Goal: Task Accomplishment & Management: Manage account settings

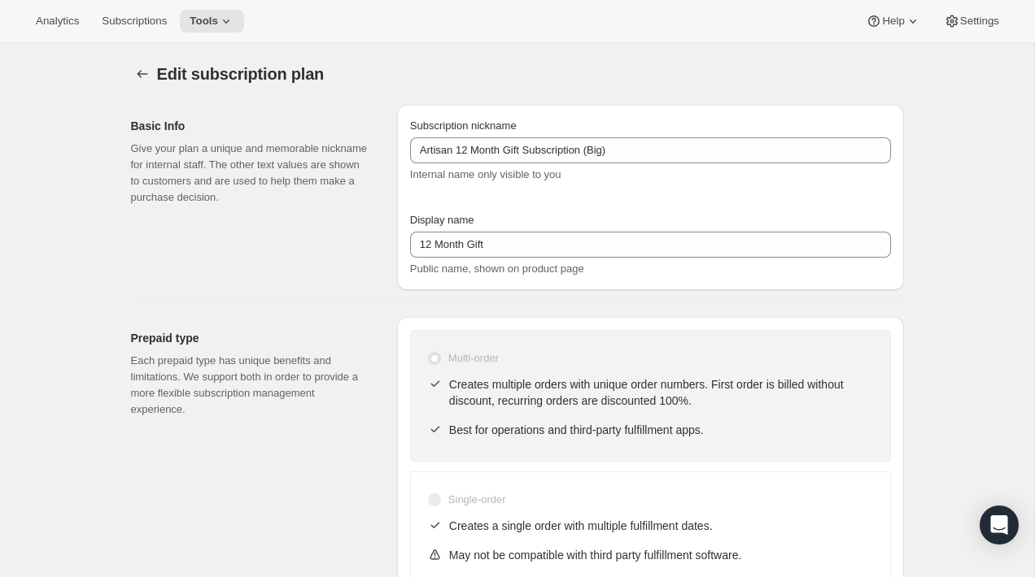
select select "MONTH"
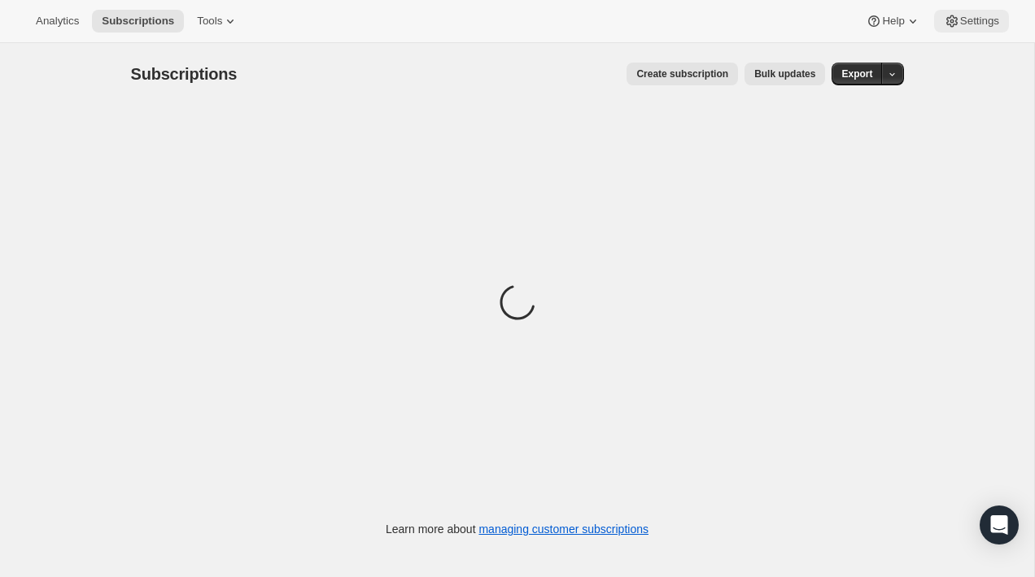
click at [970, 20] on span "Settings" at bounding box center [979, 21] width 39 height 13
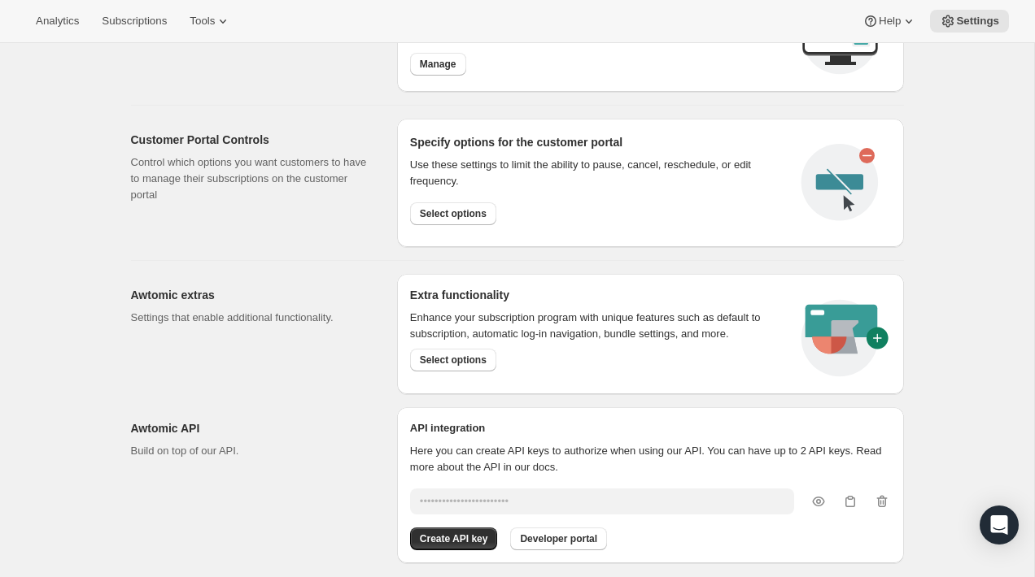
scroll to position [795, 0]
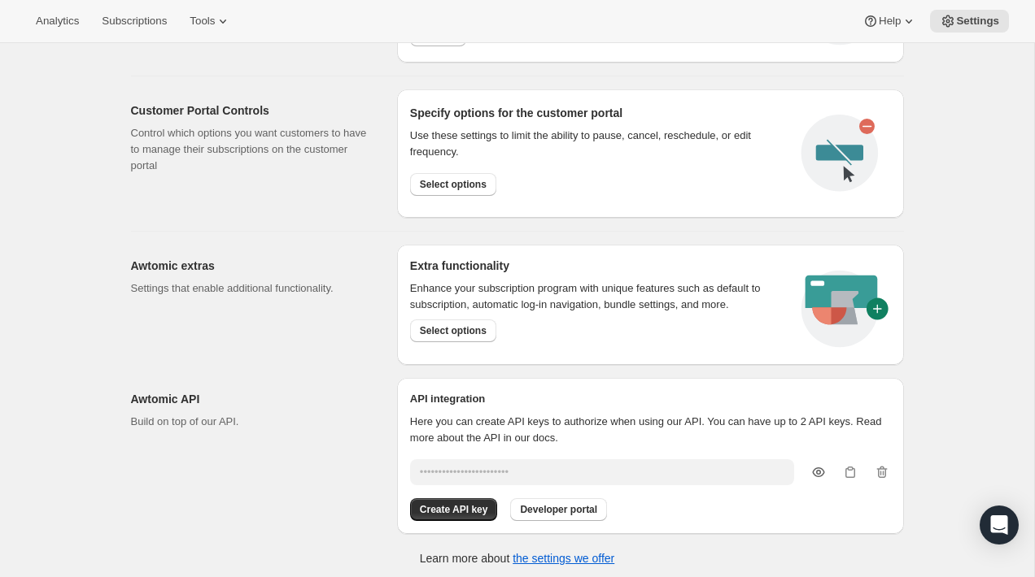
click at [815, 465] on icon "button" at bounding box center [818, 472] width 16 height 16
click at [819, 468] on icon "button" at bounding box center [818, 473] width 11 height 10
type input "••••••••••••••••••••••••"
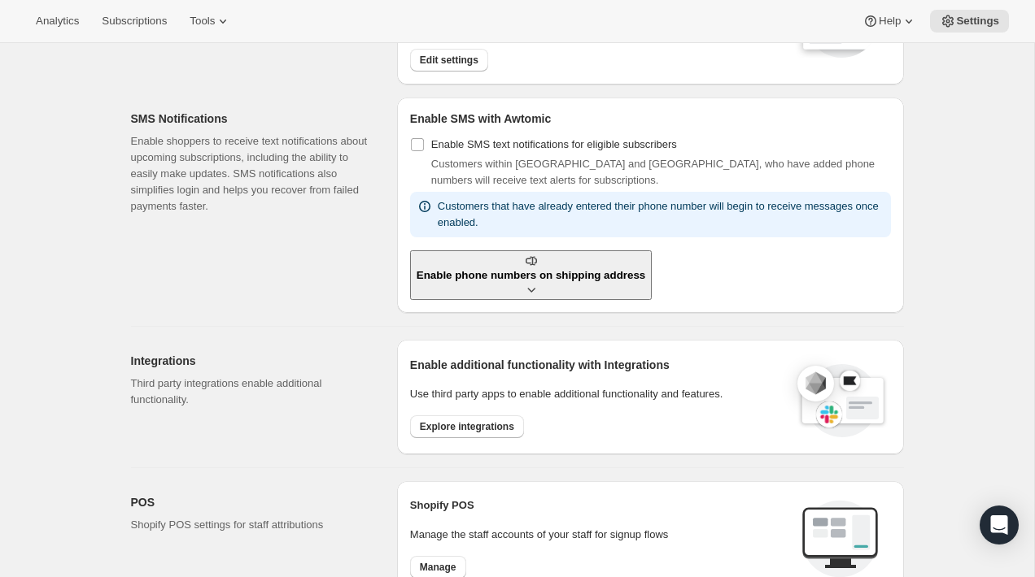
scroll to position [0, 0]
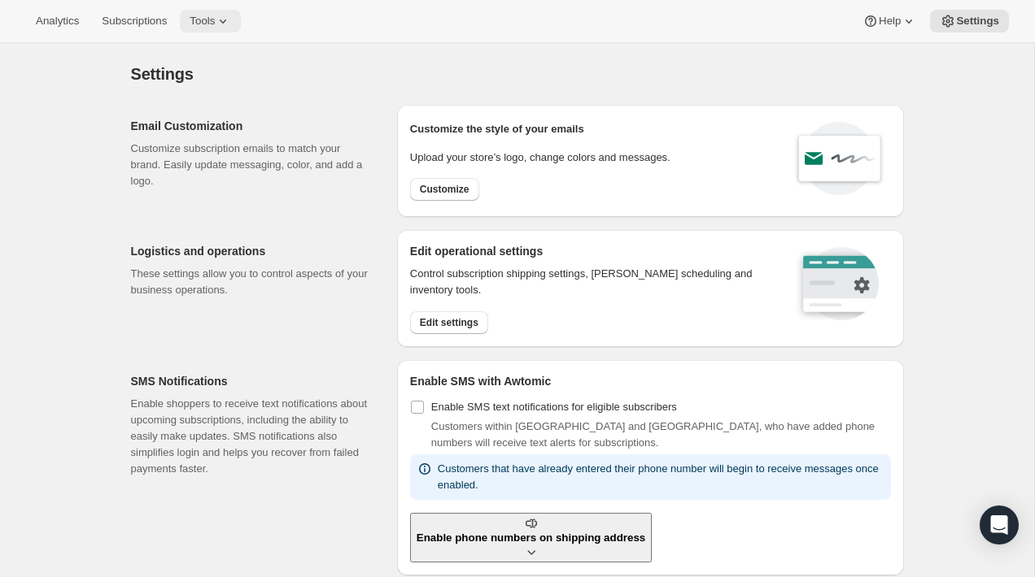
click at [233, 30] on button "Tools" at bounding box center [210, 21] width 61 height 23
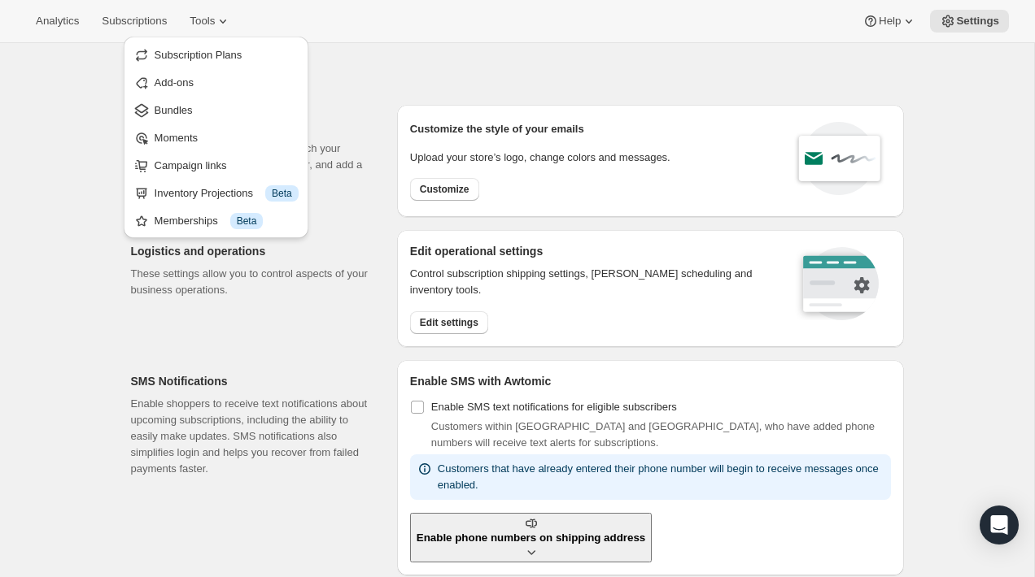
click at [291, 30] on div "Analytics Subscriptions Tools Help Settings" at bounding box center [517, 21] width 1035 height 43
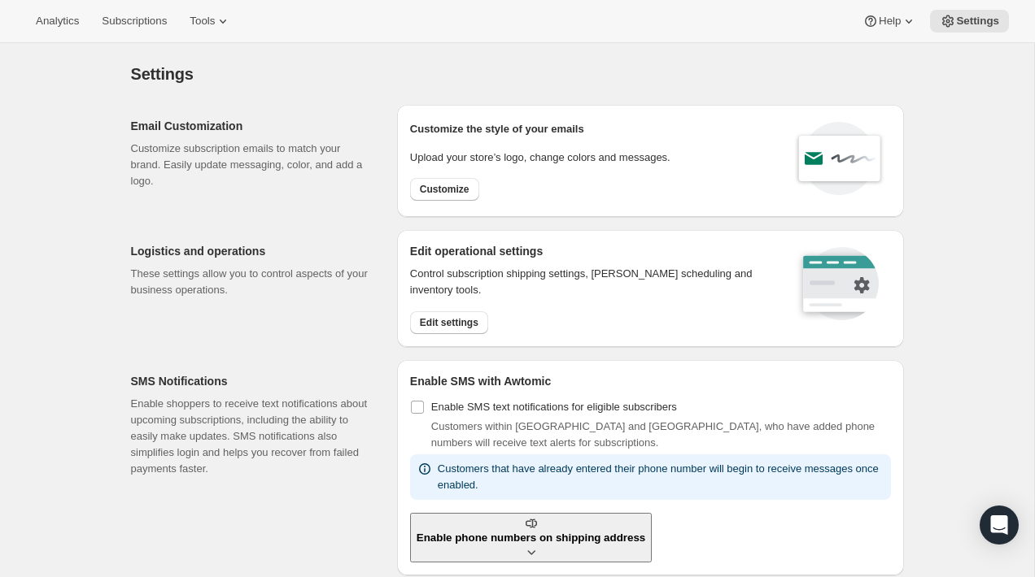
click at [353, 96] on div "Settings. This page is ready Settings" at bounding box center [517, 74] width 773 height 62
click at [227, 20] on icon at bounding box center [223, 21] width 16 height 16
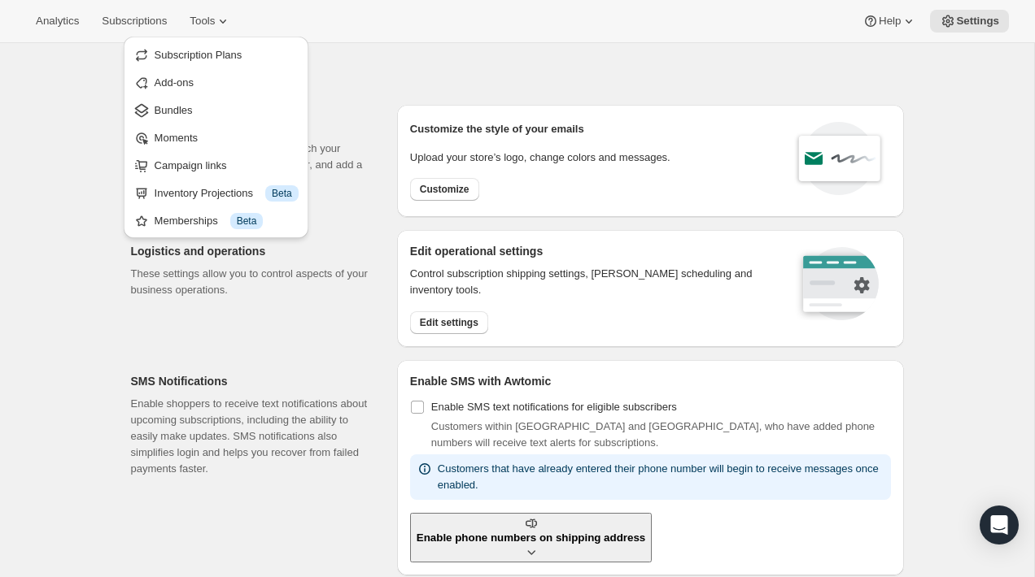
click at [379, 98] on div "Settings. This page is ready Settings" at bounding box center [517, 74] width 773 height 62
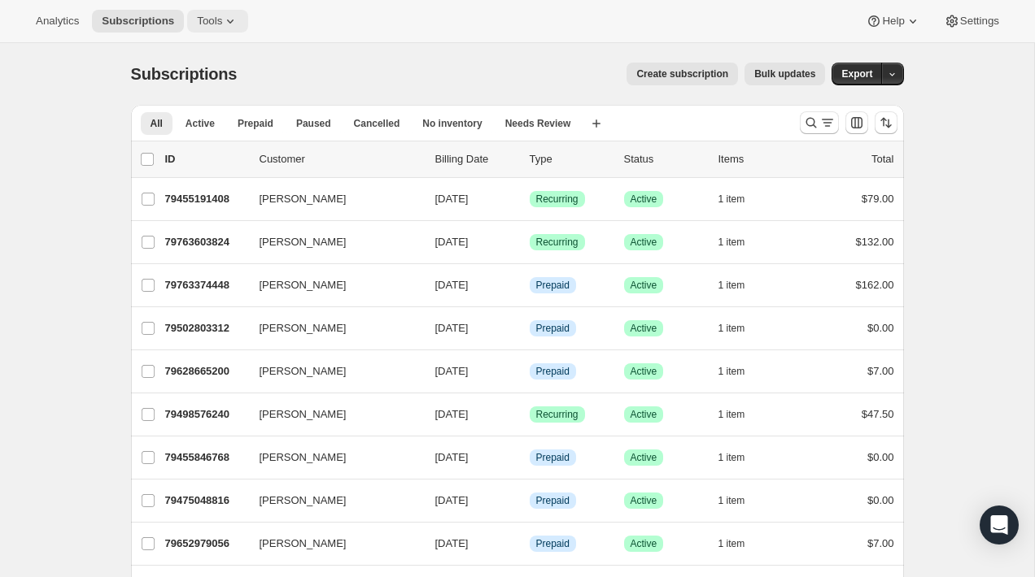
click at [210, 15] on span "Tools" at bounding box center [209, 21] width 25 height 13
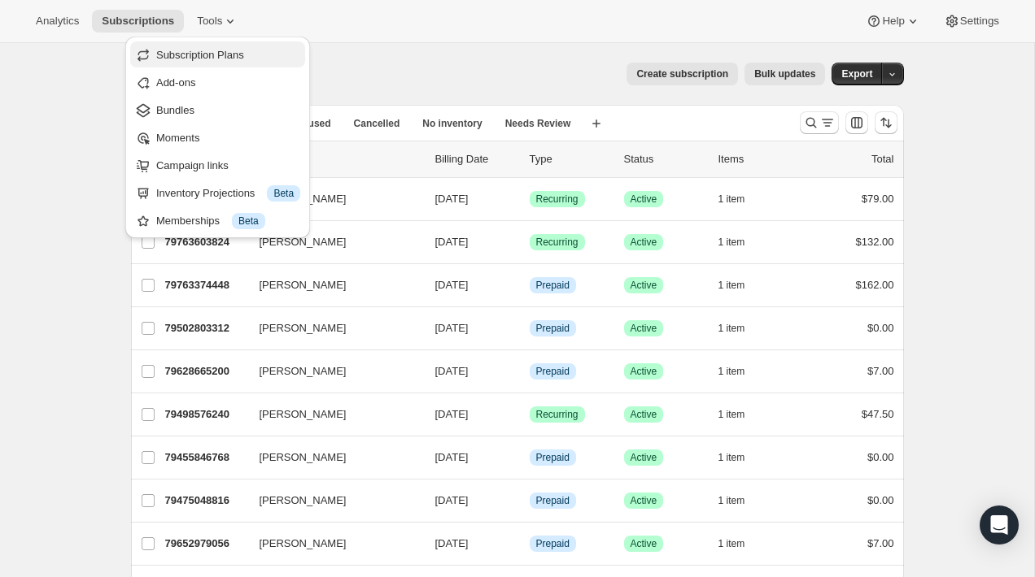
click at [230, 61] on span "Subscription Plans" at bounding box center [228, 55] width 144 height 16
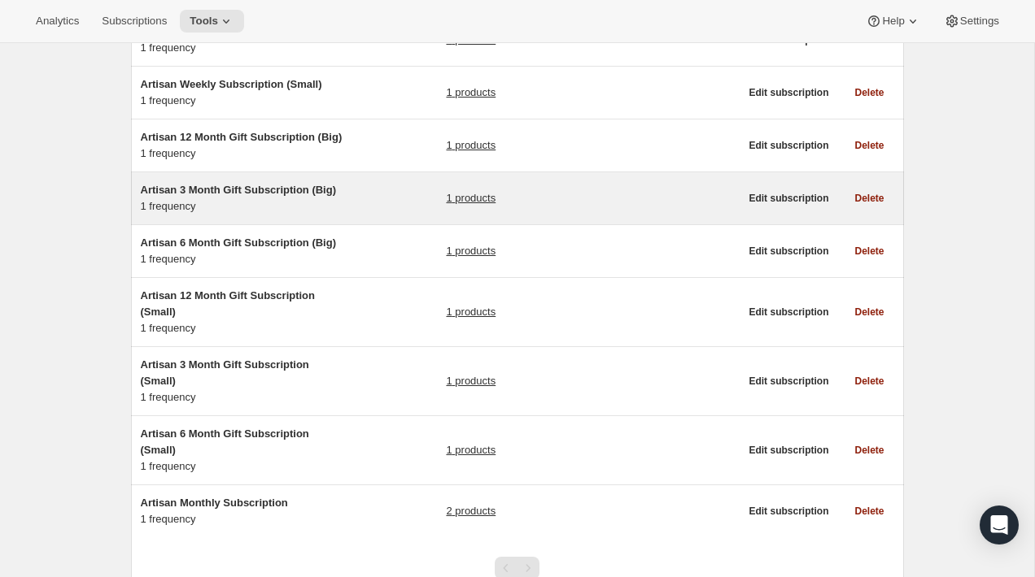
scroll to position [281, 0]
click at [393, 214] on div "Artisan 3 Month Gift Subscription (Big) 1 frequency 1 products" at bounding box center [440, 197] width 599 height 33
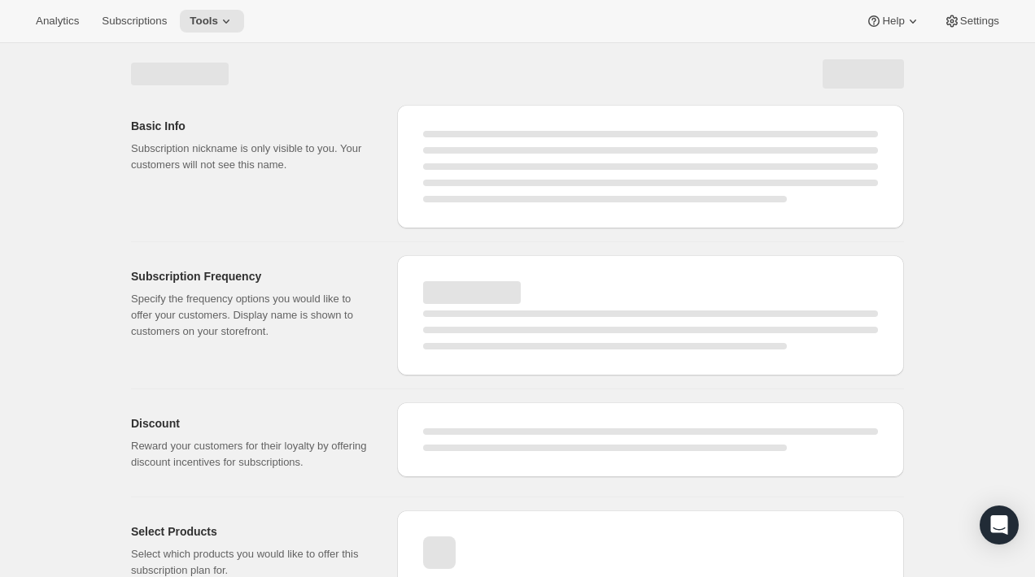
select select "WEEK"
select select "MONTH"
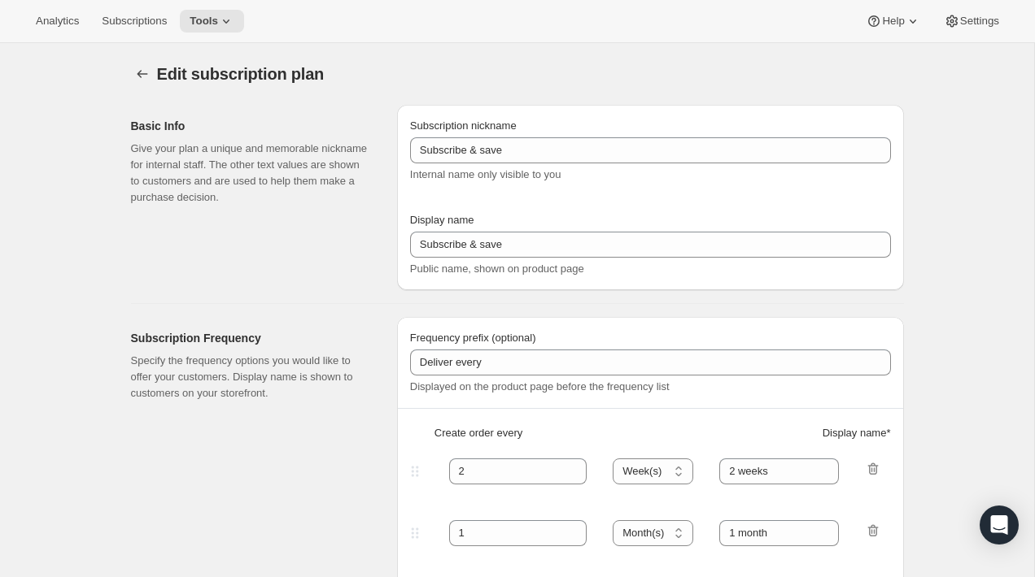
type input "Artisan 3 Month Gift Subscription (Big)"
type input "3 Month Gift"
select select "MONTH"
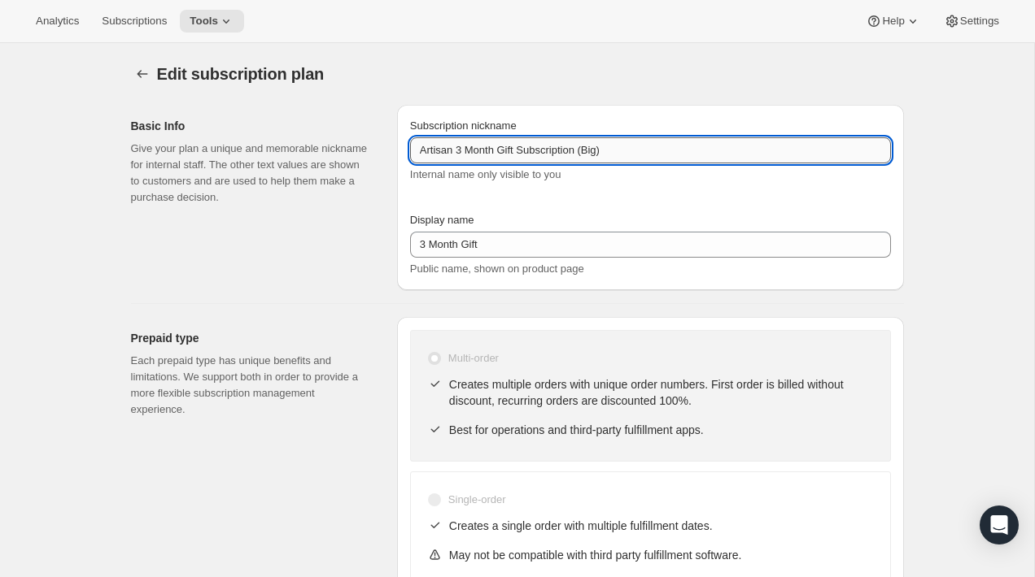
drag, startPoint x: 501, startPoint y: 152, endPoint x: 458, endPoint y: 153, distance: 43.1
click at [458, 153] on input "Artisan 3 Month Gift Subscription (Big)" at bounding box center [650, 150] width 481 height 26
click at [540, 150] on input "Artisan Gift Subscription (Big)" at bounding box center [650, 150] width 481 height 26
type input "Artisan Gift Subscriptions (Big)"
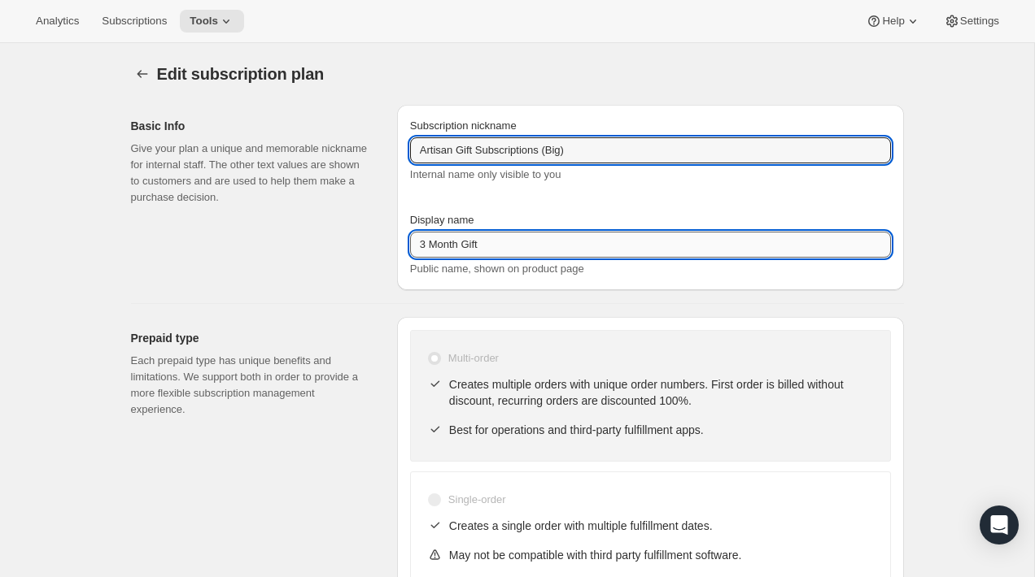
click at [522, 257] on input "3 Month Gift" at bounding box center [650, 245] width 481 height 26
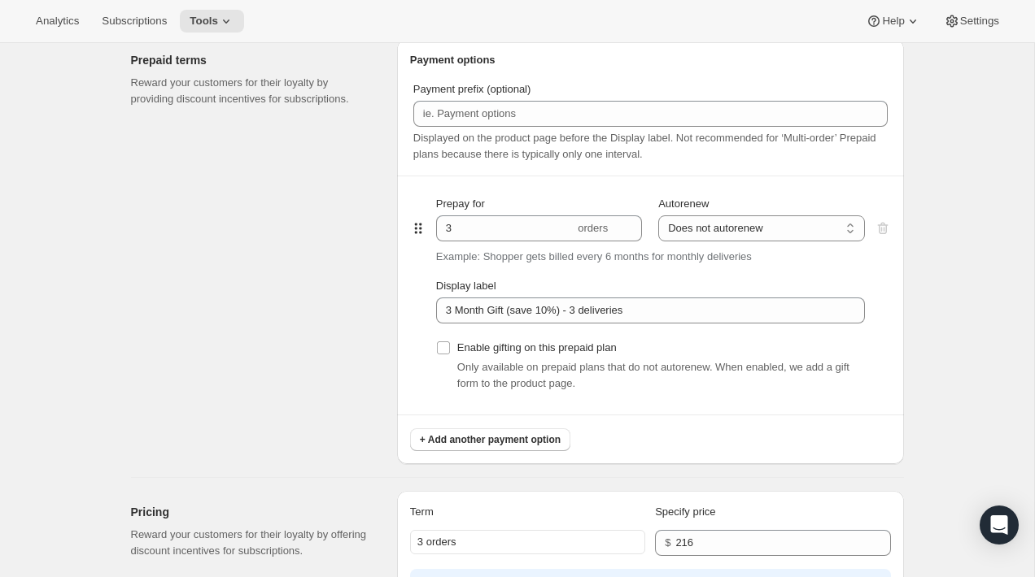
scroll to position [752, 0]
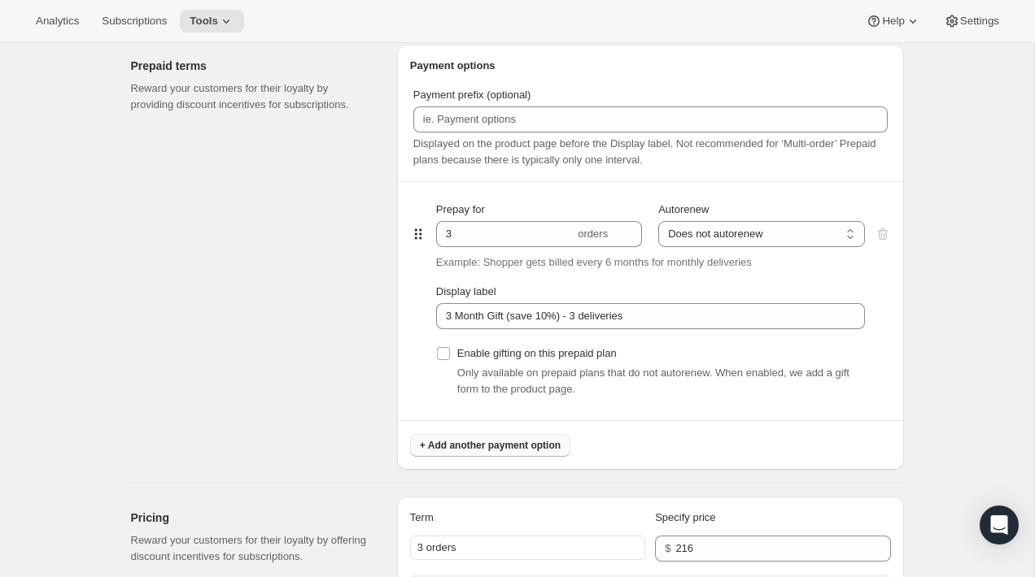
click at [468, 448] on span "+ Add another payment option" at bounding box center [490, 445] width 141 height 13
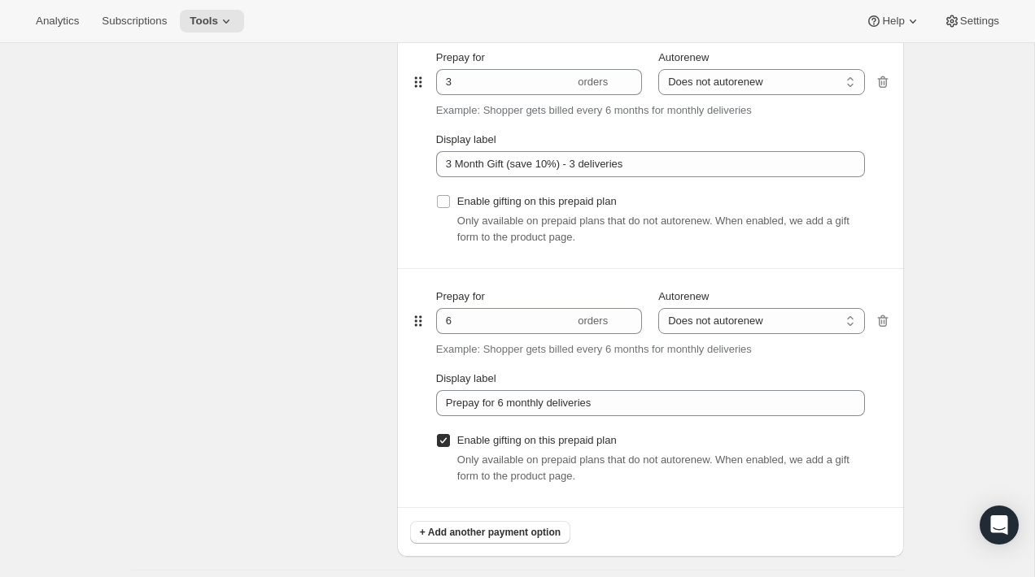
scroll to position [939, 0]
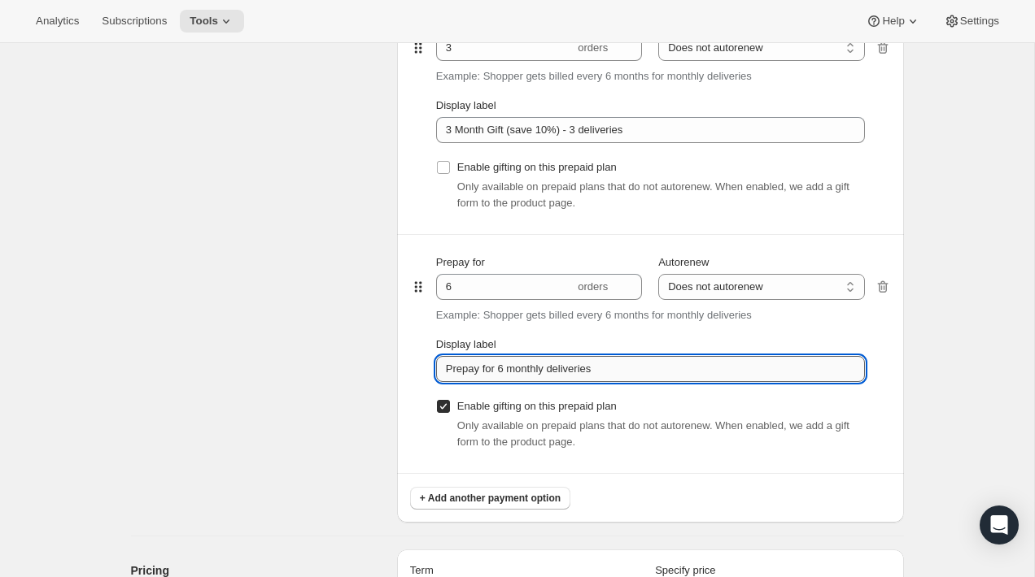
click at [598, 375] on input "Prepay for 6 monthly deliveries" at bounding box center [650, 369] width 429 height 26
paste input "6 Month Gift (save 10%) - 6"
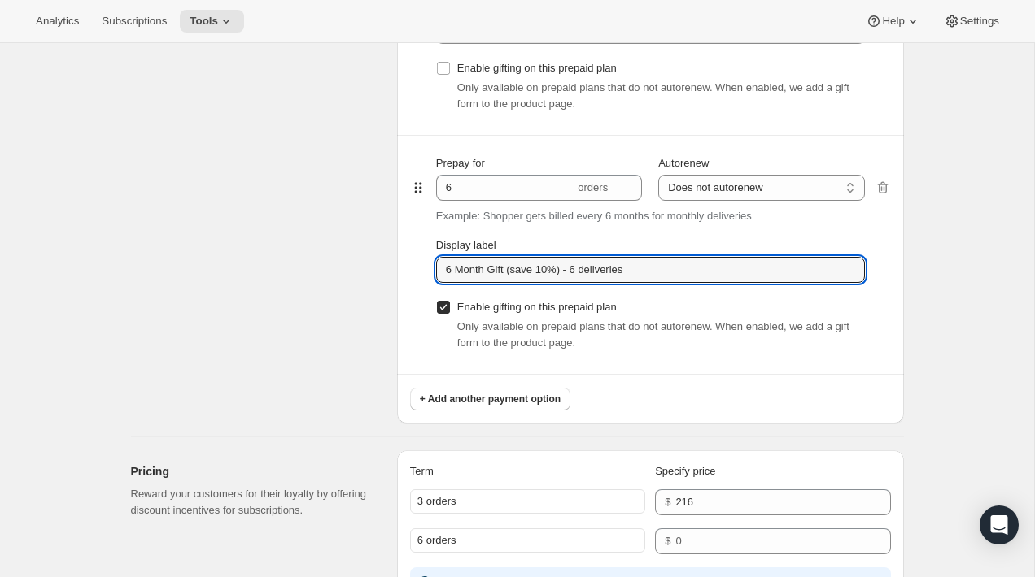
scroll to position [1046, 0]
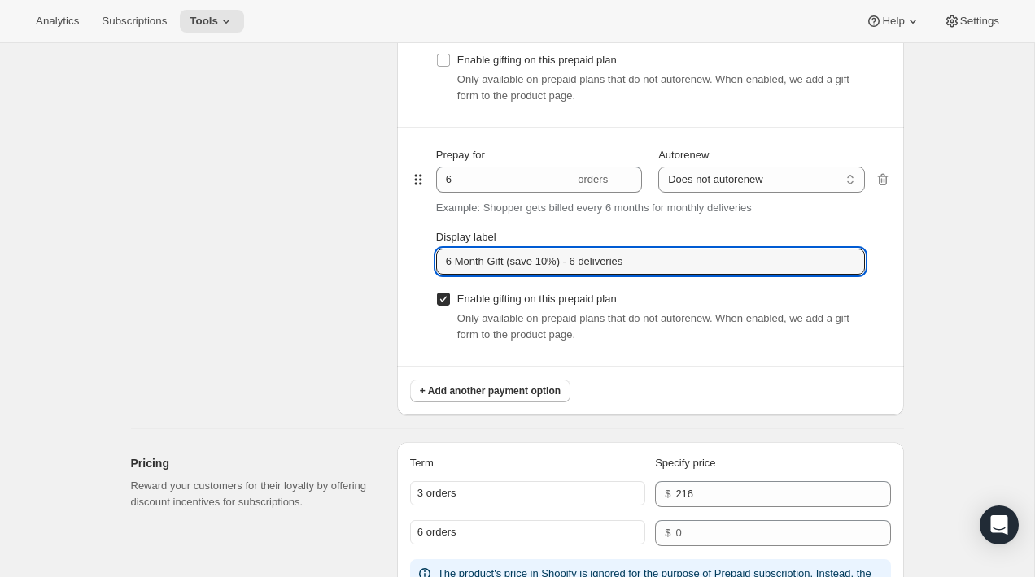
type input "6 Month Gift (save 10%) - 6 deliveries"
click at [447, 295] on input "Enable gifting on this prepaid plan" at bounding box center [443, 299] width 13 height 13
checkbox input "false"
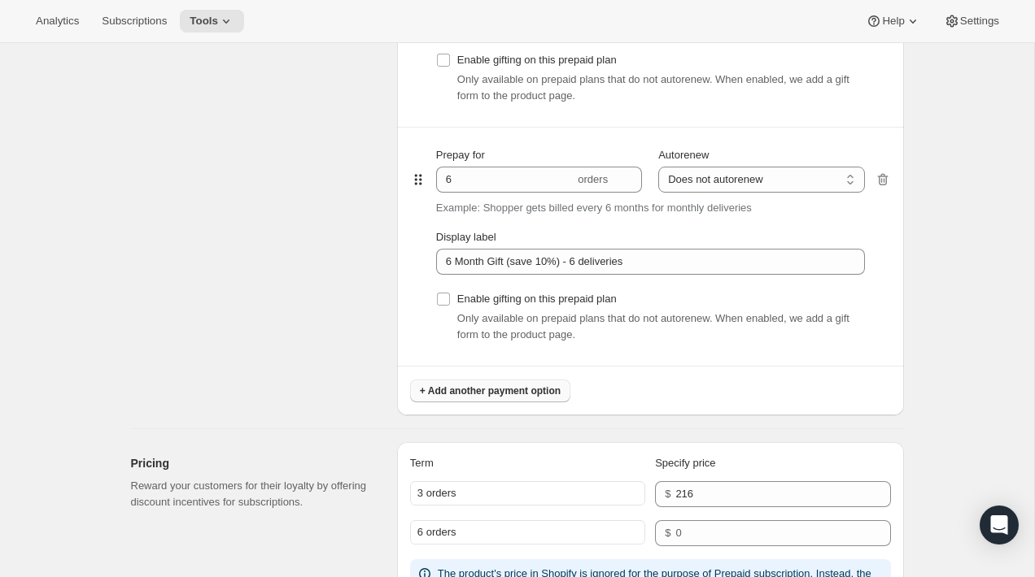
click at [466, 390] on span "+ Add another payment option" at bounding box center [490, 391] width 141 height 13
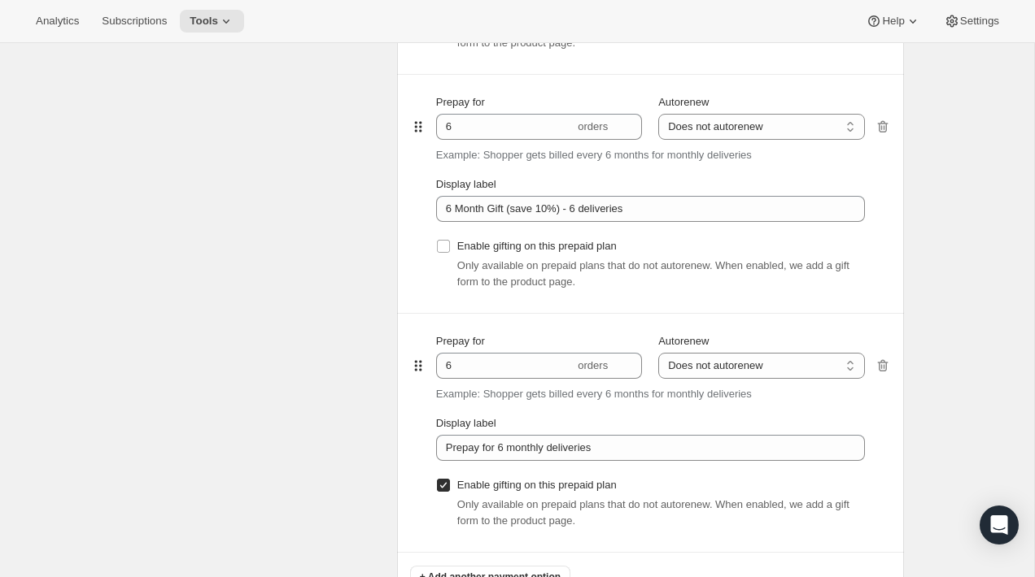
scroll to position [1268, 0]
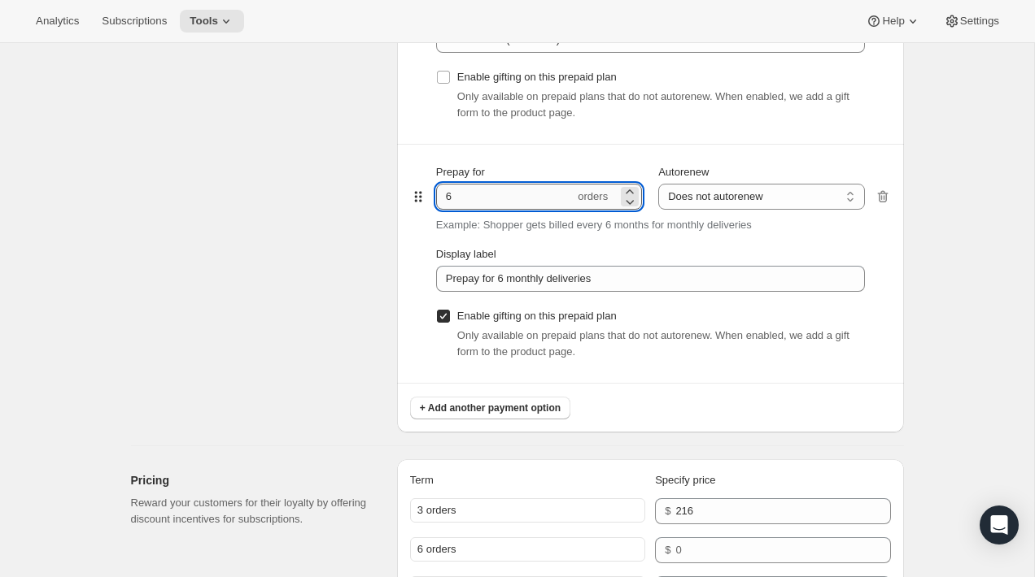
click at [465, 203] on input "6" at bounding box center [505, 197] width 138 height 26
type input "13"
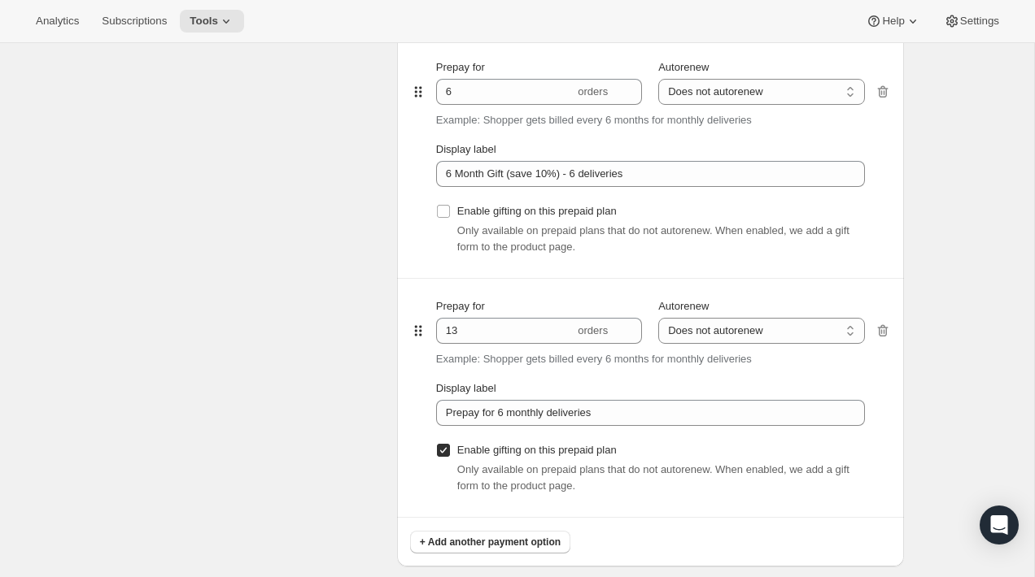
scroll to position [1151, 0]
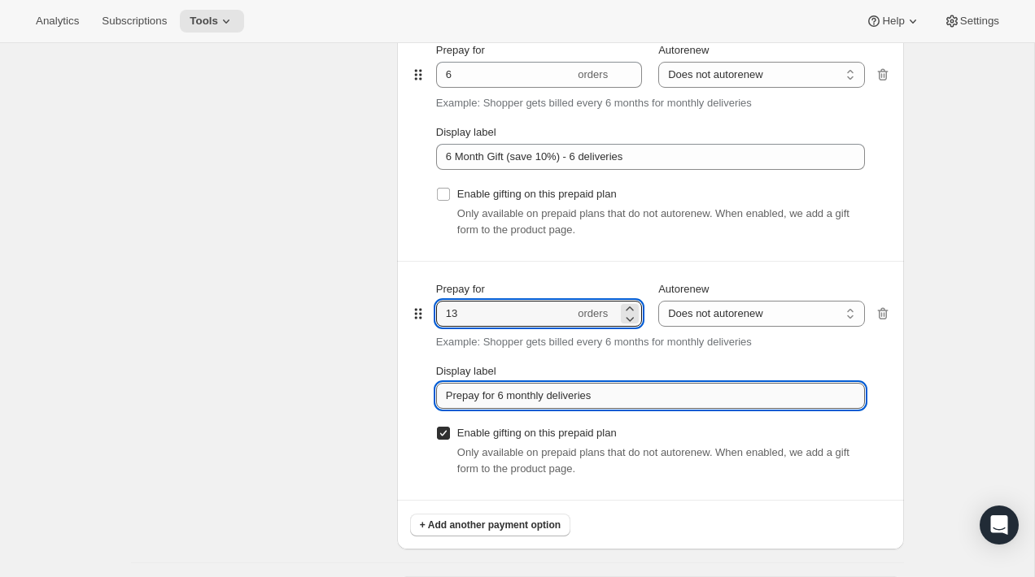
click at [595, 396] on input "Prepay for 6 monthly deliveries" at bounding box center [650, 396] width 429 height 26
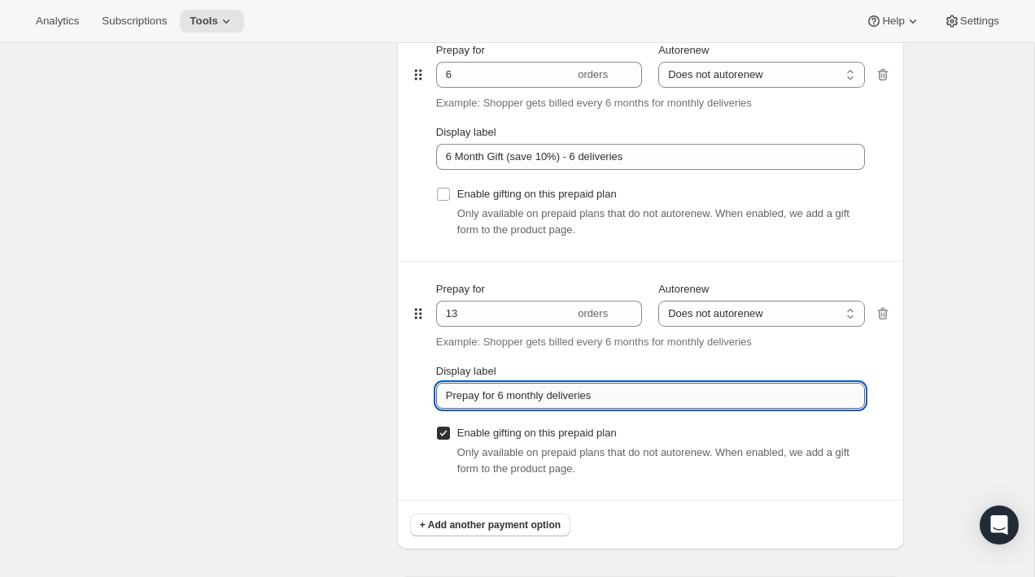
click at [595, 396] on input "Prepay for 6 monthly deliveries" at bounding box center [650, 396] width 429 height 26
paste input "12 Month Gift (Full Bouquet Free) - 13"
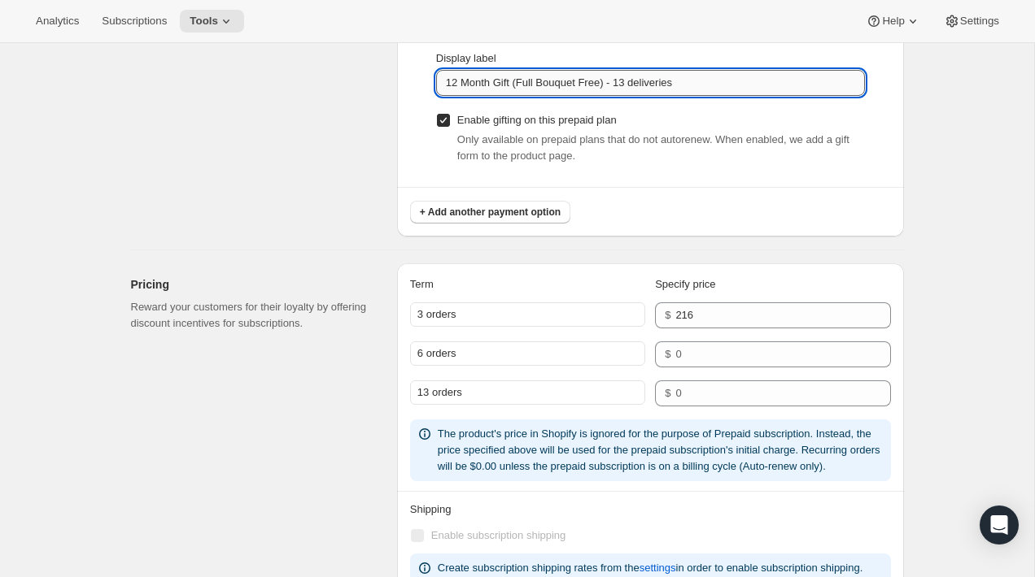
scroll to position [1494, 0]
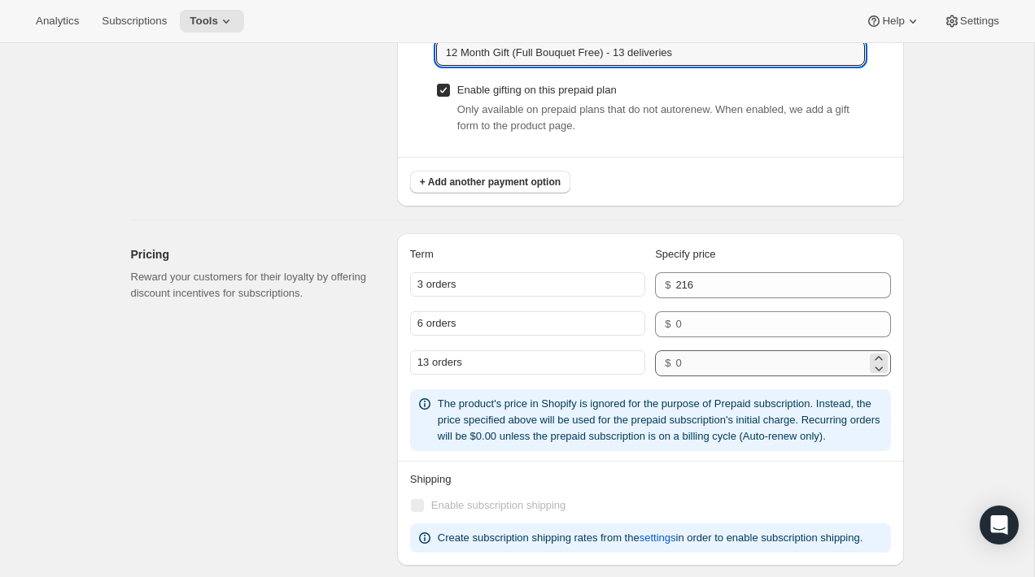
type input "12 Month Gift (Full Bouquet Free) - 13 deliveries"
click at [697, 358] on input "number" at bounding box center [770, 364] width 190 height 26
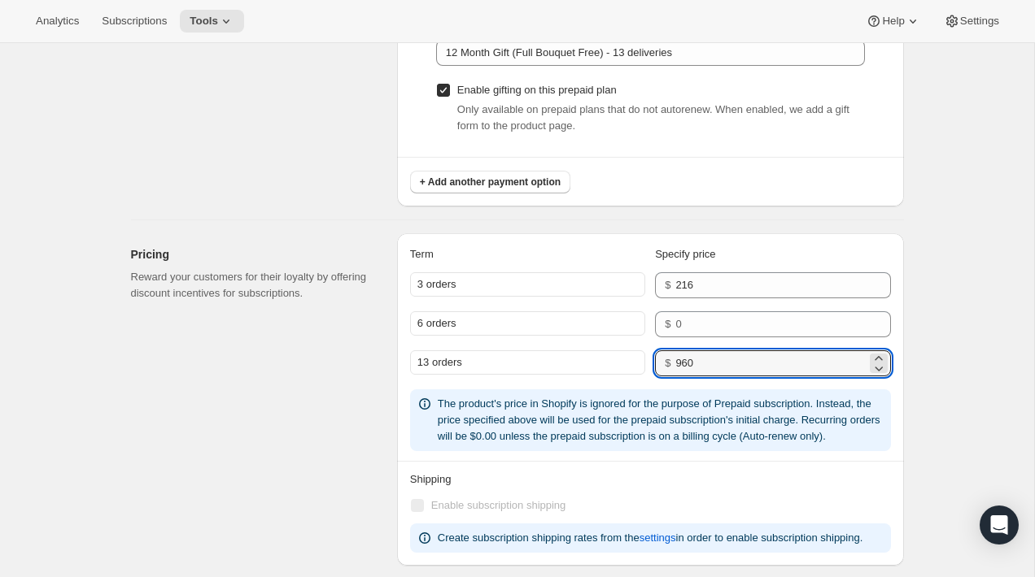
type input "960"
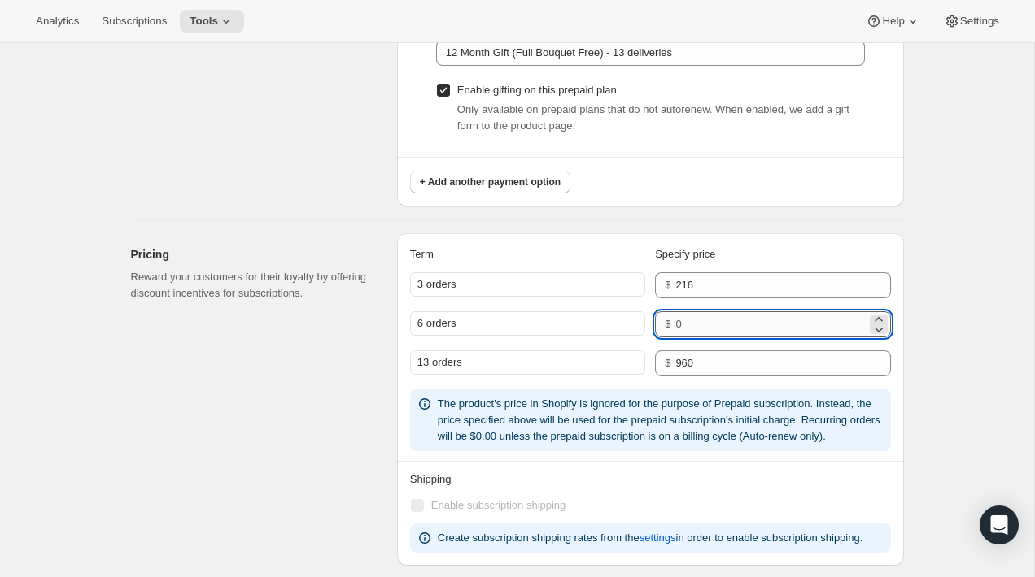
click at [717, 320] on input "number" at bounding box center [770, 325] width 190 height 26
paste input "432"
type input "432"
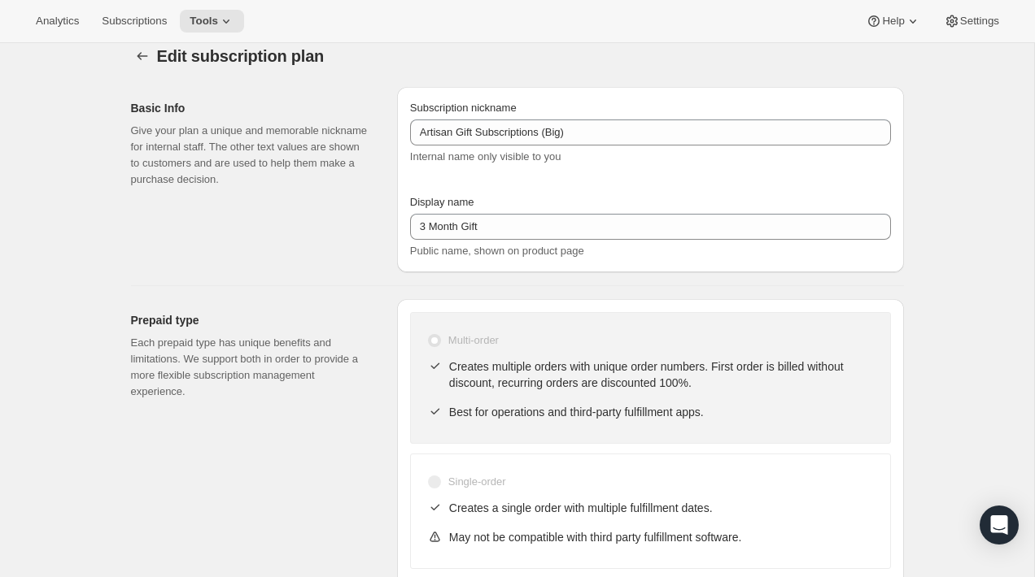
scroll to position [31, 0]
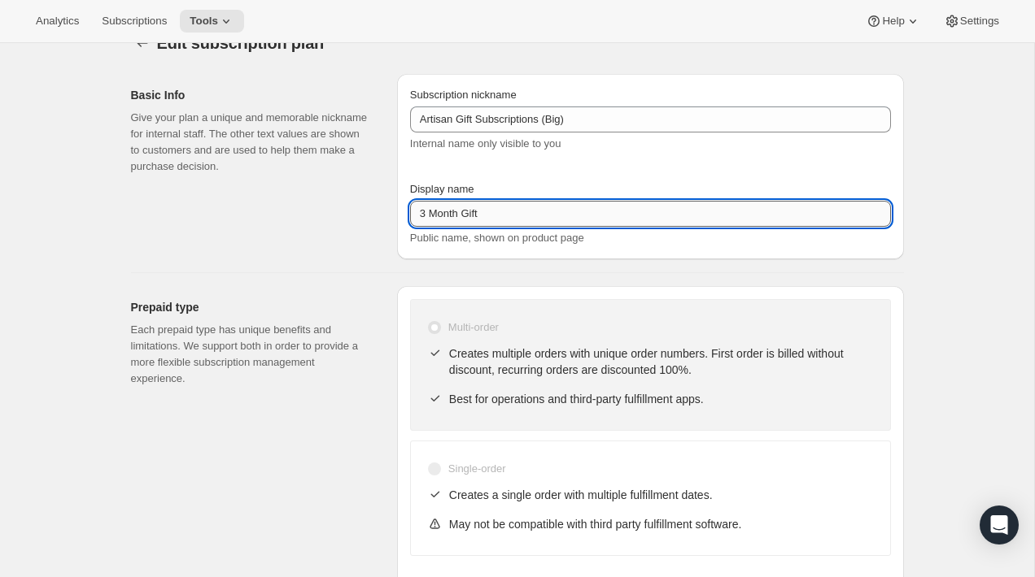
click at [519, 211] on input "3 Month Gift" at bounding box center [650, 214] width 481 height 26
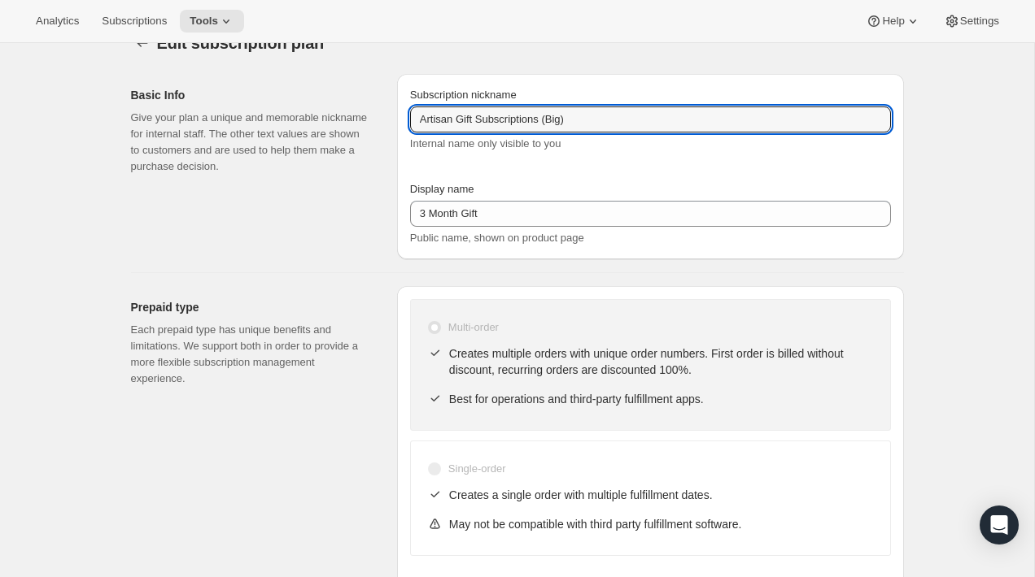
drag, startPoint x: 581, startPoint y: 114, endPoint x: 403, endPoint y: 117, distance: 178.2
click at [403, 117] on div "Subscription nickname Artisan Gift Subscriptions (Big) Internal name only visib…" at bounding box center [650, 166] width 507 height 185
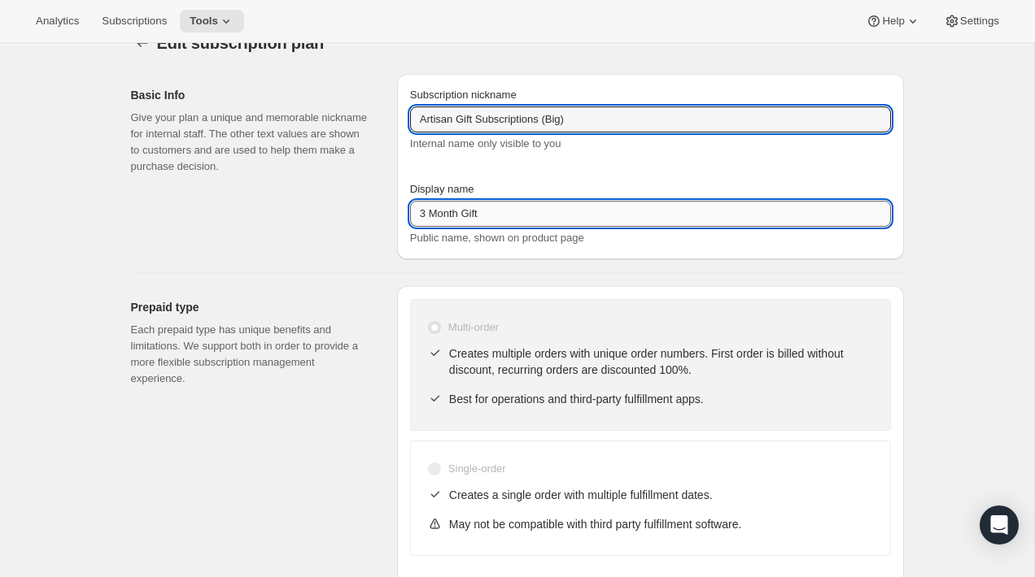
click at [489, 213] on input "3 Month Gift" at bounding box center [650, 214] width 481 height 26
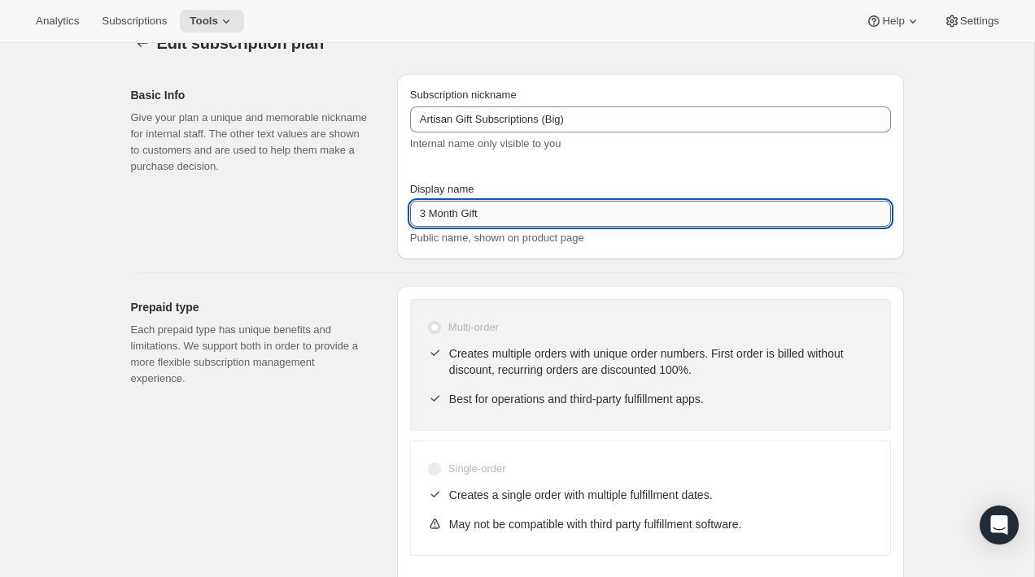
click at [489, 213] on input "3 Month Gift" at bounding box center [650, 214] width 481 height 26
paste input "Artisan Gift Subscriptions (Big)"
click at [455, 212] on input "Artisan Gift Subscriptions (Big)" at bounding box center [650, 214] width 481 height 26
type input "Gift Subscriptions (Big)"
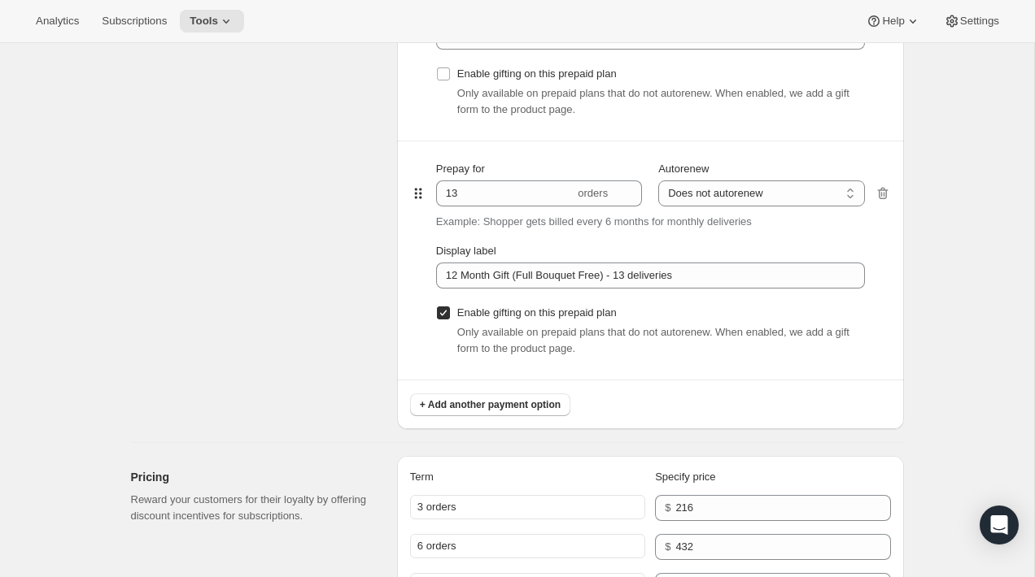
scroll to position [1272, 0]
click at [444, 315] on input "Enable gifting on this prepaid plan" at bounding box center [443, 312] width 13 height 13
checkbox input "false"
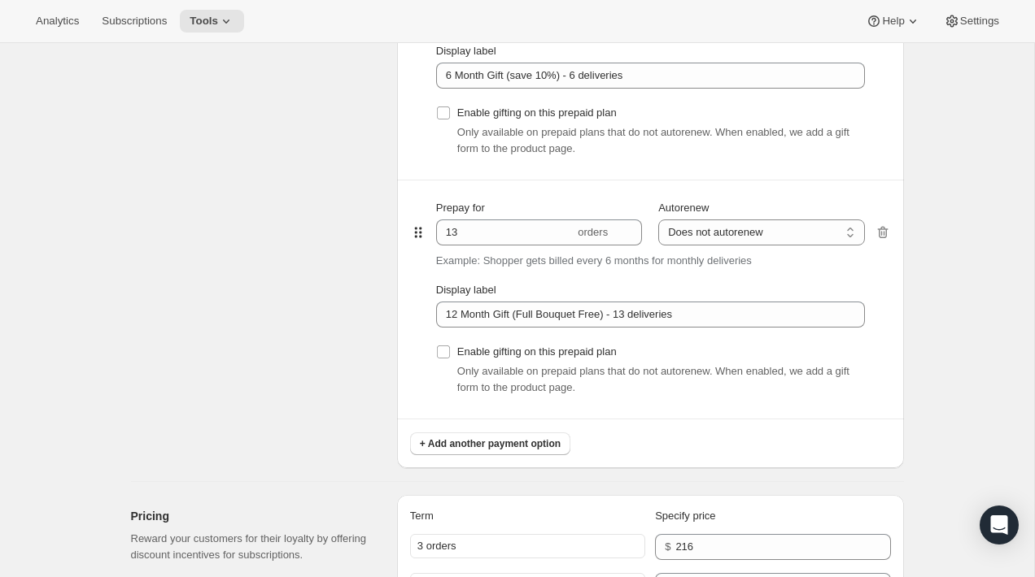
scroll to position [60, 0]
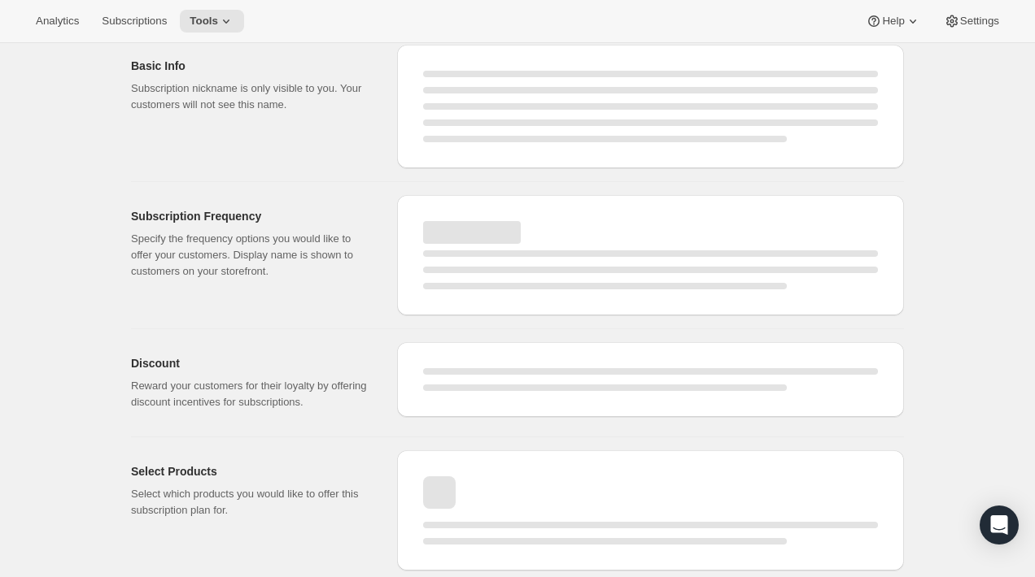
select select "MONTH"
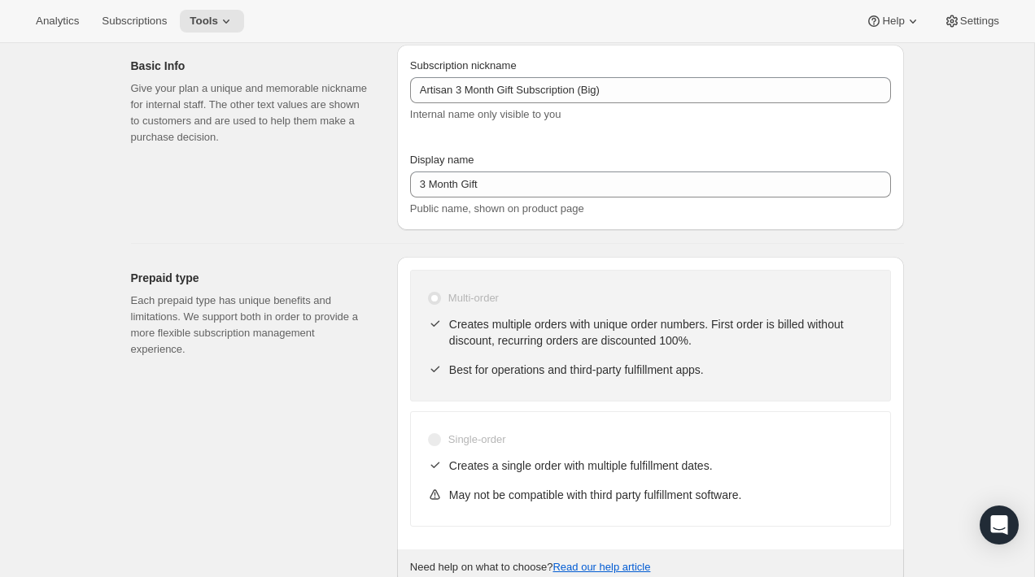
scroll to position [1232, 0]
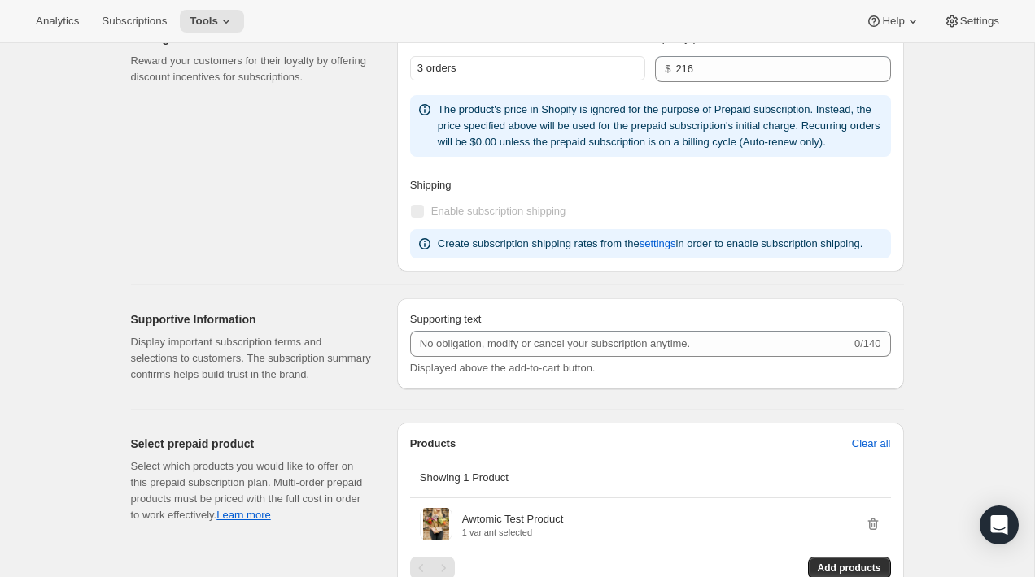
type input "Artisan Gift Subscriptions (Big)"
type input "Gift Subscriptions (Big)"
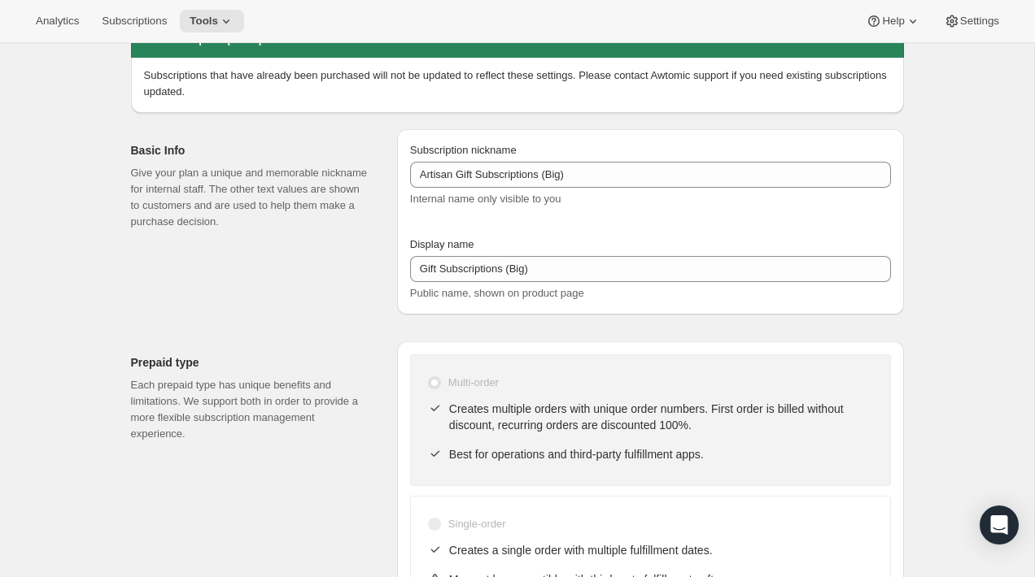
scroll to position [0, 0]
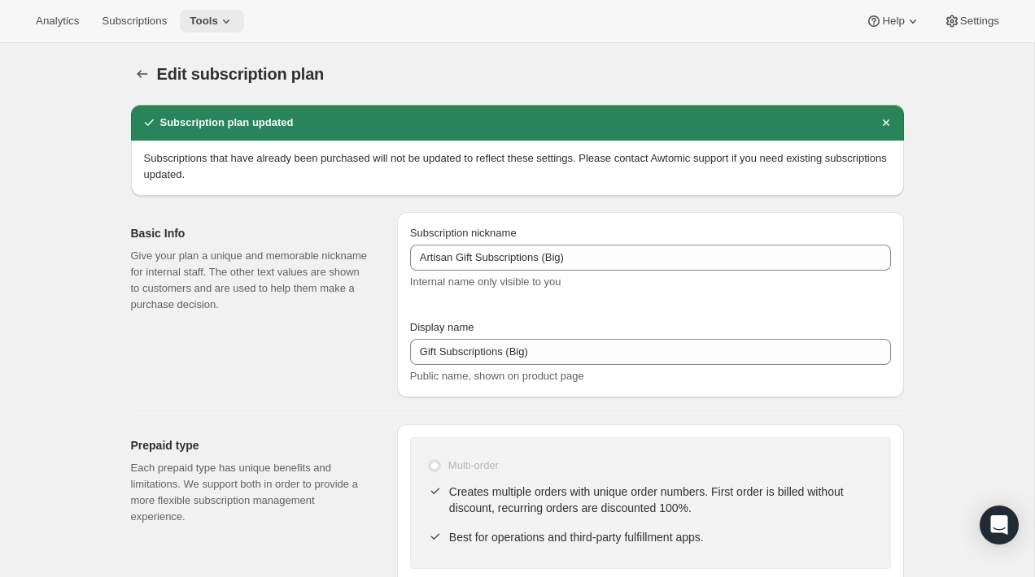
click at [234, 25] on icon at bounding box center [226, 21] width 16 height 16
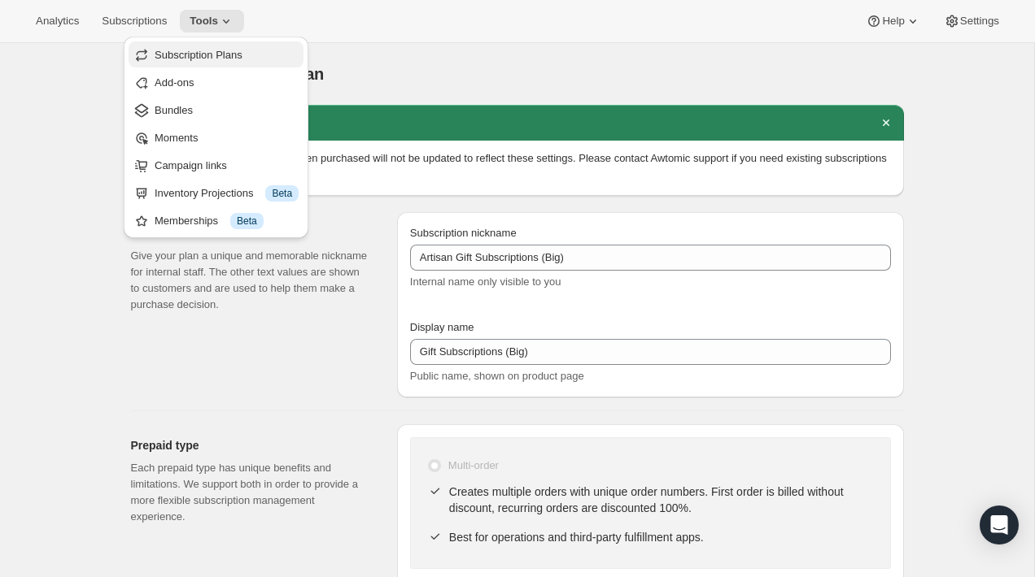
click at [248, 58] on span "Subscription Plans" at bounding box center [227, 55] width 144 height 16
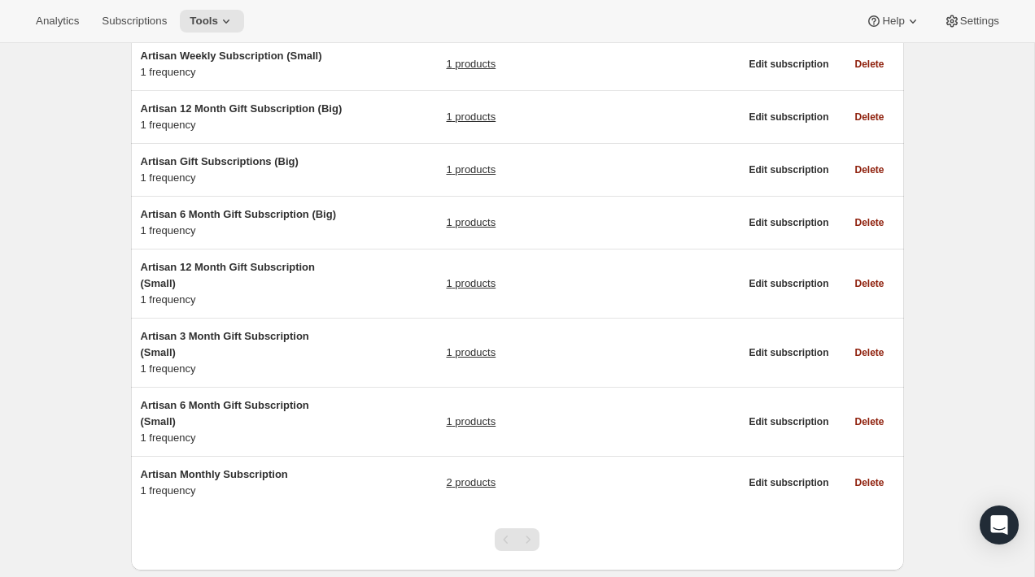
scroll to position [312, 0]
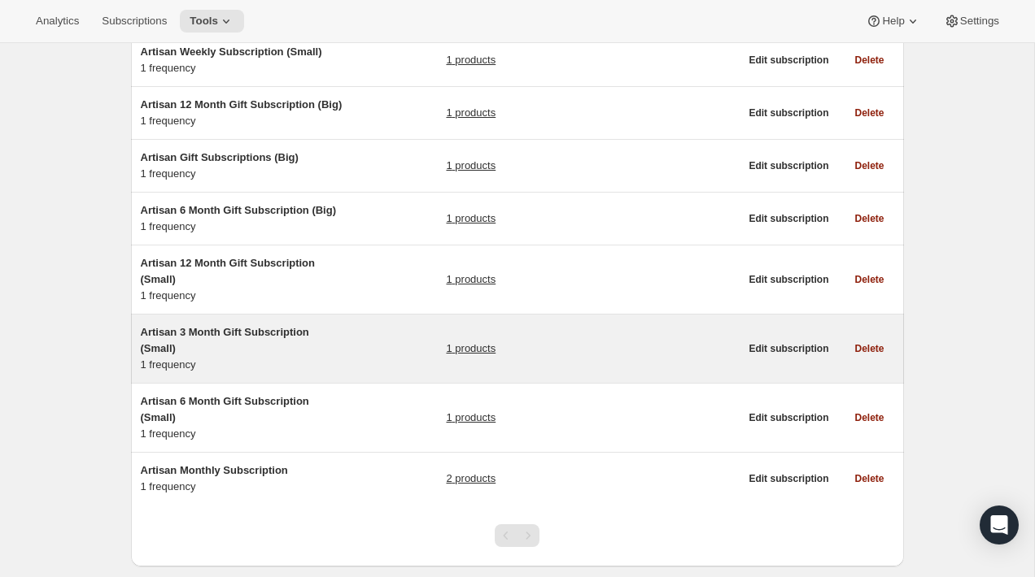
click at [369, 365] on div "Artisan 3 Month Gift Subscription (Small) 1 frequency 1 products" at bounding box center [440, 349] width 599 height 49
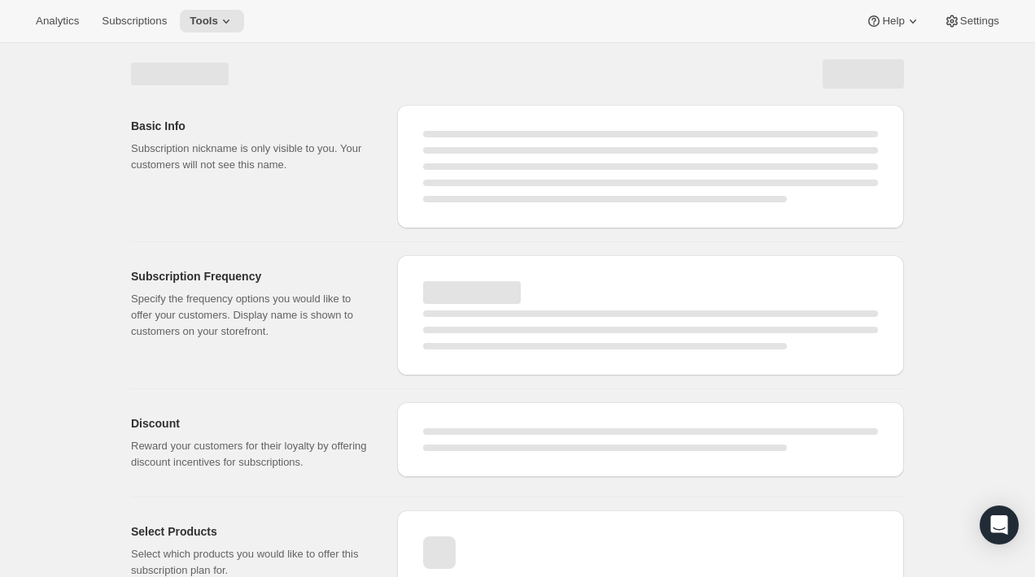
select select "WEEK"
select select "MONTH"
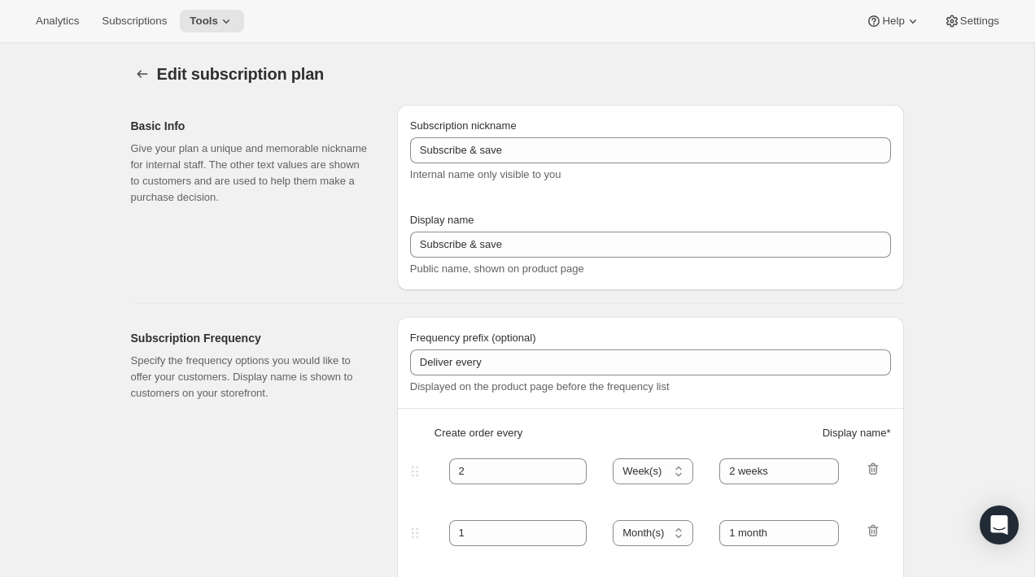
type input "Artisan 3 Month Gift Subscription (Small)"
type input "3 Month Gift"
select select "MONTH"
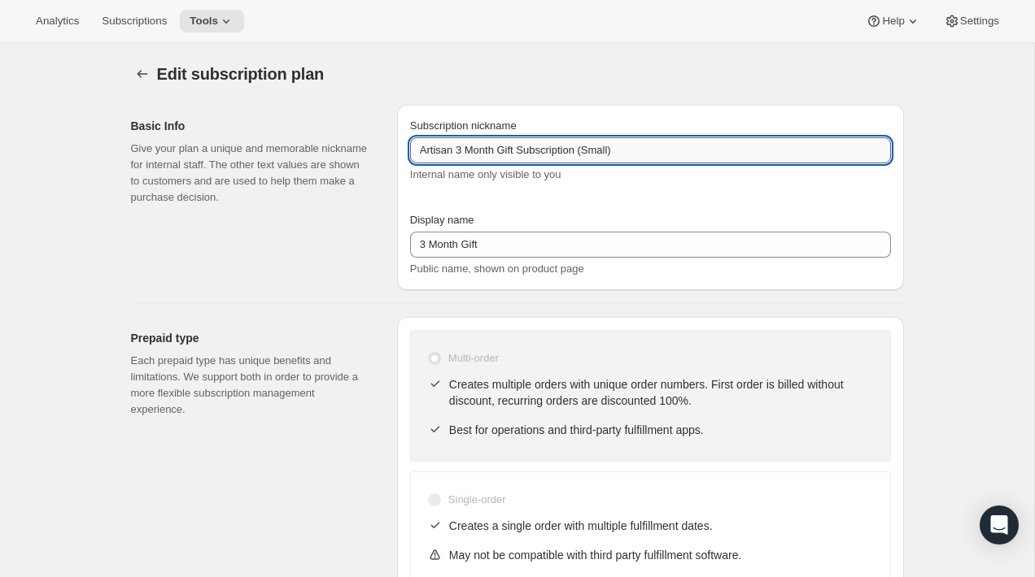
click at [627, 145] on input "Artisan 3 Month Gift Subscription (Small)" at bounding box center [650, 150] width 481 height 26
click at [521, 150] on input "Artisan 3 Month Gift Subscription (Small)" at bounding box center [650, 150] width 481 height 26
drag, startPoint x: 525, startPoint y: 150, endPoint x: 465, endPoint y: 144, distance: 59.7
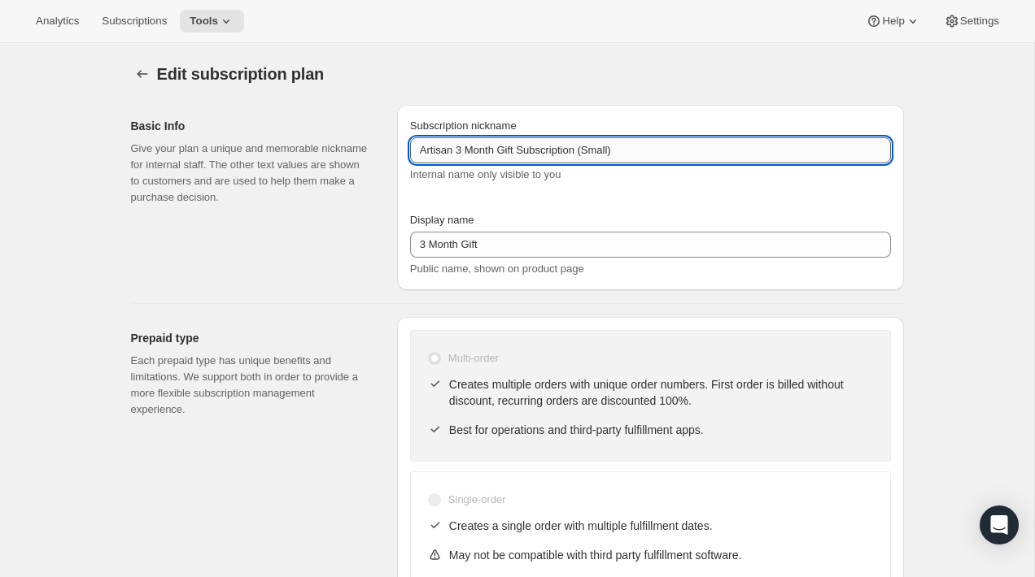
click at [465, 144] on input "Artisan 3 Month Gift Subscription (Small)" at bounding box center [650, 150] width 481 height 26
drag, startPoint x: 504, startPoint y: 150, endPoint x: 460, endPoint y: 151, distance: 44.0
click at [460, 151] on input "Artisan 3 Month Gift Subscription (Small)" at bounding box center [650, 150] width 481 height 26
click at [541, 152] on input "Artisan Gift Subscription (Small)" at bounding box center [650, 150] width 481 height 26
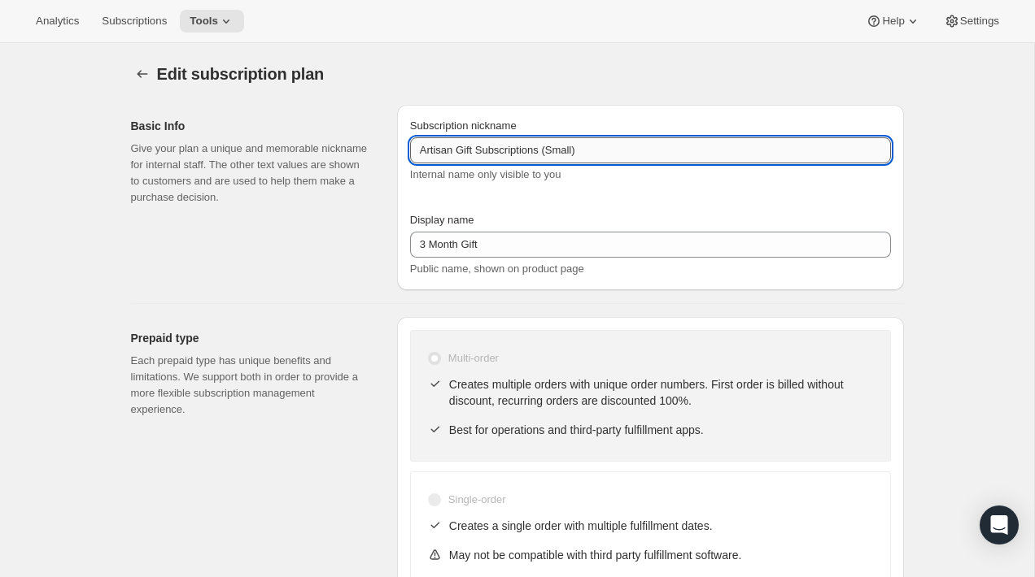
click at [455, 156] on input "Artisan Gift Subscriptions (Small)" at bounding box center [650, 150] width 481 height 26
type input "Artisan Gift Subscriptions (Small)"
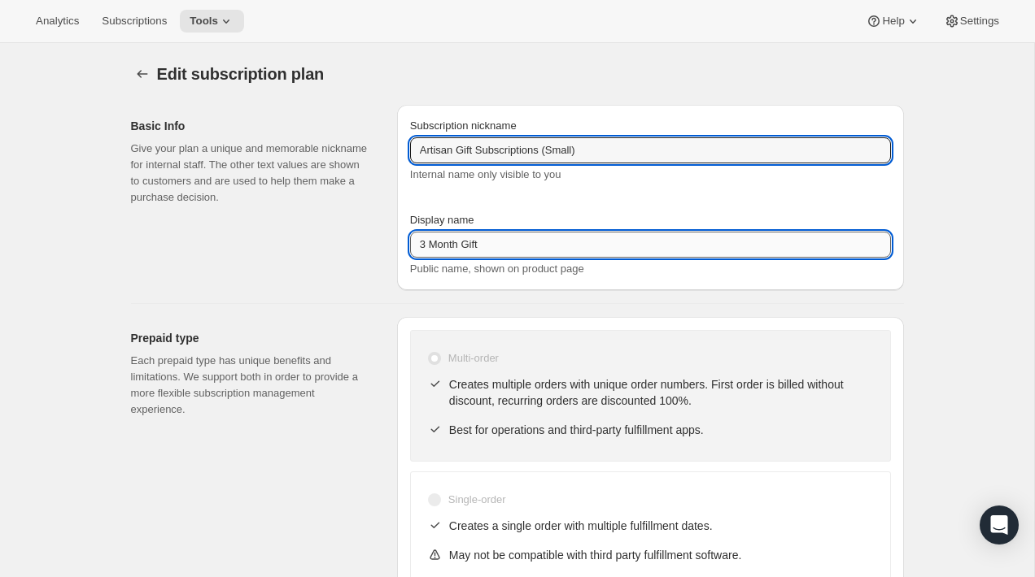
click at [490, 245] on input "3 Month Gift" at bounding box center [650, 245] width 481 height 26
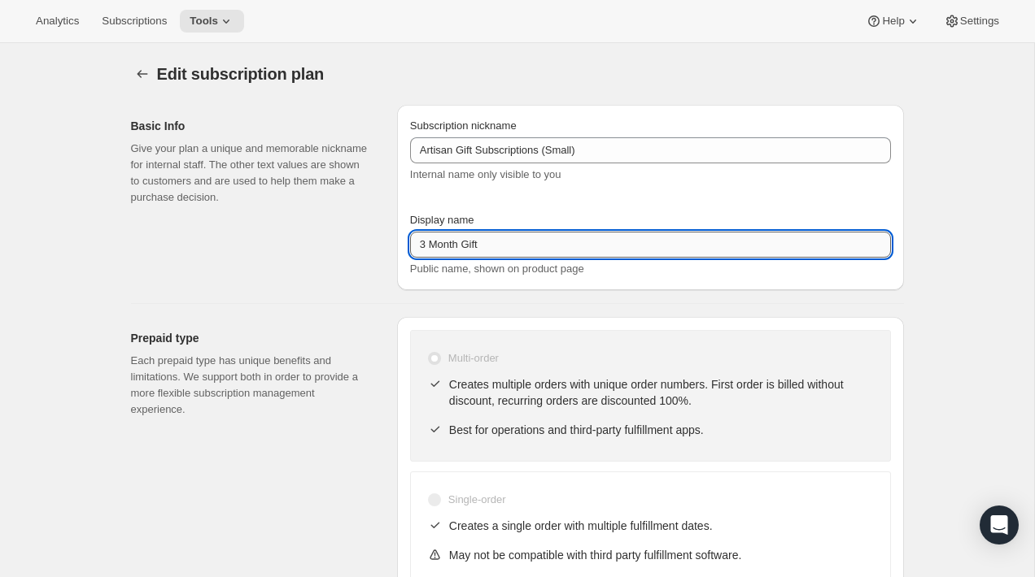
click at [490, 245] on input "3 Month Gift" at bounding box center [650, 245] width 481 height 26
paste input "Gift Subscriptions (Small)"
type input "Gift Subscriptions (Small)"
click at [346, 279] on div "Basic Info Give your plan a unique and memorable nickname for internal staff. T…" at bounding box center [257, 197] width 253 height 185
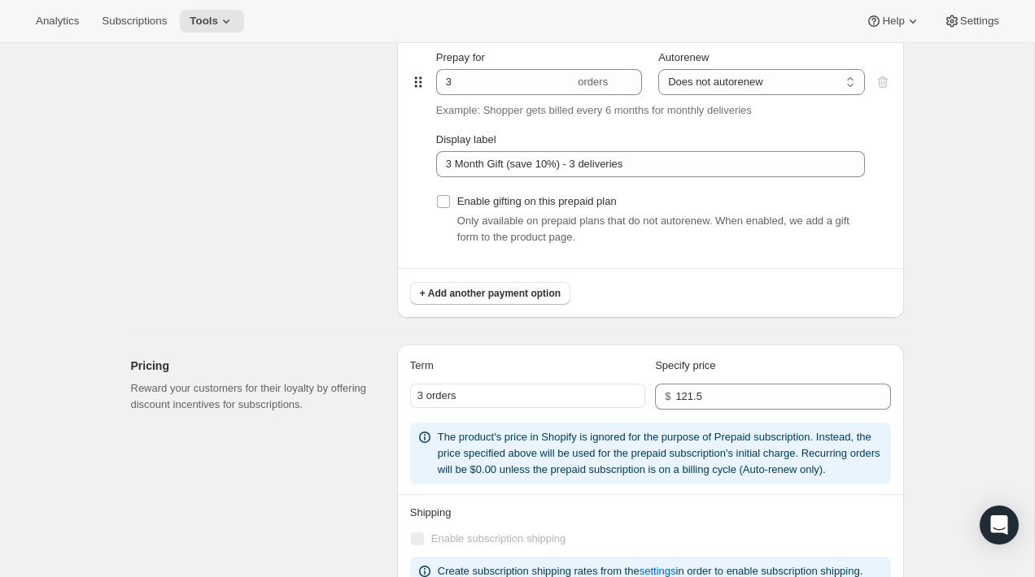
scroll to position [926, 0]
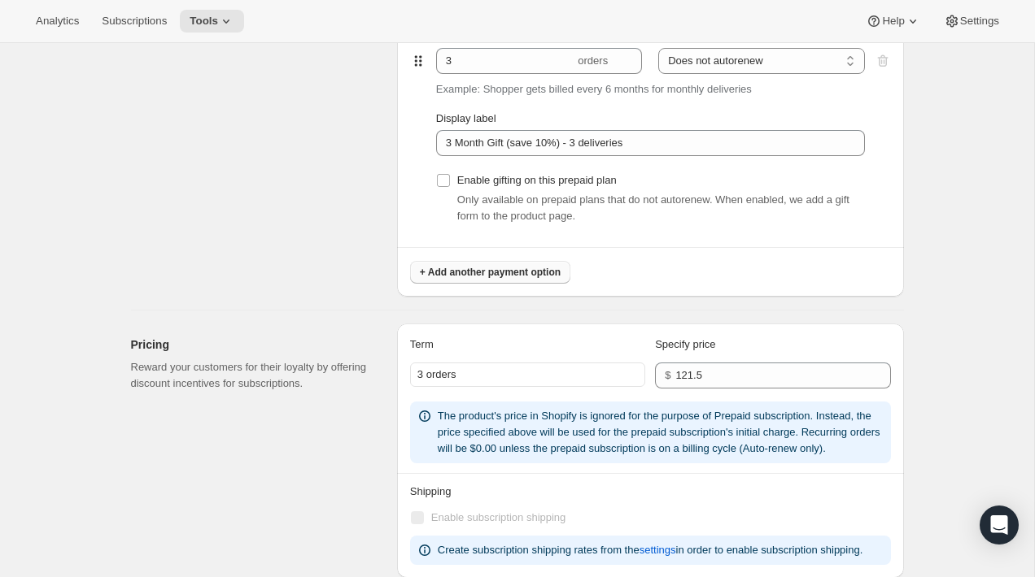
click at [475, 265] on button "+ Add another payment option" at bounding box center [490, 272] width 160 height 23
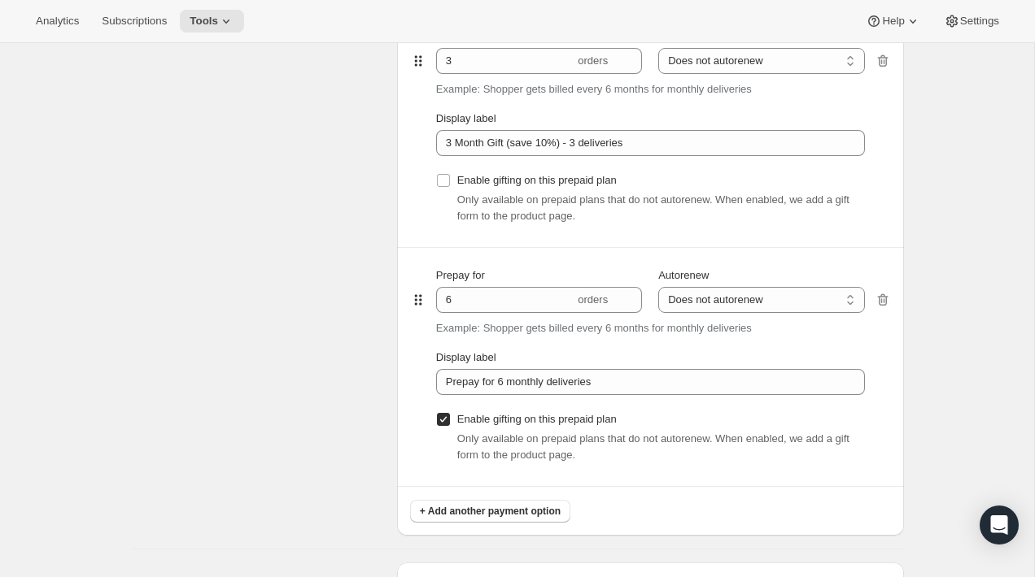
click at [442, 413] on input "Enable gifting on this prepaid plan" at bounding box center [443, 419] width 13 height 13
checkbox input "false"
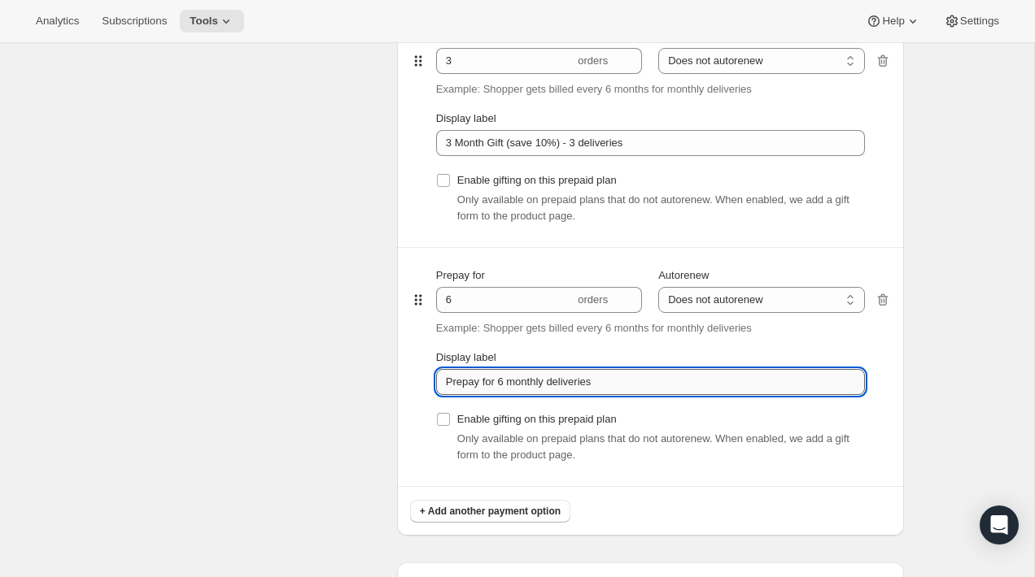
click at [630, 381] on input "Prepay for 6 monthly deliveries" at bounding box center [650, 382] width 429 height 26
paste input "6 Month Gift (save 10%) - 6"
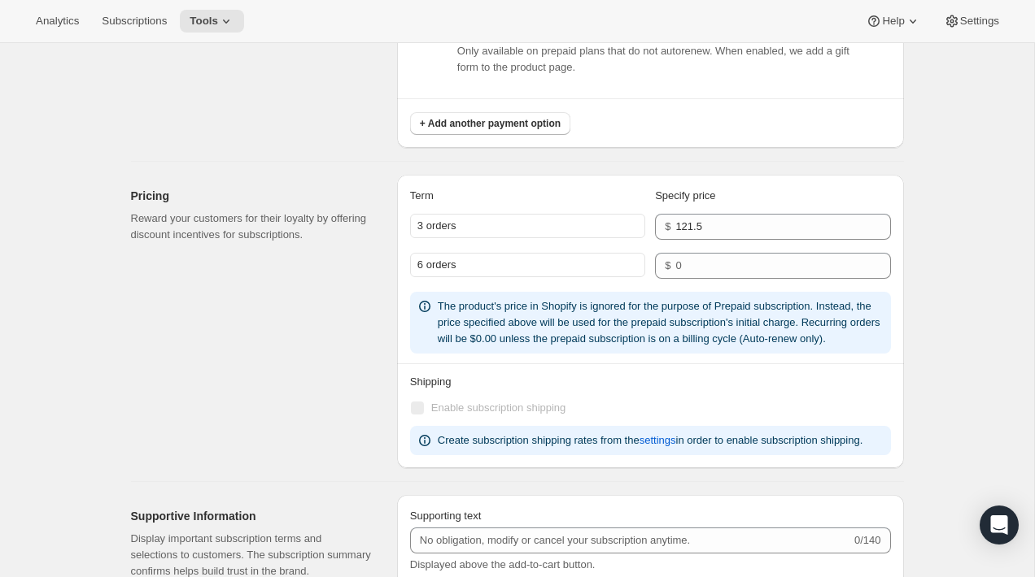
scroll to position [1464, 0]
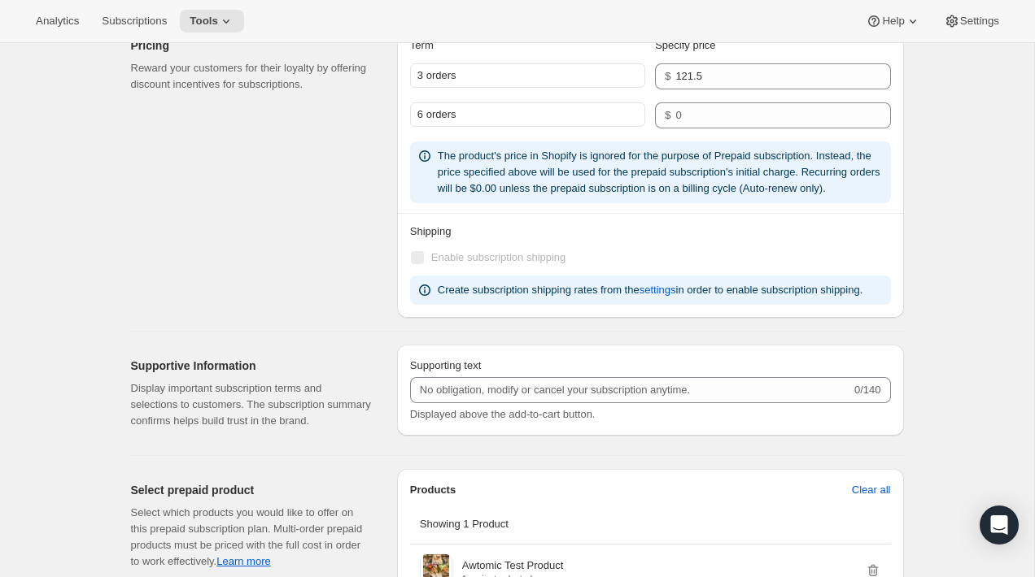
type input "6 Month Gift (save 10%) - 6 deliveries"
click at [704, 115] on input "number" at bounding box center [770, 115] width 190 height 26
paste input "225"
click at [727, 118] on input "252" at bounding box center [770, 115] width 190 height 26
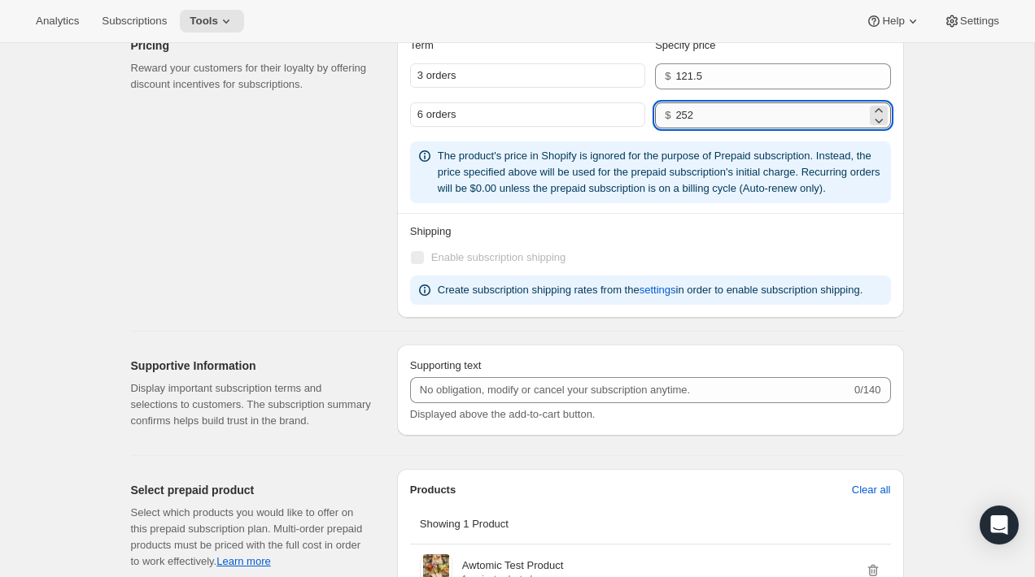
click at [699, 112] on input "252" at bounding box center [770, 115] width 190 height 26
paste input "25"
type input "225"
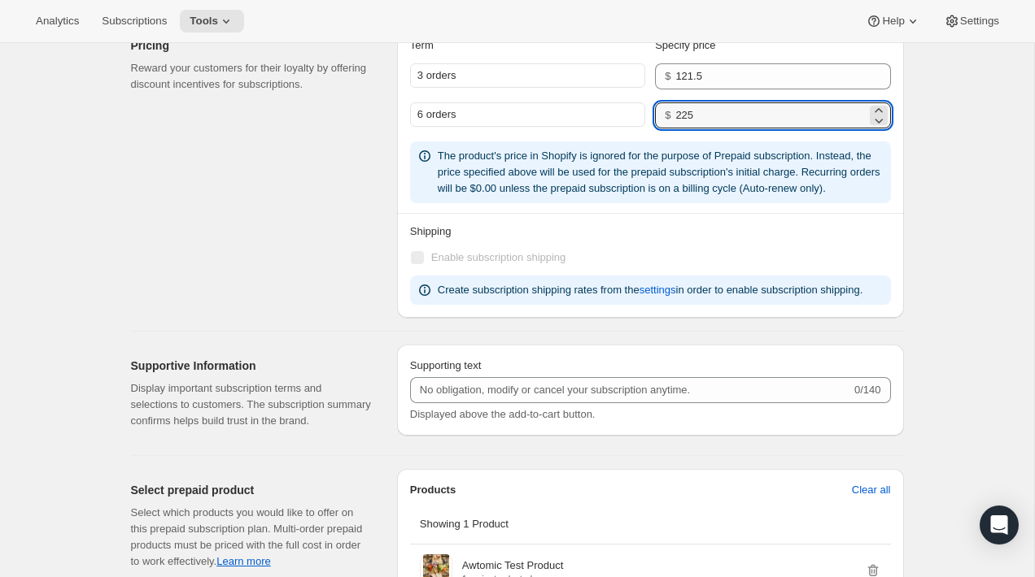
click at [475, 203] on div "The product's price in Shopify is ignored for the purpose of Prepaid subscripti…" at bounding box center [650, 173] width 481 height 62
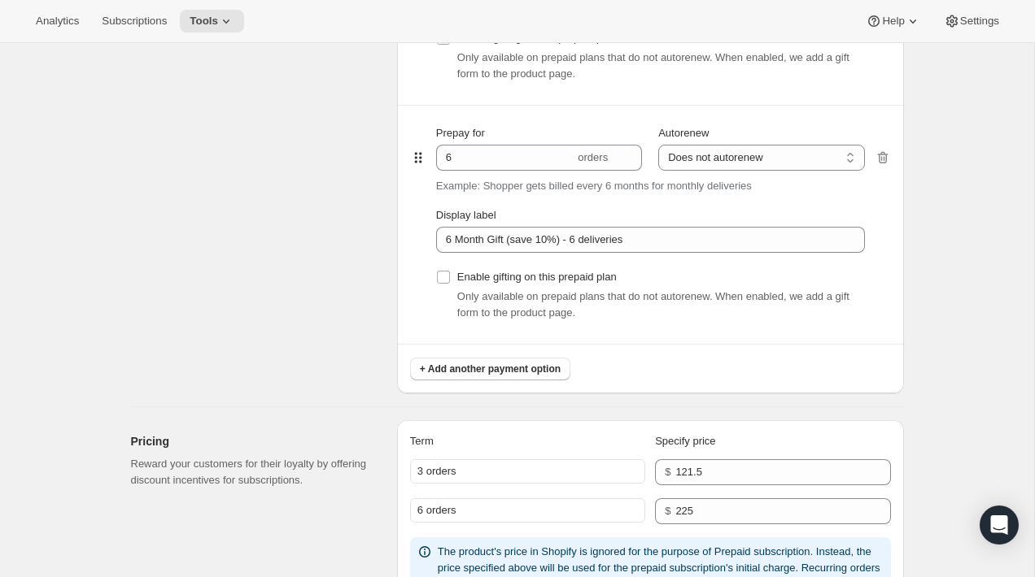
scroll to position [1066, 0]
click at [357, 289] on div "Prepaid terms Reward your customers for their loyalty by providing discount inc…" at bounding box center [257, 63] width 253 height 665
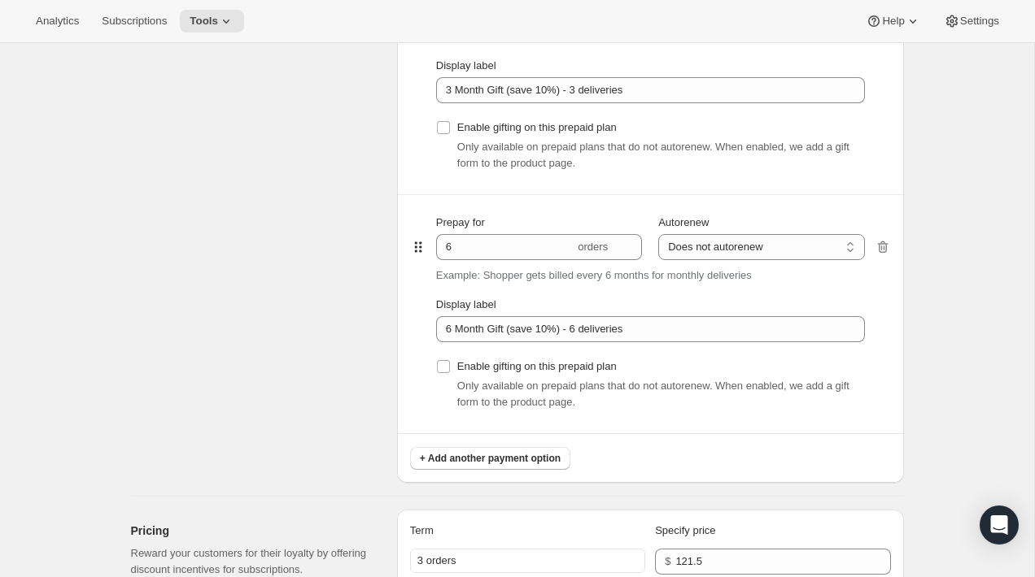
scroll to position [997, 0]
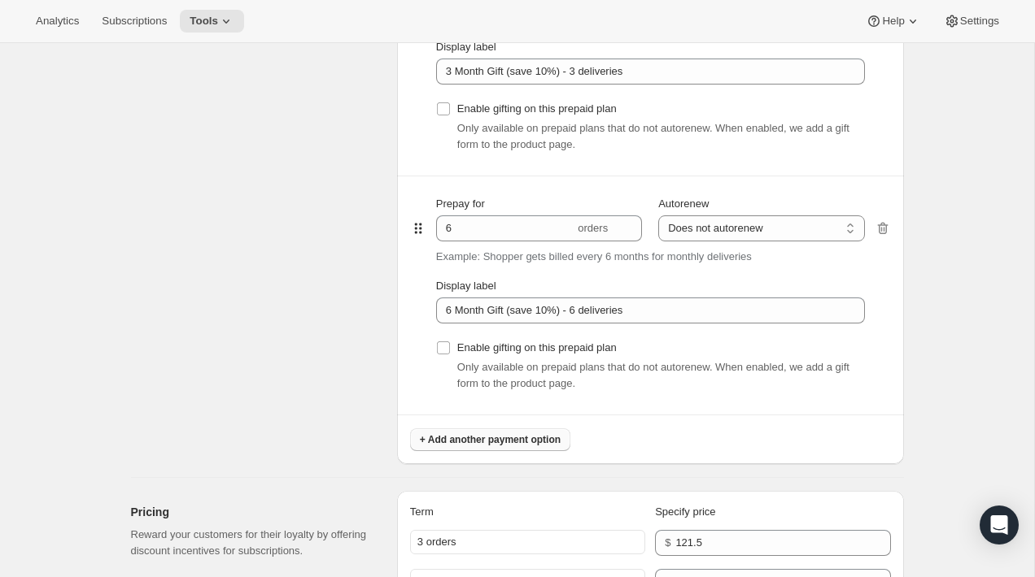
click at [484, 440] on span "+ Add another payment option" at bounding box center [490, 440] width 141 height 13
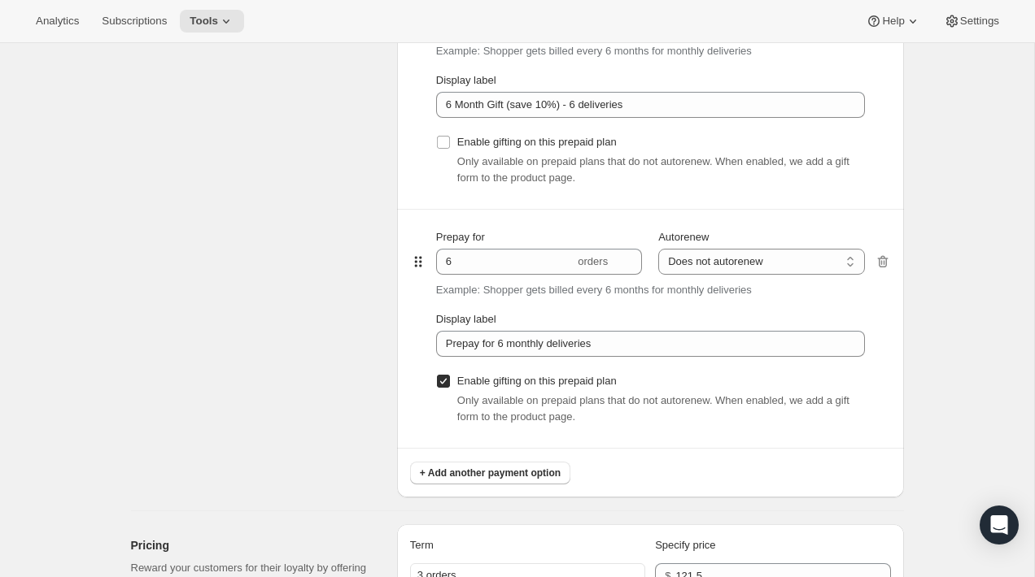
scroll to position [1272, 0]
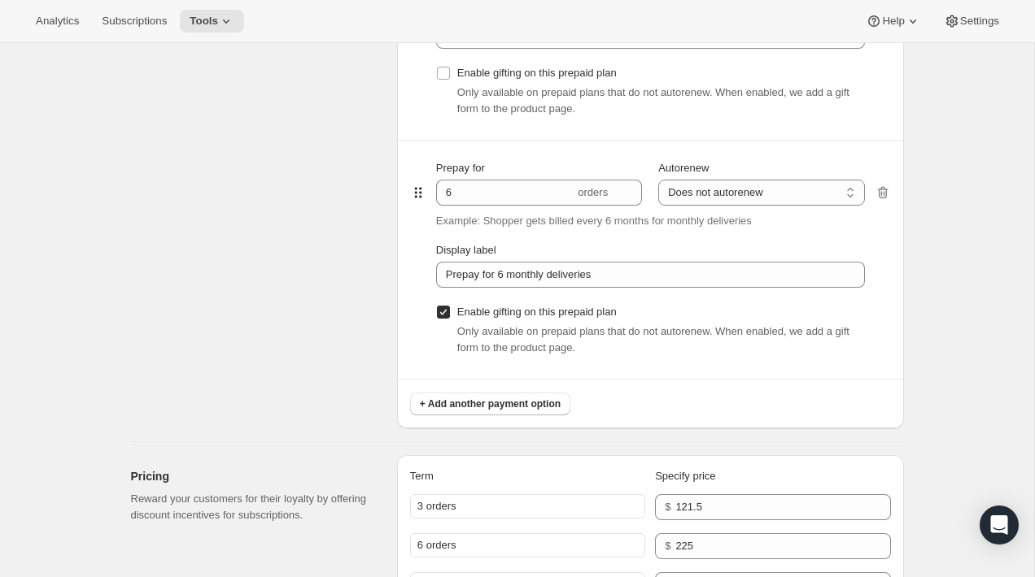
click at [447, 312] on input "Enable gifting on this prepaid plan" at bounding box center [443, 312] width 13 height 13
checkbox input "false"
click at [450, 407] on span "+ Add another payment option" at bounding box center [490, 404] width 141 height 13
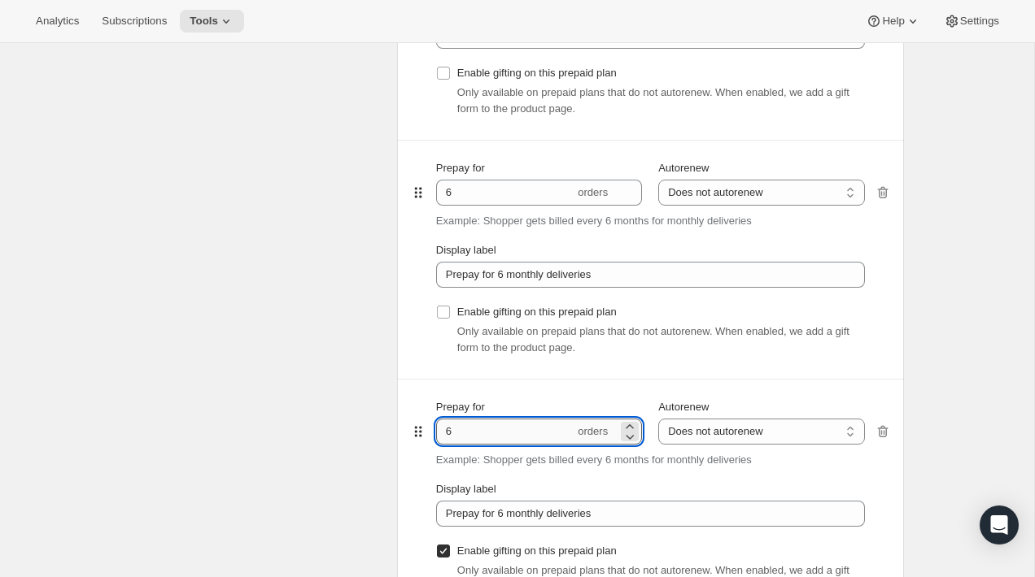
click at [473, 429] on input "6" at bounding box center [505, 432] width 138 height 26
type input "13"
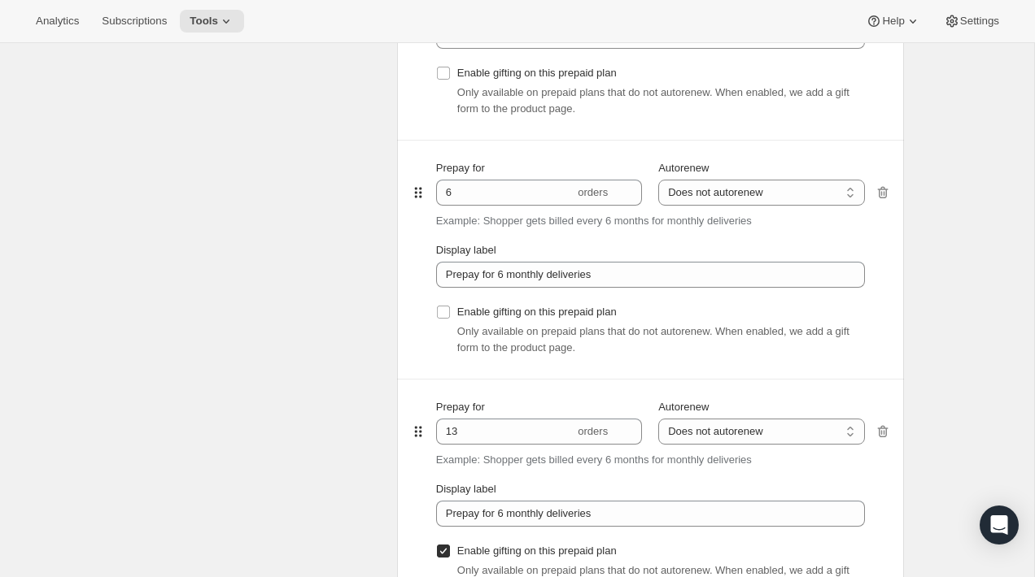
click at [303, 512] on div "Prepaid terms Reward your customers for their loyalty by providing discount inc…" at bounding box center [257, 96] width 253 height 1143
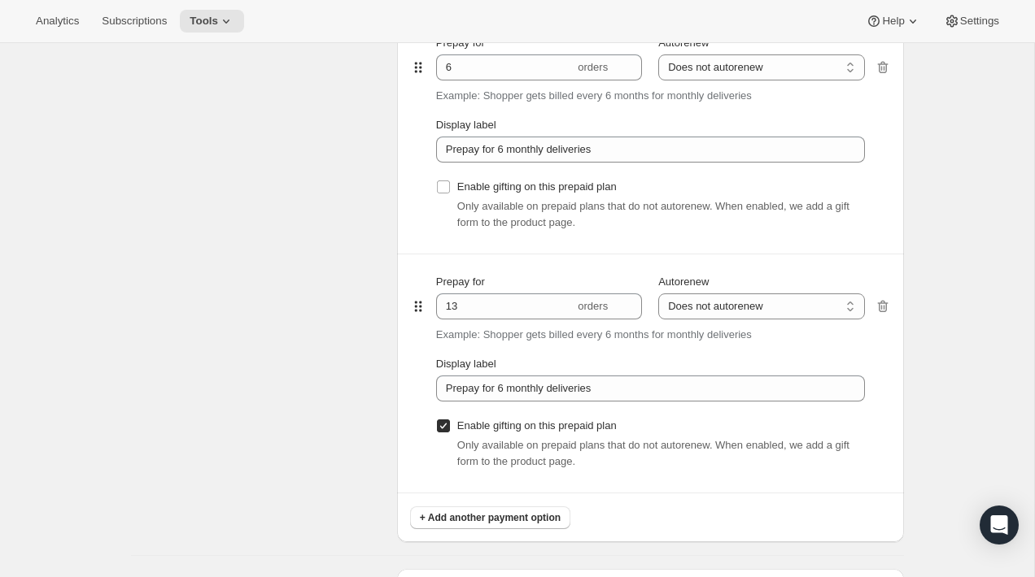
scroll to position [1443, 0]
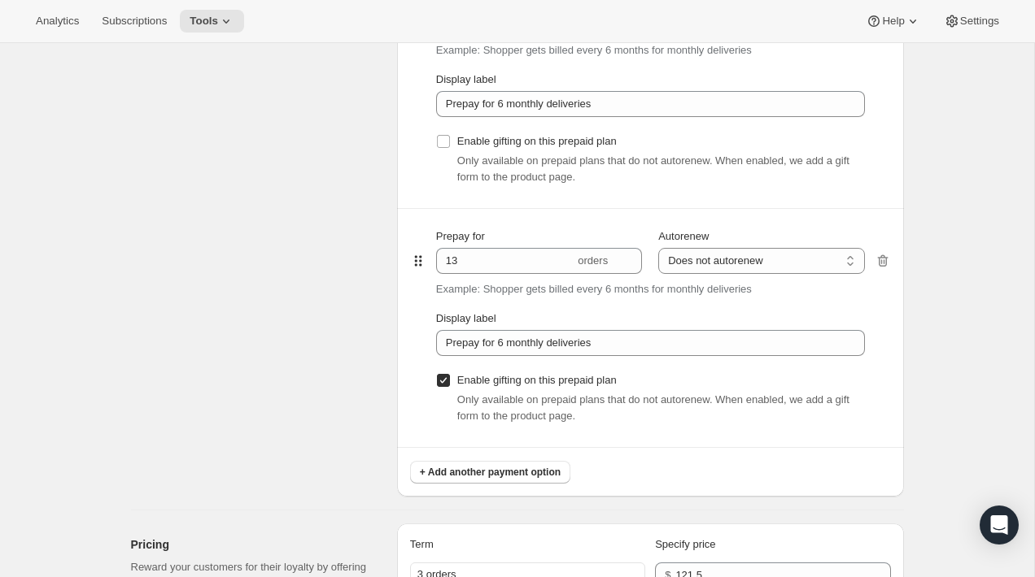
click at [439, 386] on input "Enable gifting on this prepaid plan" at bounding box center [443, 380] width 13 height 13
checkbox input "false"
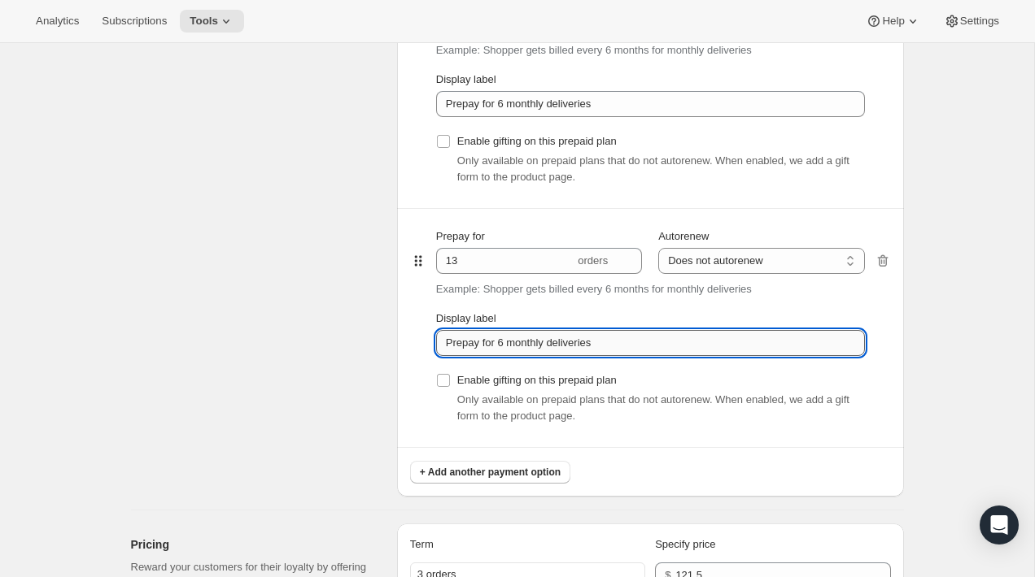
click at [648, 340] on input "Prepay for 6 monthly deliveries" at bounding box center [650, 343] width 429 height 26
paste input "12 Month Gift (Full Bouquet Free) - 13 deliveries"
paste input "text"
type input "12 Month Gift (Full Bouquet Free) - 13 deliveries"
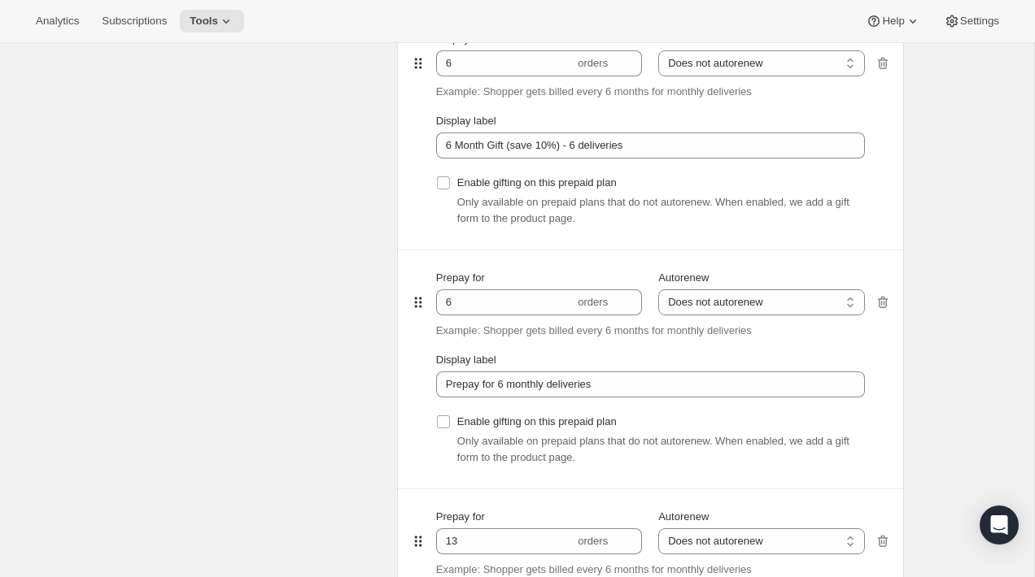
scroll to position [1277, 0]
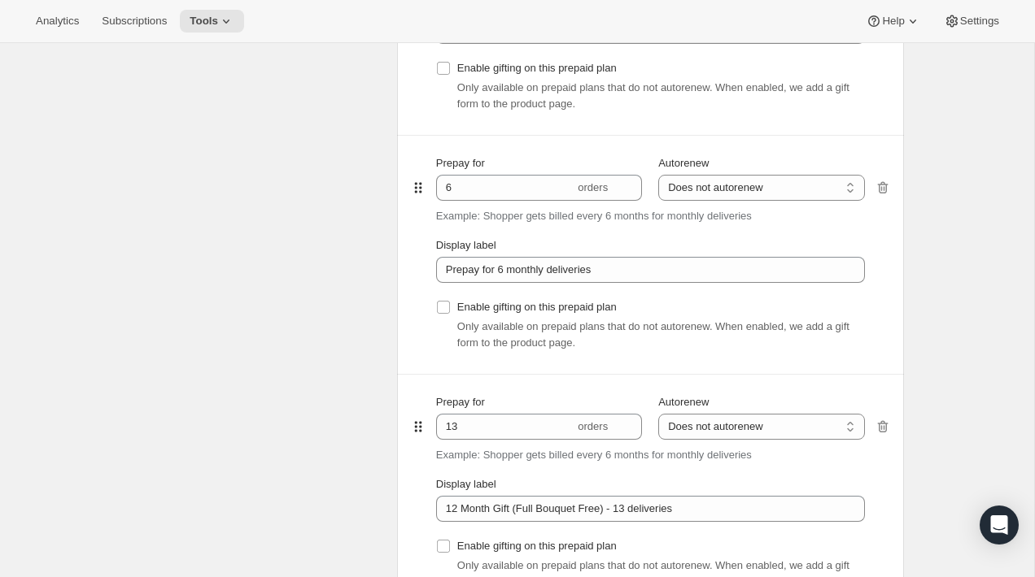
click at [881, 196] on div at bounding box center [882, 255] width 16 height 238
click at [889, 188] on icon "button" at bounding box center [882, 188] width 16 height 16
type input "13"
type input "12 Month Gift (Full Bouquet Free) - 13 deliveries"
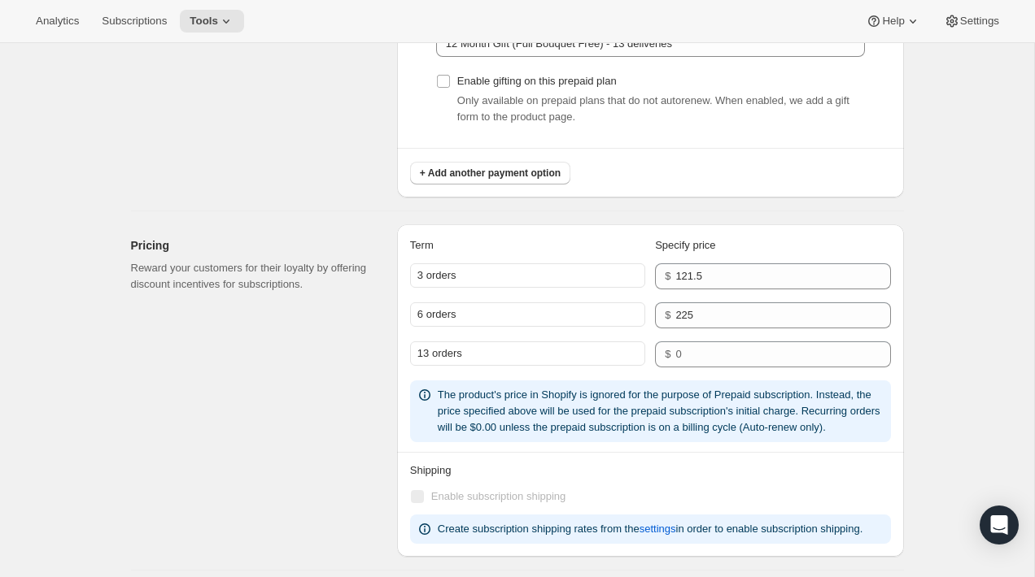
scroll to position [1571, 0]
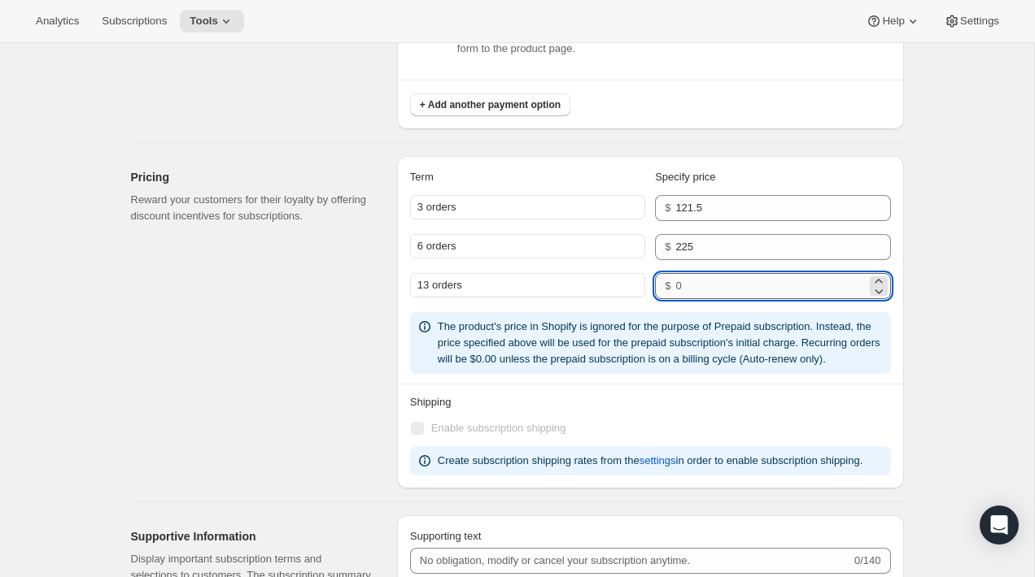
click at [790, 285] on input "number" at bounding box center [770, 286] width 190 height 26
paste input "540"
type input "540"
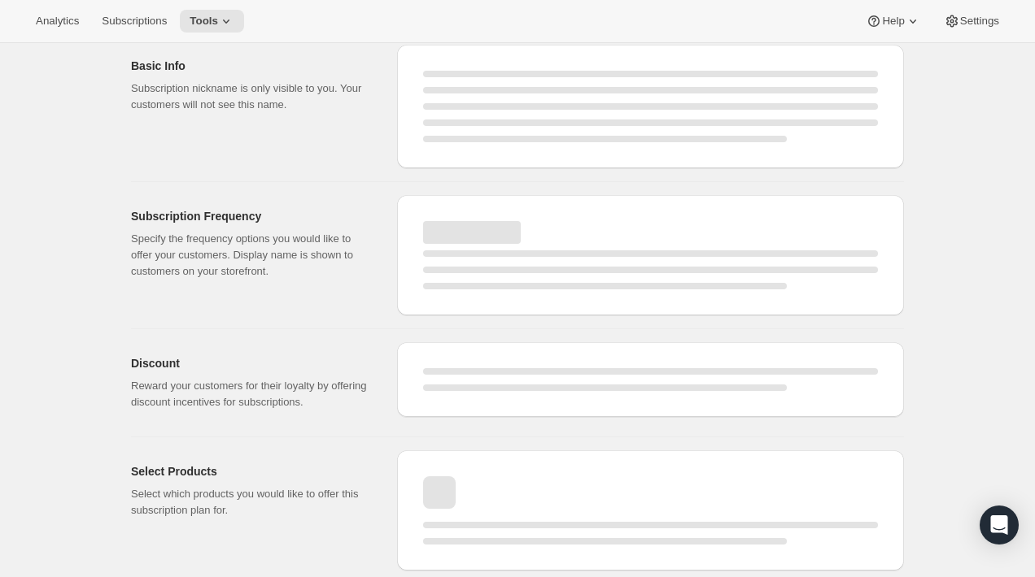
scroll to position [60, 0]
select select "MONTH"
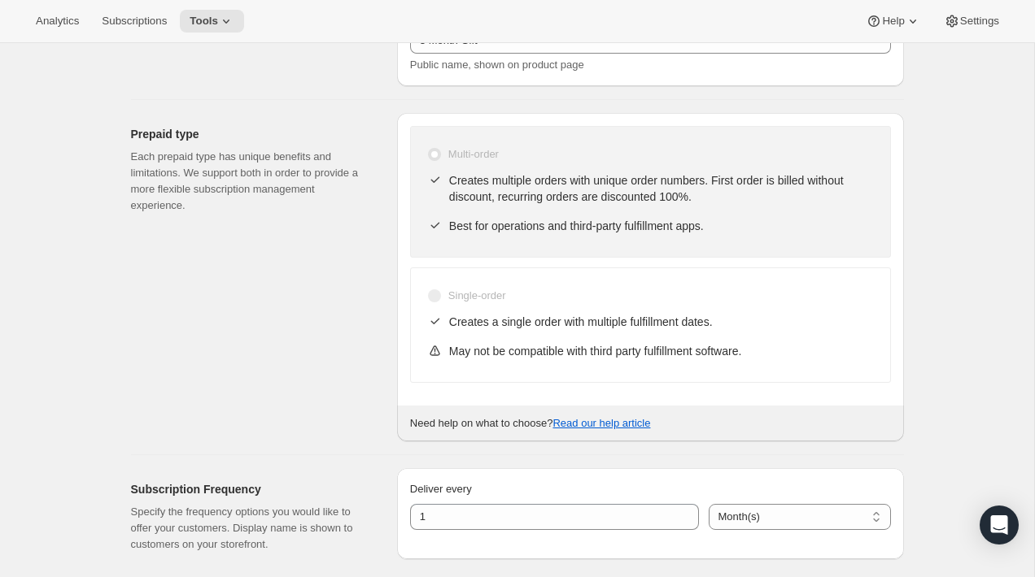
scroll to position [0, 0]
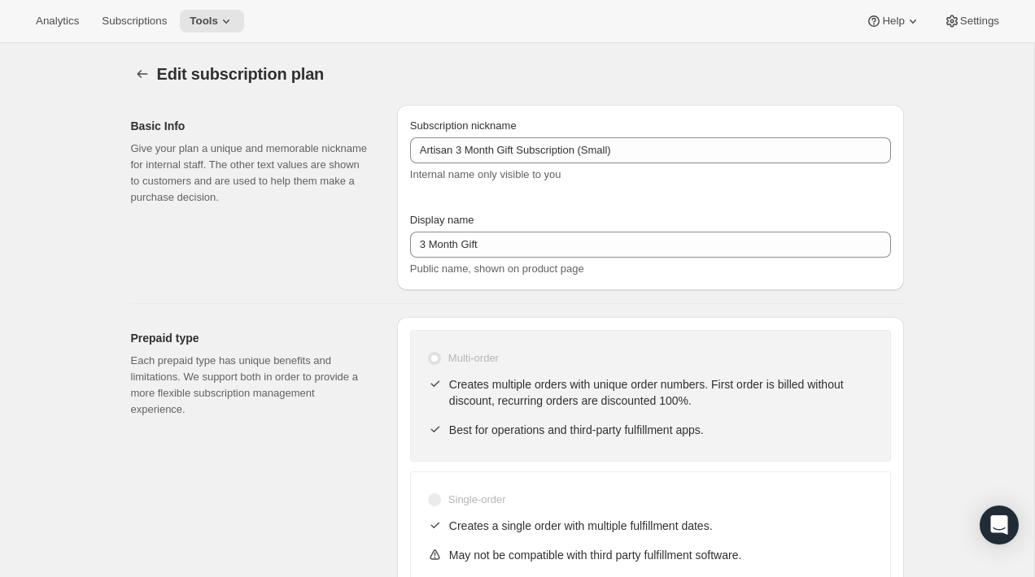
type input "Artisan Gift Subscriptions (Small)"
type input "Gift Subscriptions (Small)"
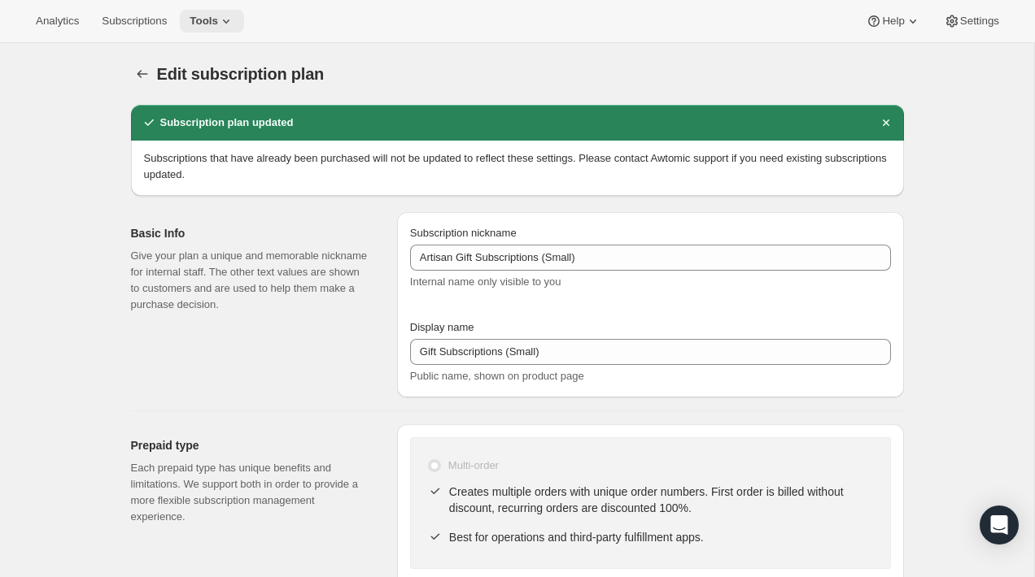
click at [233, 20] on icon at bounding box center [226, 21] width 16 height 16
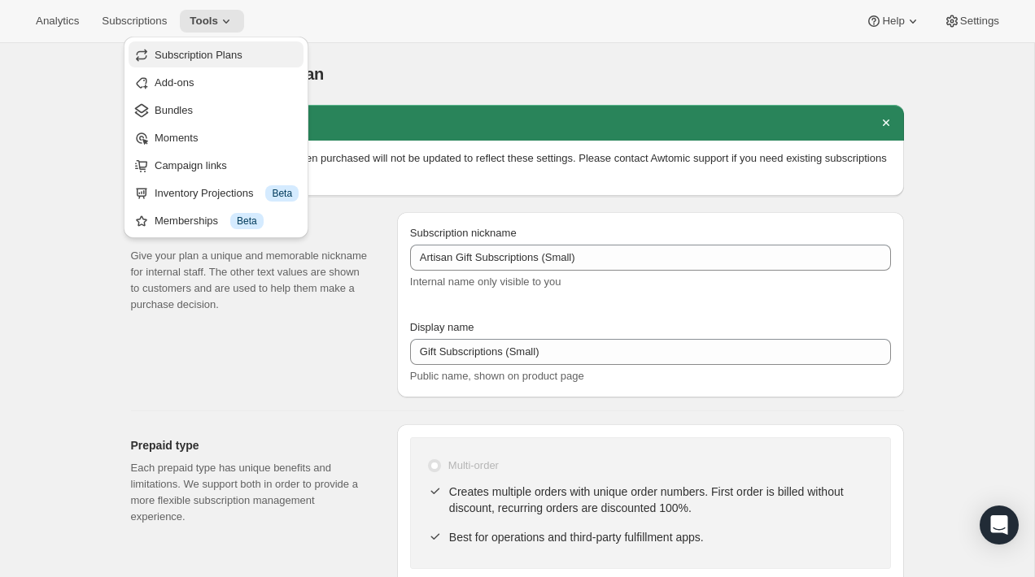
click at [229, 54] on span "Subscription Plans" at bounding box center [199, 55] width 88 height 12
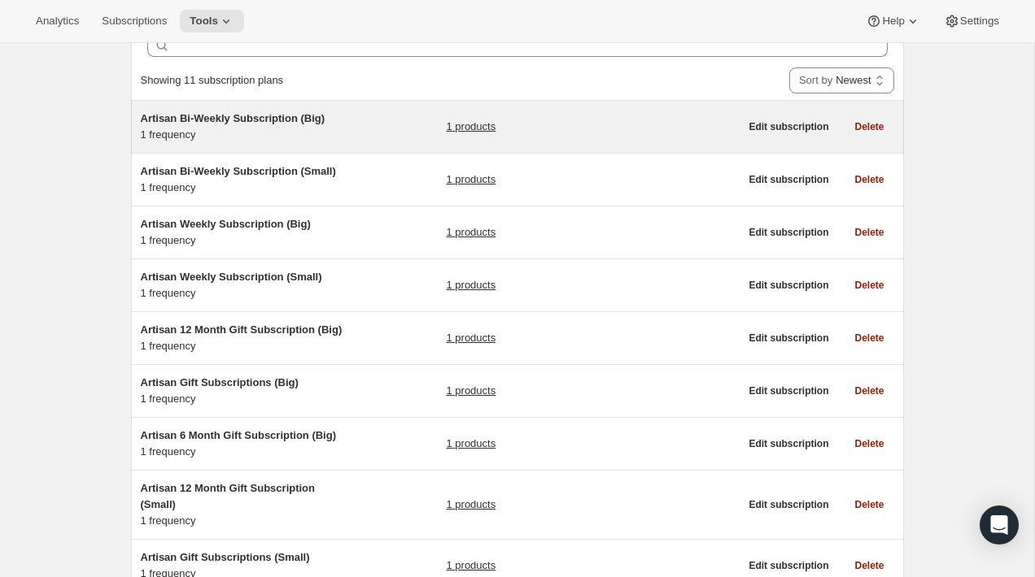
scroll to position [103, 0]
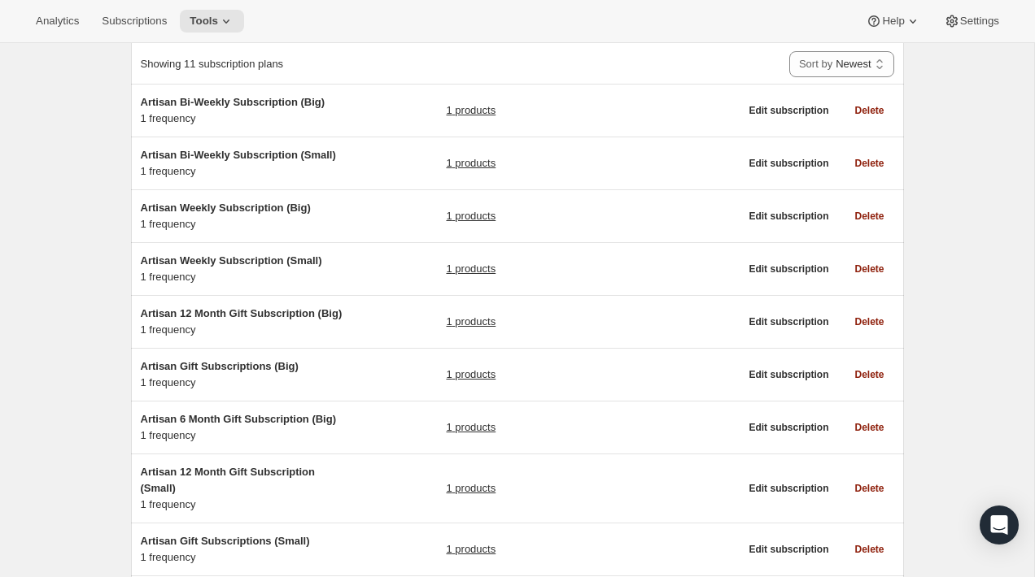
click at [53, 301] on div "Subscription plans. This page is ready Subscription plans Create Clear Showing …" at bounding box center [517, 374] width 1034 height 869
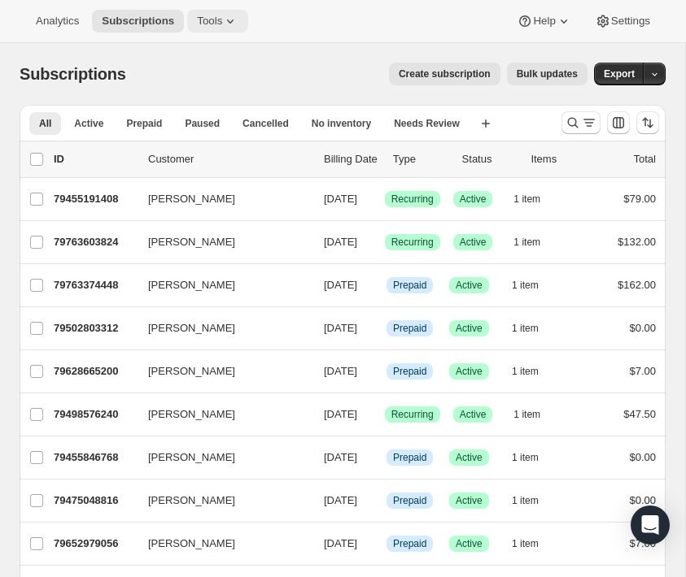
click at [238, 28] on icon at bounding box center [230, 21] width 16 height 16
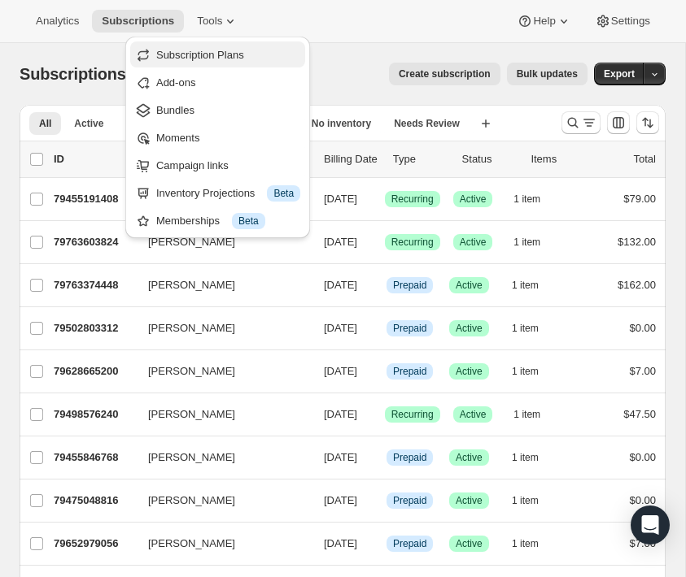
click at [223, 57] on span "Subscription Plans" at bounding box center [200, 55] width 88 height 12
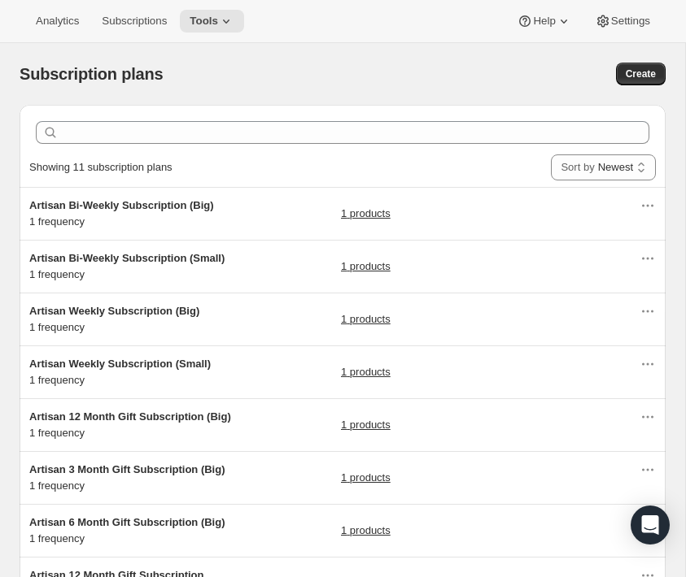
click at [183, 93] on div "Subscription plans. This page is ready Subscription plans Create" at bounding box center [343, 74] width 646 height 62
click at [117, 102] on div "Subscription plans. This page is ready Subscription plans Create" at bounding box center [343, 74] width 646 height 62
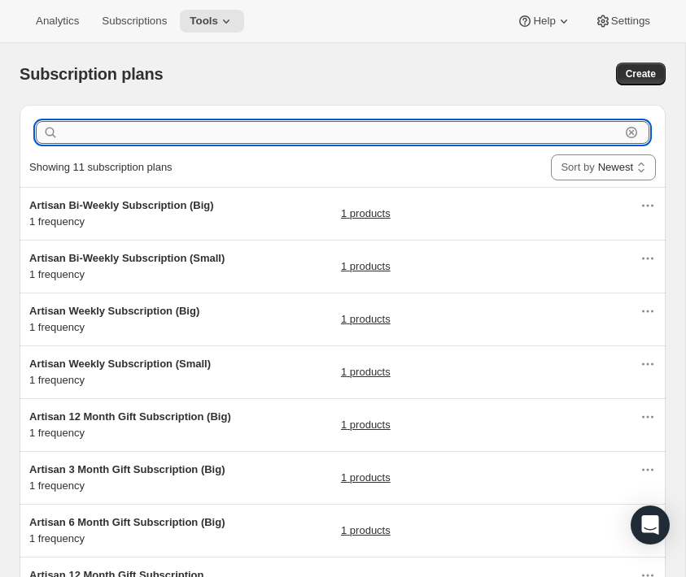
click at [111, 127] on input "text" at bounding box center [341, 132] width 558 height 23
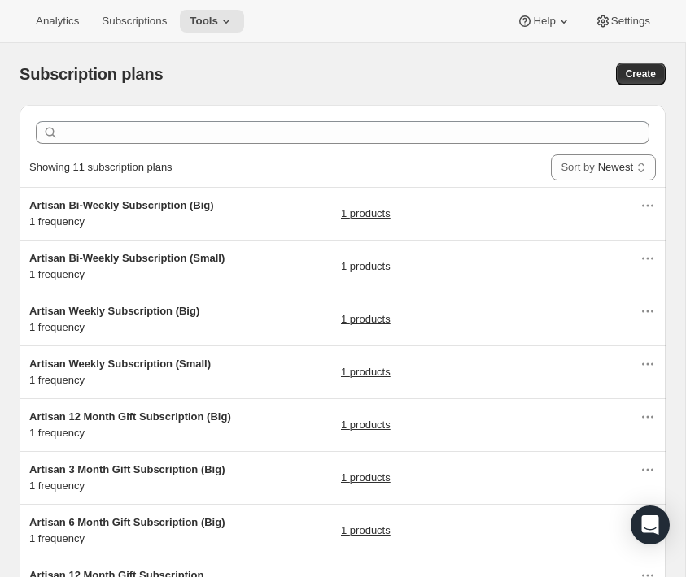
click at [114, 102] on div "Subscription plans. This page is ready Subscription plans Create" at bounding box center [343, 74] width 646 height 62
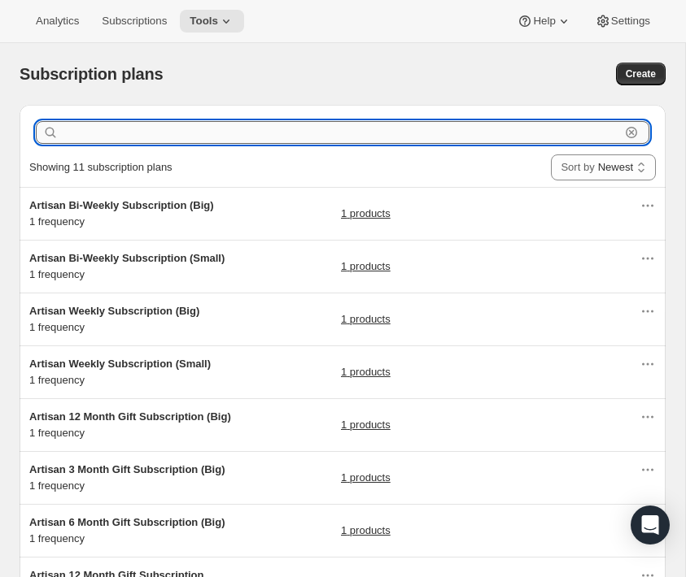
click at [89, 142] on input "text" at bounding box center [341, 132] width 558 height 23
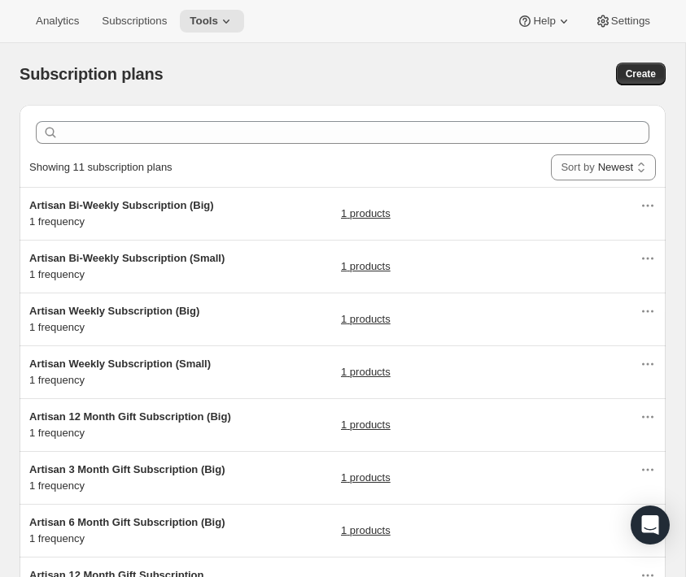
click at [111, 106] on div "Clear" at bounding box center [343, 133] width 646 height 56
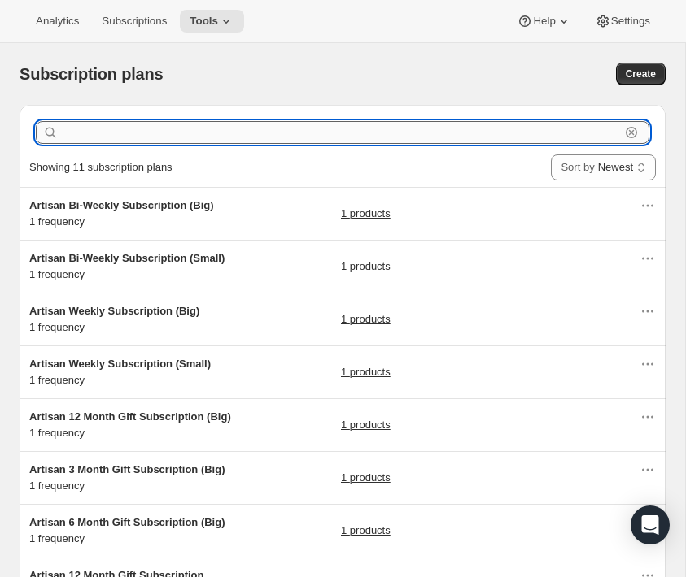
click at [109, 128] on input "text" at bounding box center [341, 132] width 558 height 23
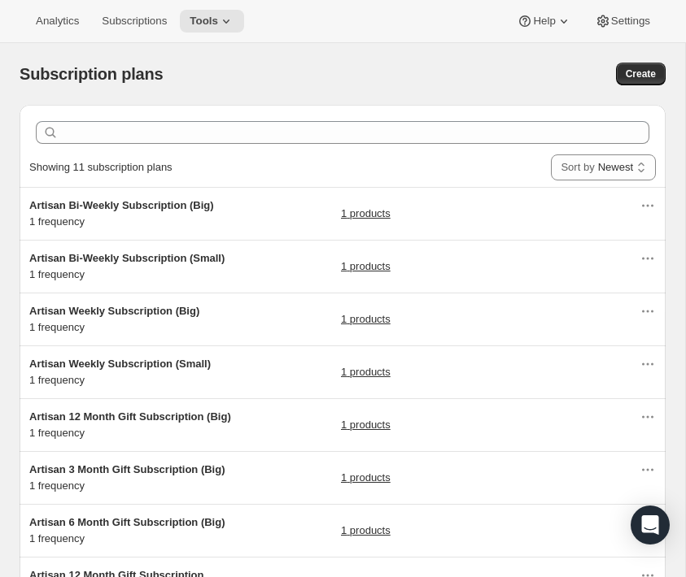
click at [109, 107] on div "Clear" at bounding box center [343, 133] width 646 height 56
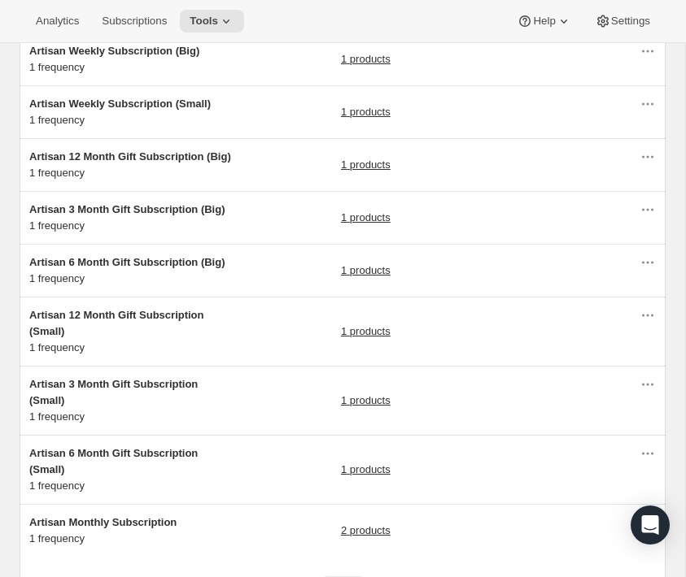
scroll to position [228, 0]
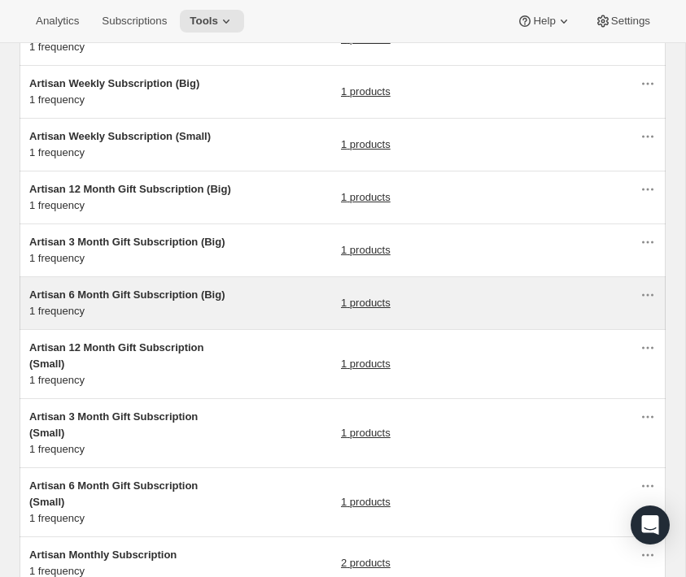
click at [290, 311] on div "Artisan 6 Month Gift Subscription (Big) 1 frequency 1 products" at bounding box center [334, 303] width 610 height 33
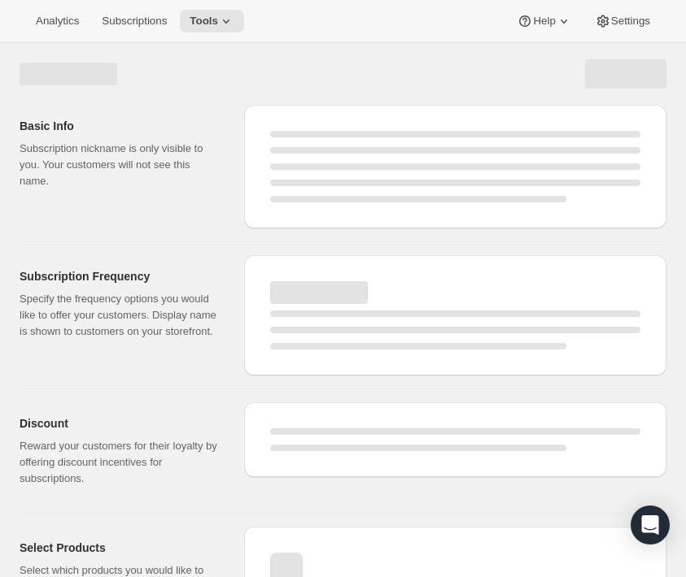
select select "WEEK"
select select "MONTH"
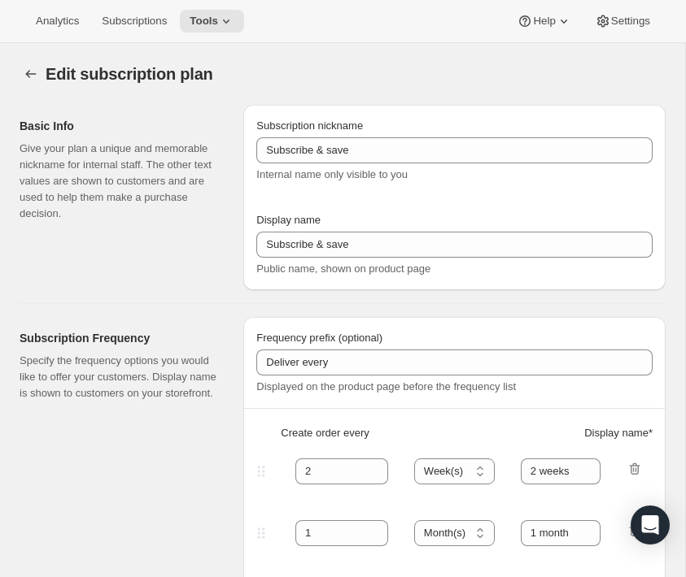
type input "Artisan 6 Month Gift Subscription (Big)"
type input "6 Month Gift"
select select "MONTH"
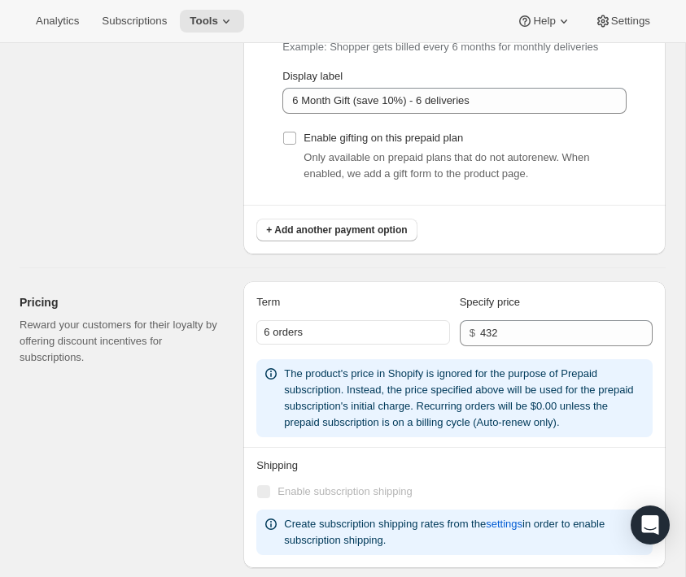
scroll to position [926, 0]
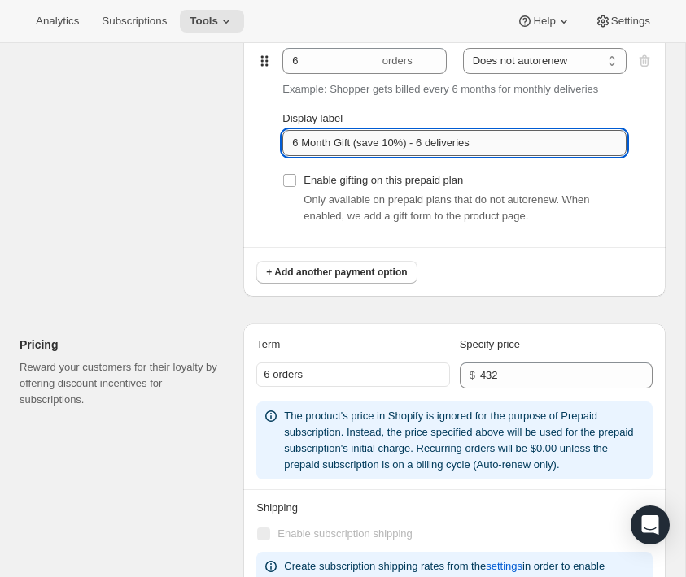
click at [334, 156] on input "6 Month Gift (save 10%) - 6 deliveries" at bounding box center [454, 143] width 344 height 26
click at [208, 22] on span "Tools" at bounding box center [204, 21] width 28 height 13
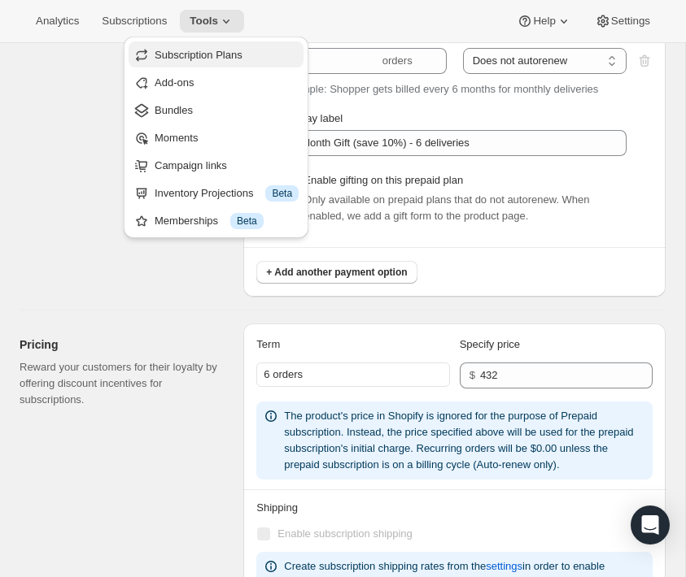
click at [201, 47] on span "Subscription Plans" at bounding box center [227, 55] width 144 height 16
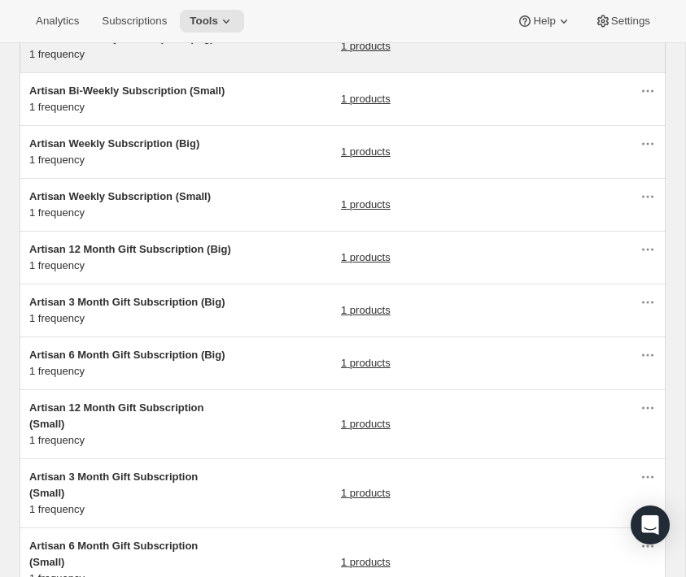
scroll to position [169, 0]
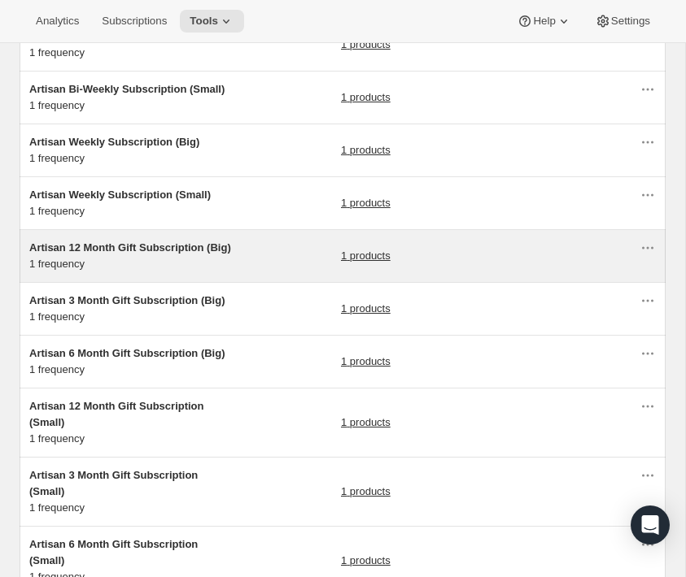
click at [252, 255] on div "Artisan 12 Month Gift Subscription (Big) 1 frequency 1 products" at bounding box center [334, 256] width 610 height 33
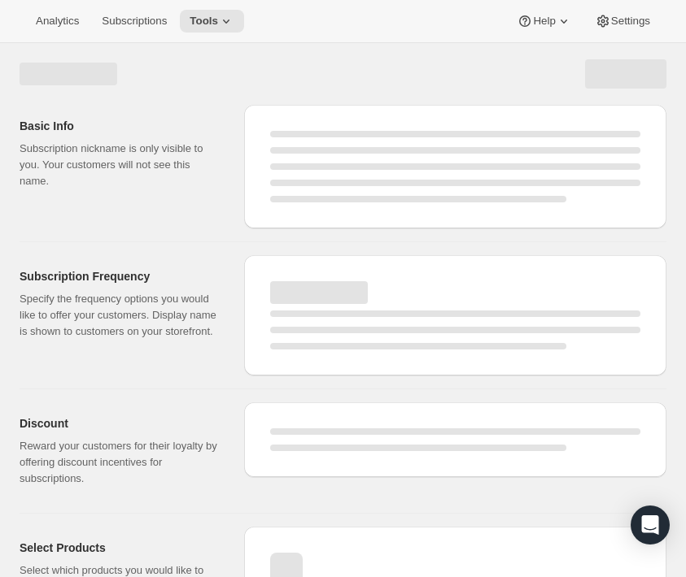
select select "WEEK"
select select "MONTH"
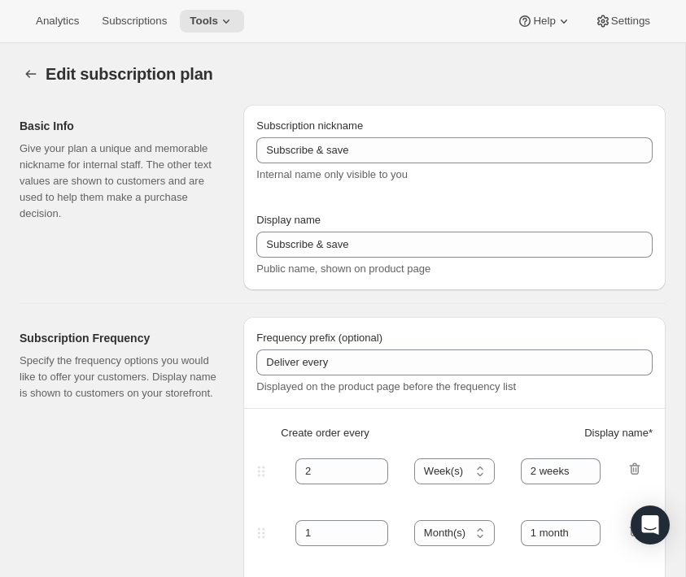
type input "Artisan 12 Month Gift Subscription (Big)"
type input "12 Month Gift"
select select "MONTH"
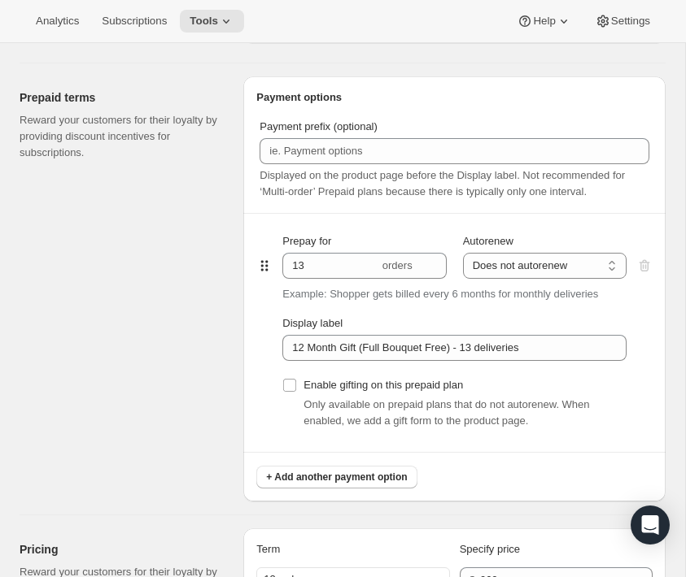
scroll to position [806, 0]
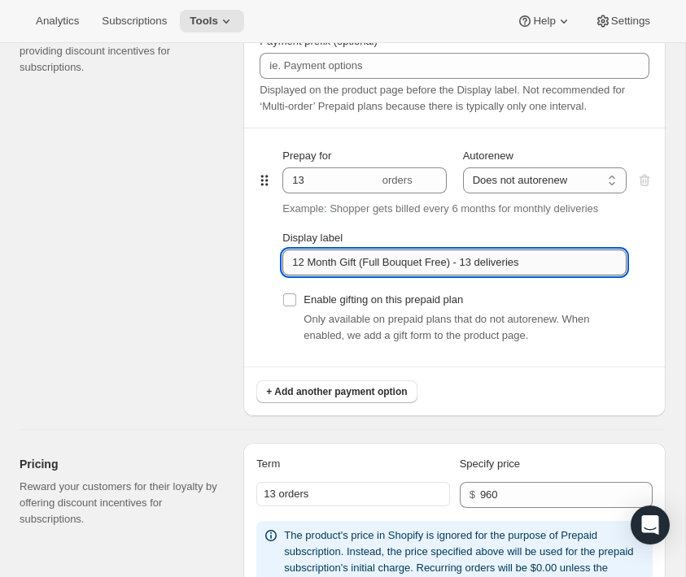
click at [339, 276] on input "12 Month Gift (Full Bouquet Free) - 13 deliveries" at bounding box center [454, 263] width 344 height 26
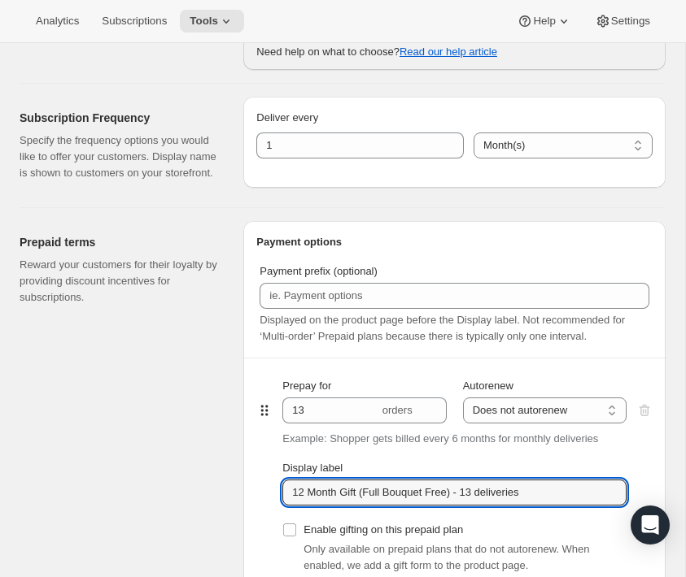
scroll to position [502, 0]
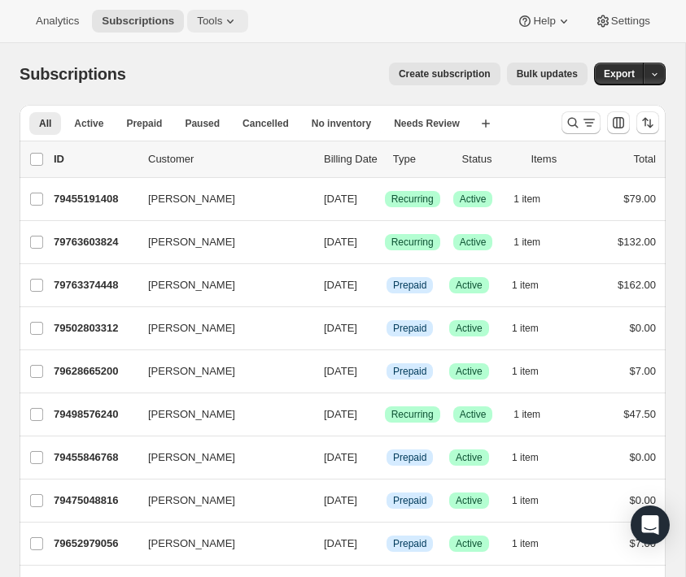
click at [237, 20] on icon at bounding box center [230, 21] width 16 height 16
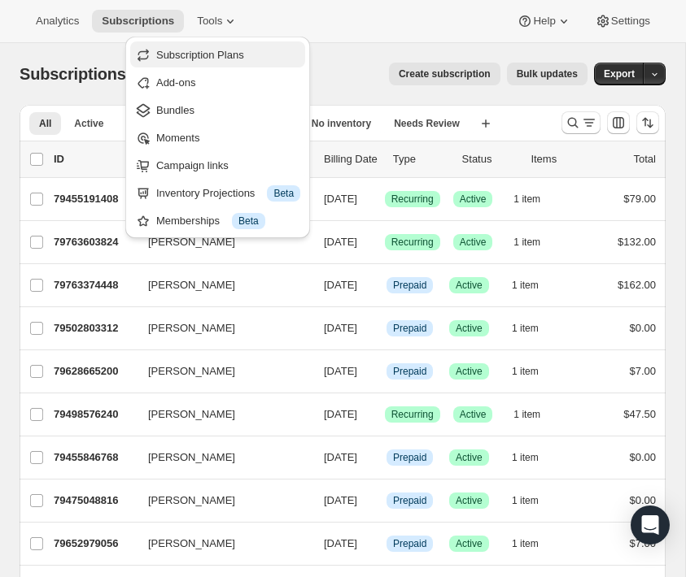
click at [239, 50] on span "Subscription Plans" at bounding box center [200, 55] width 88 height 12
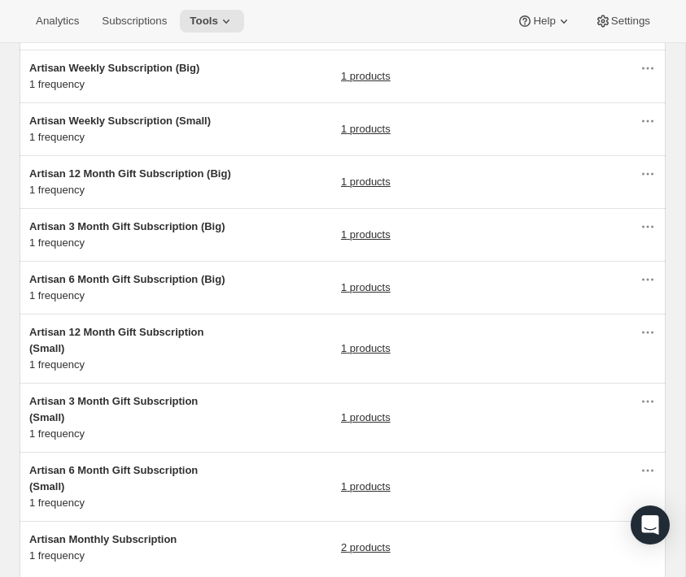
scroll to position [250, 0]
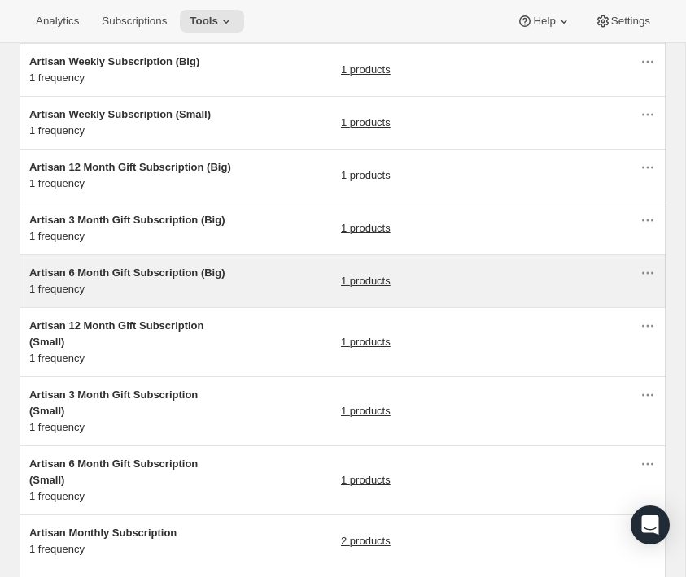
click at [259, 294] on div "Artisan 6 Month Gift Subscription (Big) 1 frequency 1 products" at bounding box center [334, 281] width 610 height 33
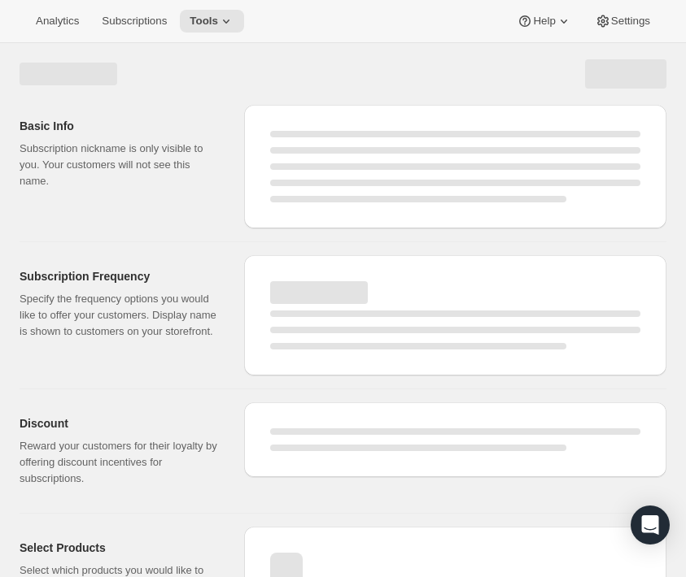
select select "WEEK"
select select "MONTH"
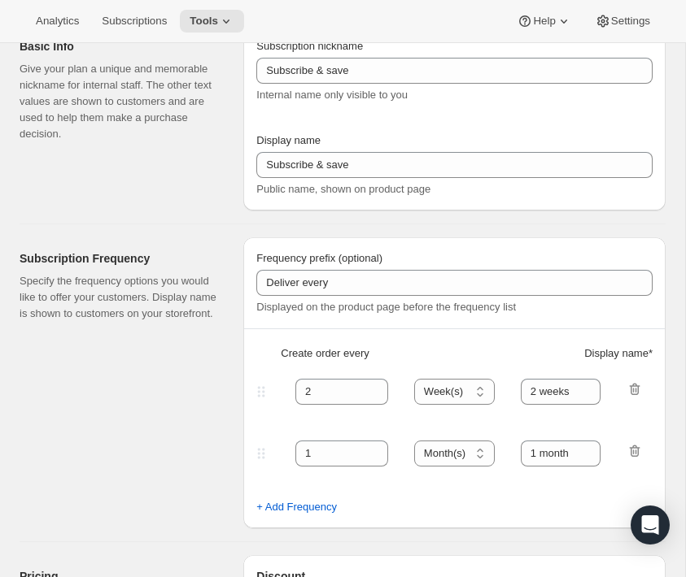
type input "Artisan 6 Month Gift Subscription (Big)"
type input "6 Month Gift"
select select "MONTH"
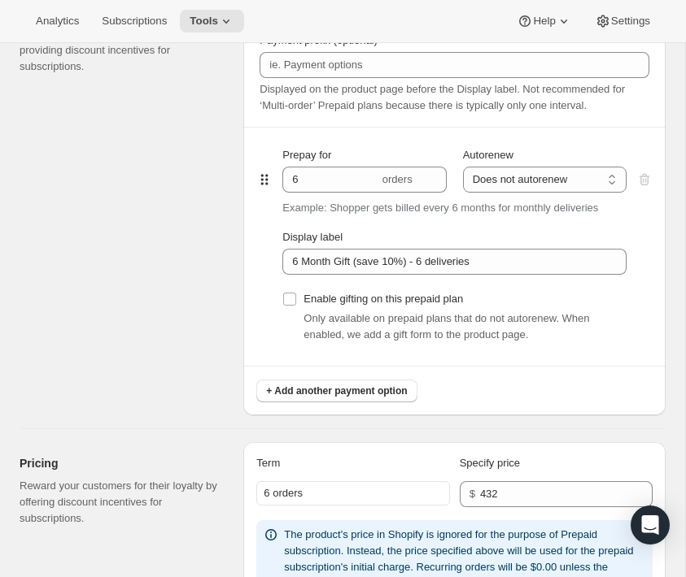
scroll to position [923, 0]
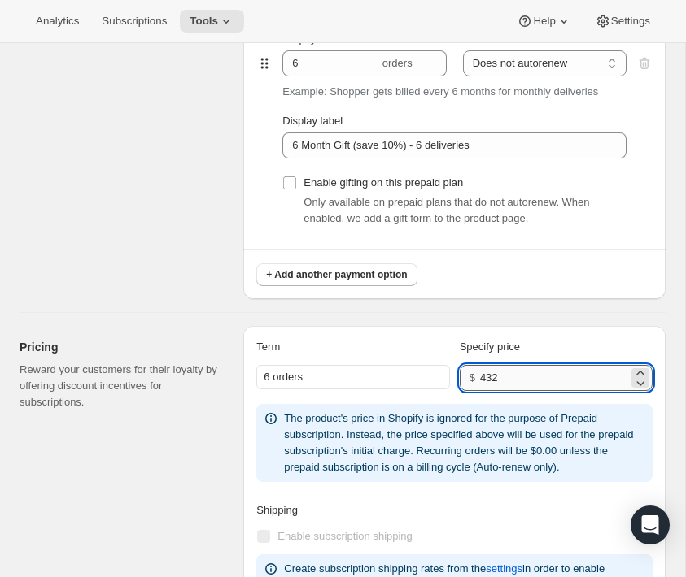
click at [492, 391] on input "432" at bounding box center [554, 378] width 148 height 26
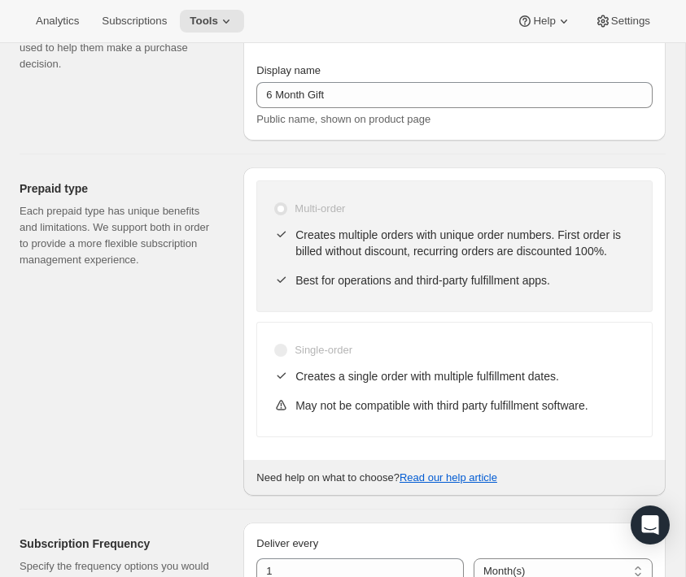
scroll to position [0, 0]
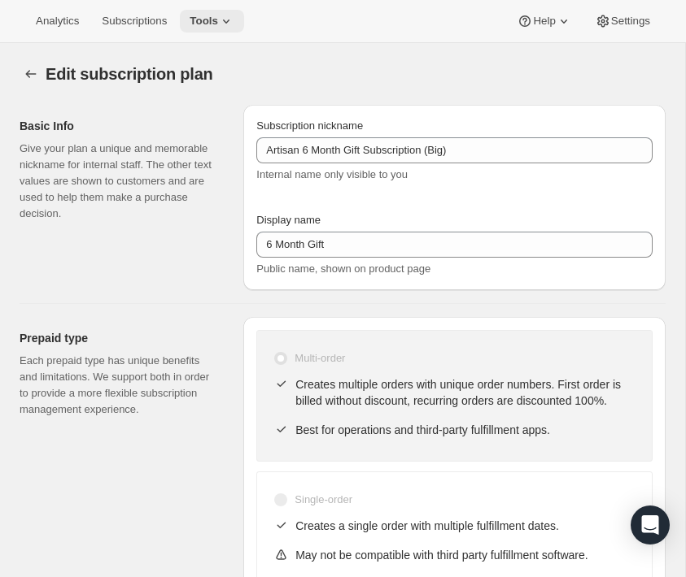
click at [216, 24] on span "Tools" at bounding box center [204, 21] width 28 height 13
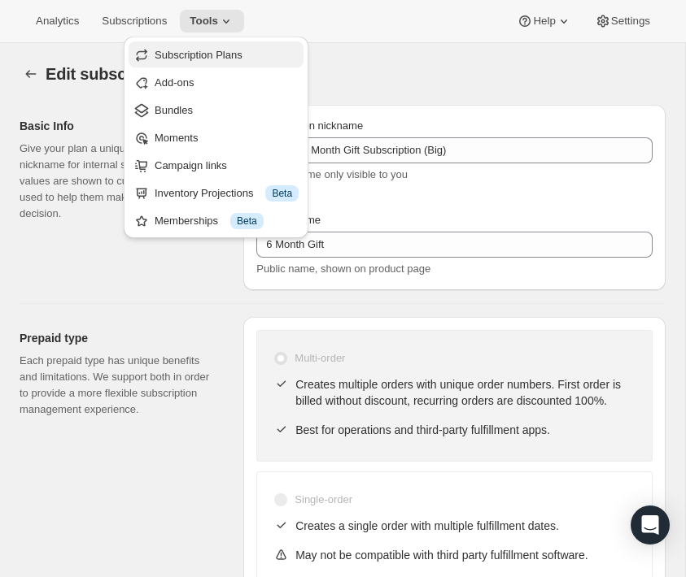
click at [226, 55] on span "Subscription Plans" at bounding box center [199, 55] width 88 height 12
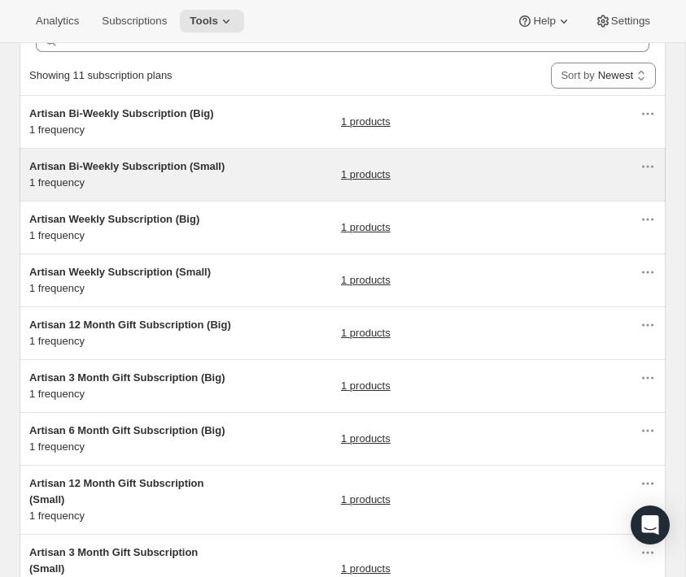
scroll to position [94, 0]
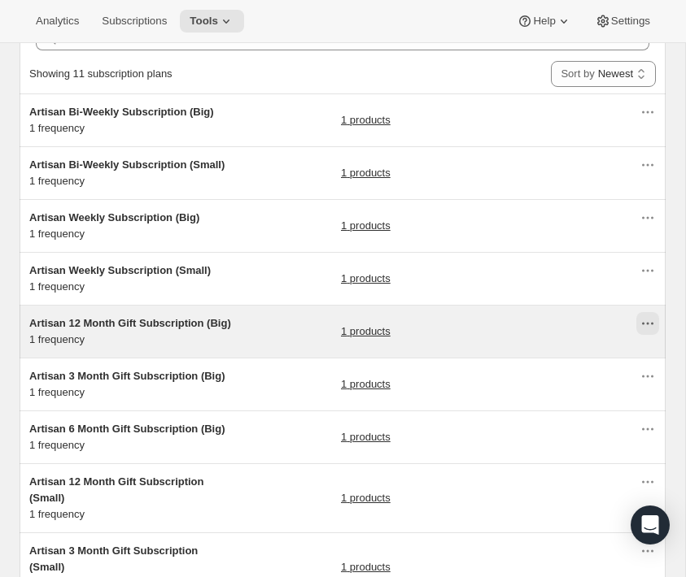
click at [651, 329] on icon "Actions for Artisan 12 Month Gift Subscription (Big)" at bounding box center [647, 324] width 16 height 16
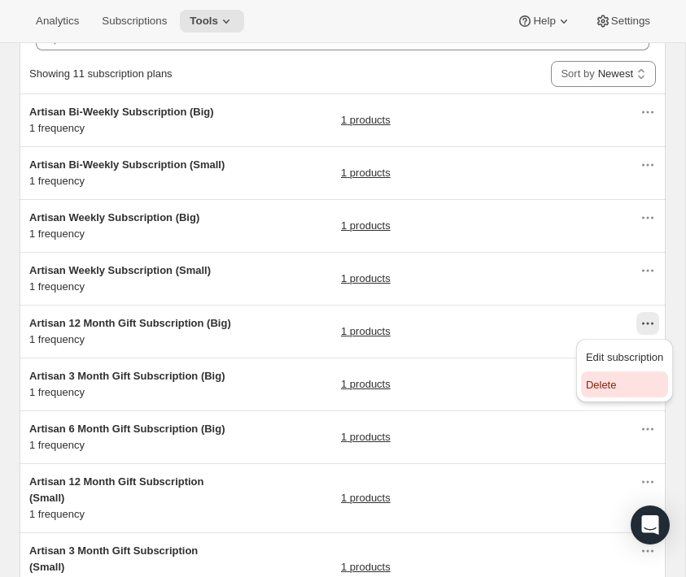
click at [630, 394] on button "Delete" at bounding box center [624, 385] width 87 height 26
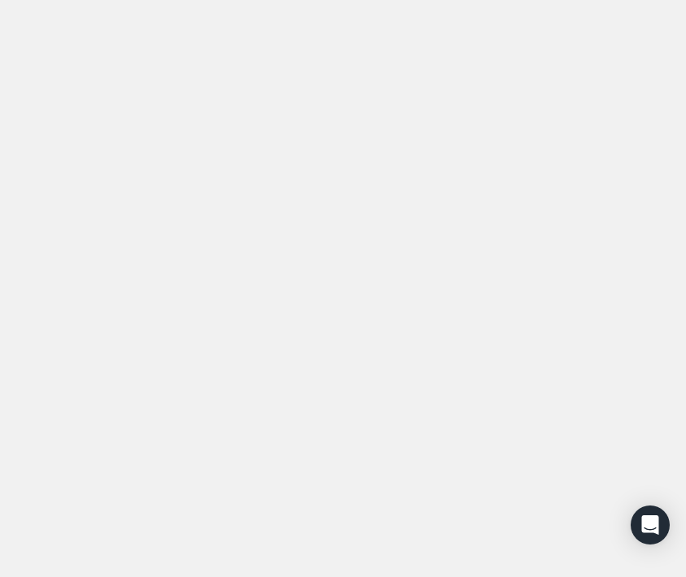
scroll to position [0, 0]
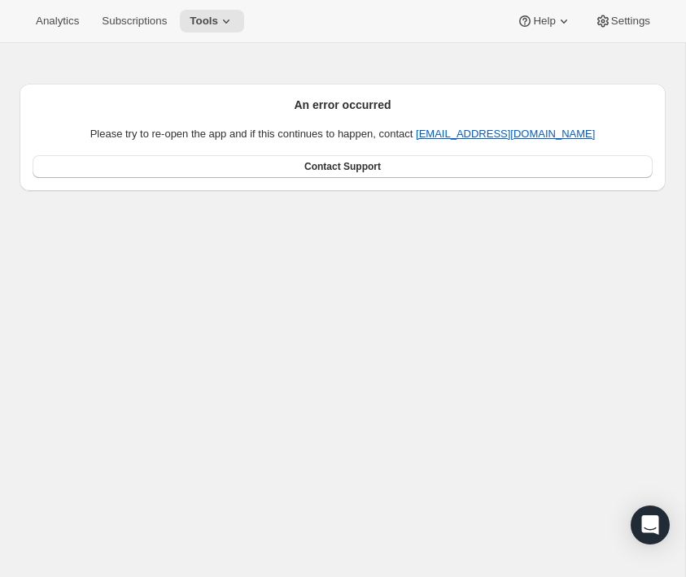
click at [431, 303] on div "An error occurred Please try to re-open the app and if this continues to happen…" at bounding box center [342, 331] width 685 height 577
click at [407, 292] on div "An error occurred Please try to re-open the app and if this continues to happen…" at bounding box center [342, 331] width 685 height 577
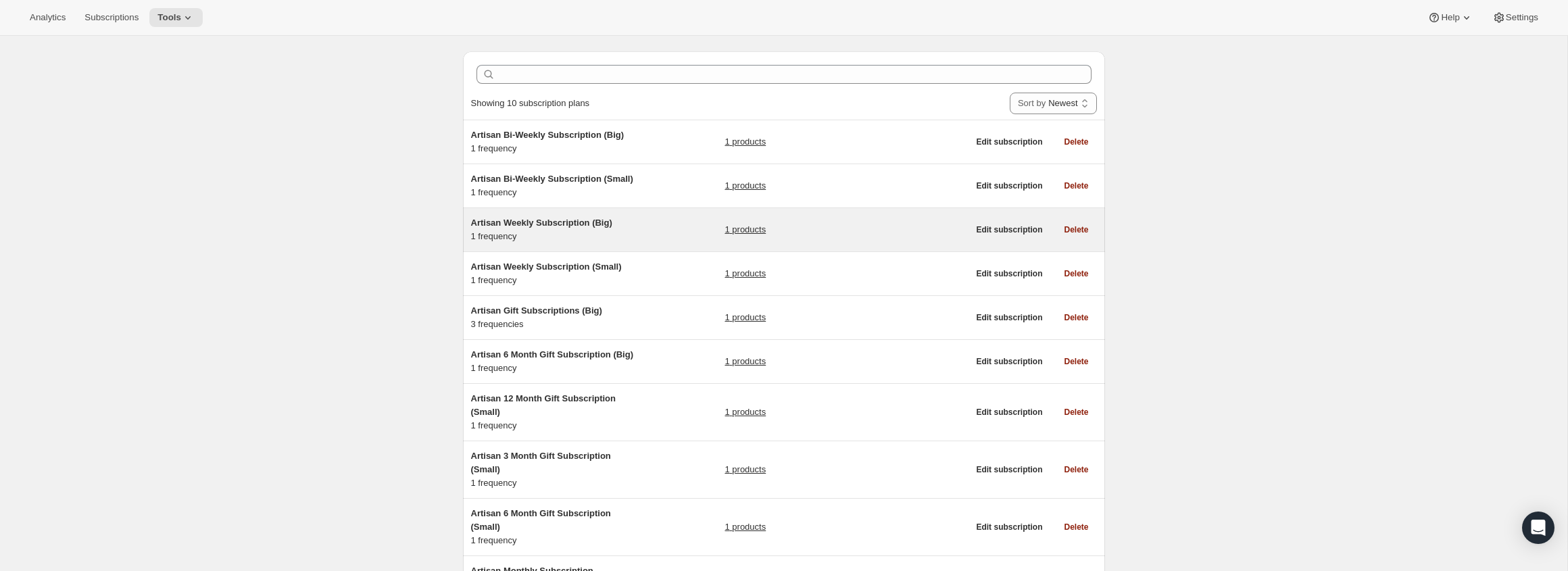
scroll to position [38, 0]
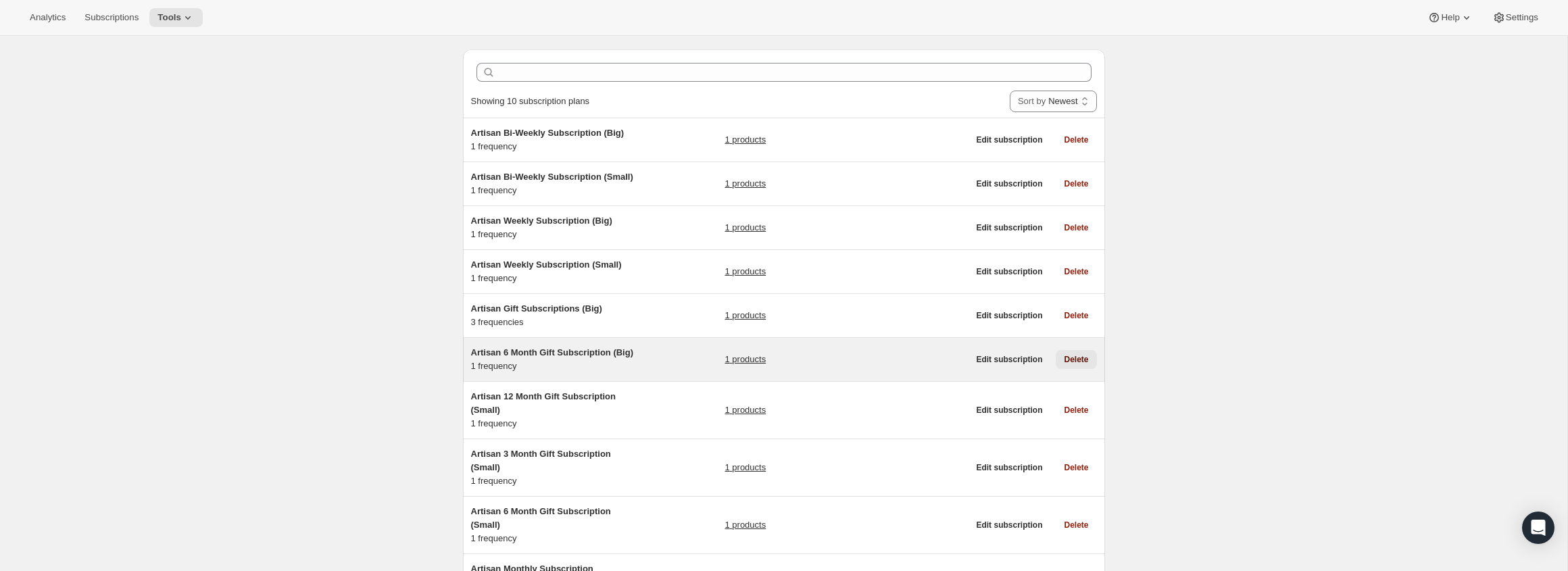
click at [569, 359] on span "Delete" at bounding box center [1075, 359] width 24 height 11
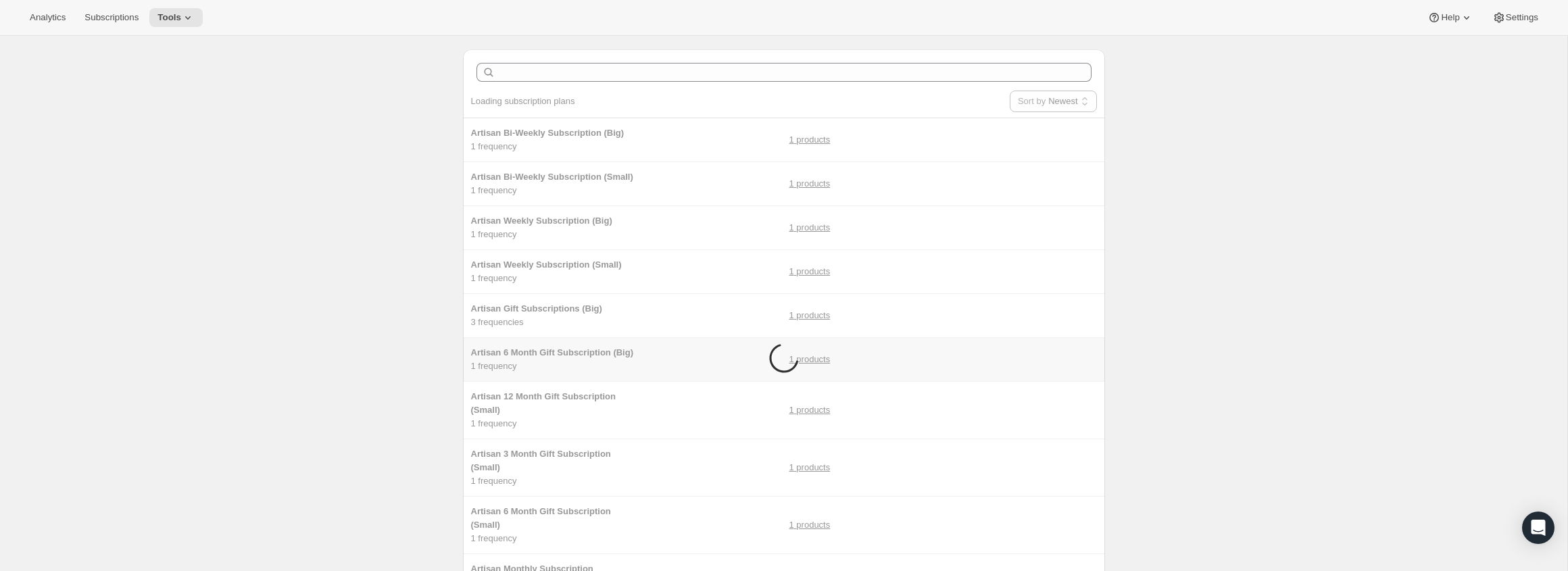
scroll to position [0, 0]
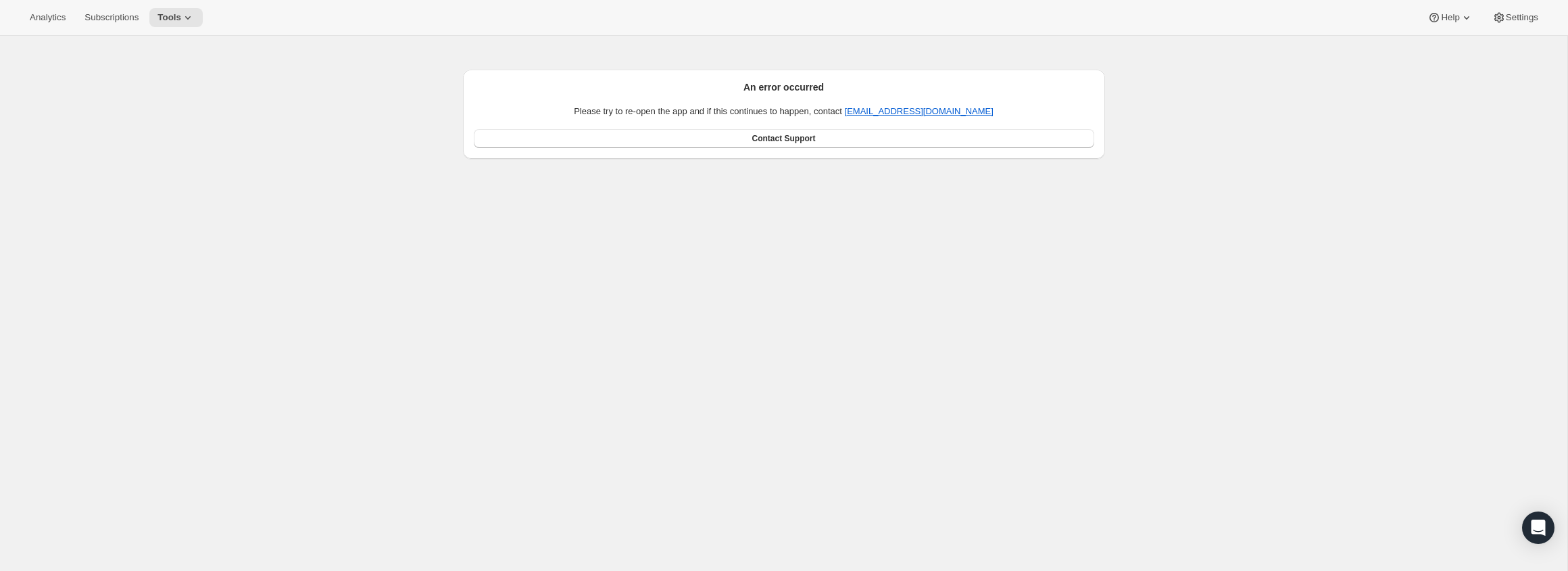
click at [569, 239] on div "An error occurred Please try to re-open the app and if this continues to happen…" at bounding box center [784, 321] width 1567 height 571
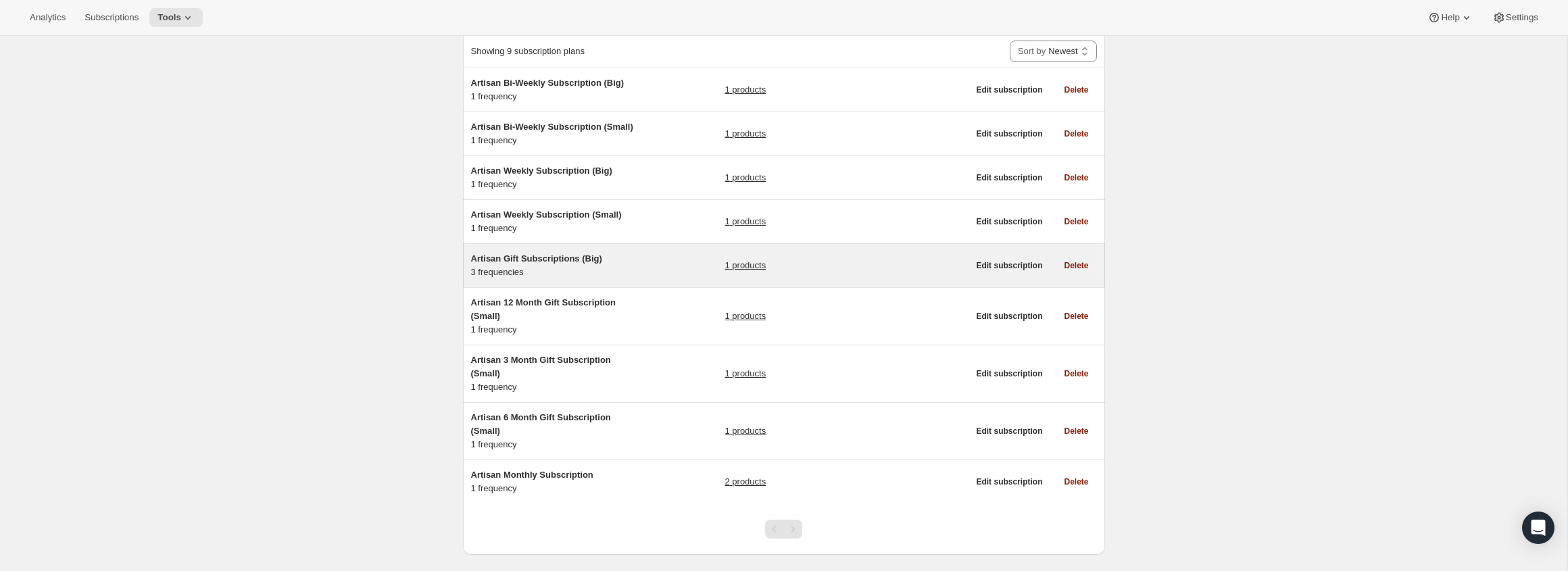
scroll to position [112, 0]
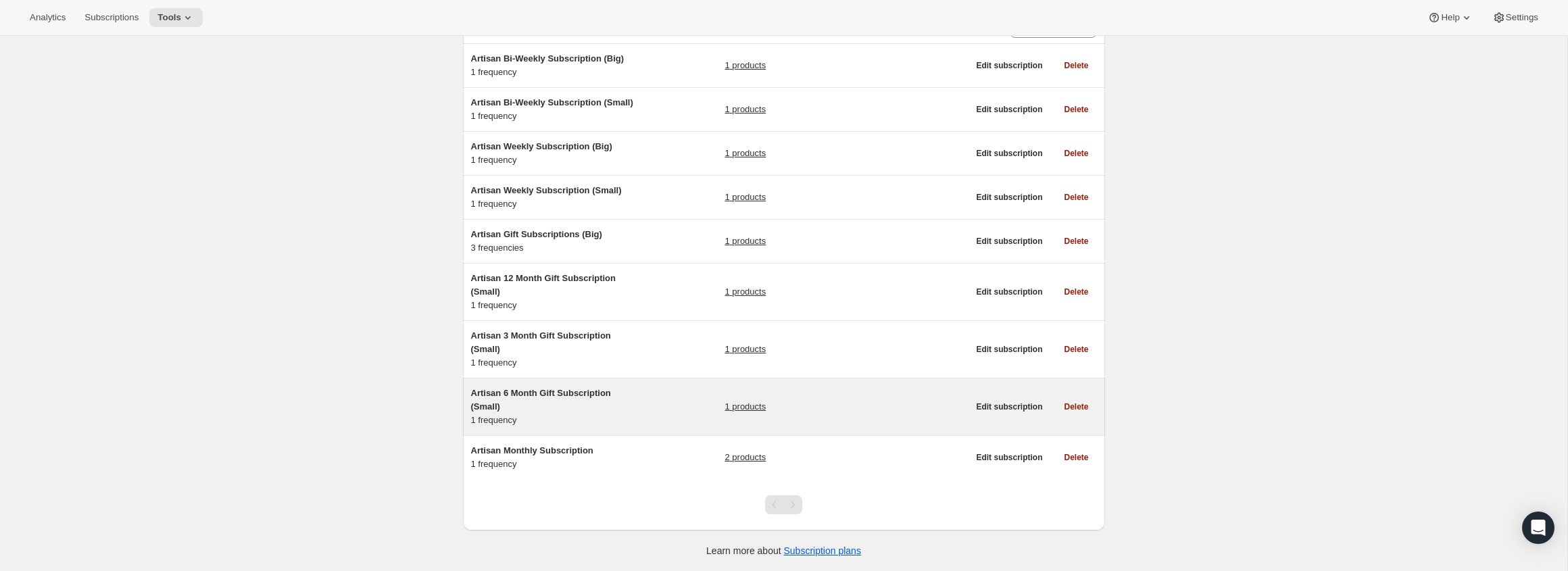
click at [661, 391] on div "Artisan 6 Month Gift Subscription (Small) 1 frequency 1 products" at bounding box center [720, 406] width 498 height 41
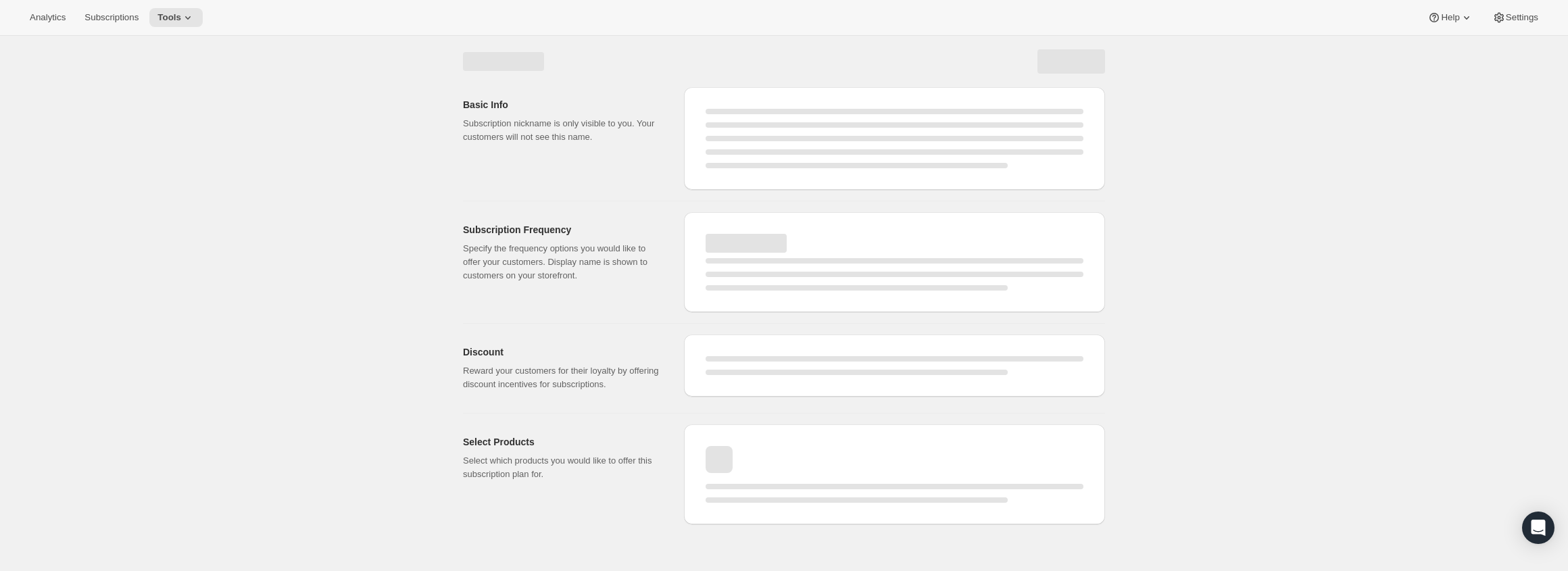
select select "WEEK"
select select "MONTH"
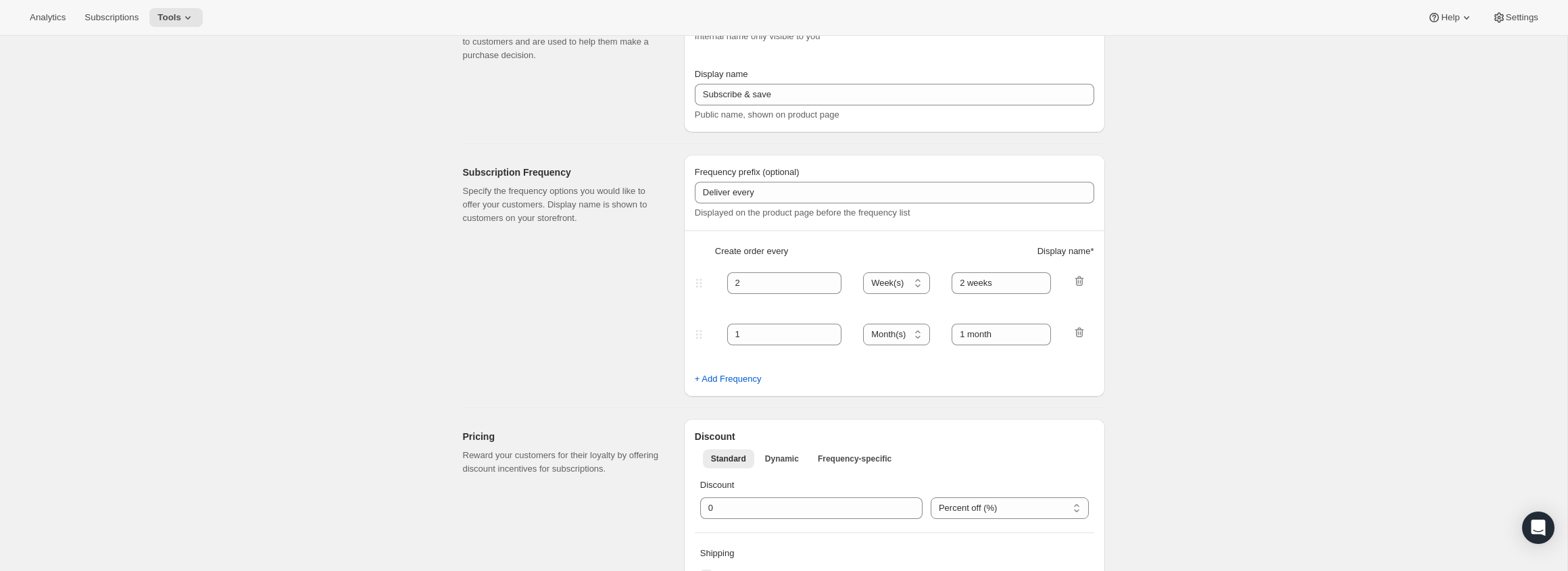
type input "Artisan 6 Month Gift Subscription (Small)"
type input "6 Month Gift"
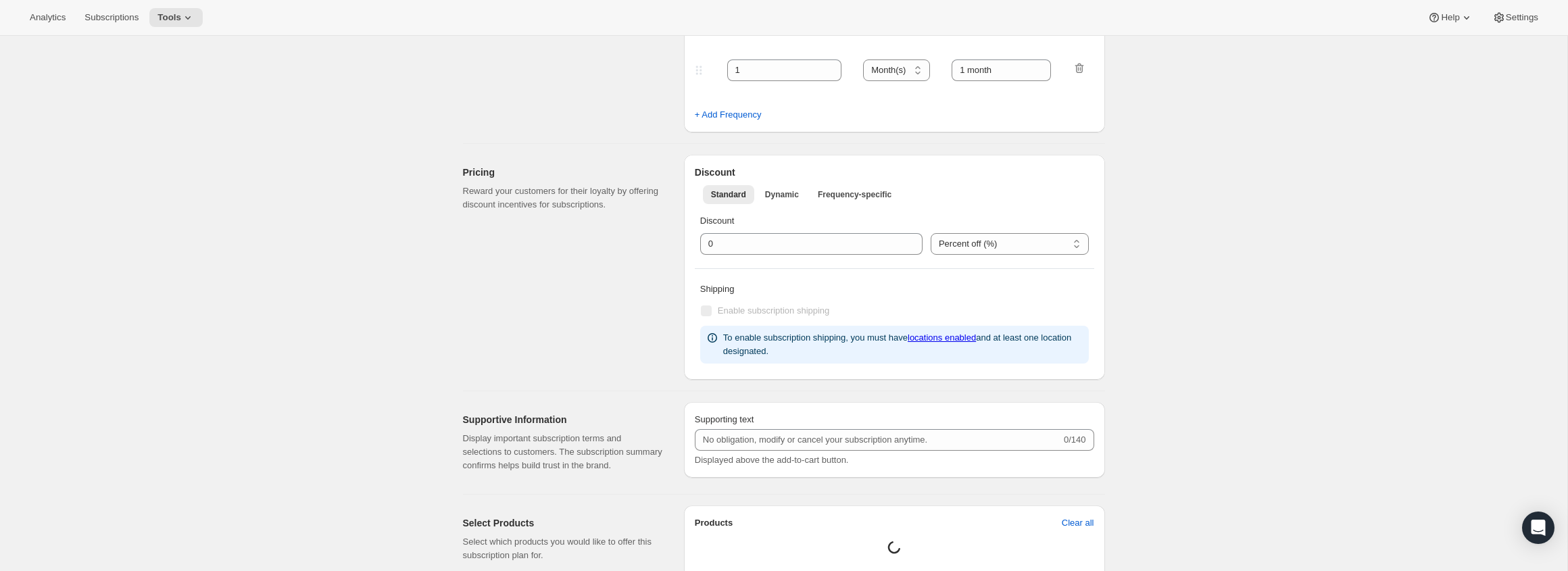
select select "MONTH"
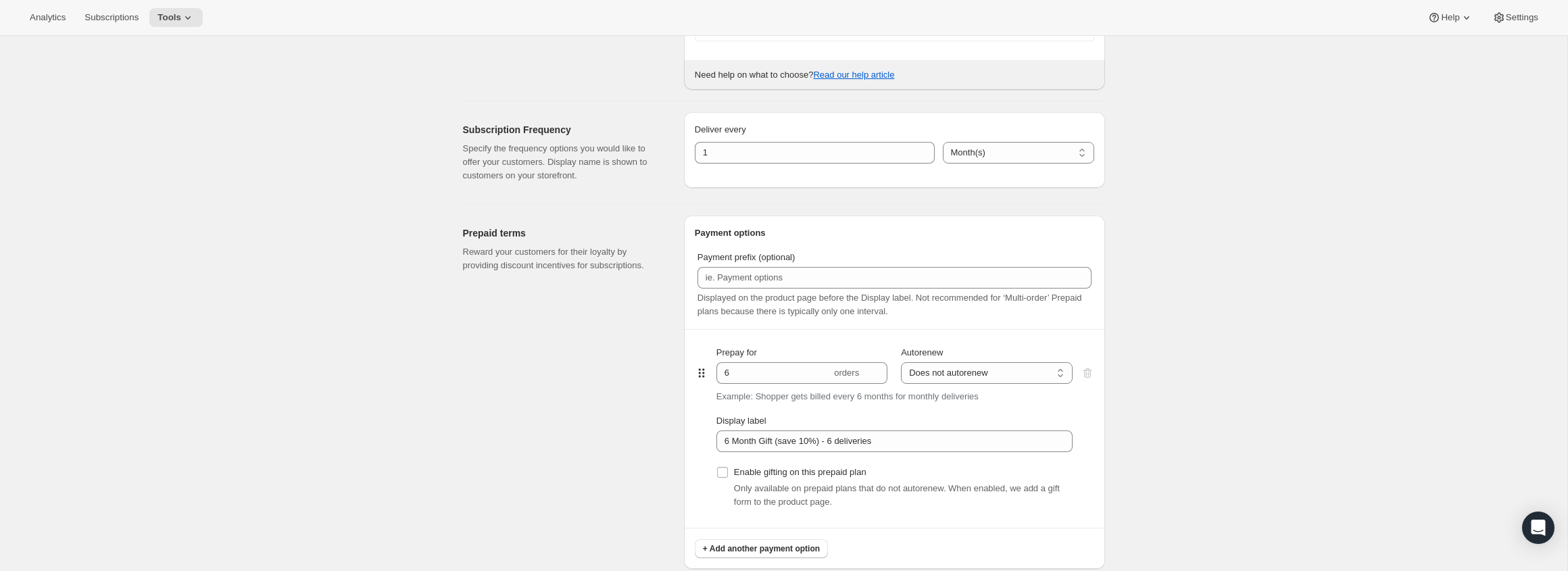
scroll to position [486, 0]
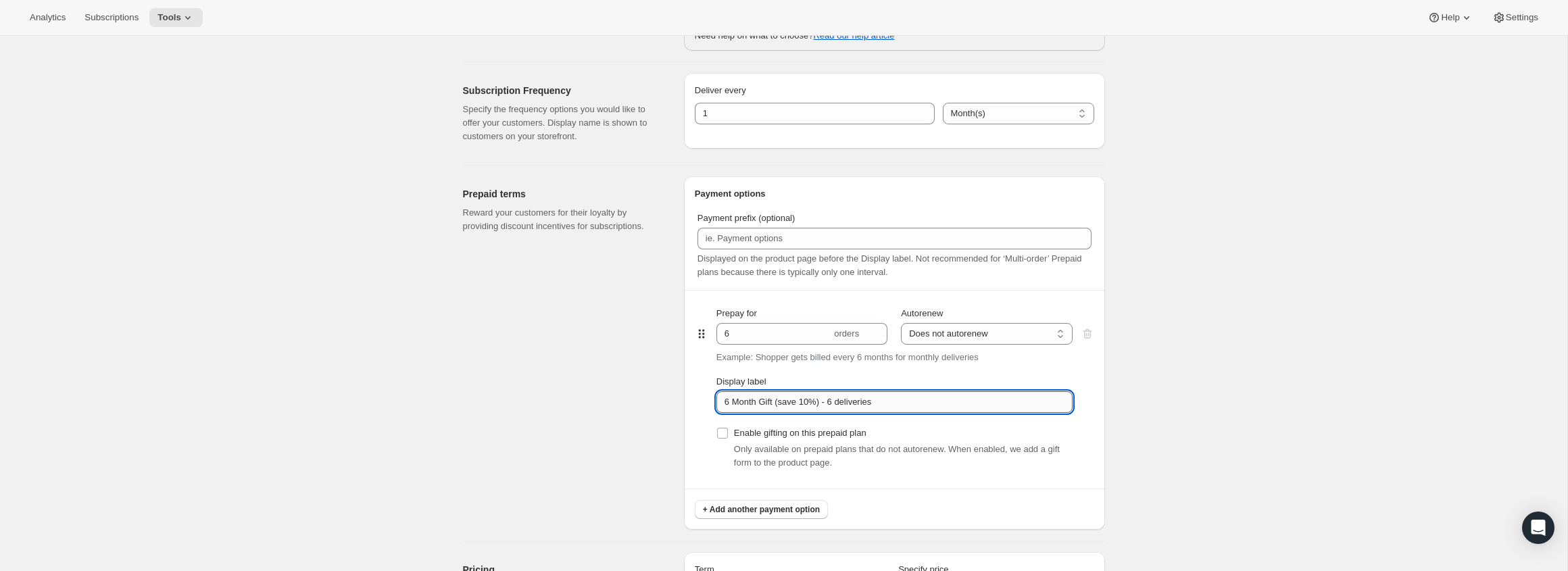
click at [785, 404] on input "6 Month Gift (save 10%) - 6 deliveries" at bounding box center [894, 402] width 356 height 22
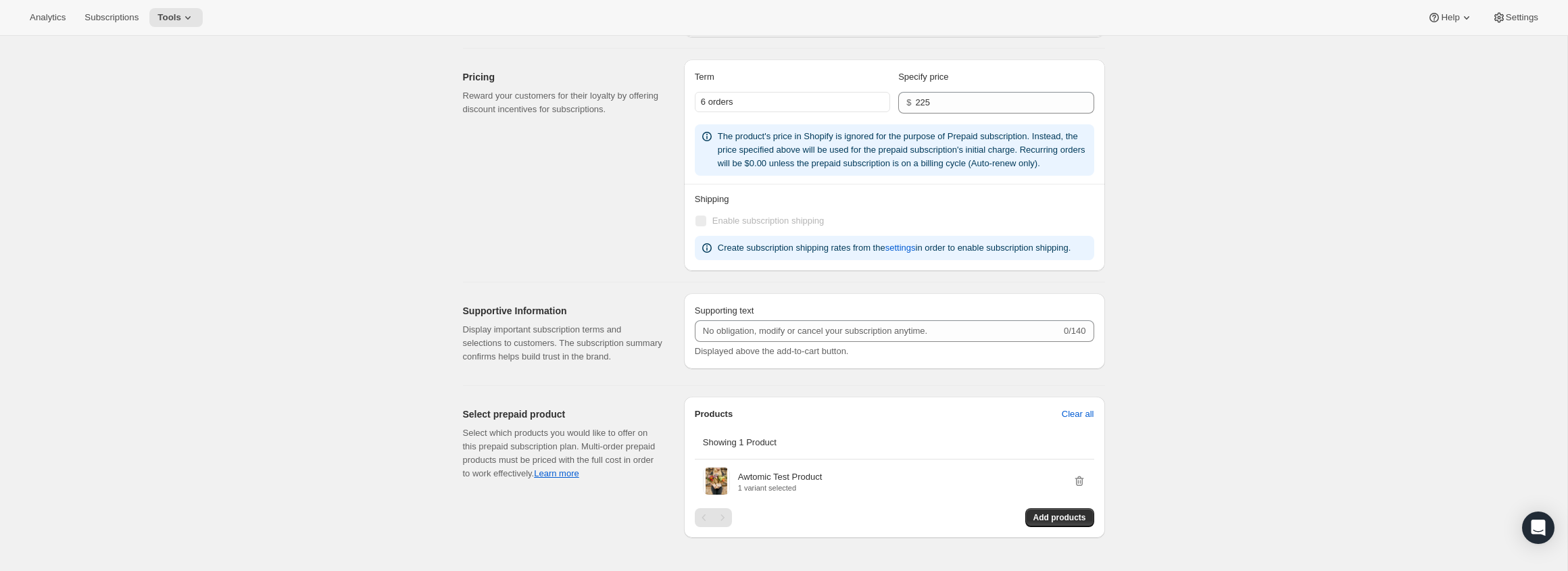
scroll to position [951, 0]
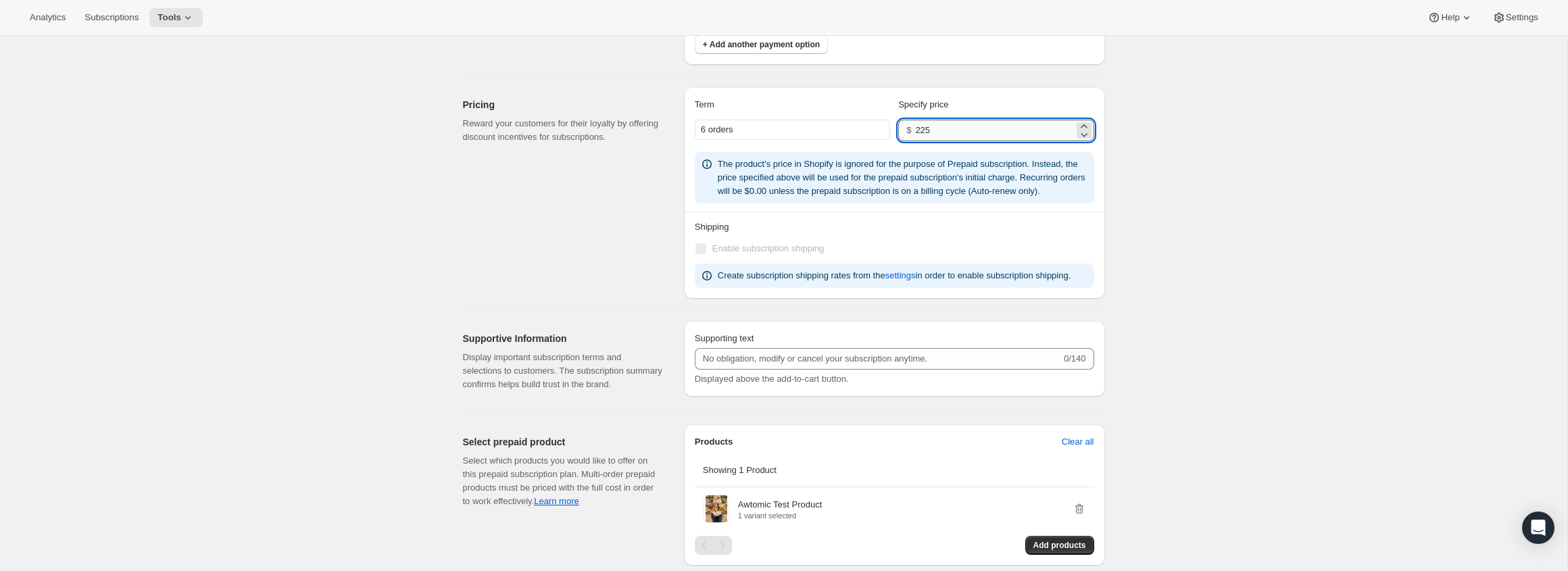
click at [953, 138] on input "225" at bounding box center [994, 130] width 158 height 22
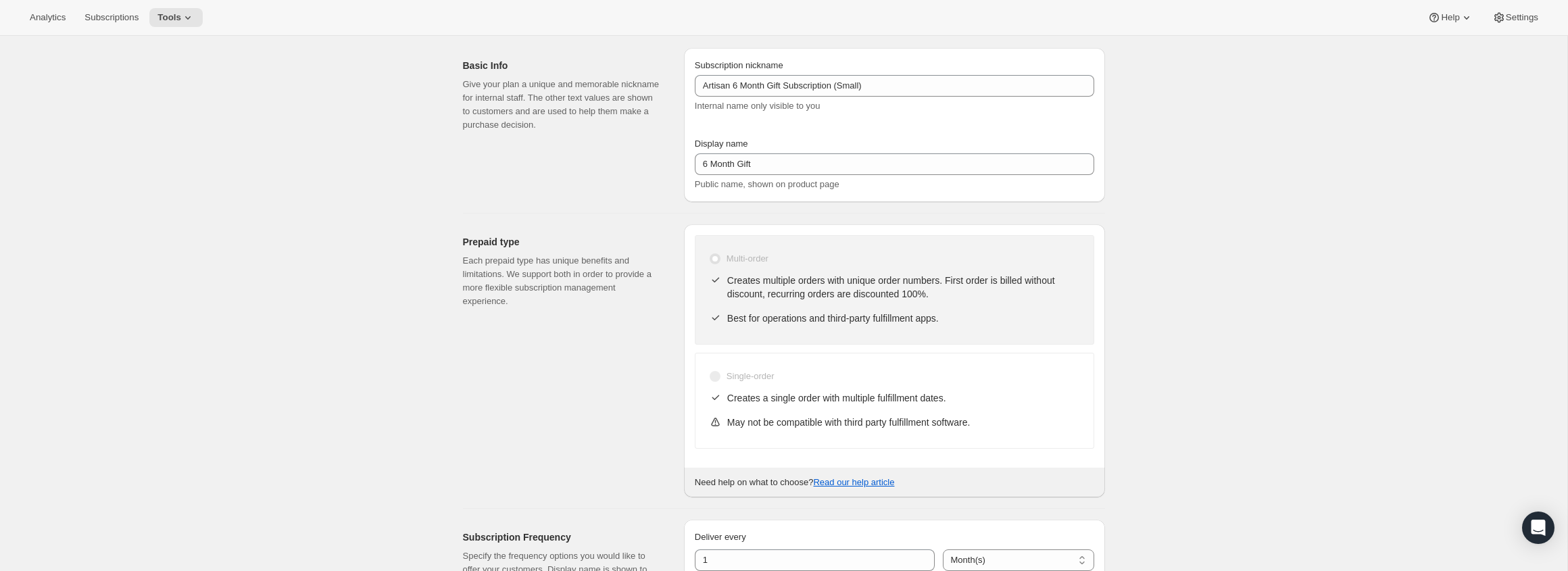
scroll to position [0, 0]
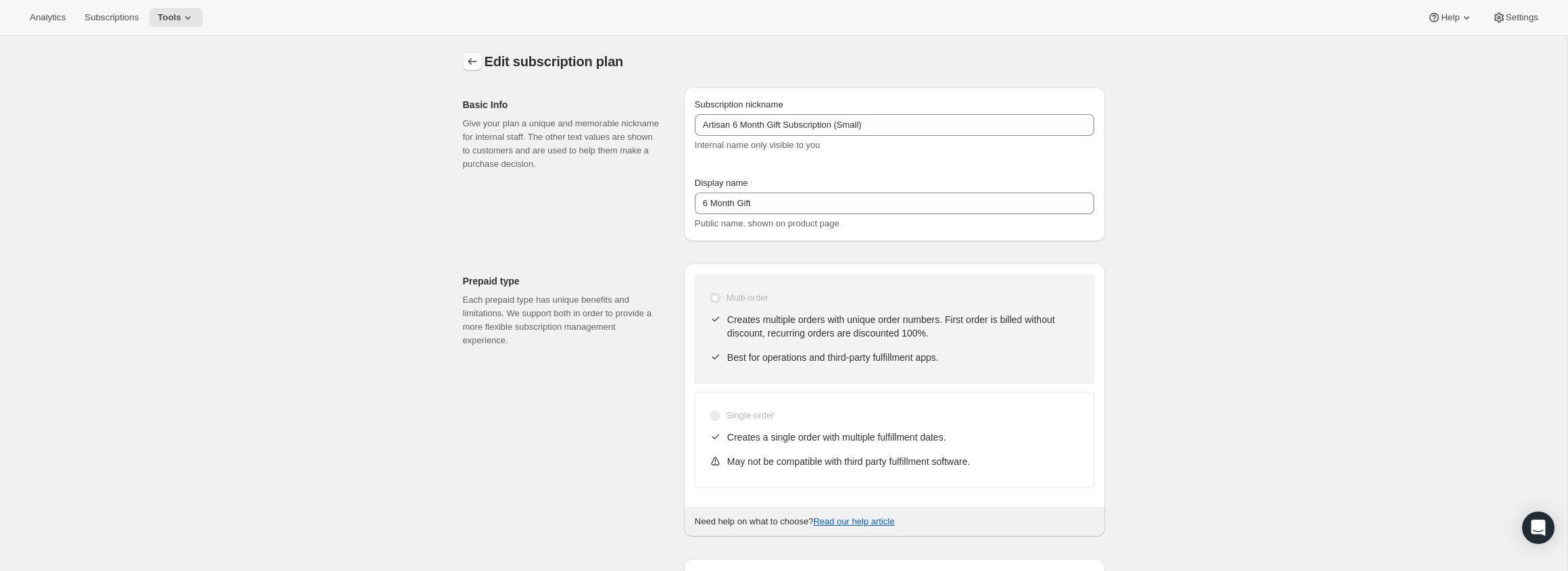
click at [471, 66] on icon "Subscription plans" at bounding box center [472, 62] width 13 height 13
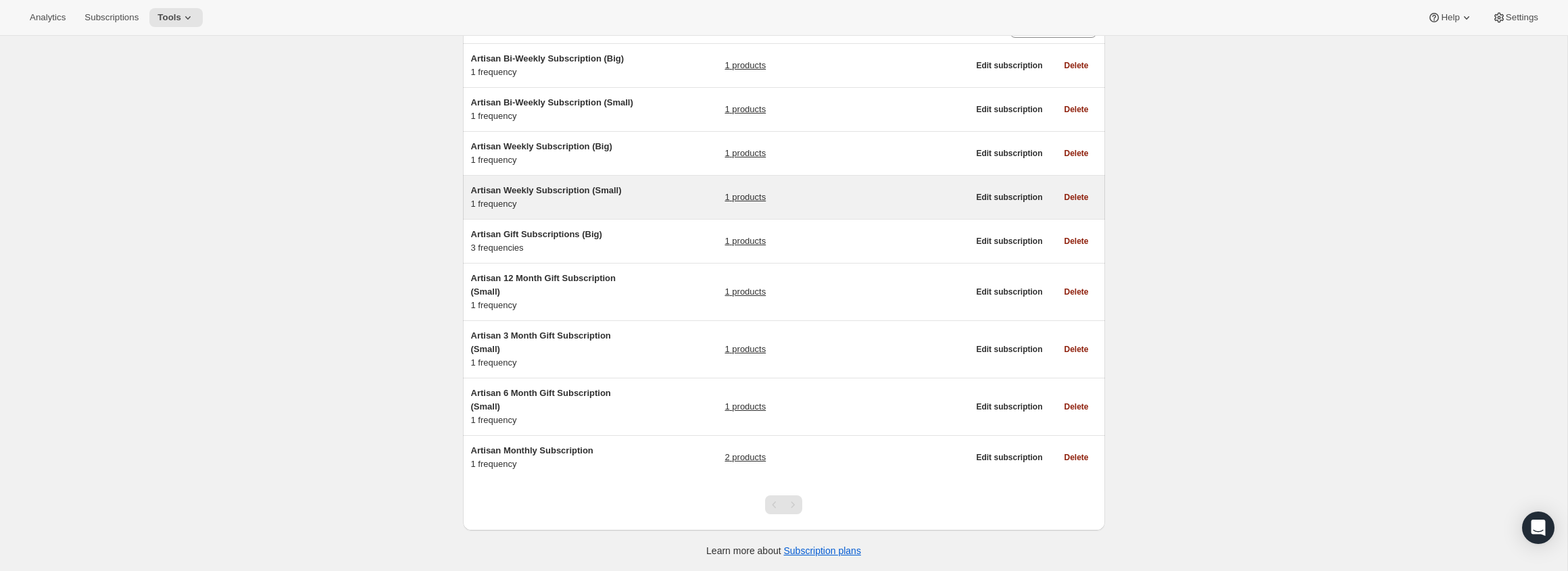
scroll to position [108, 0]
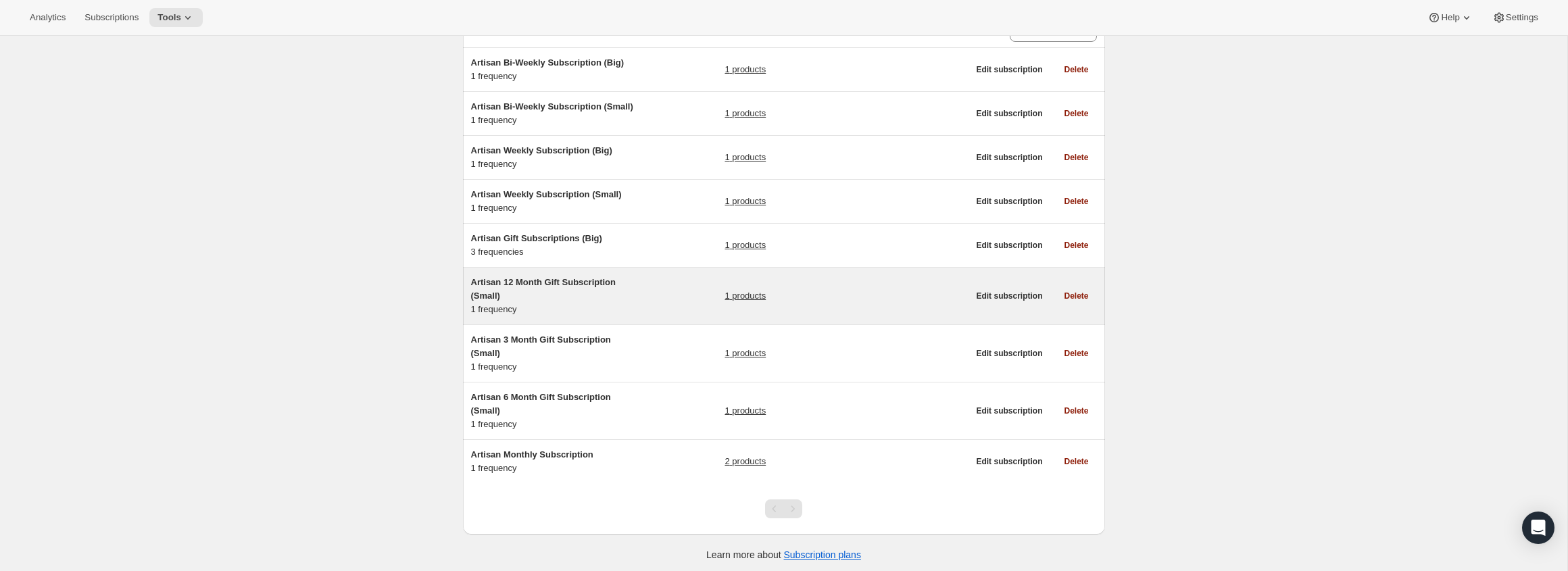
click at [661, 300] on div "Artisan 12 Month Gift Subscription (Small) 1 frequency 1 products" at bounding box center [720, 296] width 498 height 41
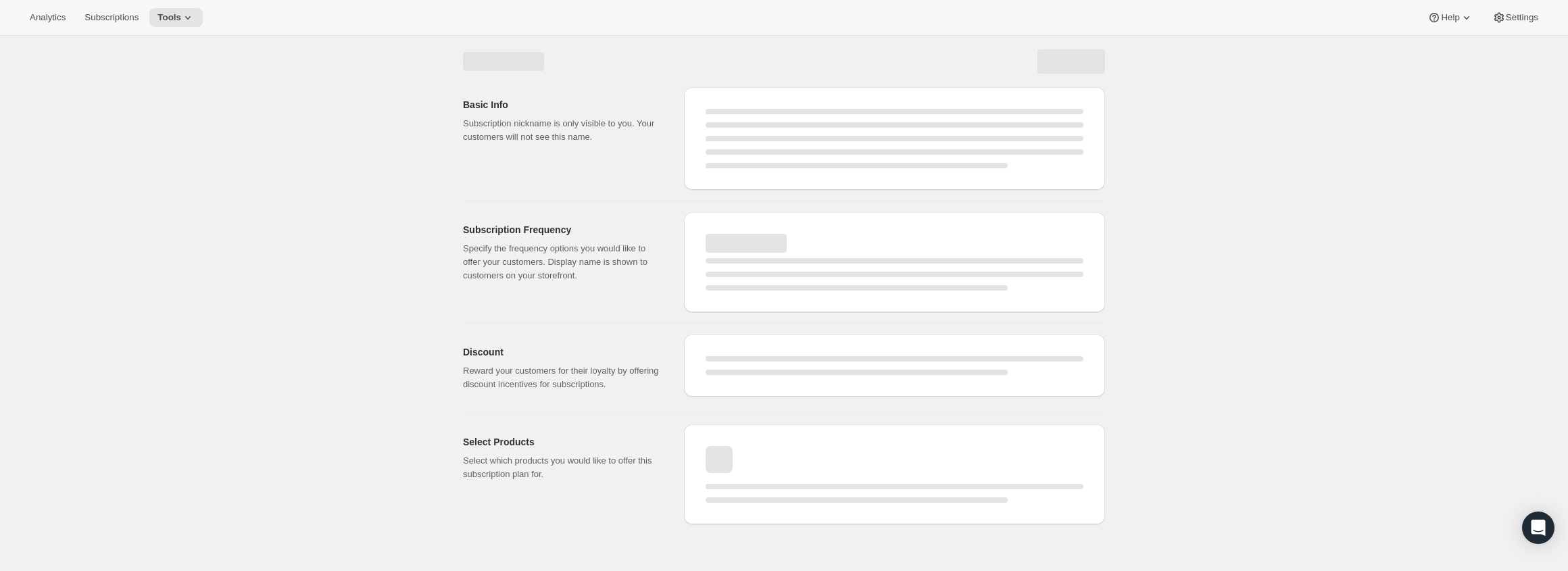
select select "WEEK"
select select "MONTH"
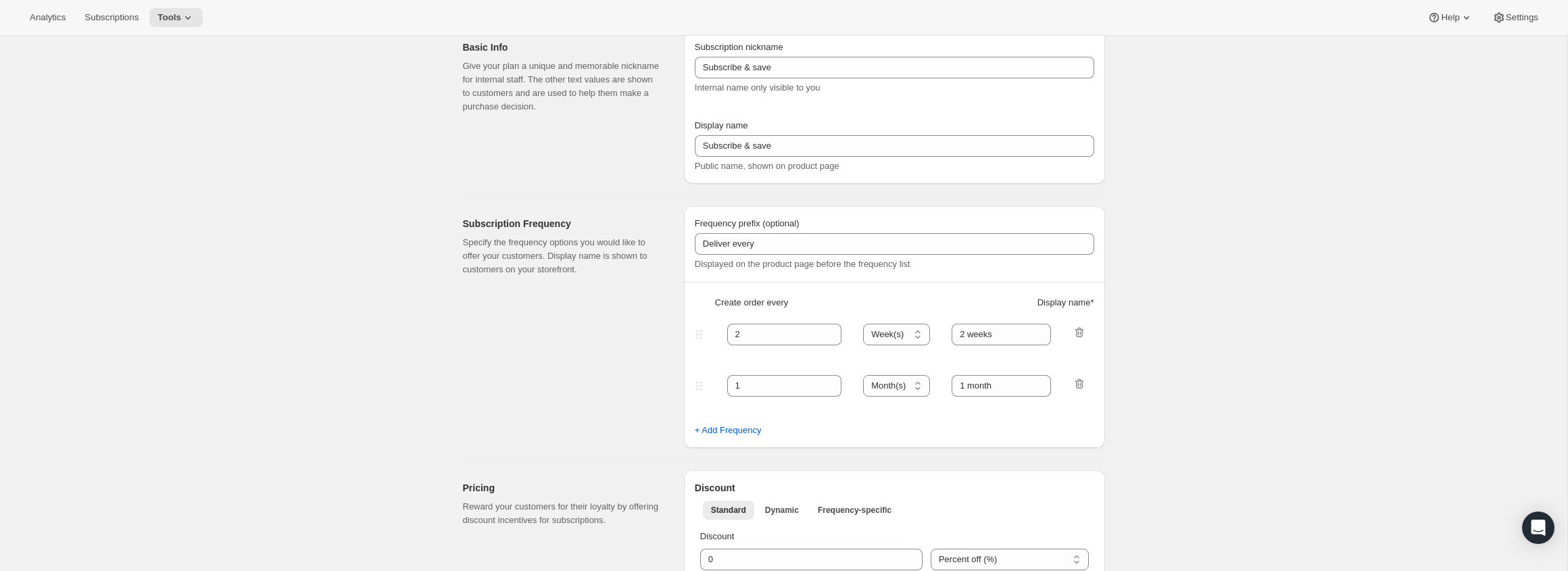
type input "Artisan 12 Month Gift Subscription (Small)"
type input "12 Month Gift"
select select "MONTH"
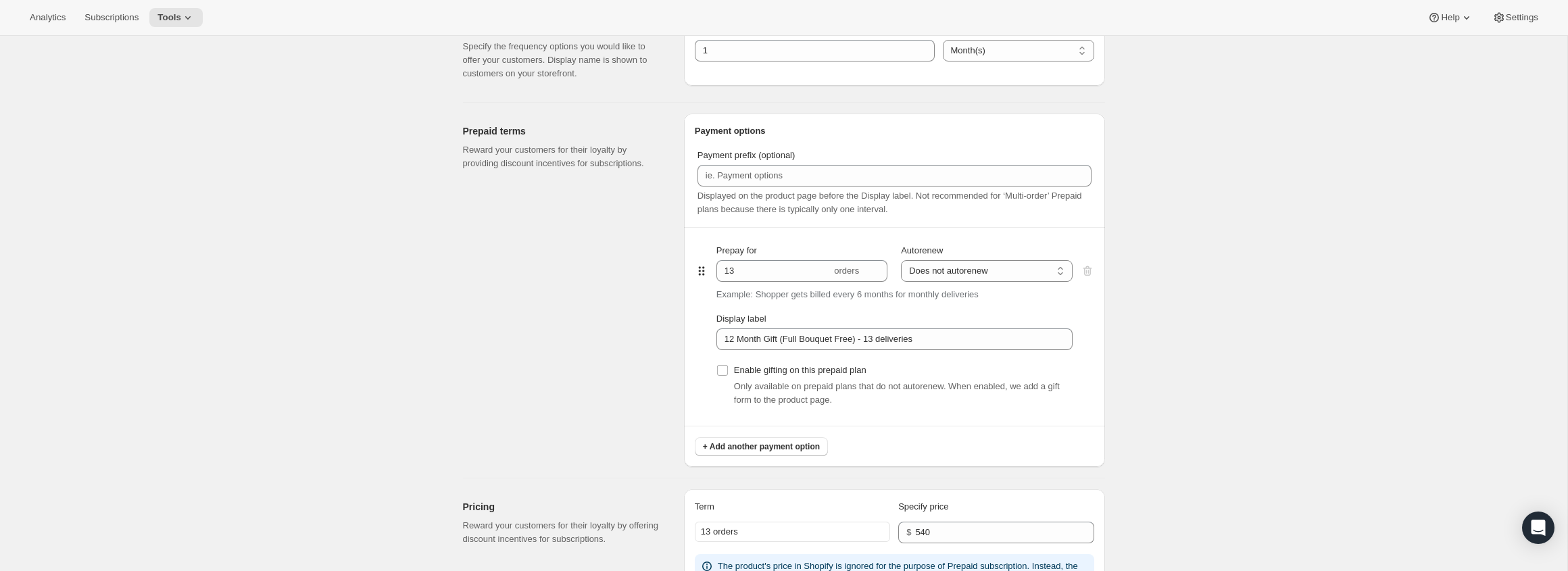
scroll to position [567, 0]
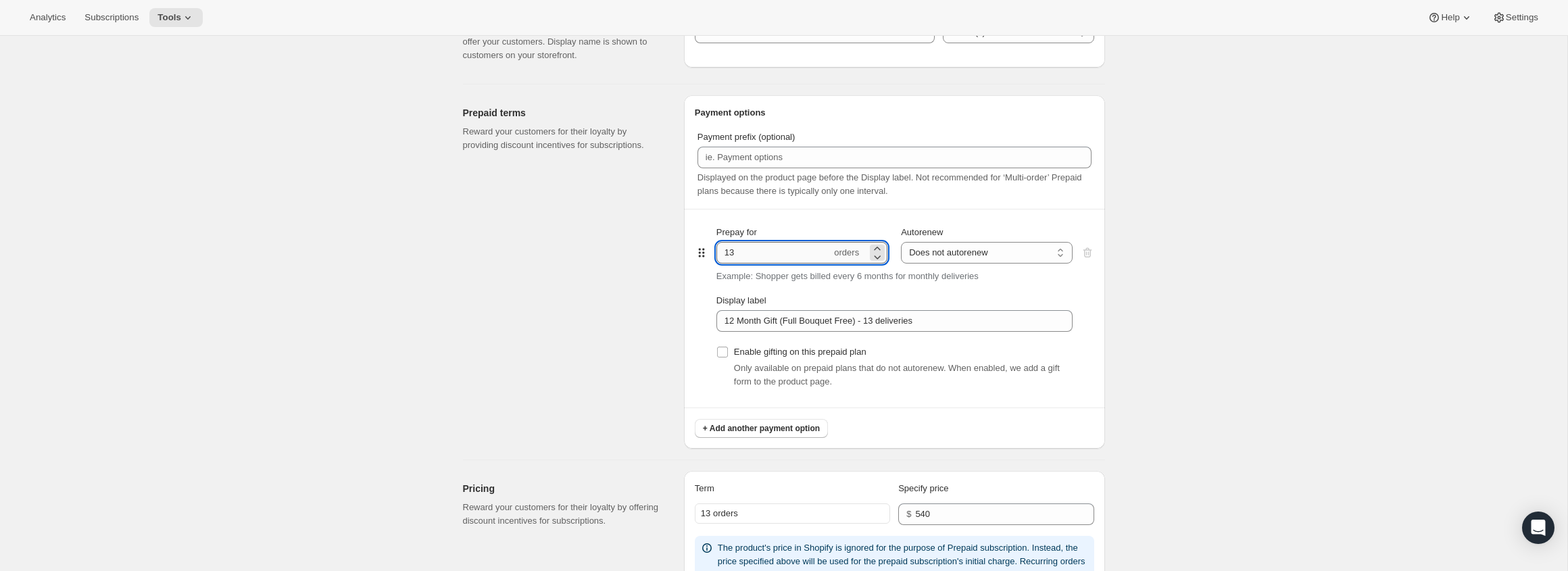
click at [760, 251] on input "13" at bounding box center [774, 253] width 115 height 22
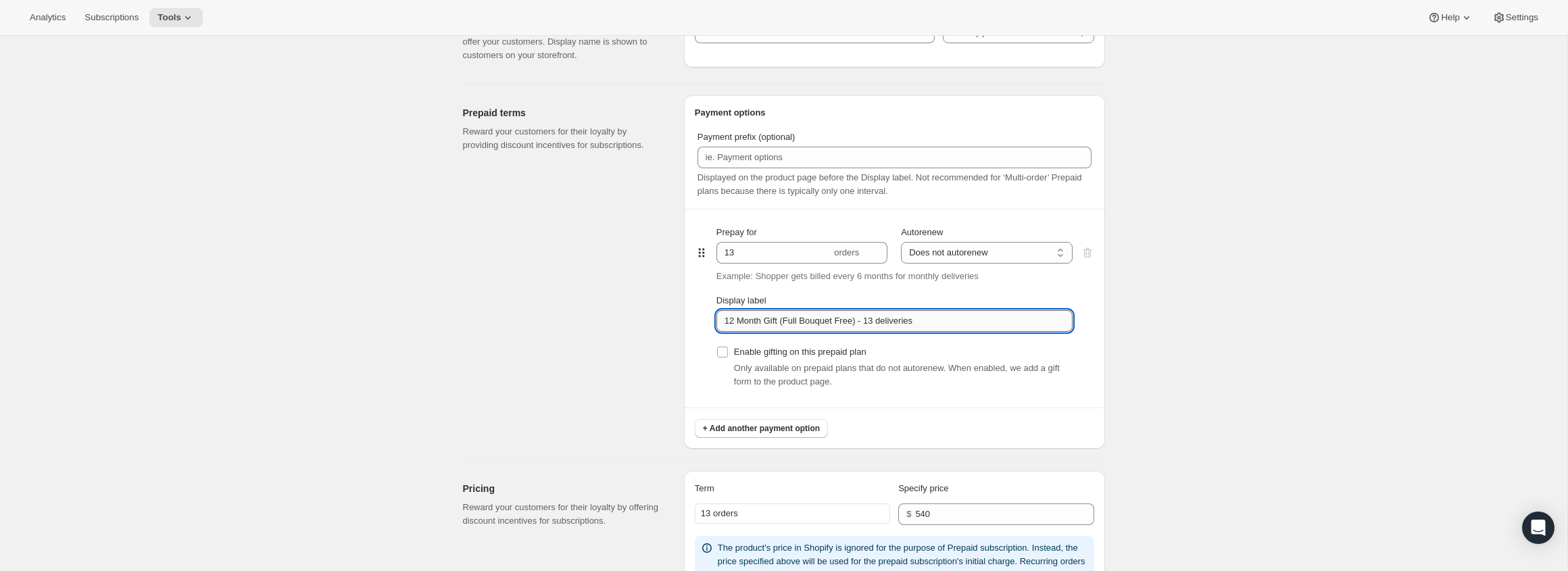
click at [866, 329] on input "12 Month Gift (Full Bouquet Free) - 13 deliveries" at bounding box center [894, 321] width 356 height 22
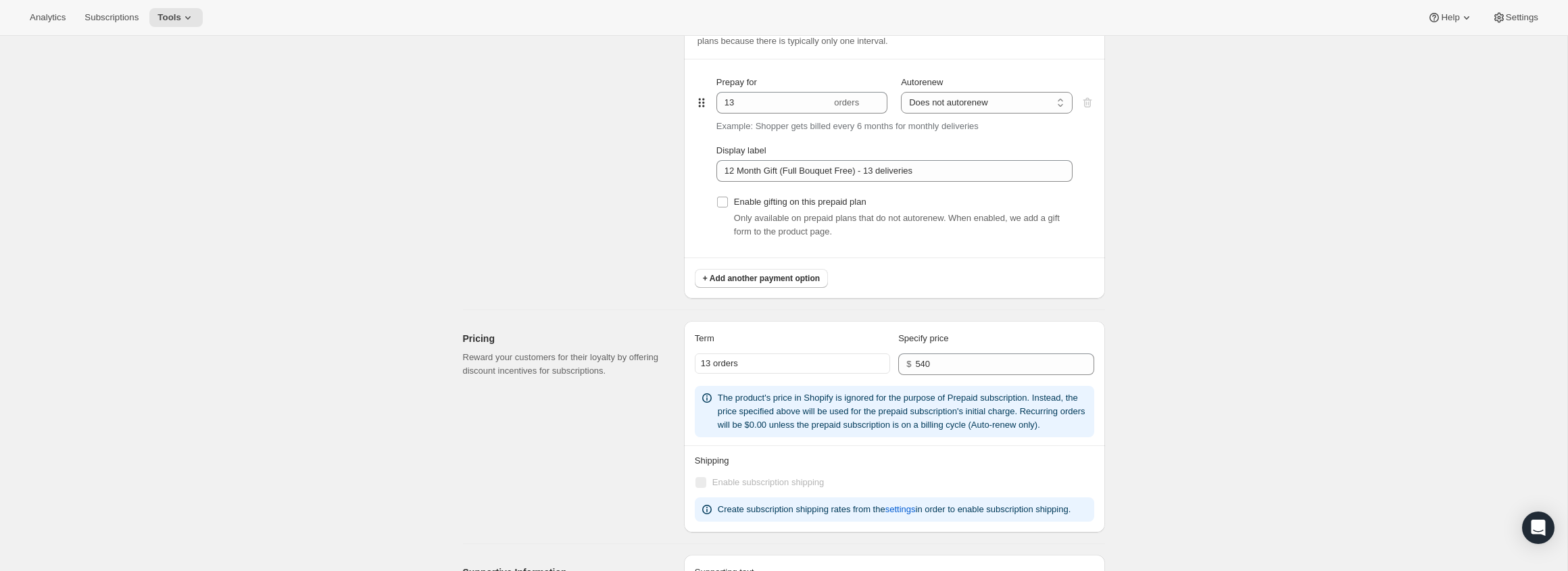
scroll to position [728, 0]
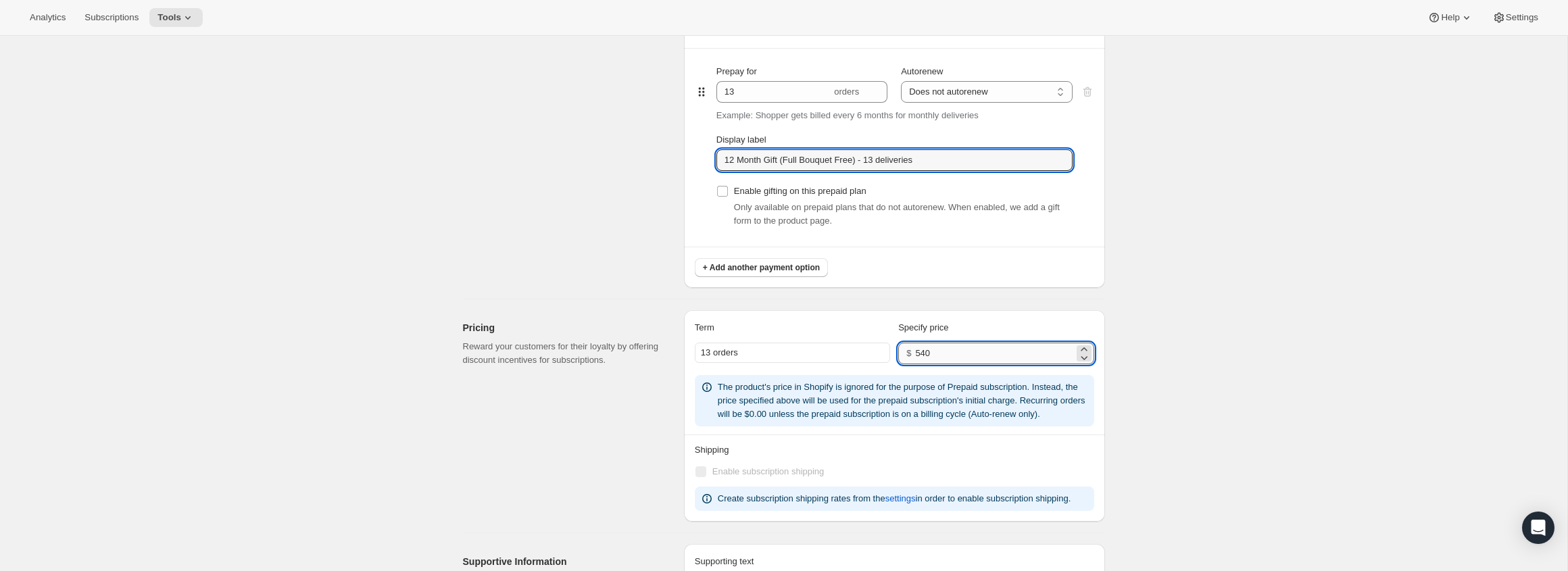
click at [941, 353] on input "540" at bounding box center [994, 353] width 158 height 22
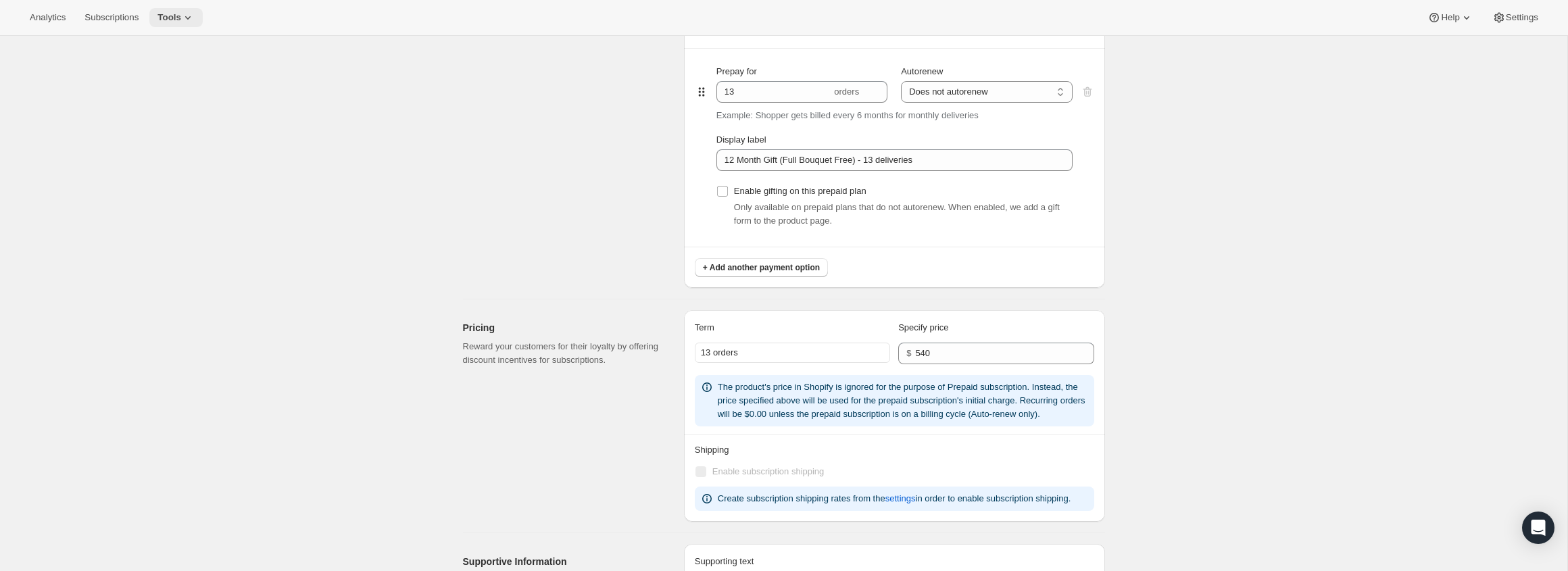
click at [194, 16] on icon at bounding box center [188, 17] width 13 height 13
click at [199, 42] on span "Subscription Plans" at bounding box center [165, 46] width 73 height 10
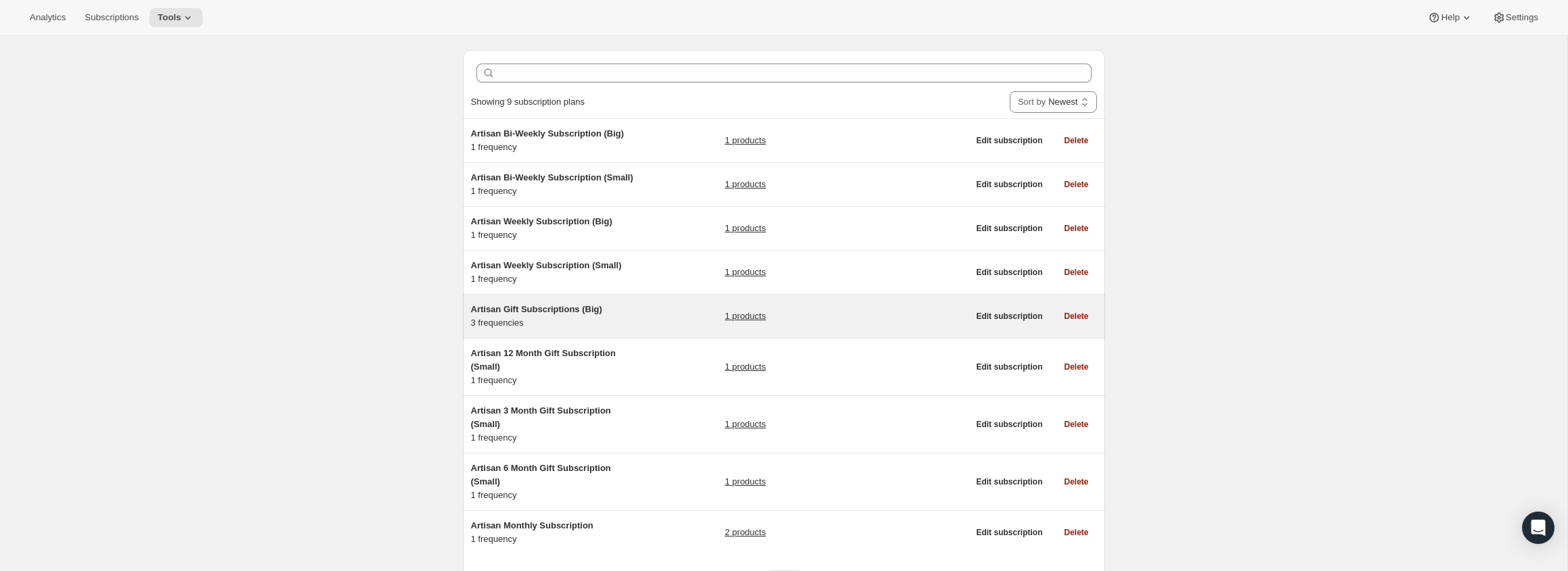
scroll to position [36, 0]
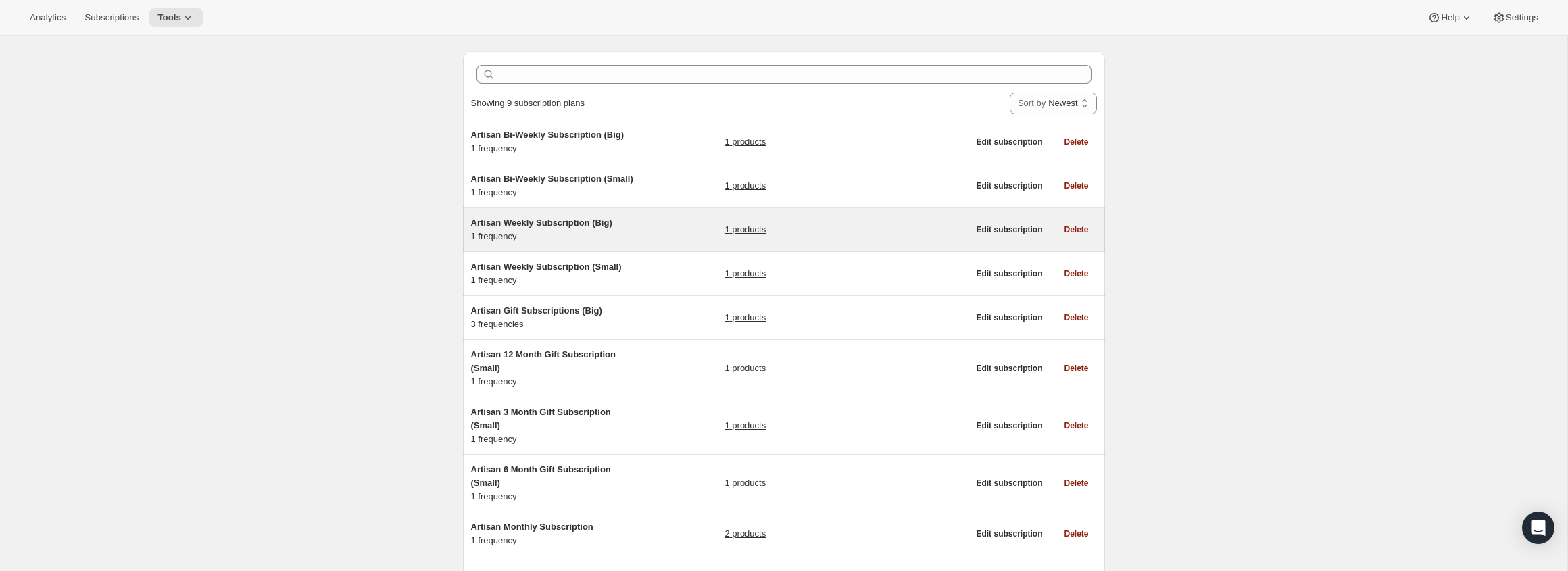
click at [631, 224] on h5 "Artisan Weekly Subscription (Big)" at bounding box center [555, 223] width 169 height 13
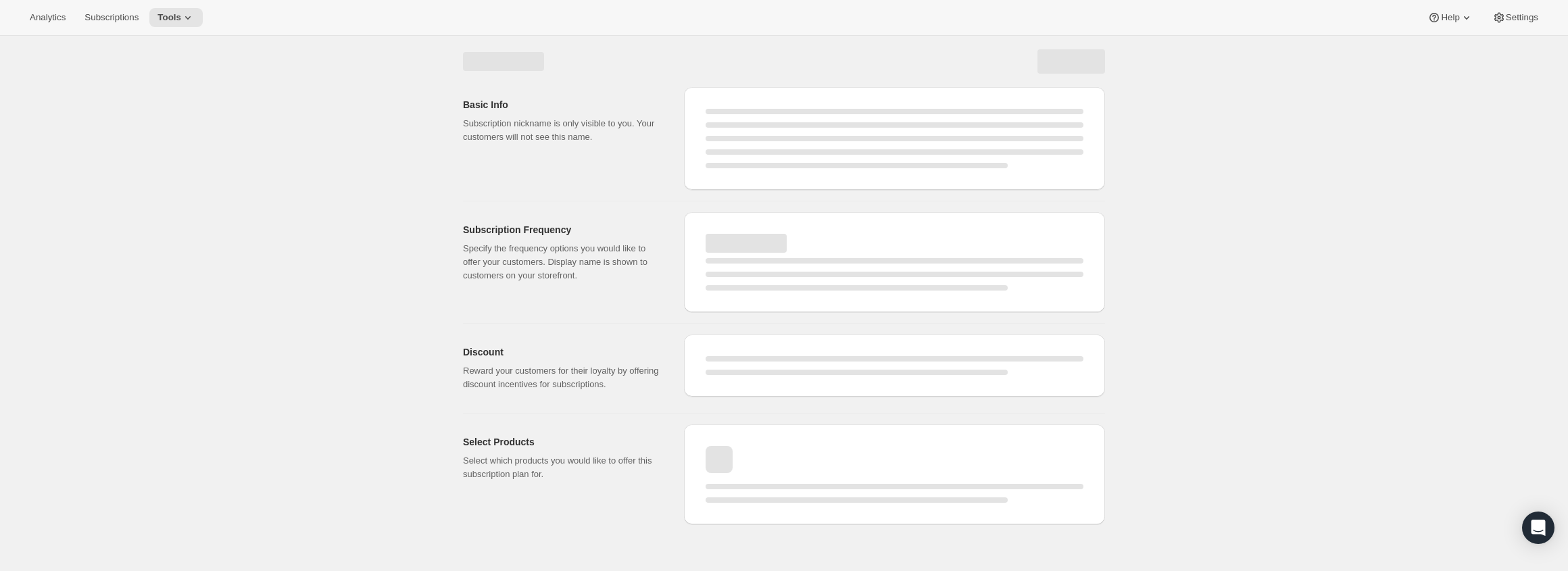
select select "WEEK"
select select "MONTH"
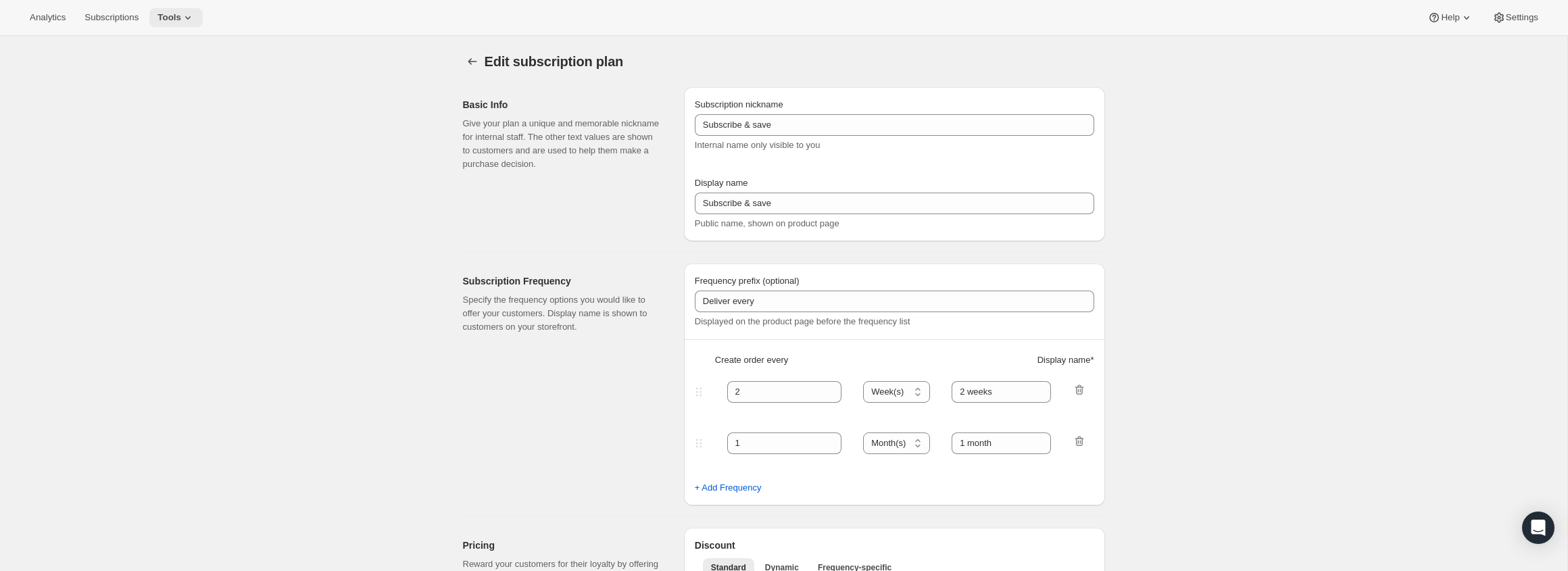
type input "Artisan Weekly Subscription (Big)"
type input "Weekly"
select select "ENABLED"
select select "WEEK"
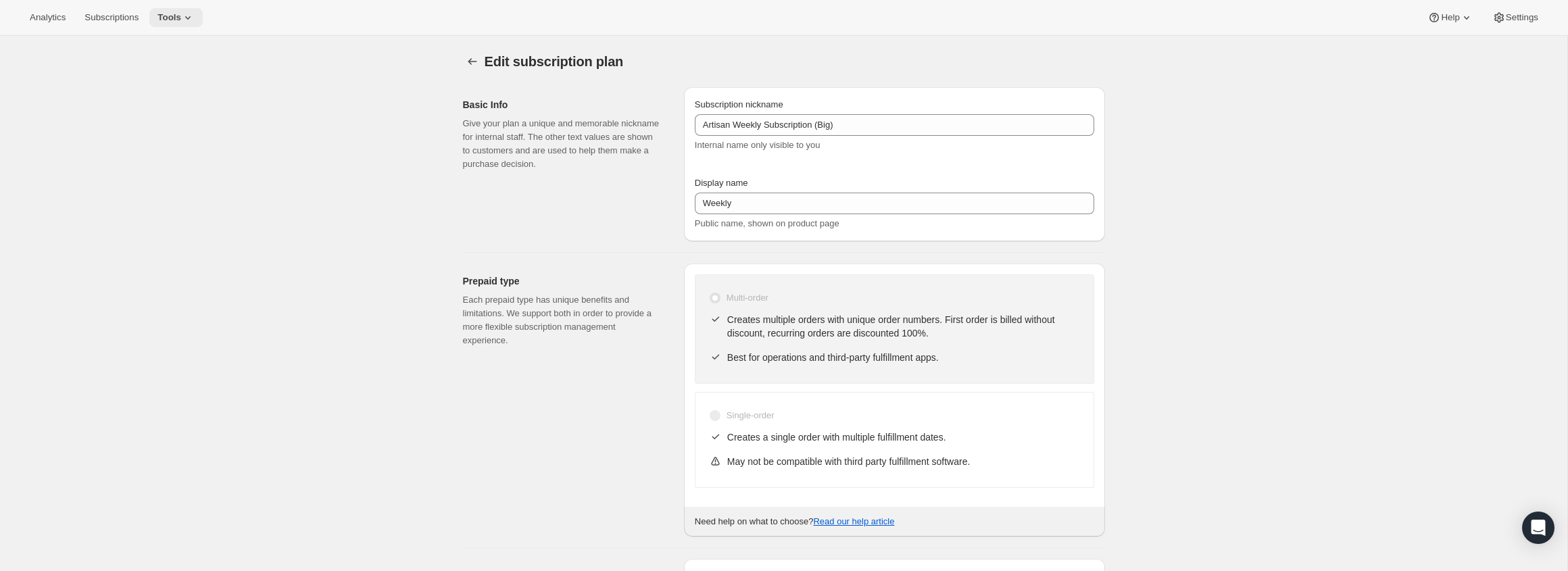
click at [181, 22] on span "Tools" at bounding box center [170, 17] width 23 height 11
click at [188, 37] on button "Subscription Plans" at bounding box center [179, 45] width 145 height 22
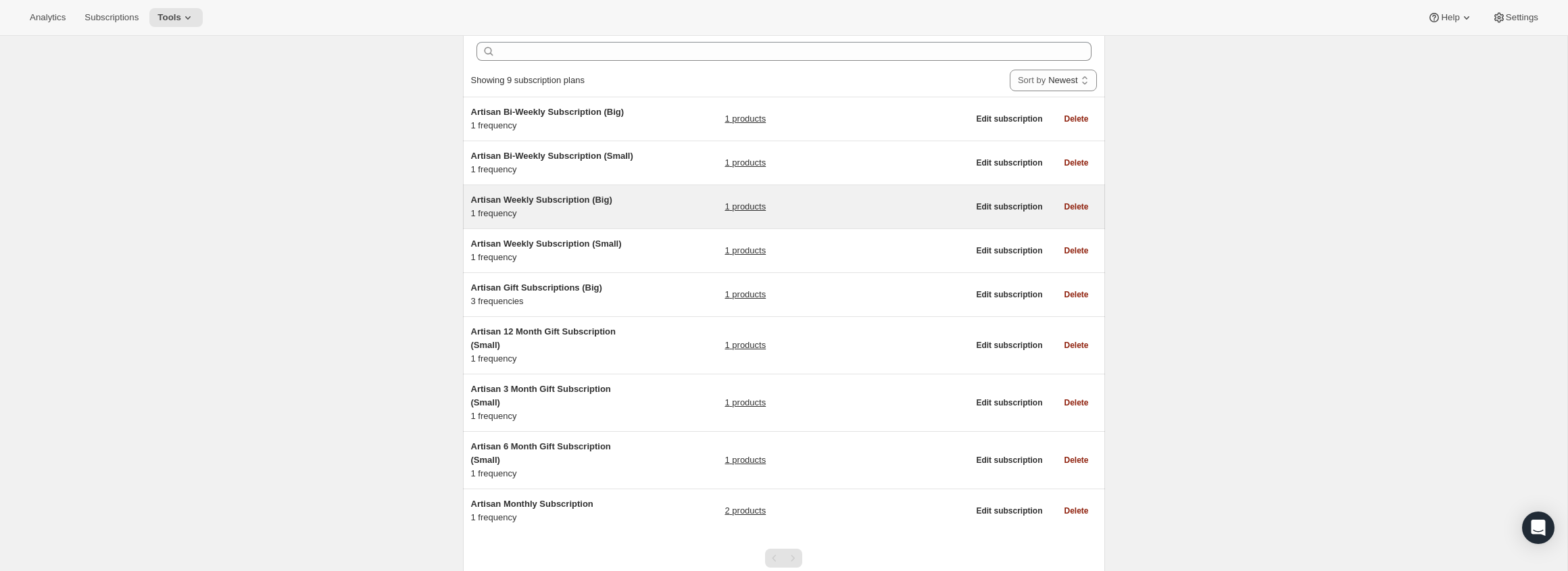
scroll to position [61, 0]
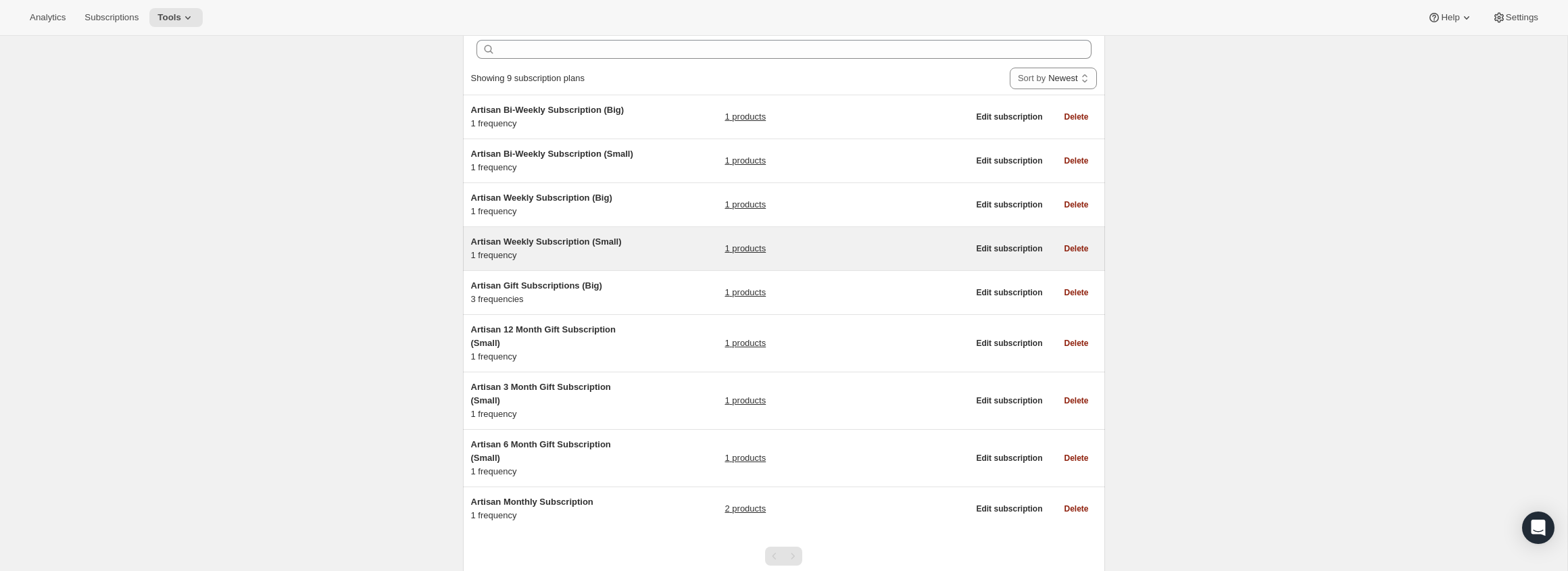
click at [641, 263] on div "Artisan Weekly Subscription (Small) 1 frequency 1 products Edit subscription De…" at bounding box center [784, 249] width 642 height 43
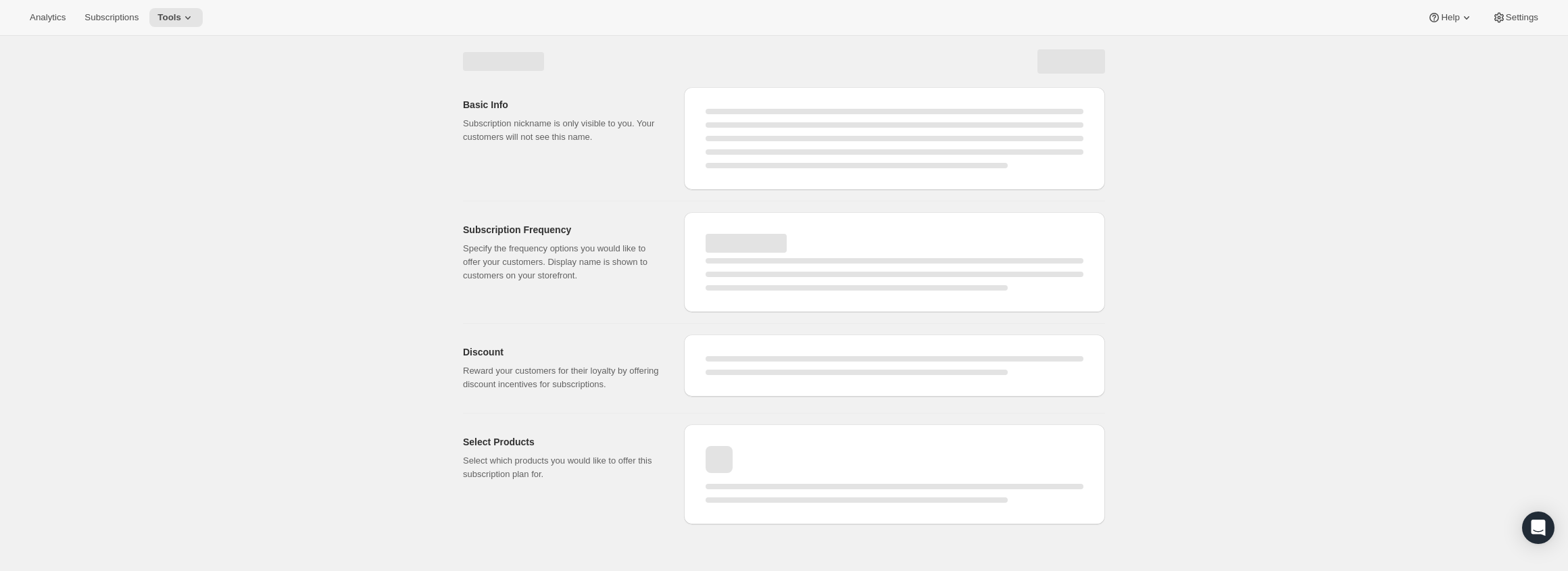
select select "WEEK"
select select "MONTH"
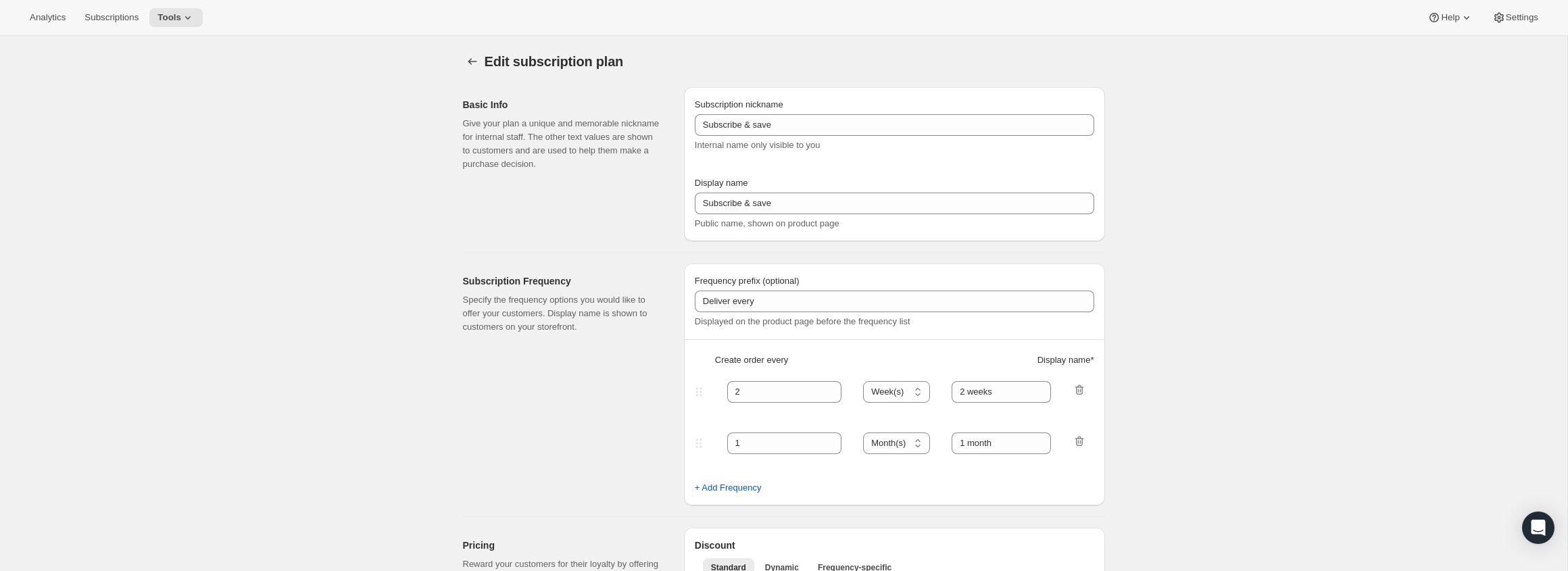
type input "Artisan Weekly Subscription (Small)"
type input "Weekly"
select select "ENABLED"
select select "WEEK"
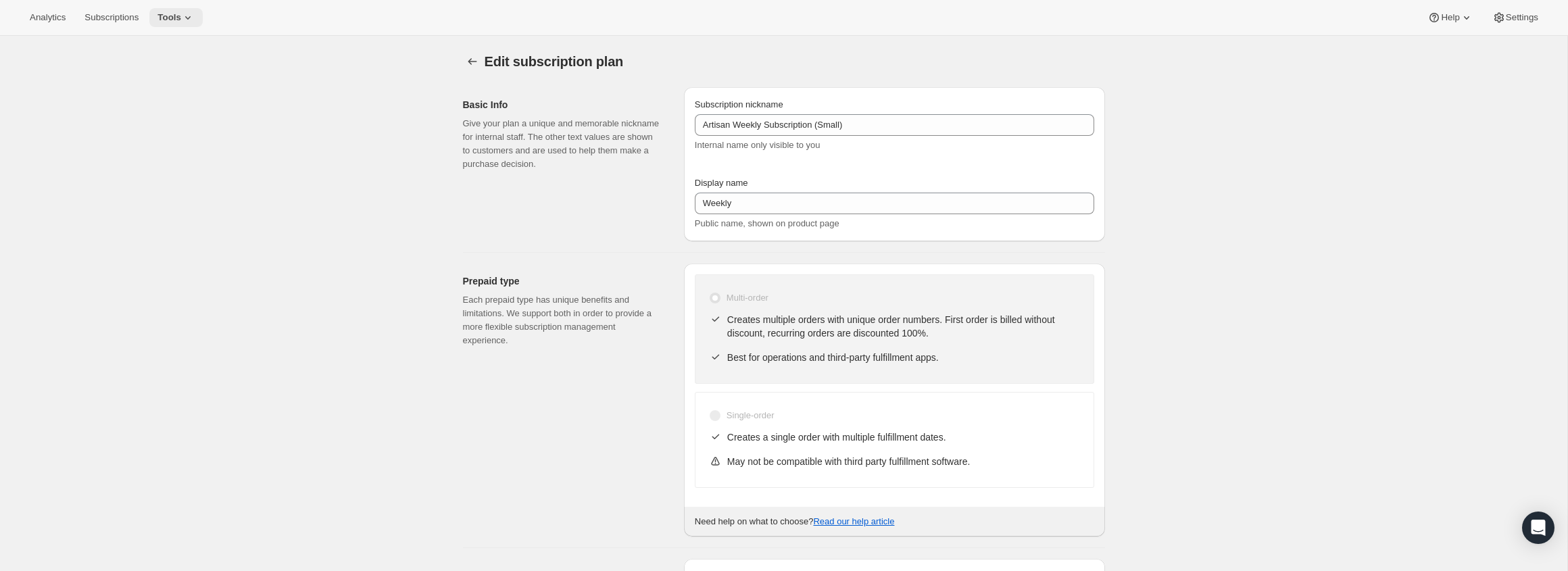
click at [190, 23] on icon at bounding box center [188, 17] width 13 height 13
click at [192, 41] on span "Subscription Plans" at bounding box center [165, 46] width 73 height 10
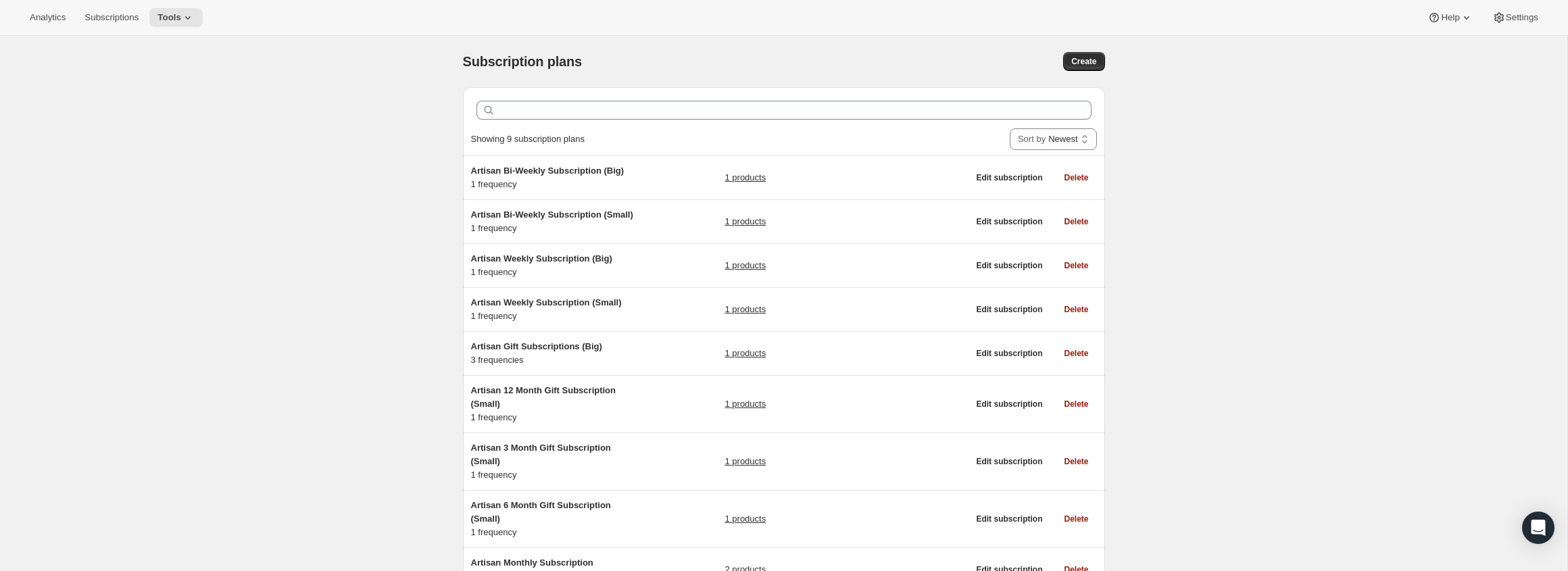
click at [259, 216] on div "Subscription plans. This page is ready Subscription plans Create Clear Showing …" at bounding box center [784, 359] width 1567 height 647
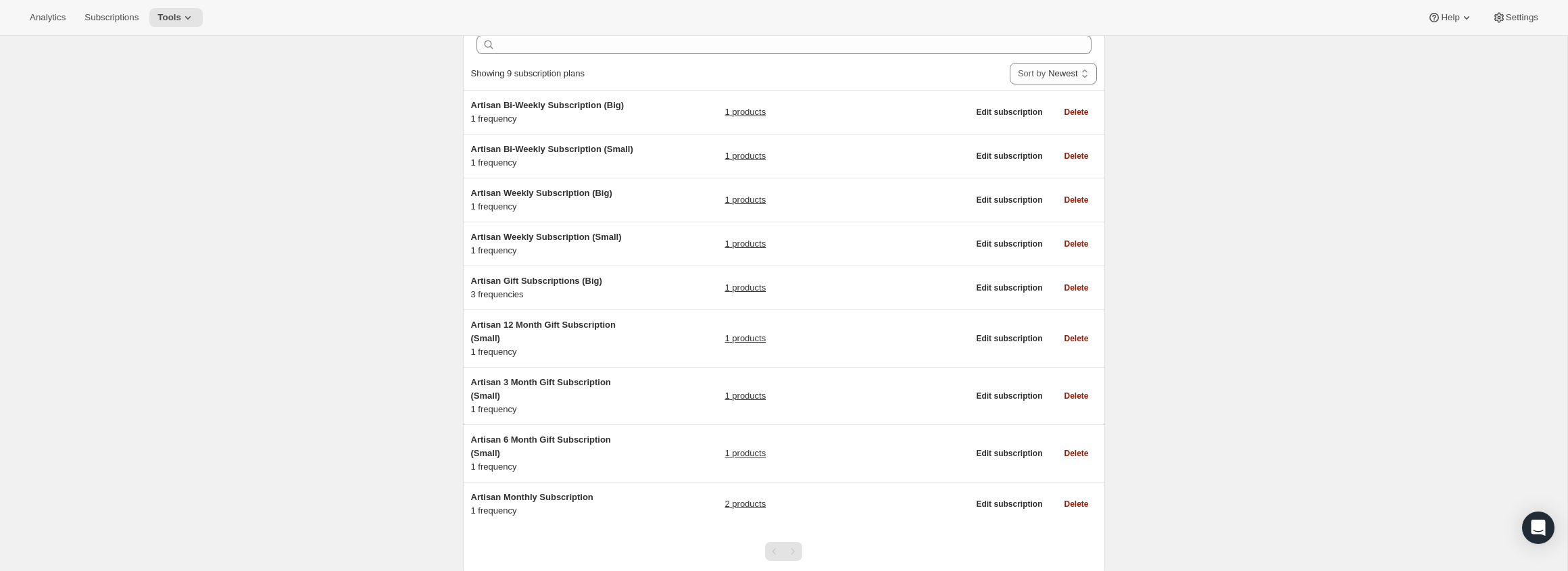
scroll to position [112, 0]
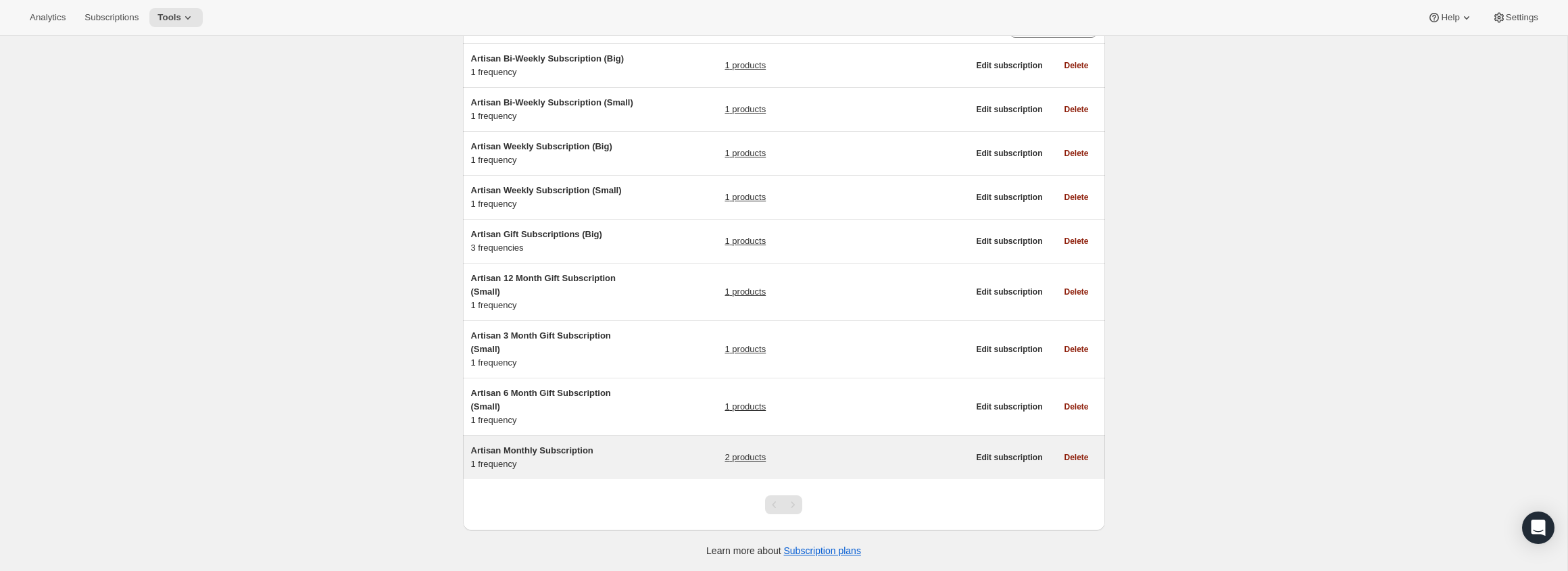
click at [632, 465] on div "Artisan Monthly Subscription 1 frequency" at bounding box center [555, 457] width 169 height 27
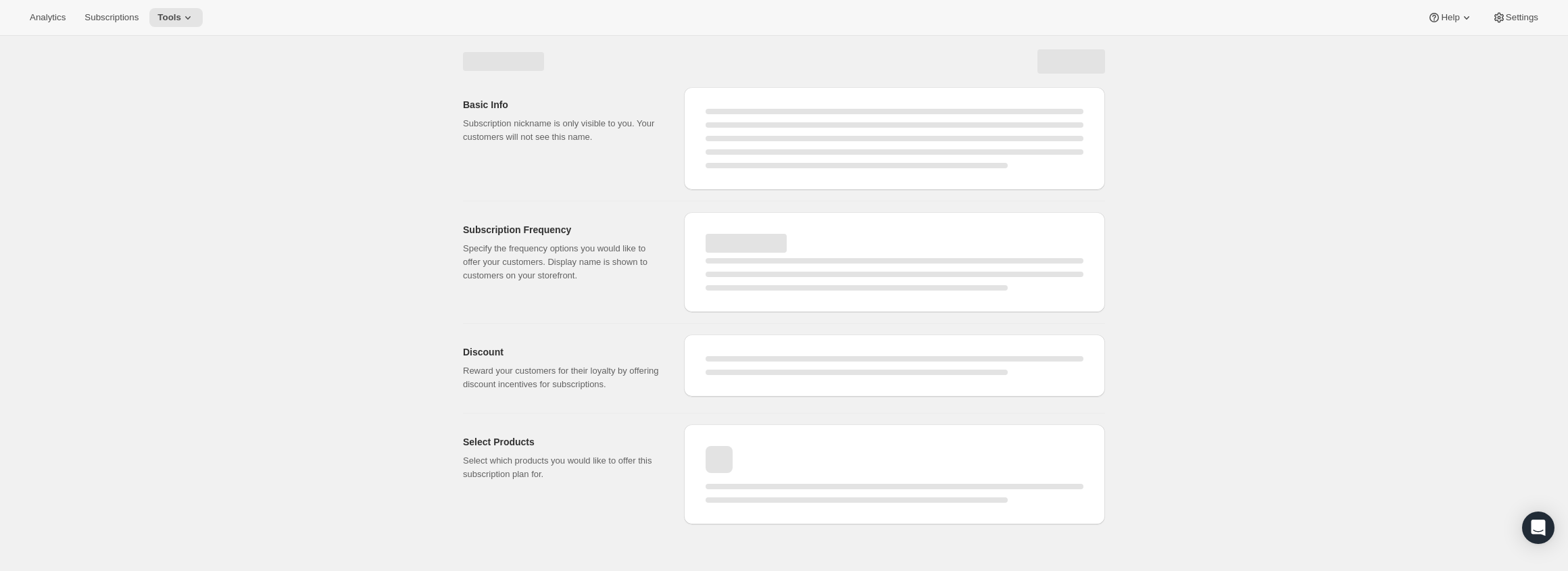
select select "WEEK"
select select "MONTH"
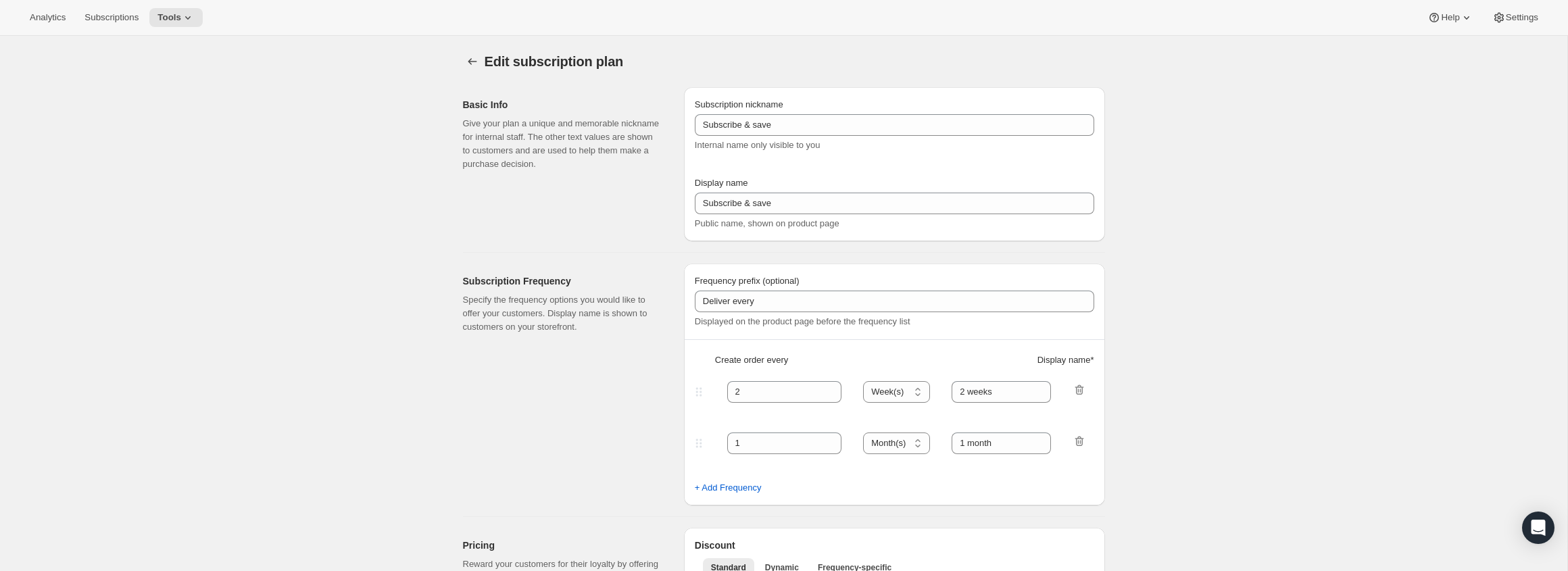
type input "Artisan Monthly Subscription"
type input "Monthly"
type input "Monthly (every 4 weeks)"
type input "1"
select select "MONTH"
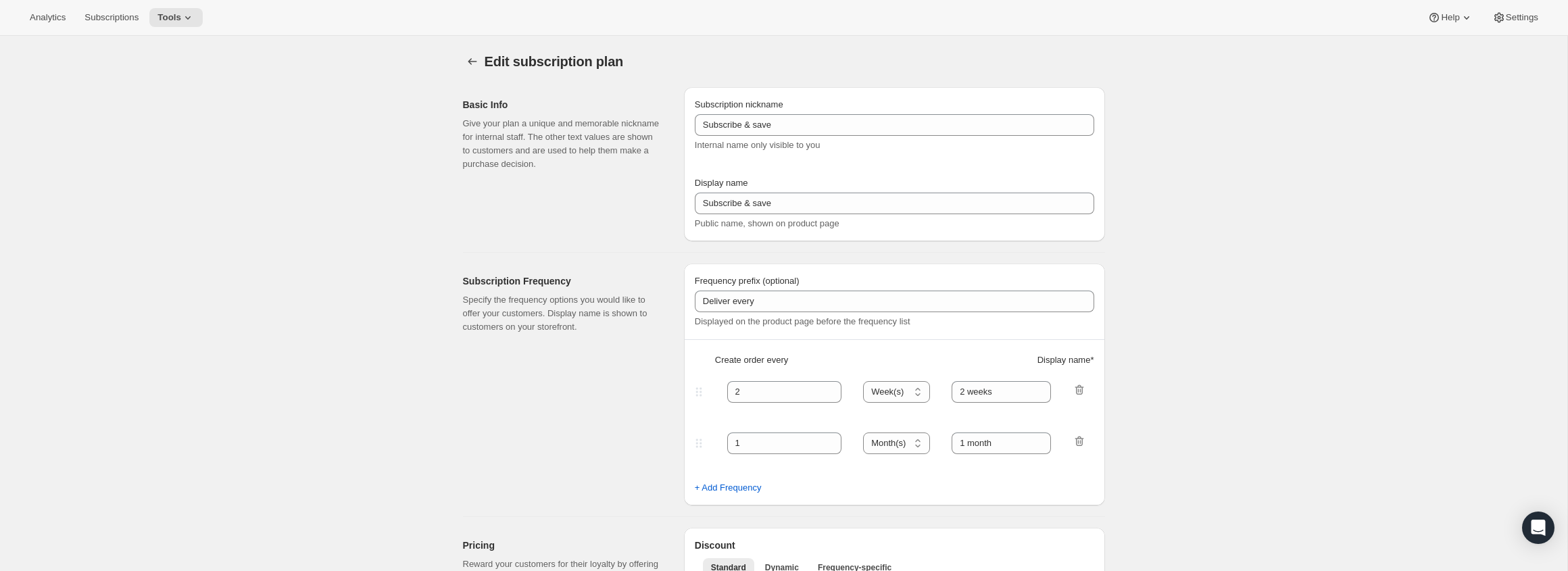
type input "Monthly"
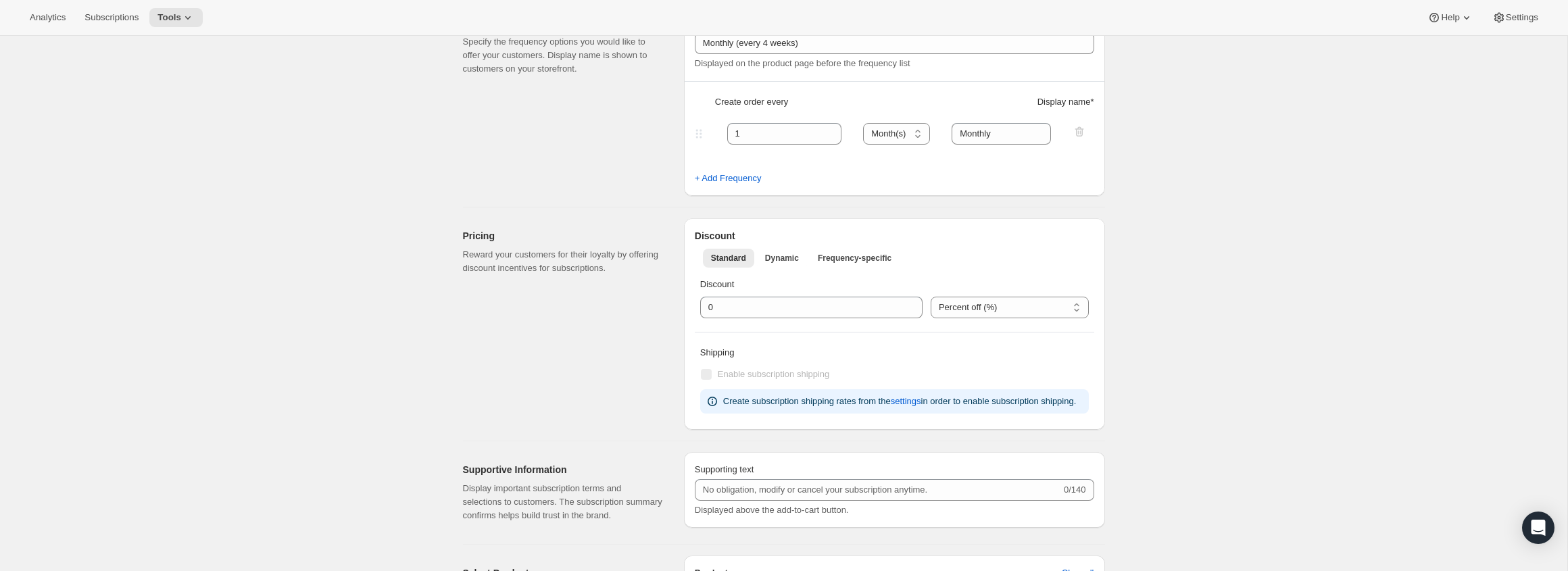
scroll to position [244, 0]
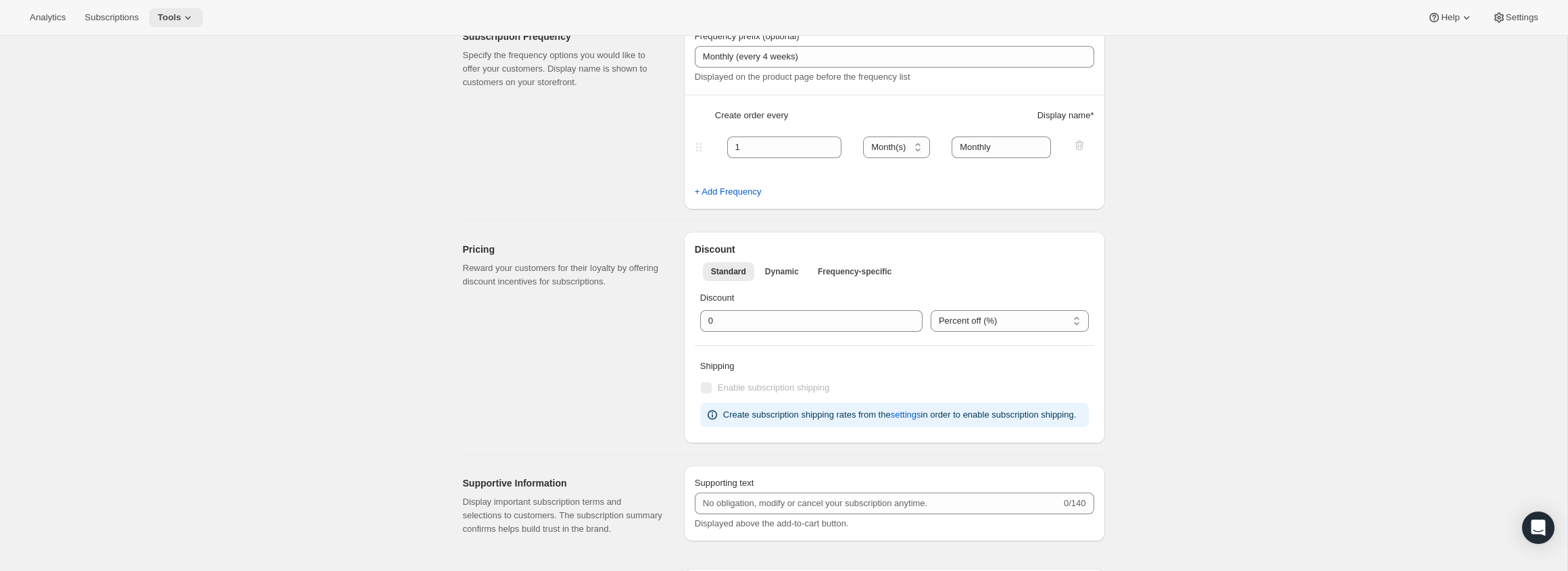
click at [193, 8] on button "Tools" at bounding box center [176, 17] width 53 height 19
click at [190, 42] on span "Subscription Plans" at bounding box center [165, 46] width 73 height 10
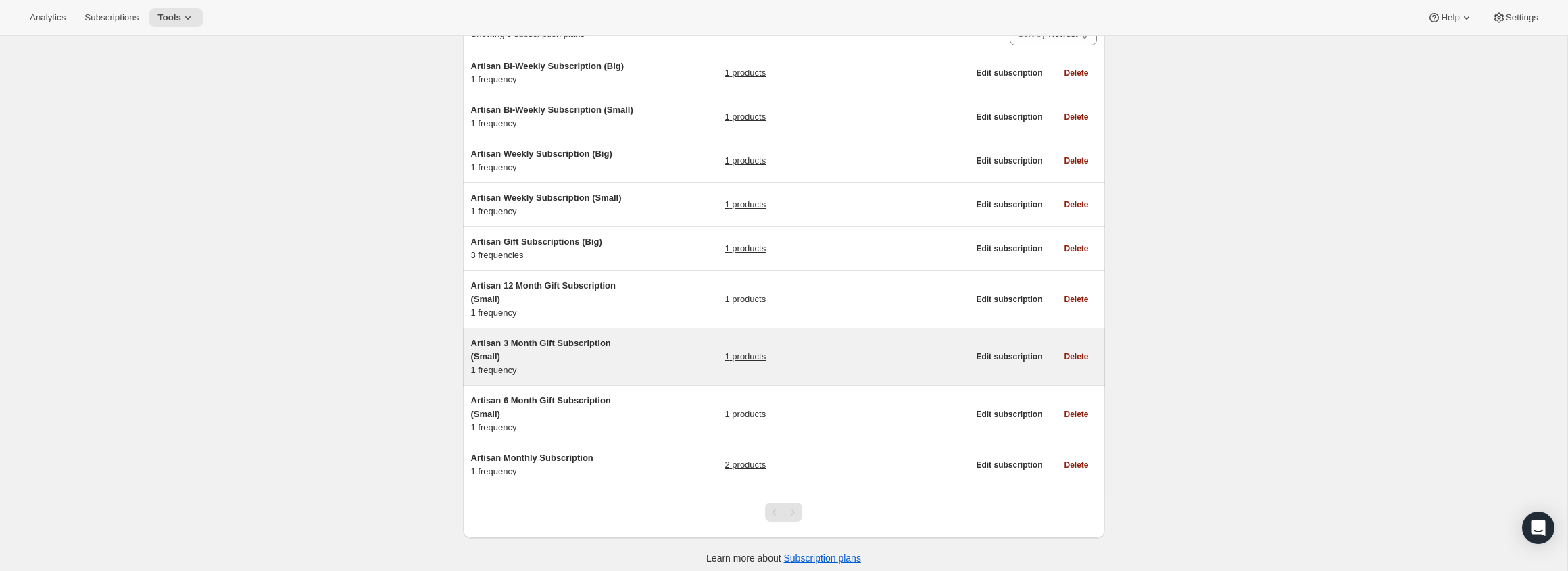
scroll to position [112, 0]
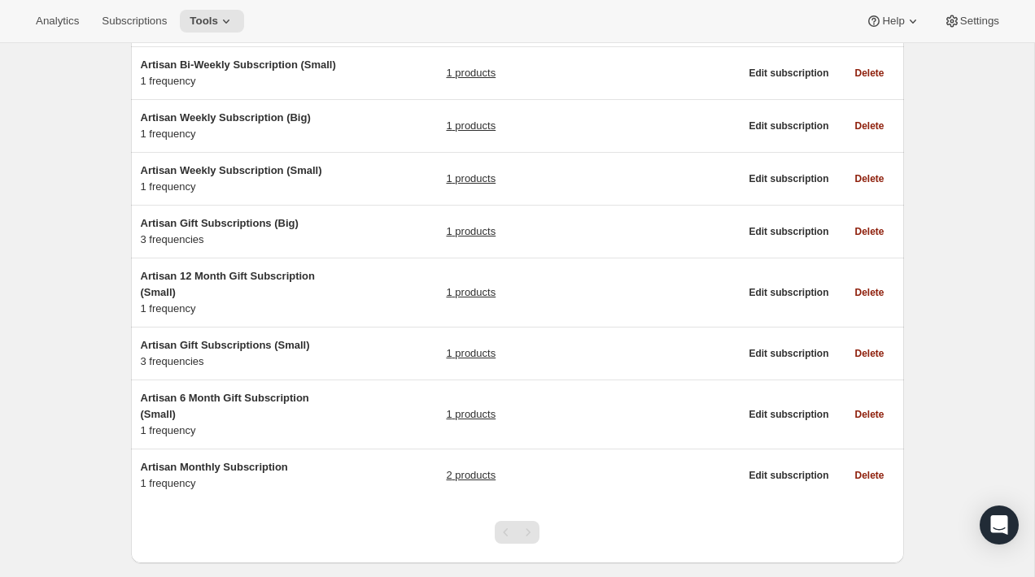
scroll to position [229, 0]
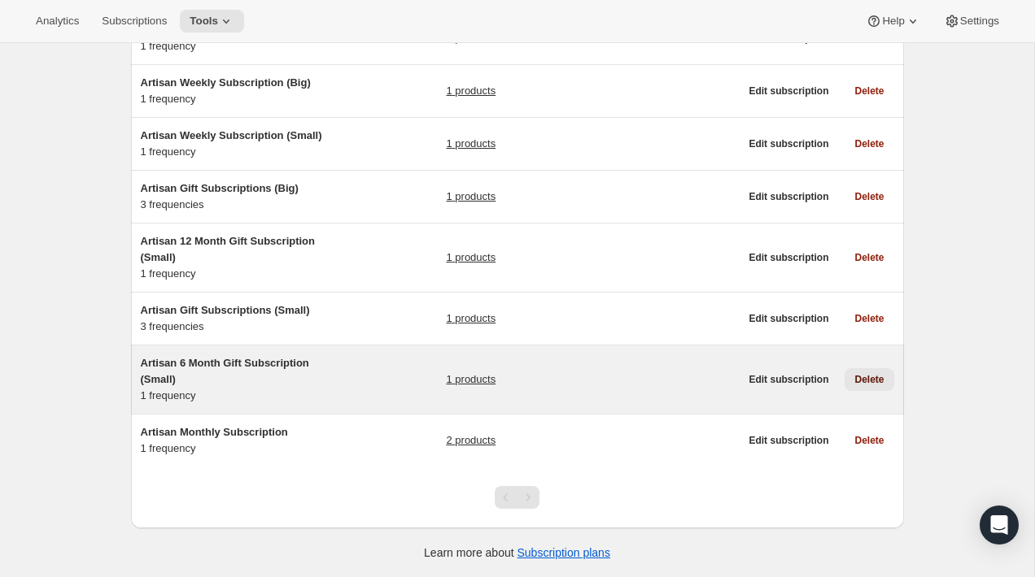
click at [868, 375] on span "Delete" at bounding box center [868, 379] width 29 height 13
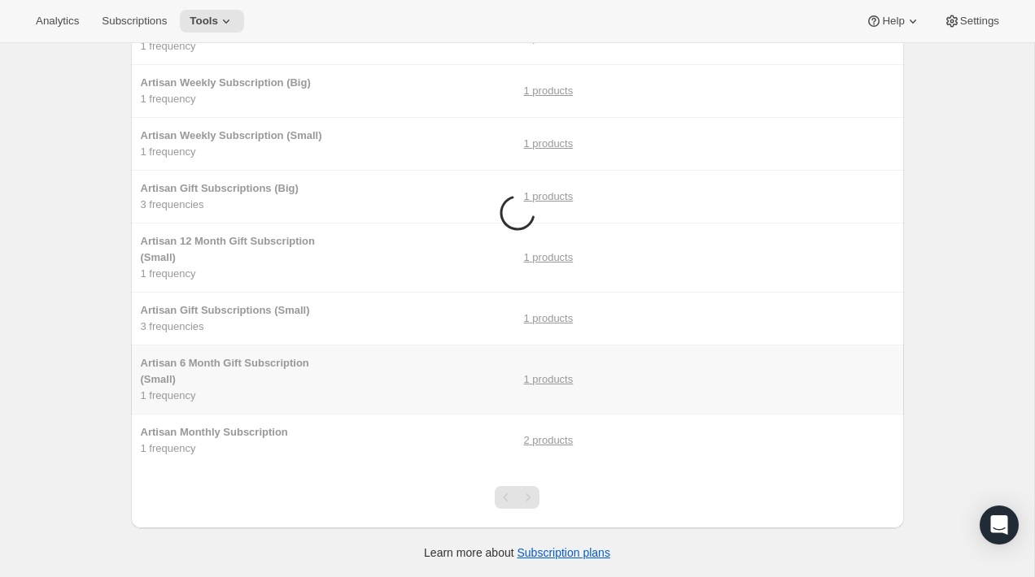
scroll to position [0, 0]
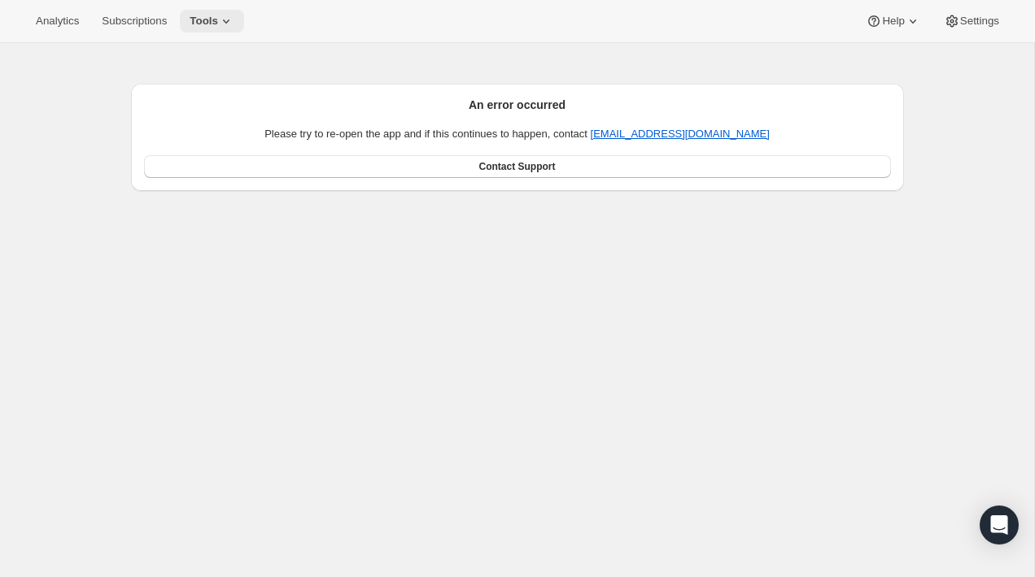
click at [230, 26] on icon at bounding box center [226, 21] width 16 height 16
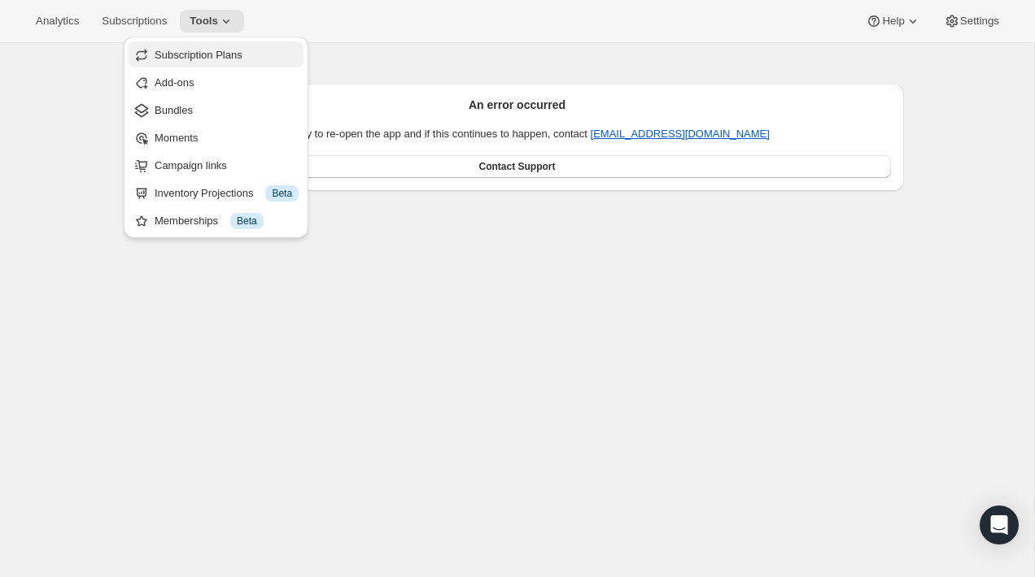
click at [229, 53] on span "Subscription Plans" at bounding box center [199, 55] width 88 height 12
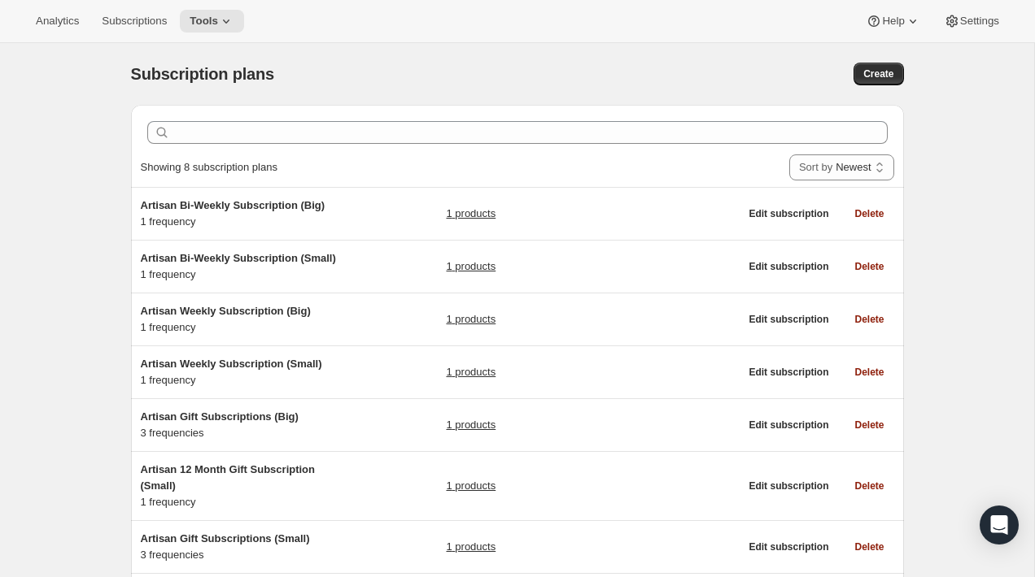
scroll to position [159, 0]
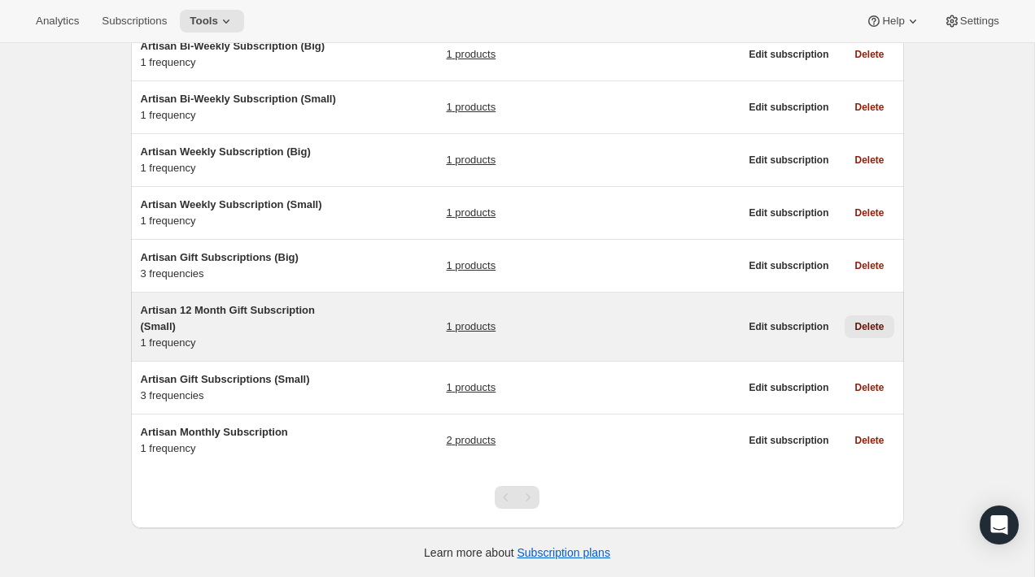
click at [867, 327] on span "Delete" at bounding box center [868, 326] width 29 height 13
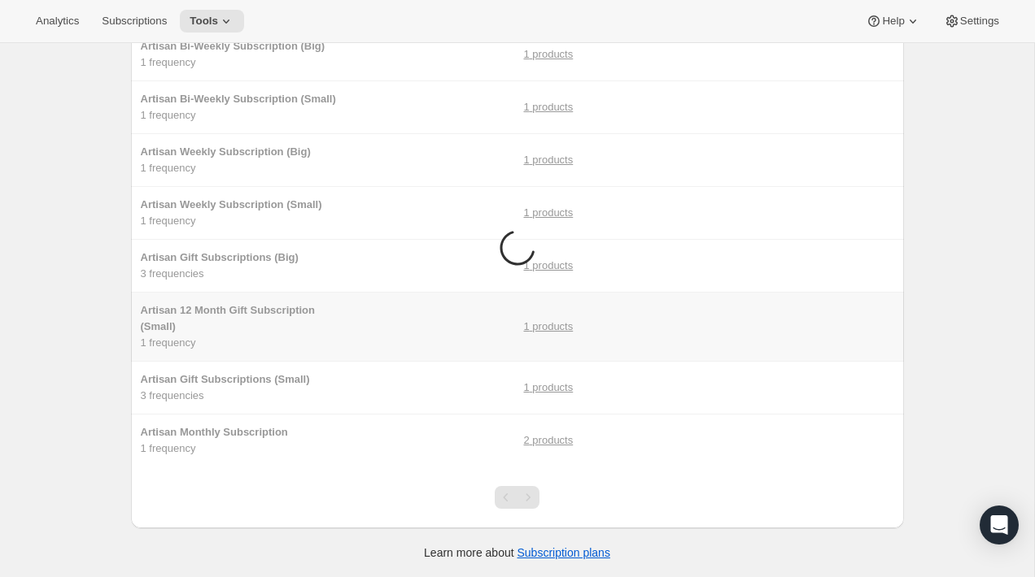
scroll to position [0, 0]
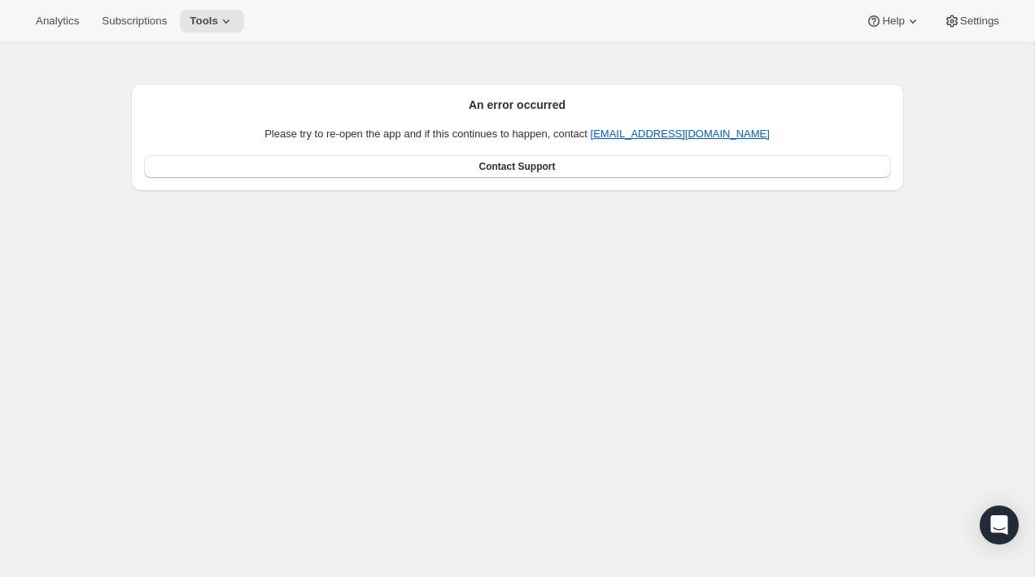
click at [275, 256] on div "An error occurred Please try to re-open the app and if this continues to happen…" at bounding box center [517, 331] width 1034 height 577
click at [223, 8] on div "Analytics Subscriptions Tools Help Settings" at bounding box center [517, 21] width 1035 height 43
click at [218, 22] on span "Tools" at bounding box center [204, 21] width 28 height 13
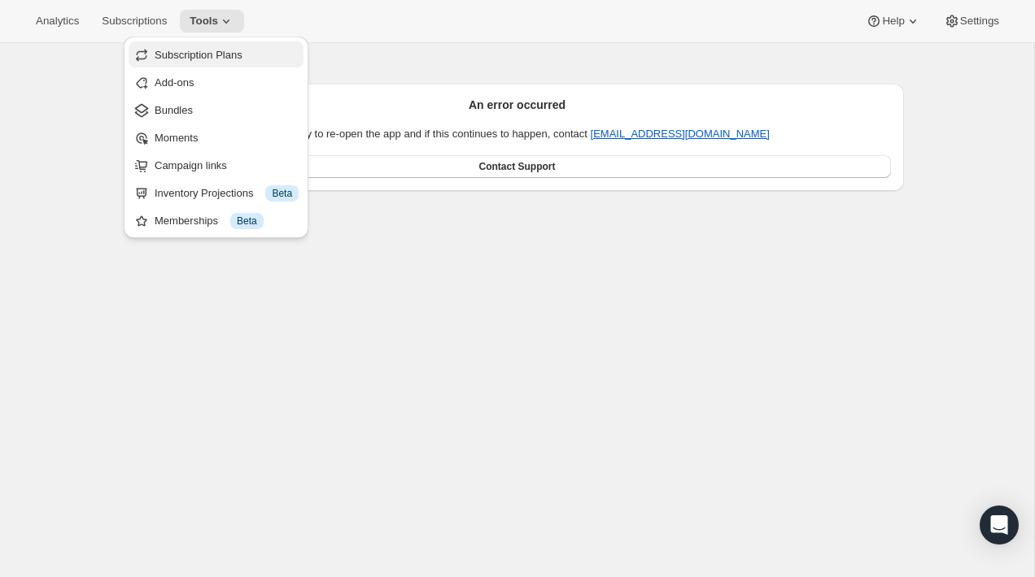
click at [222, 50] on span "Subscription Plans" at bounding box center [199, 55] width 88 height 12
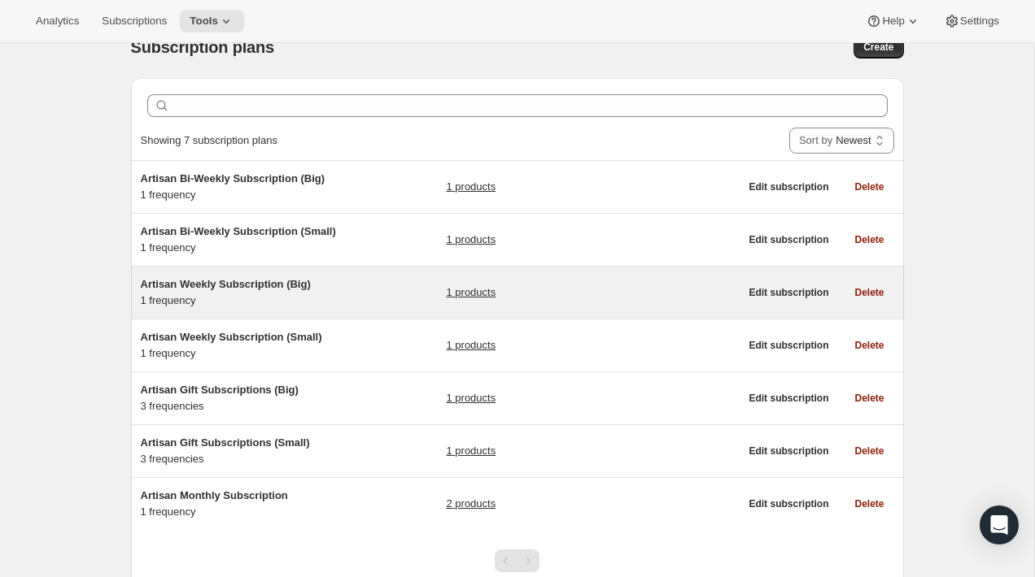
scroll to position [24, 0]
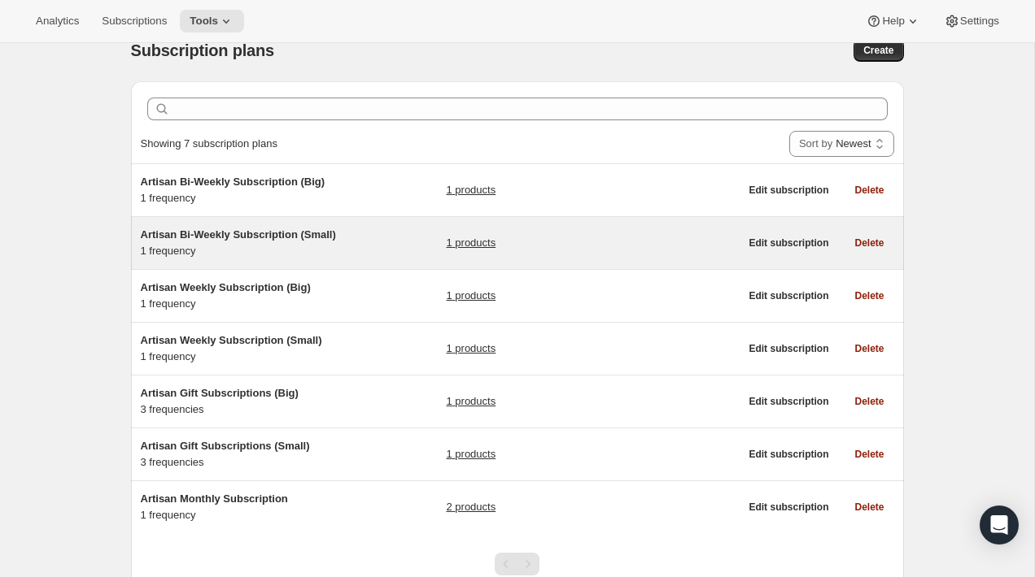
click at [216, 237] on span "Artisan Bi-Weekly Subscription (Small)" at bounding box center [238, 235] width 195 height 12
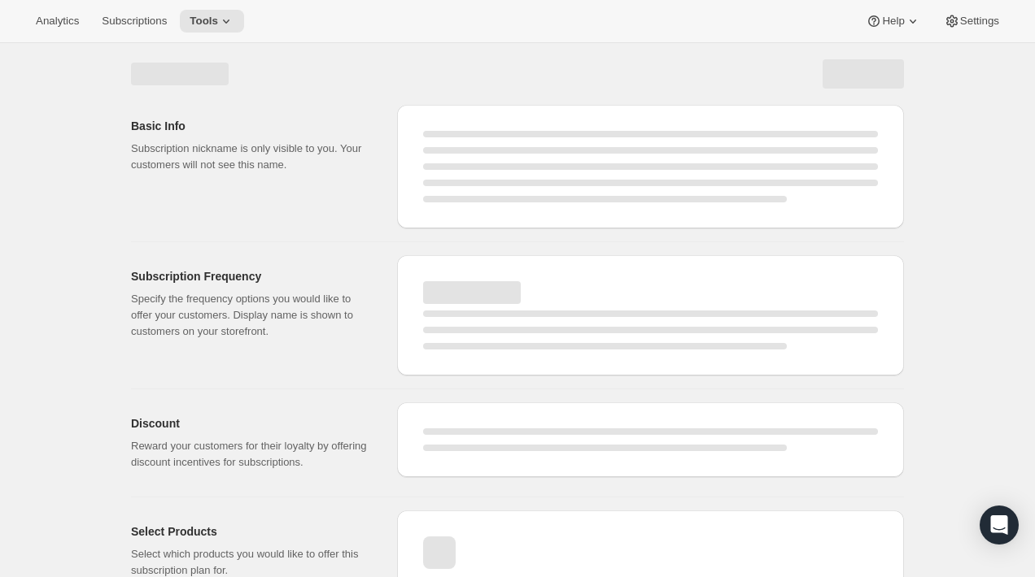
select select "WEEK"
select select "MONTH"
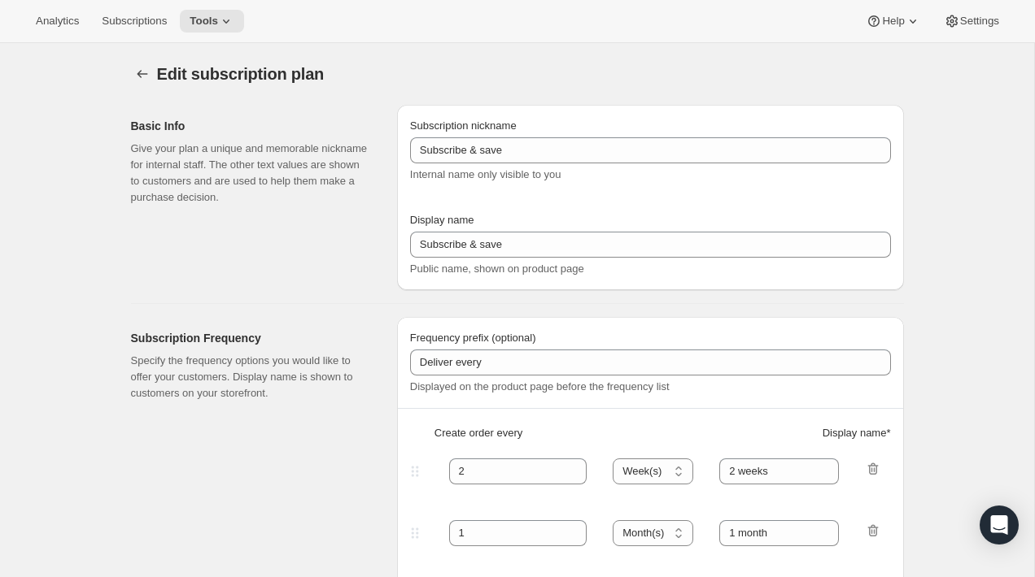
type input "Artisan Bi-Weekly Subscription (Small)"
type input "Bi-Weekly"
select select "ENABLED"
select select "WEEK"
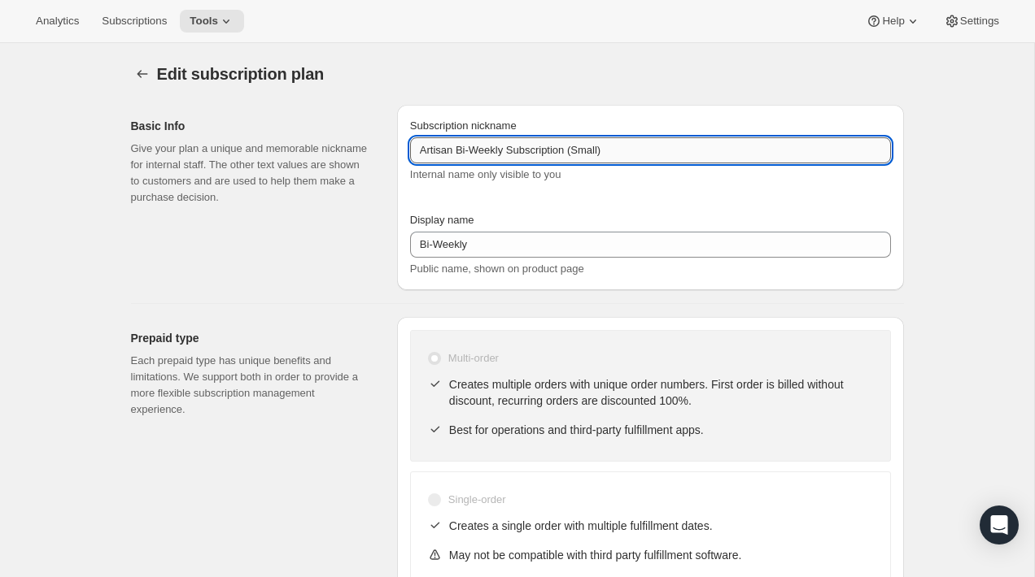
click at [458, 154] on input "Artisan Bi-Weekly Subscription (Small)" at bounding box center [650, 150] width 481 height 26
click at [521, 207] on div "Subscription nickname Artisan Weekly / Bi-Weekly Subscription (Small) Internal …" at bounding box center [650, 197] width 481 height 159
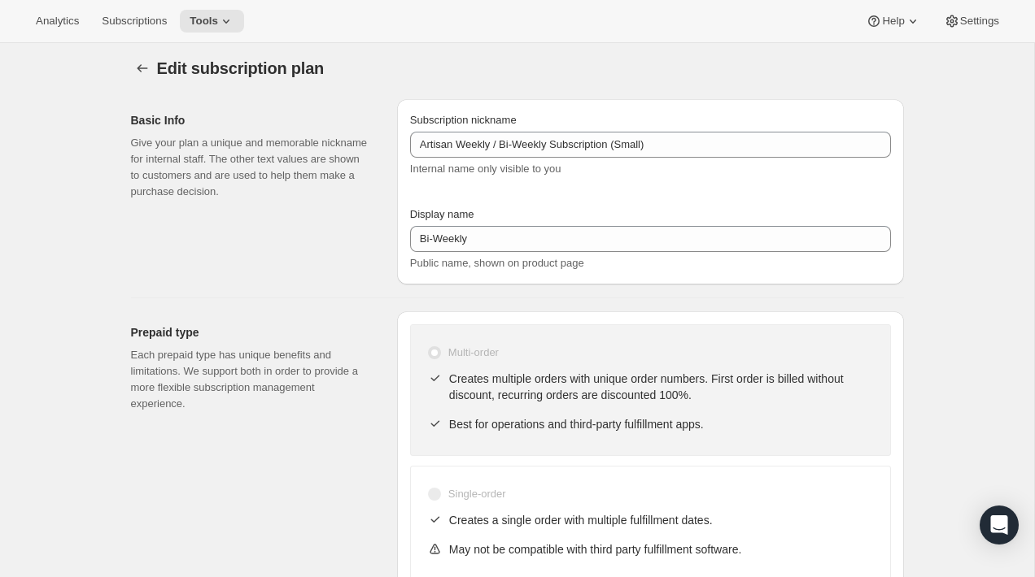
scroll to position [7, 0]
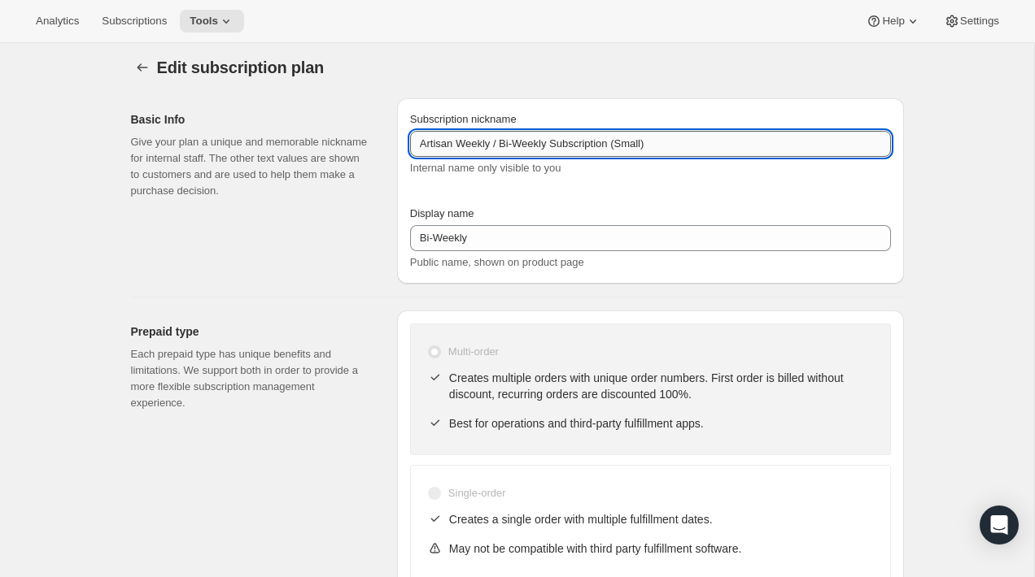
drag, startPoint x: 556, startPoint y: 145, endPoint x: 458, endPoint y: 145, distance: 97.6
click at [458, 145] on input "Artisan Weekly / Bi-Weekly Subscription (Small)" at bounding box center [650, 144] width 481 height 26
click at [519, 144] on input "Artisan Subscription (Small)" at bounding box center [650, 144] width 481 height 26
type input "Artisan Subscriptions (Small)"
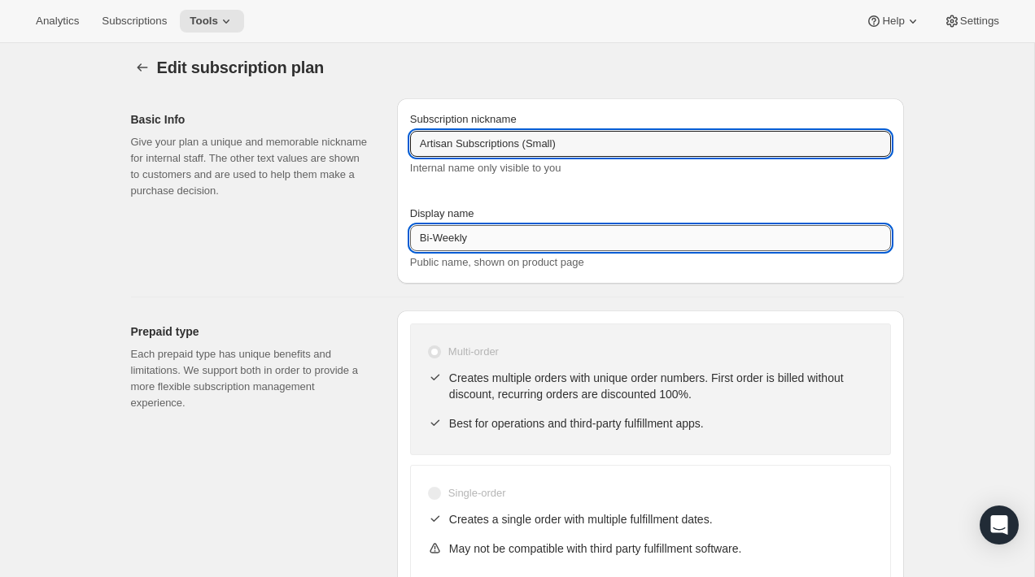
click at [493, 239] on input "Bi-Weekly" at bounding box center [650, 238] width 481 height 26
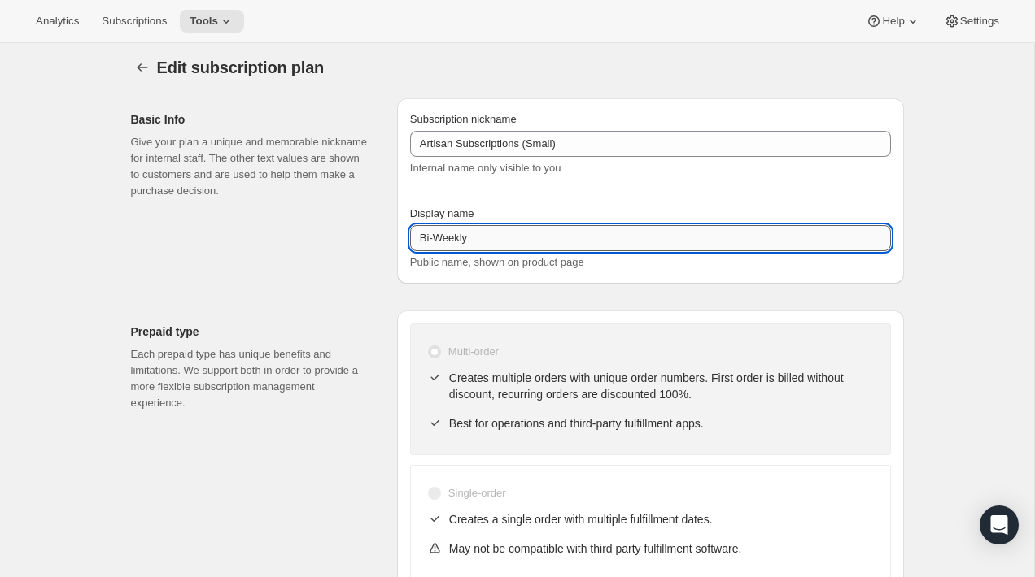
click at [493, 239] on input "Bi-Weekly" at bounding box center [650, 238] width 481 height 26
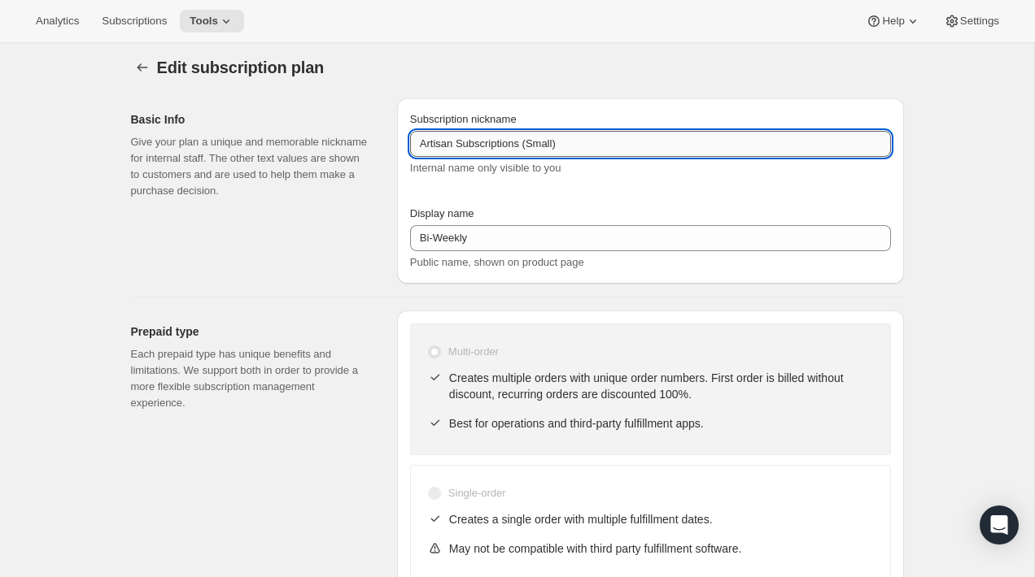
click at [617, 135] on input "Artisan Subscriptions (Small)" at bounding box center [650, 144] width 481 height 26
click at [615, 137] on input "Artisan Subscriptions (Small)" at bounding box center [650, 144] width 481 height 26
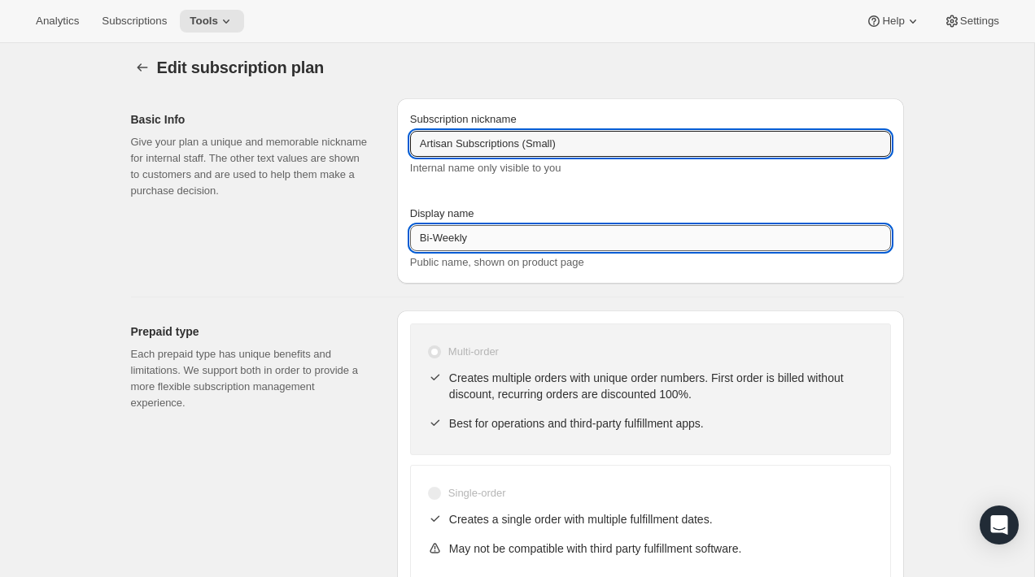
click at [564, 238] on input "Bi-Weekly" at bounding box center [650, 238] width 481 height 26
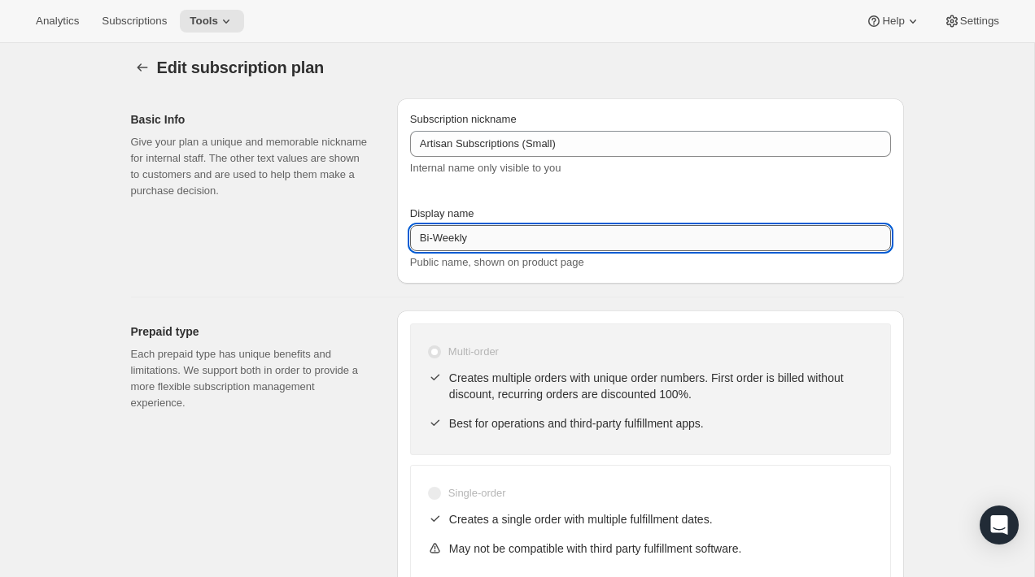
click at [564, 238] on input "Bi-Weekly" at bounding box center [650, 238] width 481 height 26
paste input "Artisan Subscriptions (Small)"
type input "Artisan Subscriptions (Small)"
click at [621, 200] on div "Subscription nickname Artisan Subscriptions (Small) Internal name only visible …" at bounding box center [650, 190] width 481 height 159
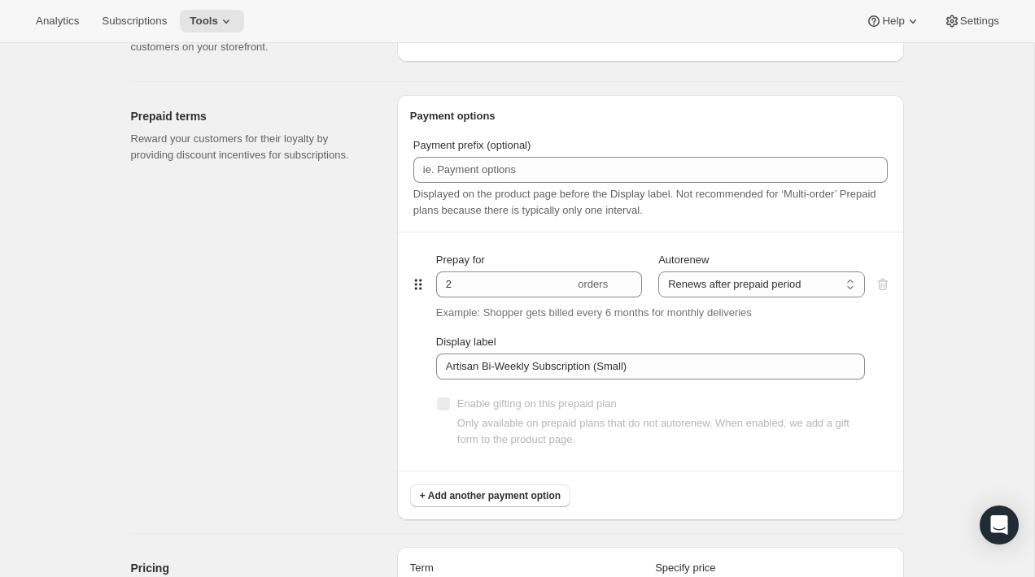
scroll to position [688, 0]
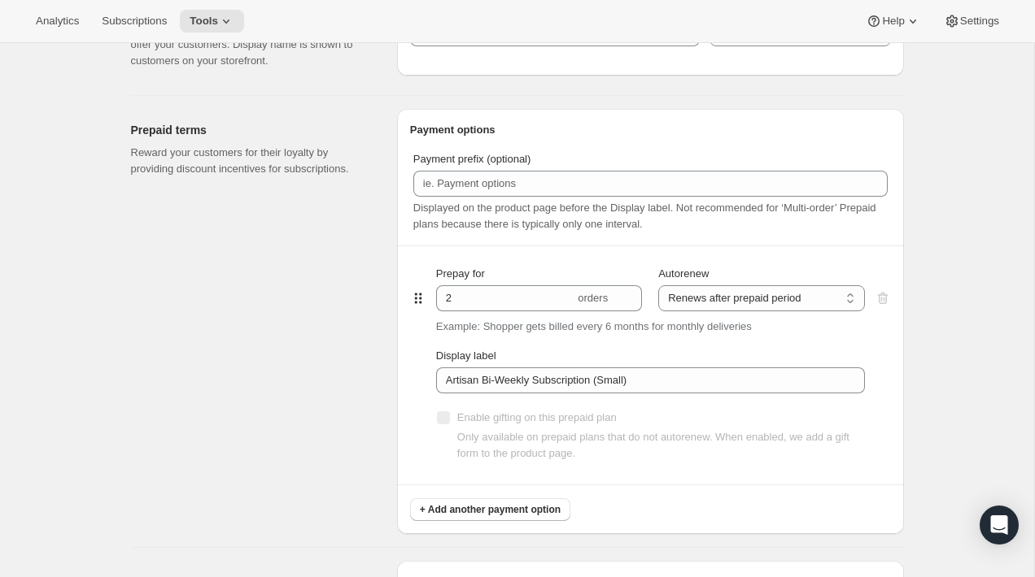
type input "Artisan Bi-Weekly Subscription (Small)"
type input "Bi-Weekly"
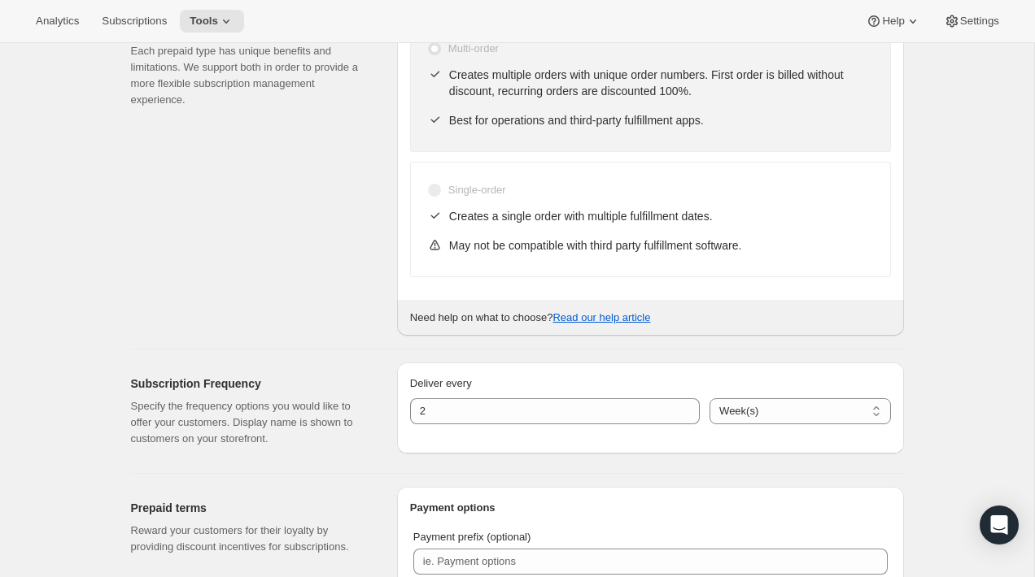
scroll to position [0, 0]
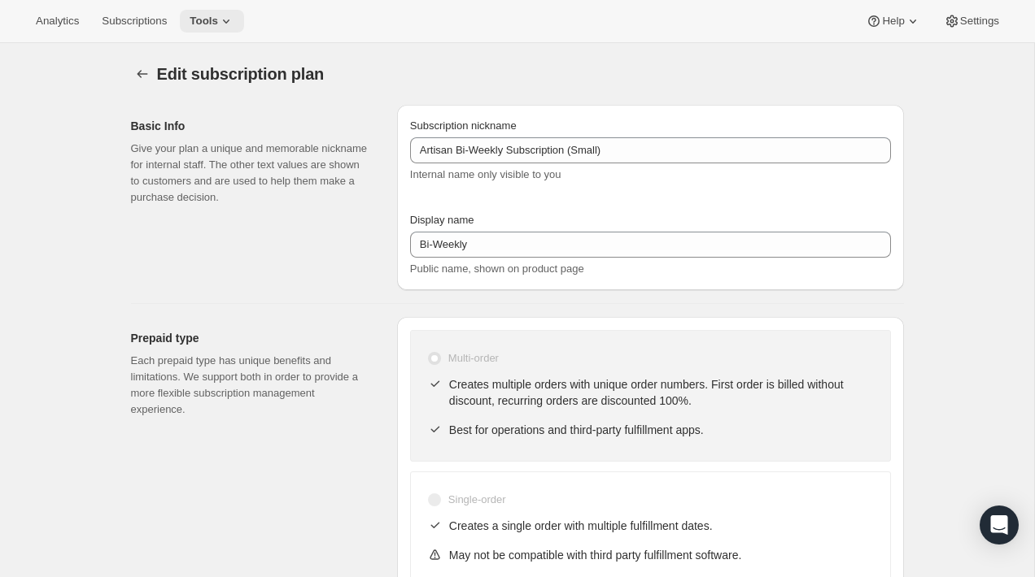
click at [226, 28] on icon at bounding box center [226, 21] width 16 height 16
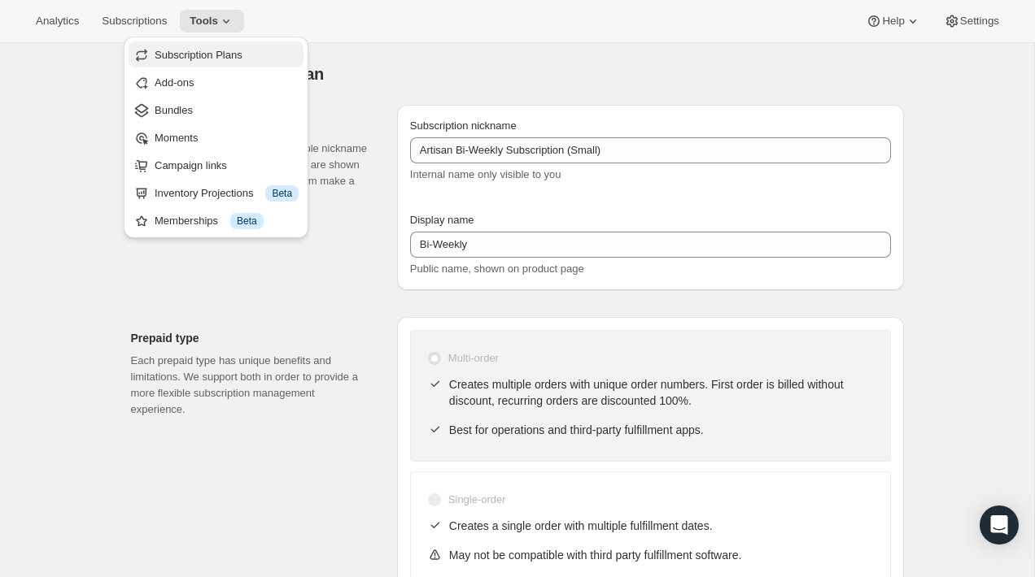
click at [231, 51] on span "Subscription Plans" at bounding box center [199, 55] width 88 height 12
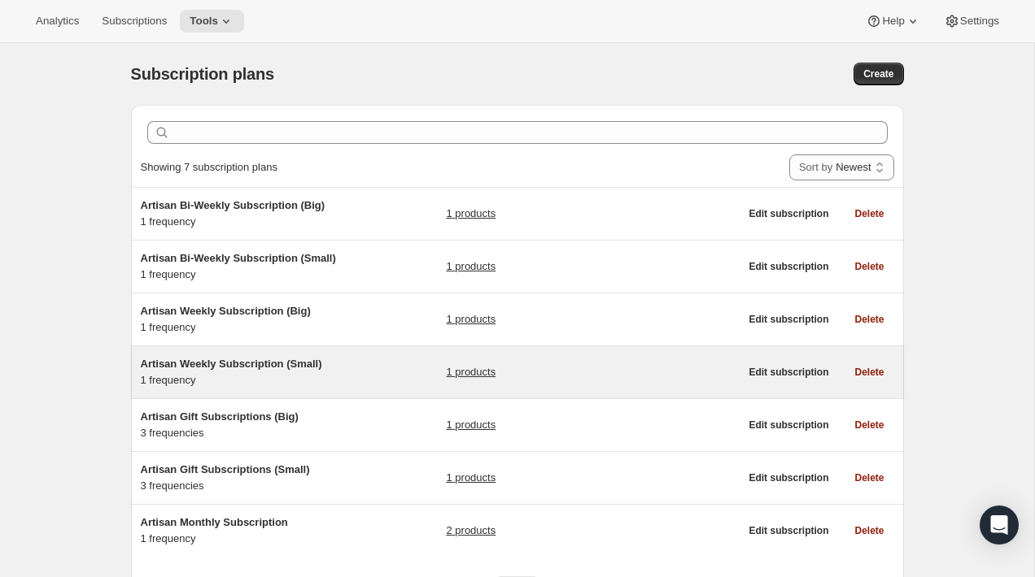
click at [359, 382] on div "Artisan Weekly Subscription (Small) 1 frequency 1 products" at bounding box center [440, 372] width 599 height 33
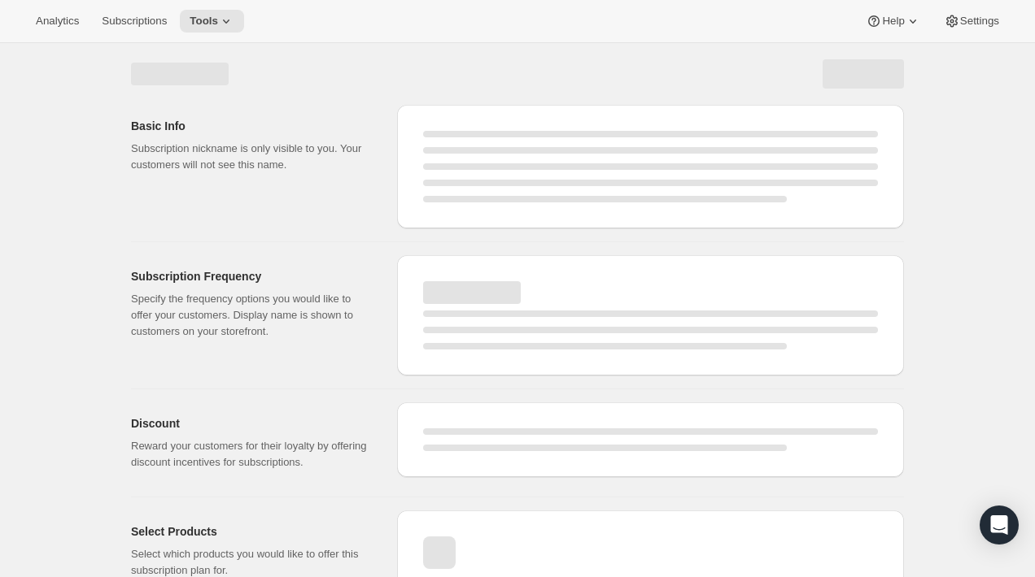
select select "WEEK"
select select "MONTH"
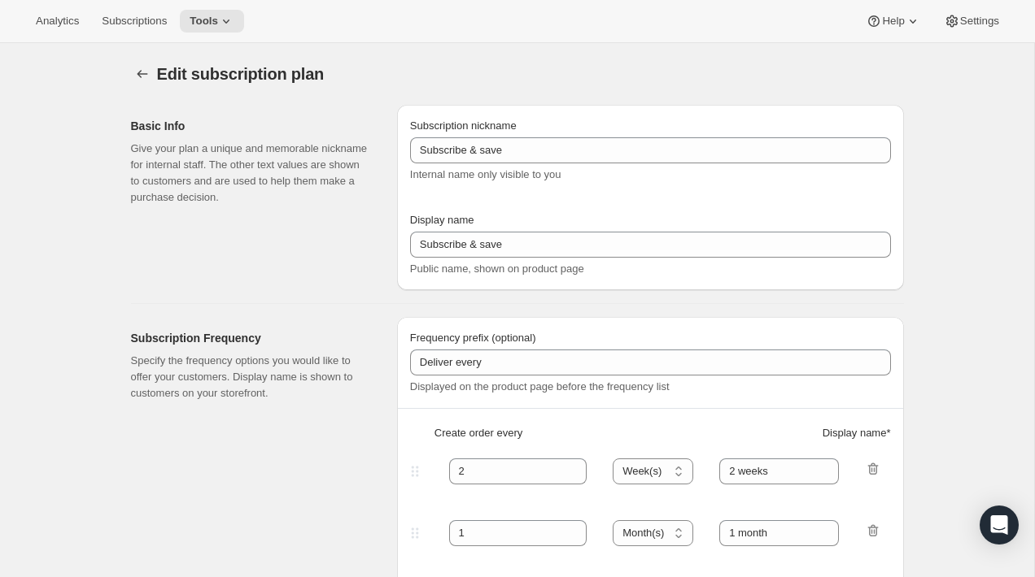
type input "Artisan Weekly Subscription (Small)"
type input "Weekly"
select select "ENABLED"
select select "WEEK"
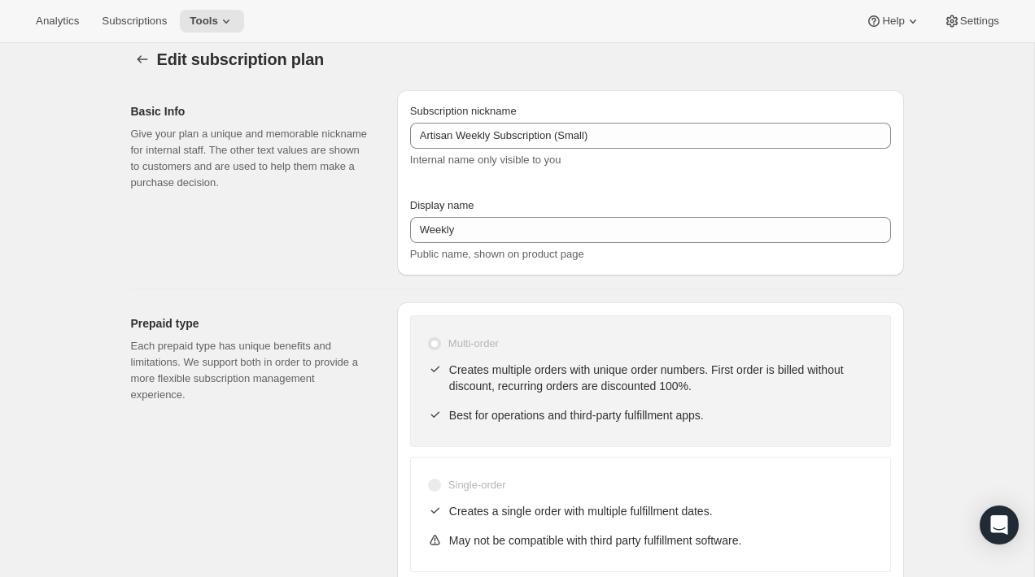
scroll to position [20, 0]
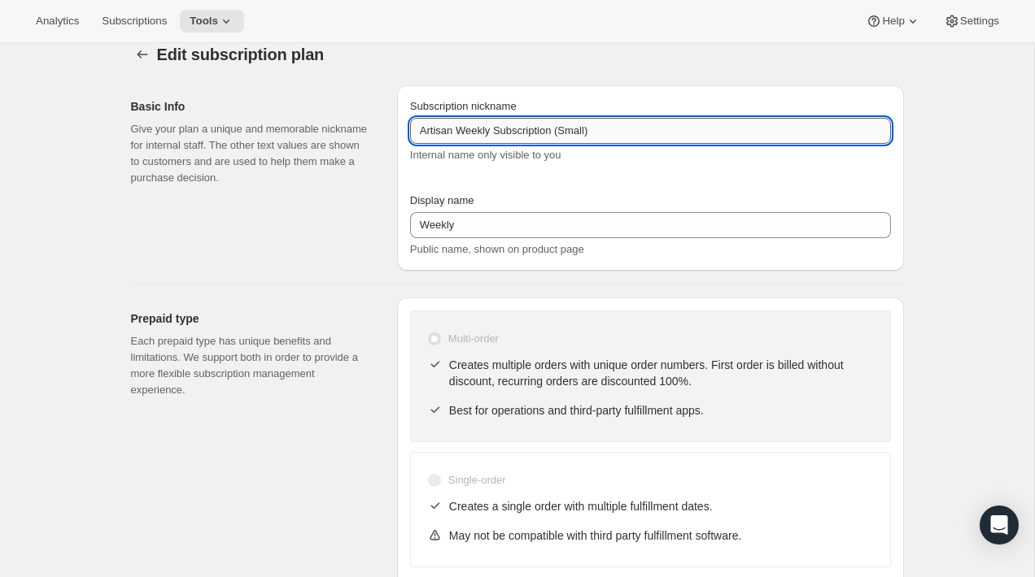
drag, startPoint x: 500, startPoint y: 133, endPoint x: 476, endPoint y: 132, distance: 24.4
click at [476, 132] on input "Artisan Weekly Subscription (Small)" at bounding box center [650, 131] width 481 height 26
drag, startPoint x: 498, startPoint y: 132, endPoint x: 459, endPoint y: 131, distance: 39.0
click at [459, 131] on input "Artisan Weekly Subscription (Small)" at bounding box center [650, 131] width 481 height 26
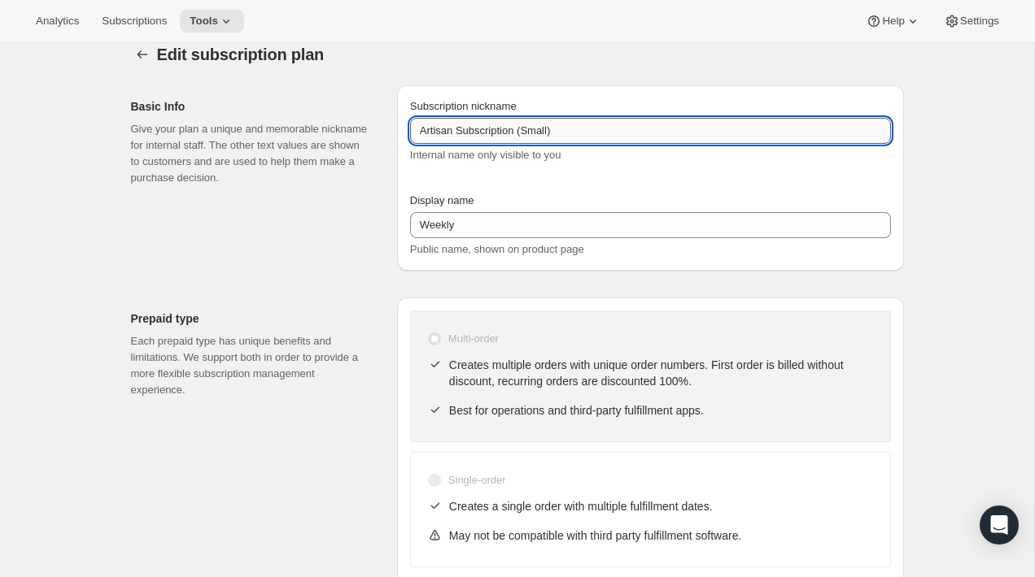
click at [518, 130] on input "Artisan Subscription (Small)" at bounding box center [650, 131] width 481 height 26
type input "Artisan Subscriptions (Small)"
click at [541, 103] on div "Subscription nickname" at bounding box center [650, 106] width 481 height 16
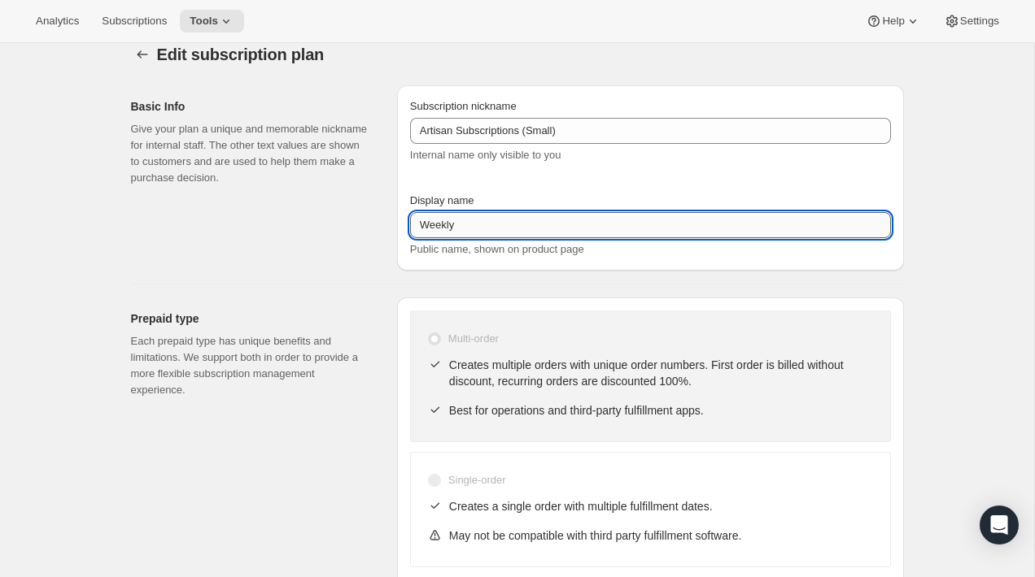
click at [523, 232] on input "Weekly" at bounding box center [650, 225] width 481 height 26
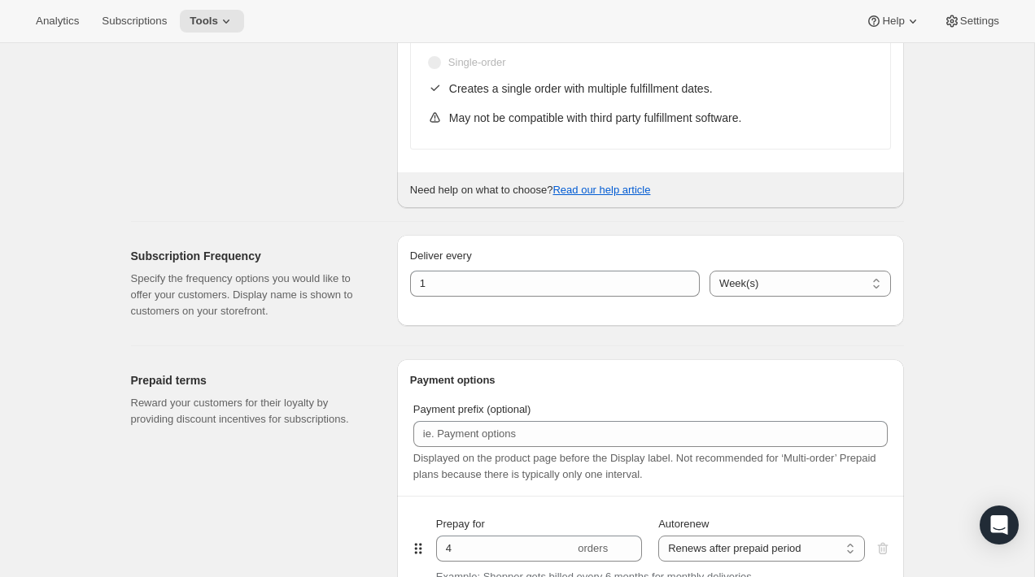
scroll to position [447, 0]
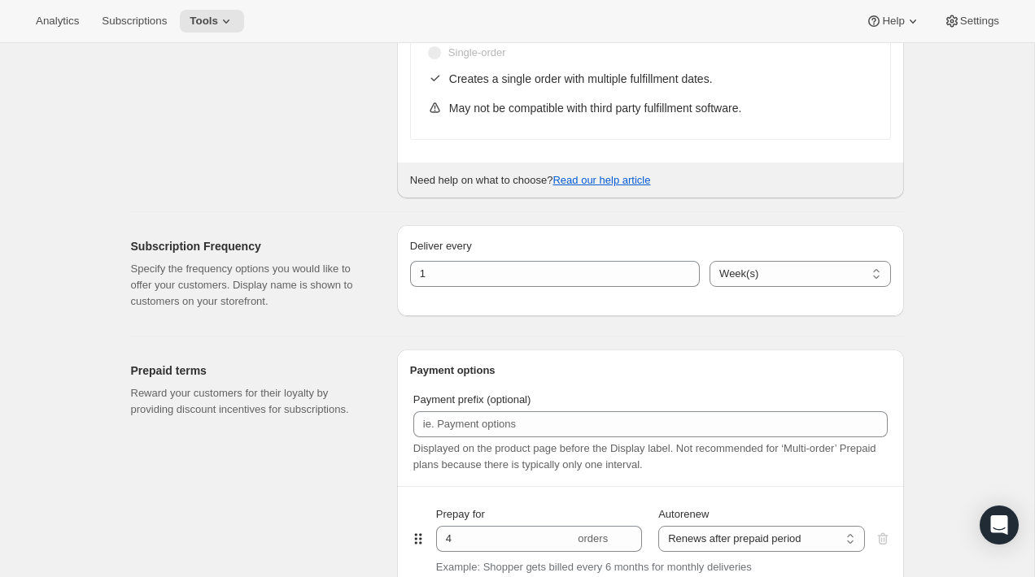
click at [520, 242] on p "Deliver every" at bounding box center [650, 246] width 481 height 16
click at [511, 322] on div "Deliver every 1 Day(s) Week(s) Month(s) Year(s) Week(s)" at bounding box center [650, 274] width 507 height 98
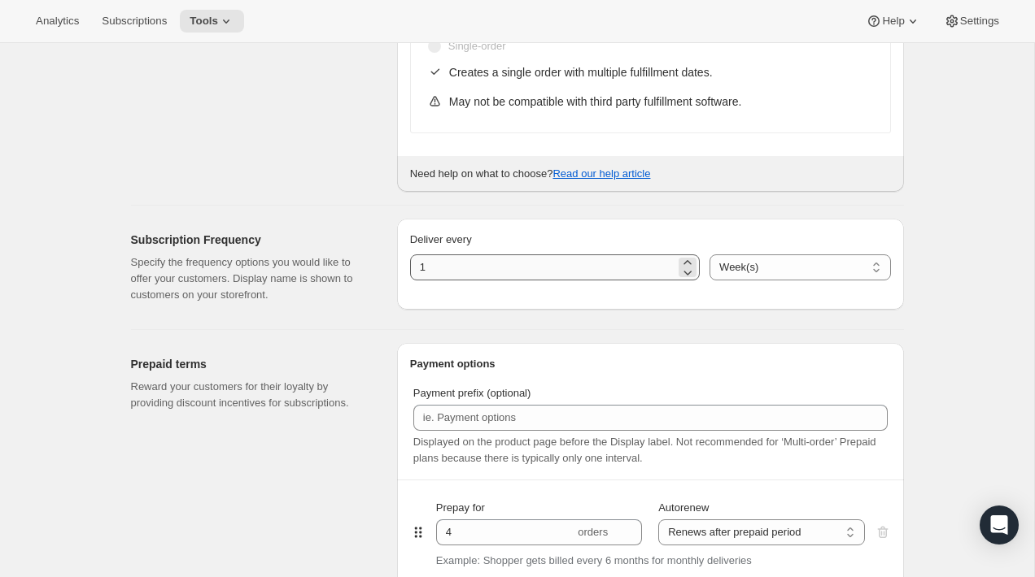
scroll to position [453, 0]
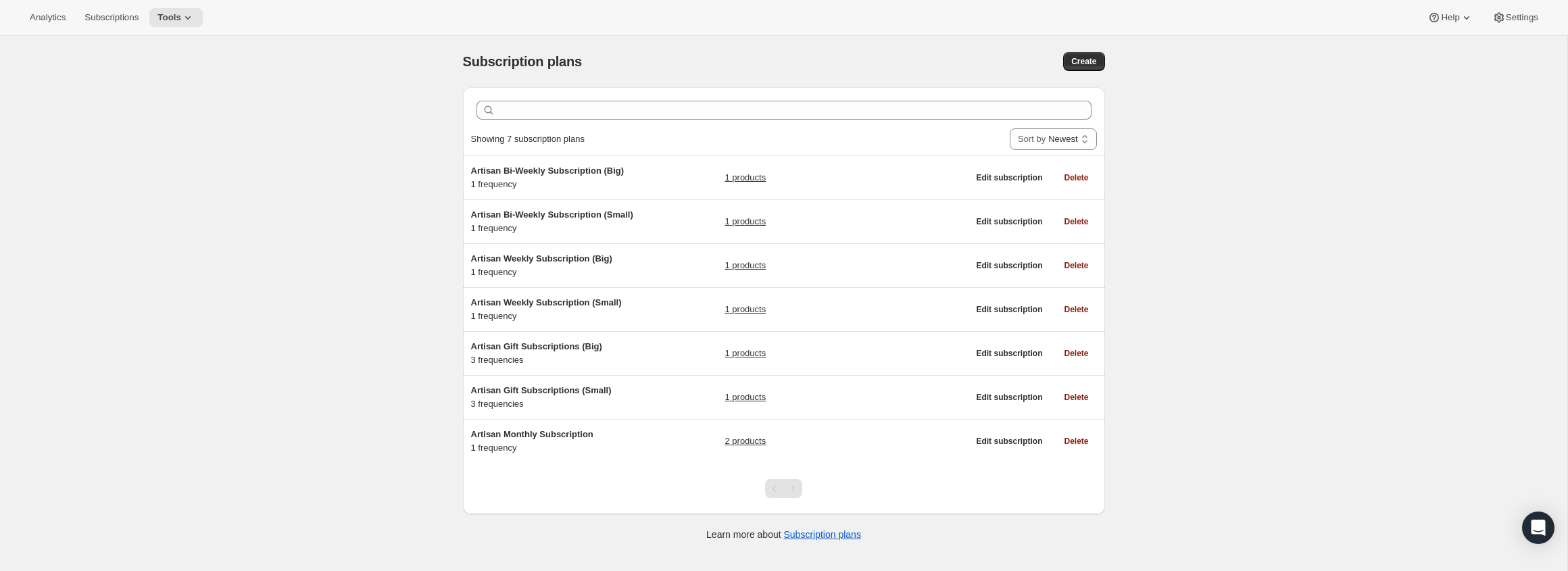
scroll to position [7, 0]
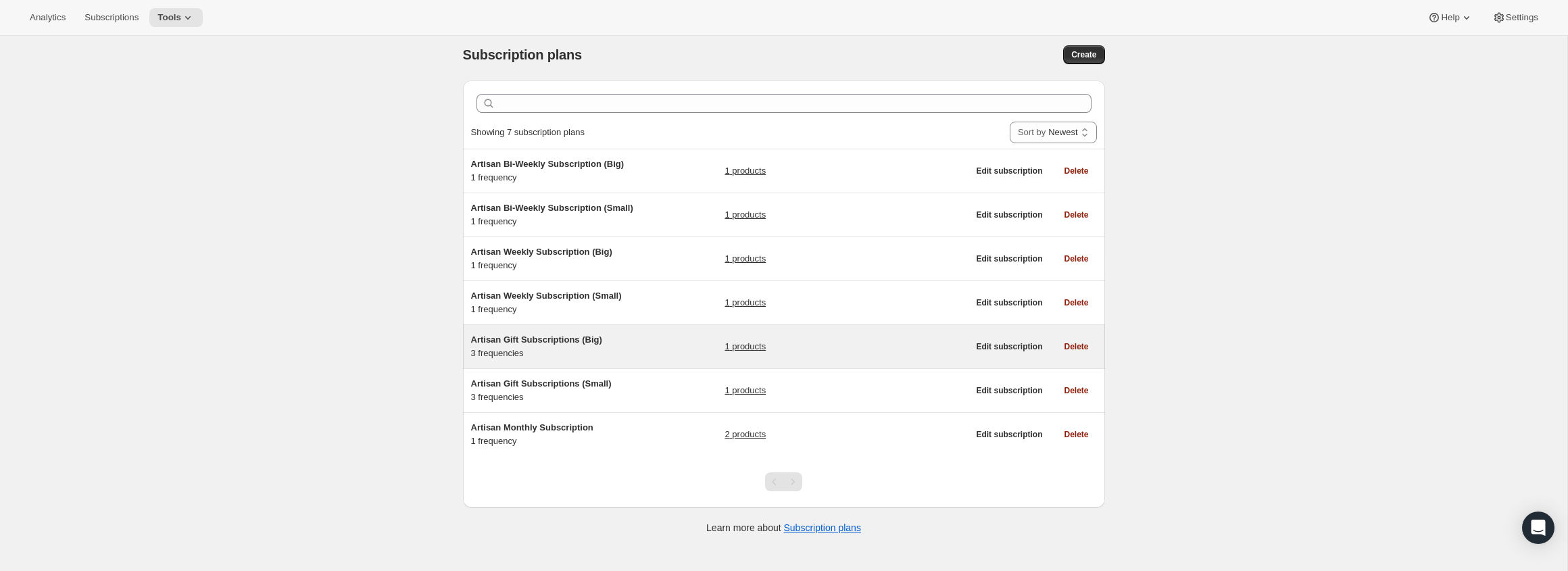
click at [621, 350] on div "Artisan Gift Subscriptions (Big) 3 frequencies" at bounding box center [555, 347] width 169 height 27
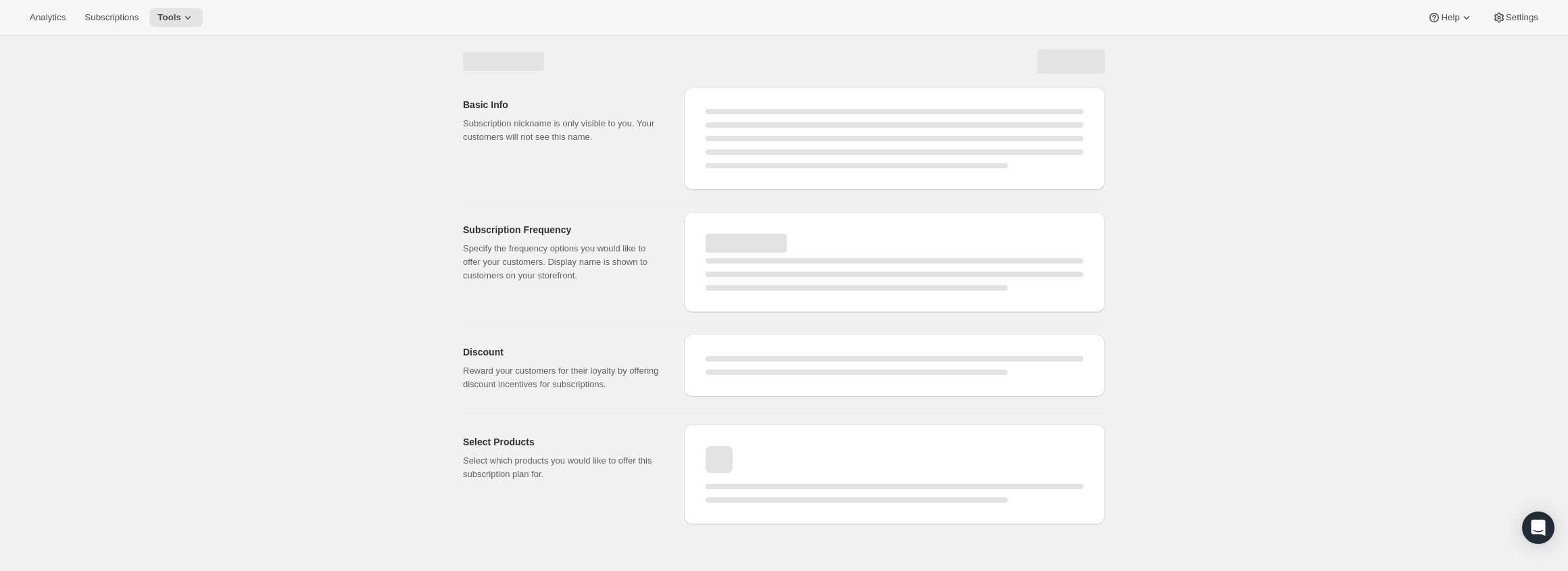
select select "WEEK"
select select "MONTH"
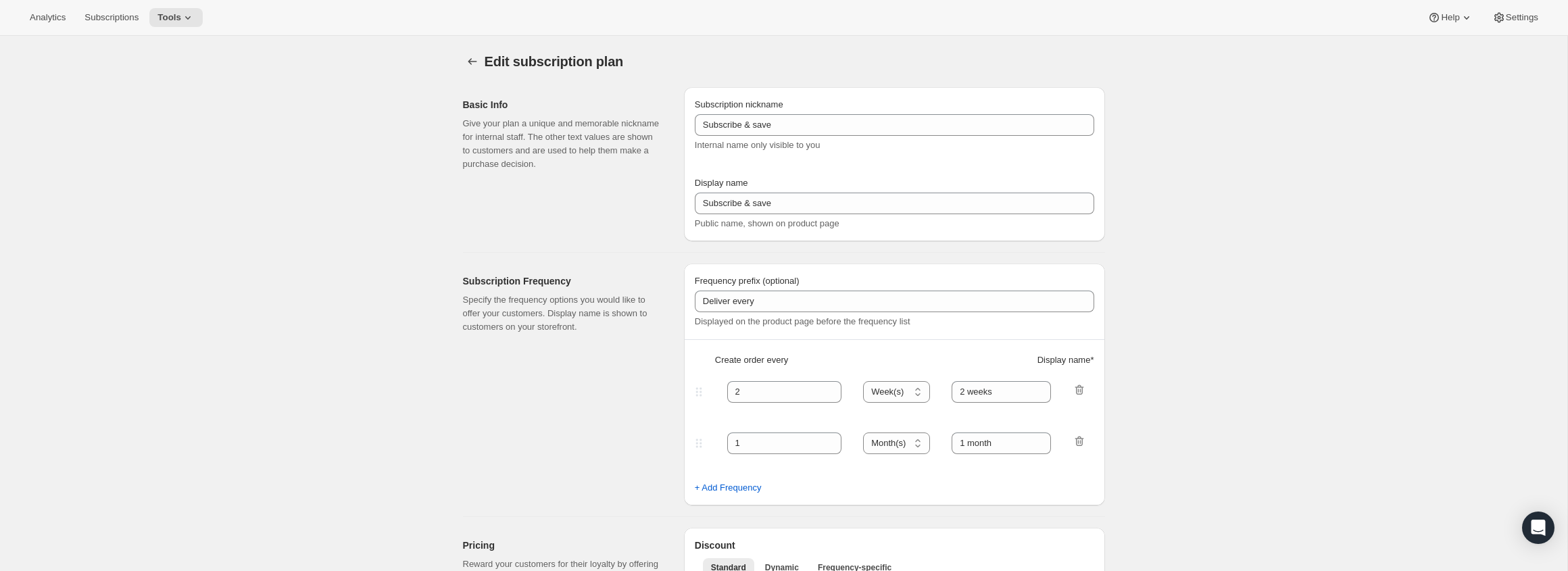
type input "Artisan Gift Subscriptions (Big)"
type input "Gift Subscriptions (Big)"
select select "MONTH"
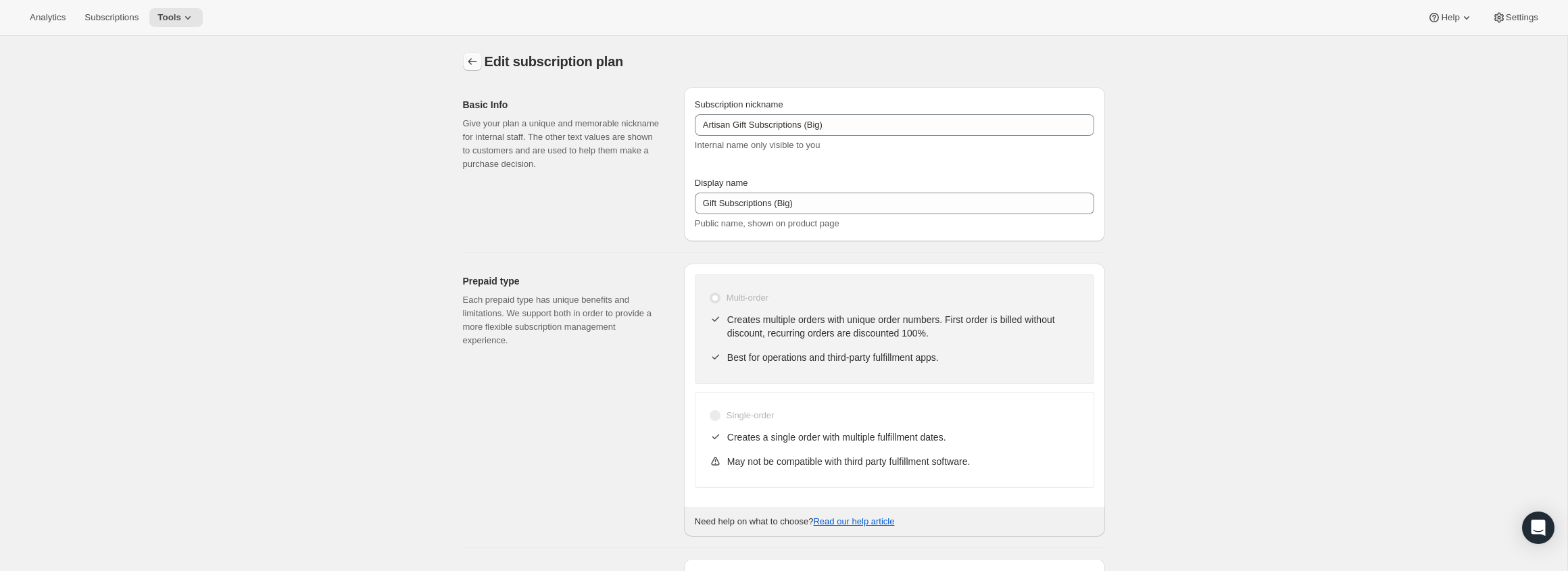
click at [471, 61] on icon "Subscription plans" at bounding box center [472, 62] width 13 height 13
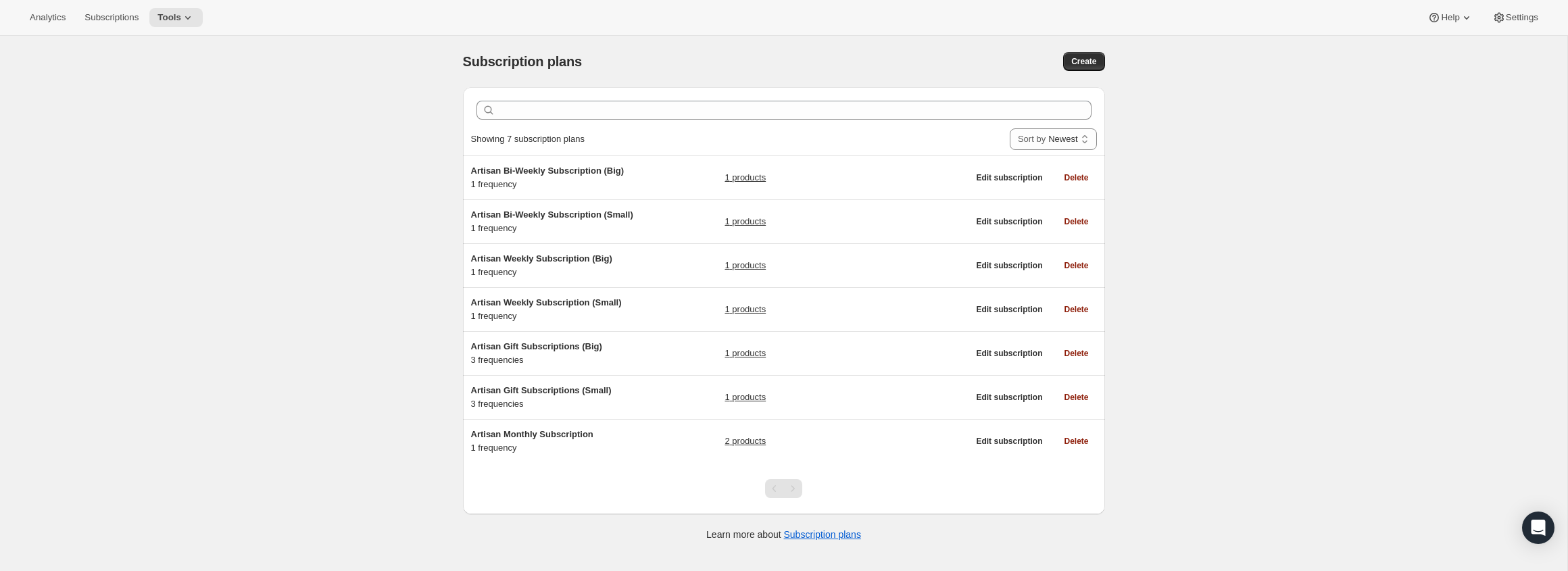
click at [410, 260] on div "Subscription plans. This page is ready Subscription plans Create Clear Showing …" at bounding box center [784, 321] width 1567 height 571
click at [420, 237] on div "Subscription plans. This page is ready Subscription plans Create Clear Showing …" at bounding box center [784, 321] width 1567 height 571
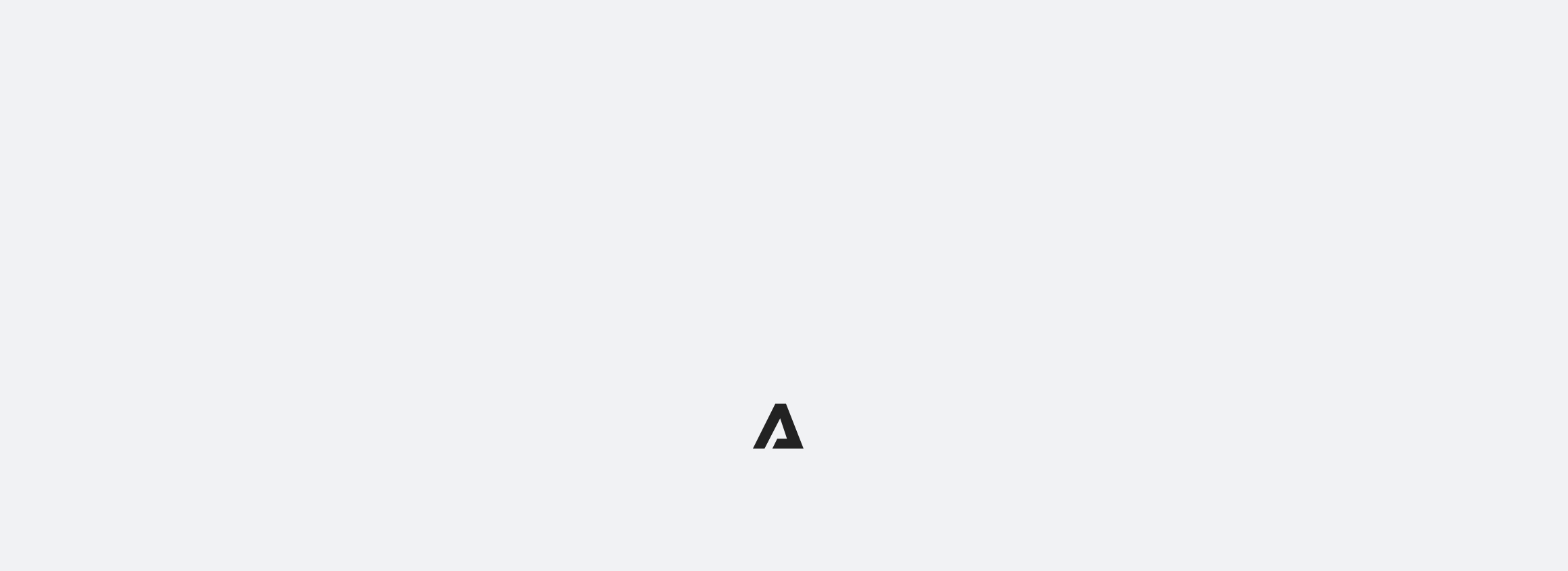
click at [382, 327] on div at bounding box center [784, 426] width 1568 height 852
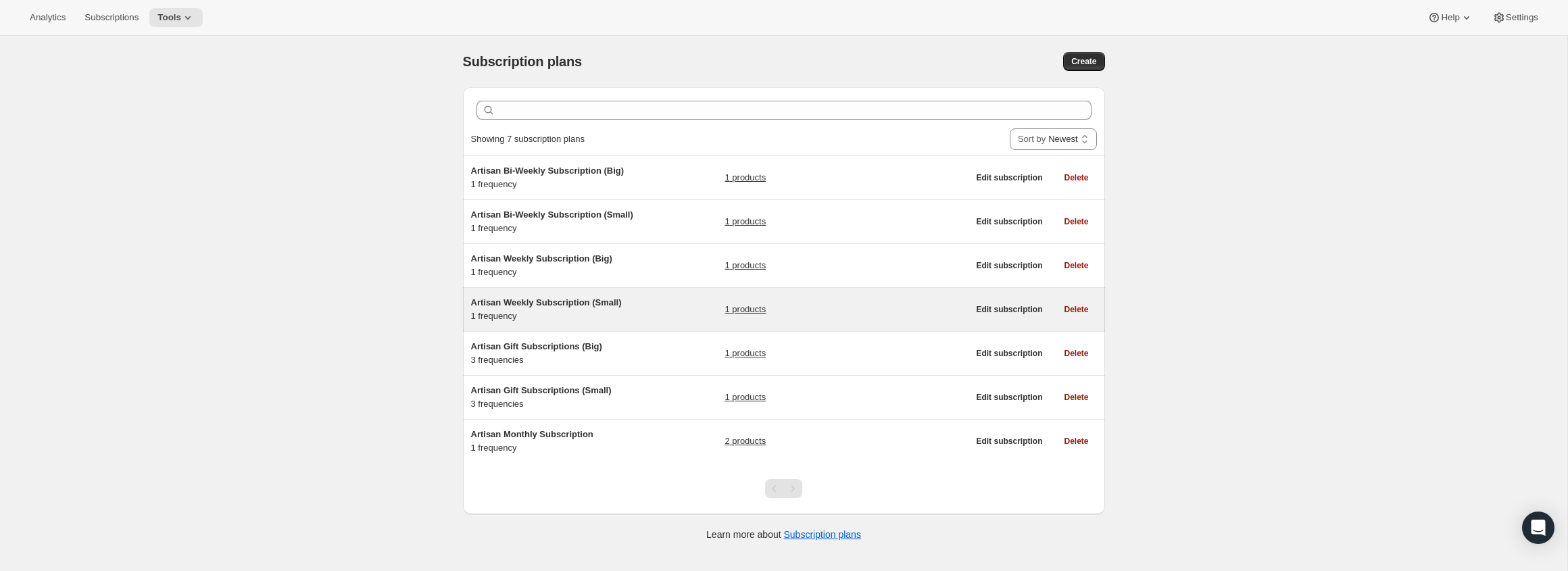
click at [646, 309] on div "Artisan Weekly Subscription (Small) 1 frequency 1 products" at bounding box center [720, 309] width 498 height 27
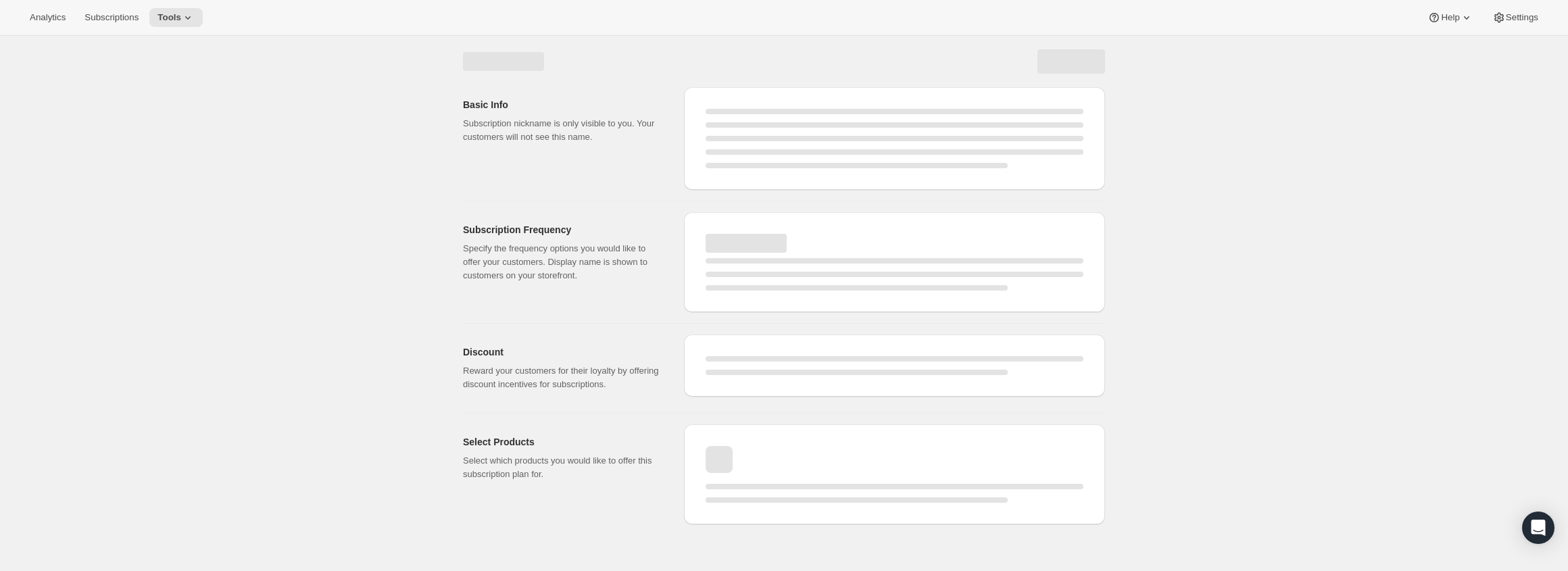
select select "WEEK"
select select "MONTH"
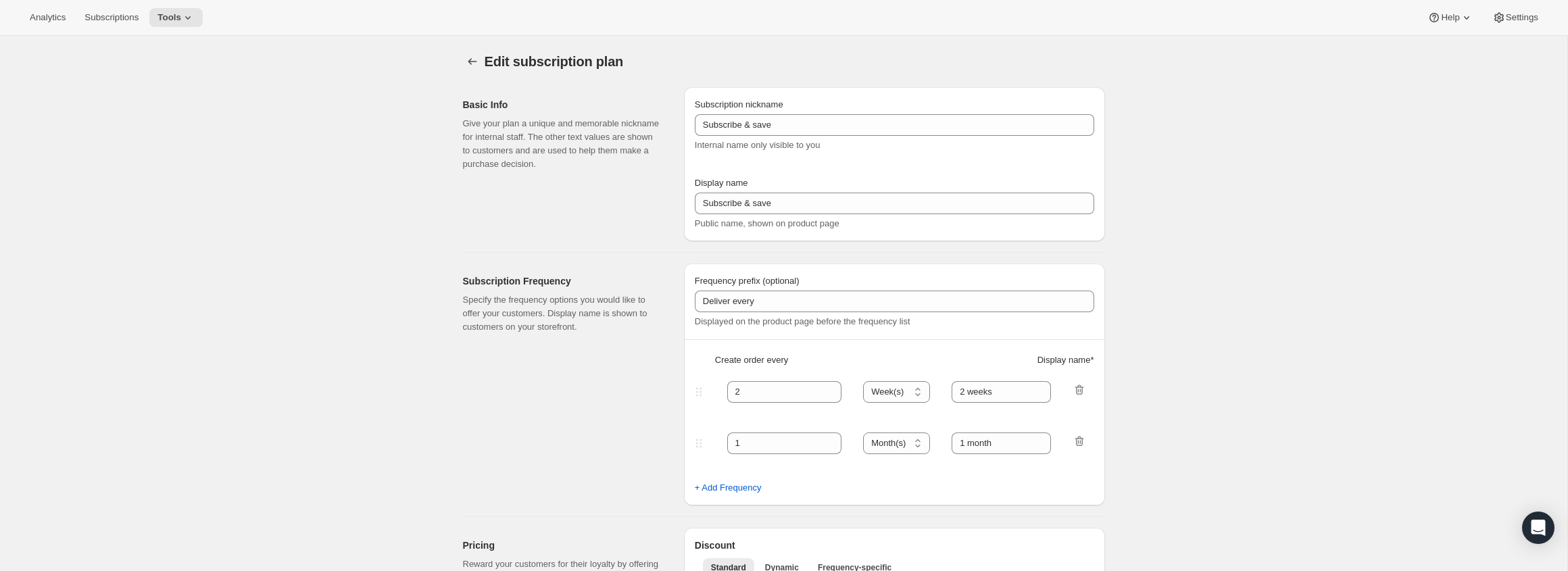
type input "Artisan Weekly Subscription (Small)"
type input "Weekly"
select select "ENABLED"
select select "WEEK"
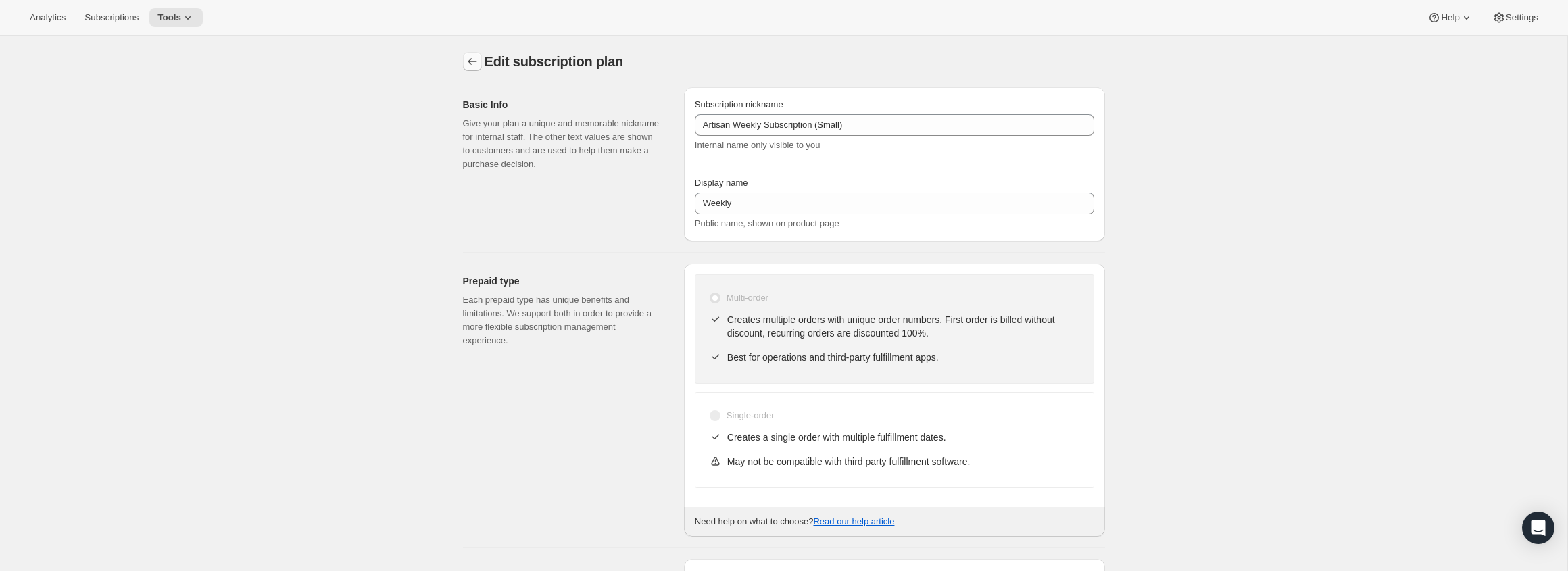
click at [469, 62] on icon "Subscription plans" at bounding box center [472, 62] width 9 height 7
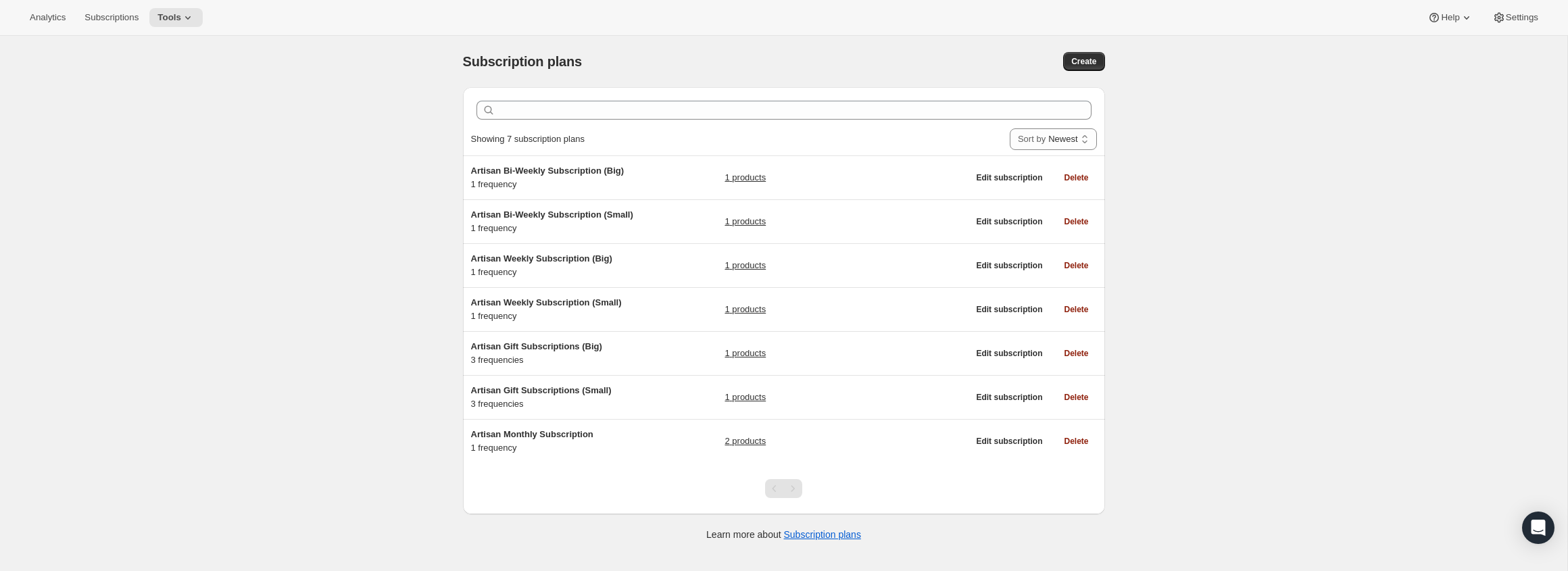
click at [381, 248] on div "Subscription plans. This page is ready Subscription plans Create Clear Showing …" at bounding box center [784, 321] width 1567 height 571
